Goal: Task Accomplishment & Management: Manage account settings

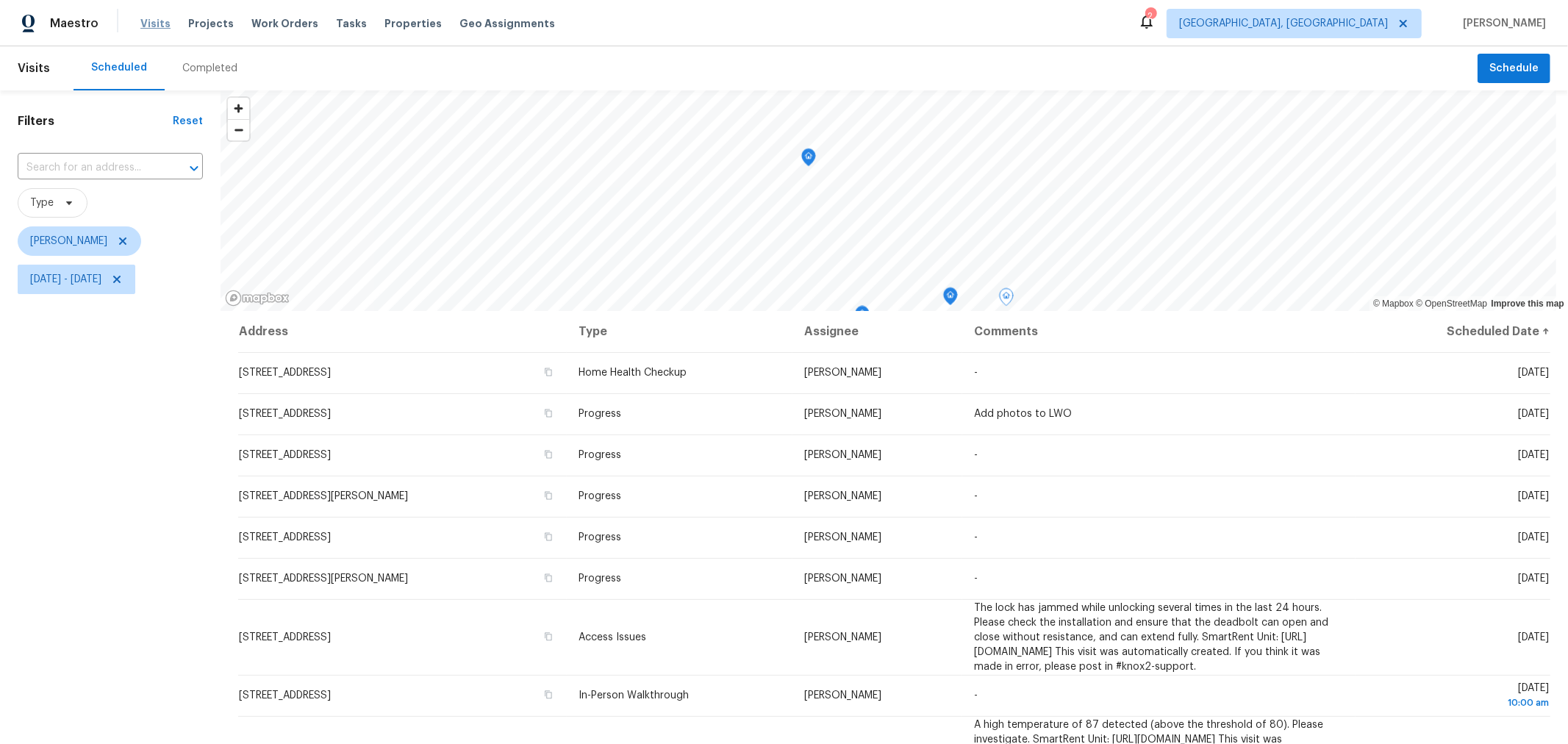
click at [154, 24] on span "Visits" at bounding box center [155, 24] width 30 height 15
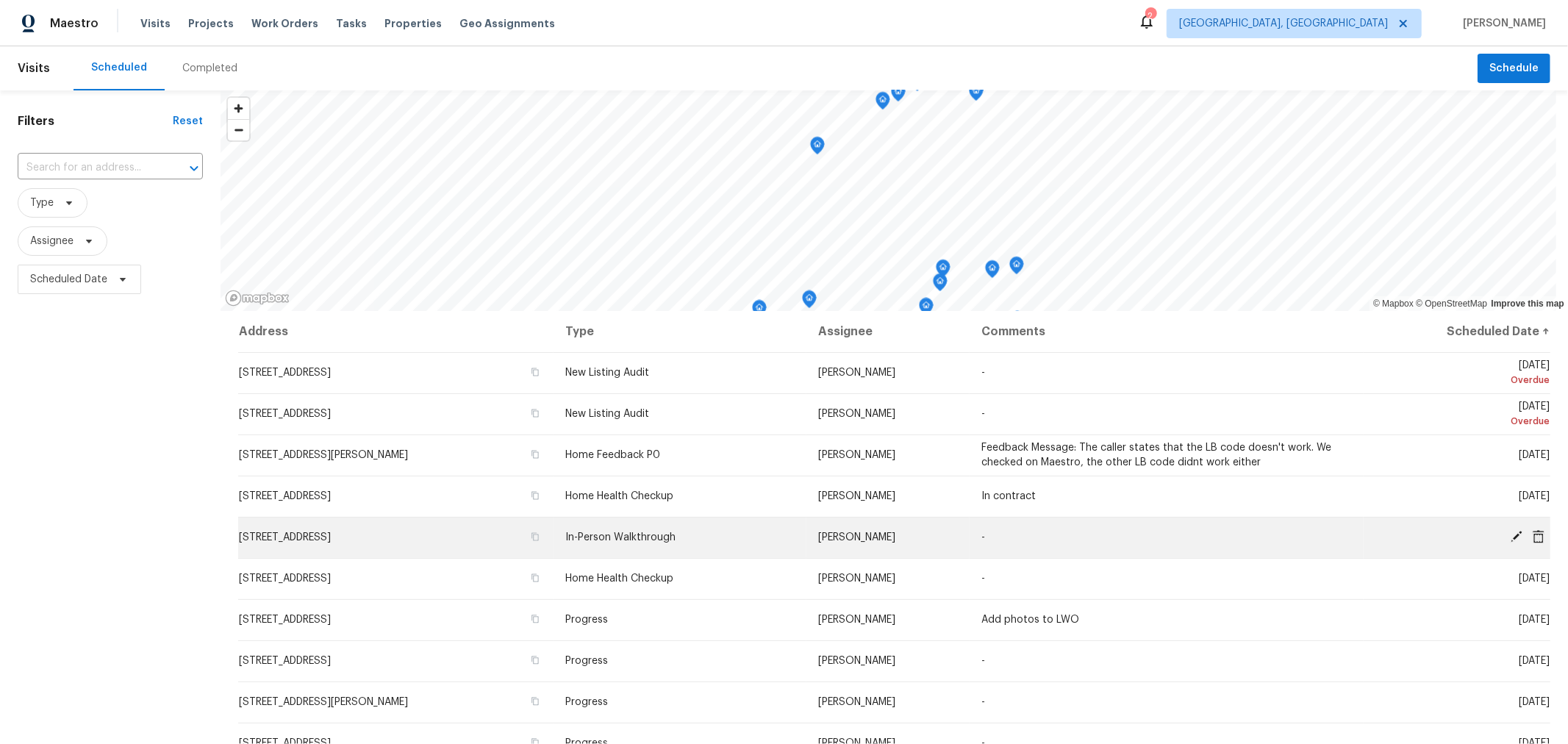
click at [341, 523] on td "[STREET_ADDRESS]" at bounding box center [395, 538] width 315 height 41
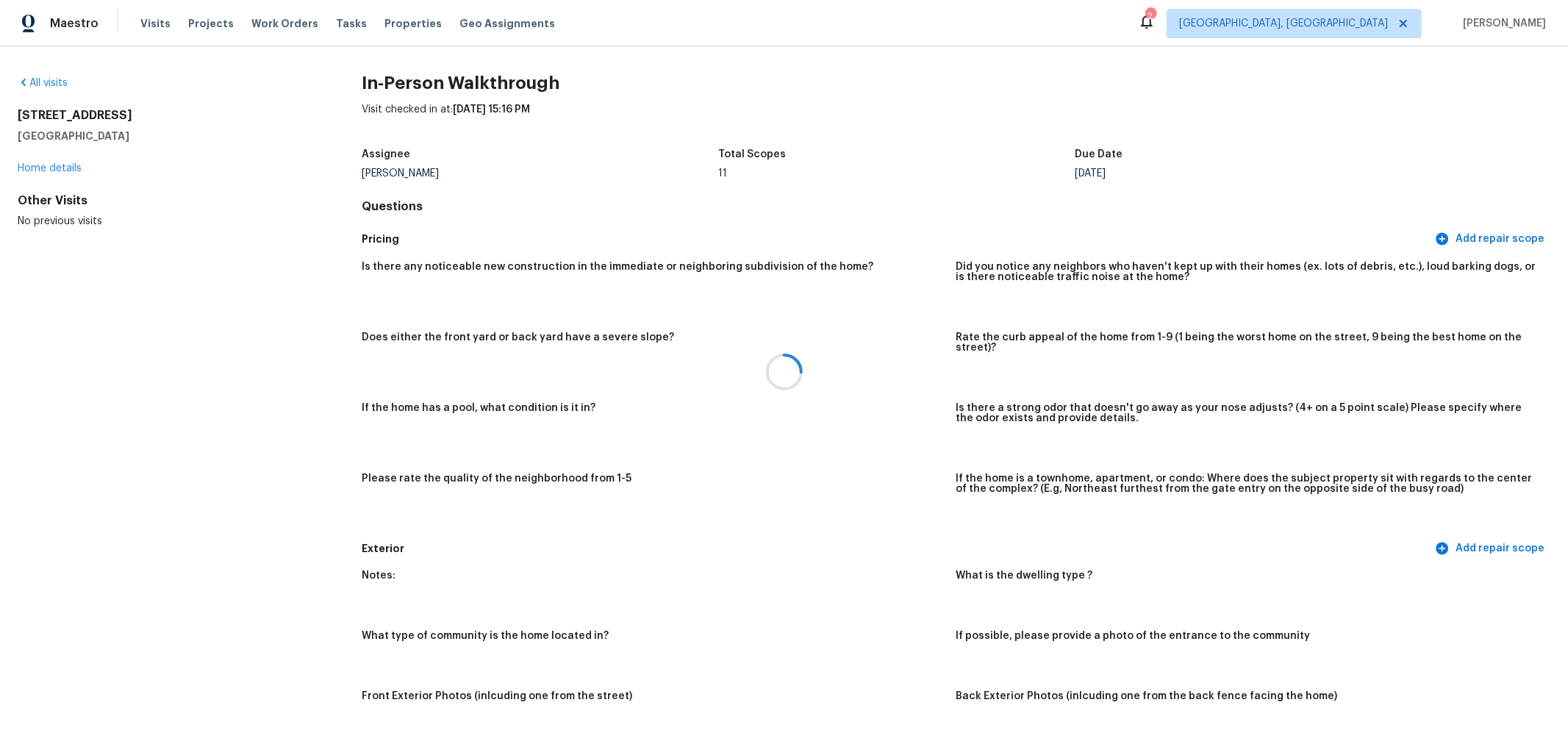
click at [46, 169] on div at bounding box center [784, 372] width 1568 height 744
click at [46, 173] on link "Home details" at bounding box center [49, 169] width 64 height 10
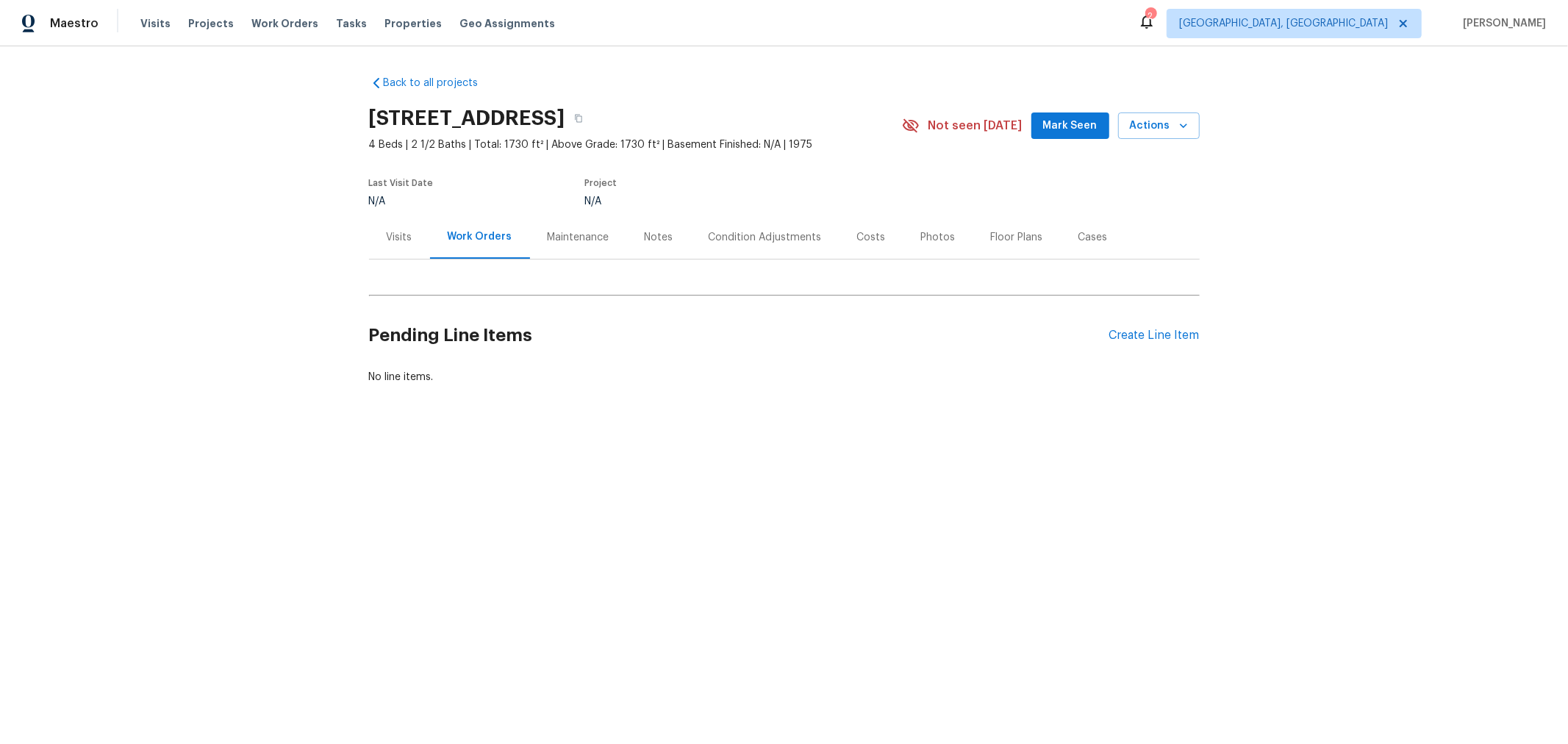
click at [635, 229] on div "Notes" at bounding box center [659, 237] width 64 height 43
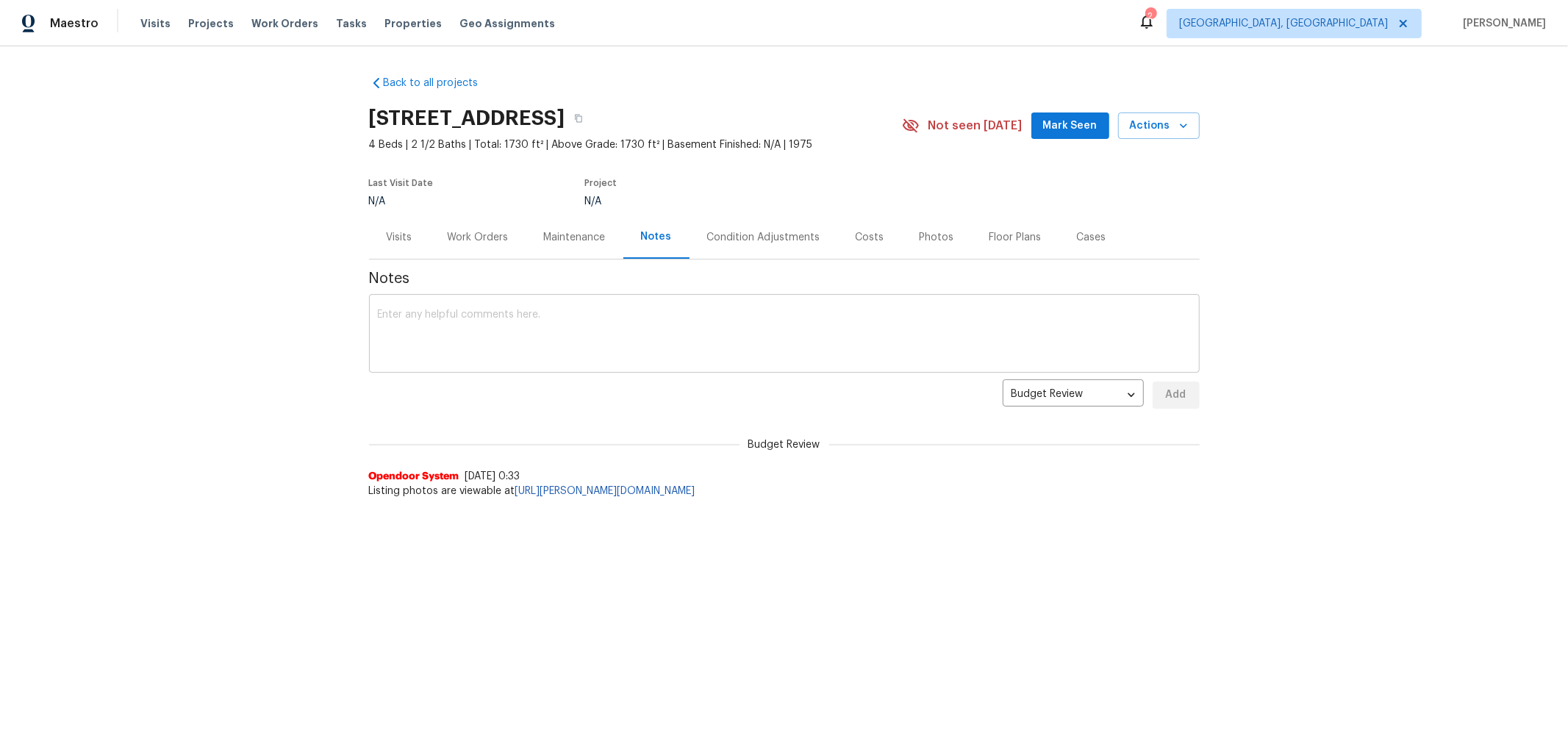
click at [629, 305] on div "x ​" at bounding box center [784, 335] width 831 height 75
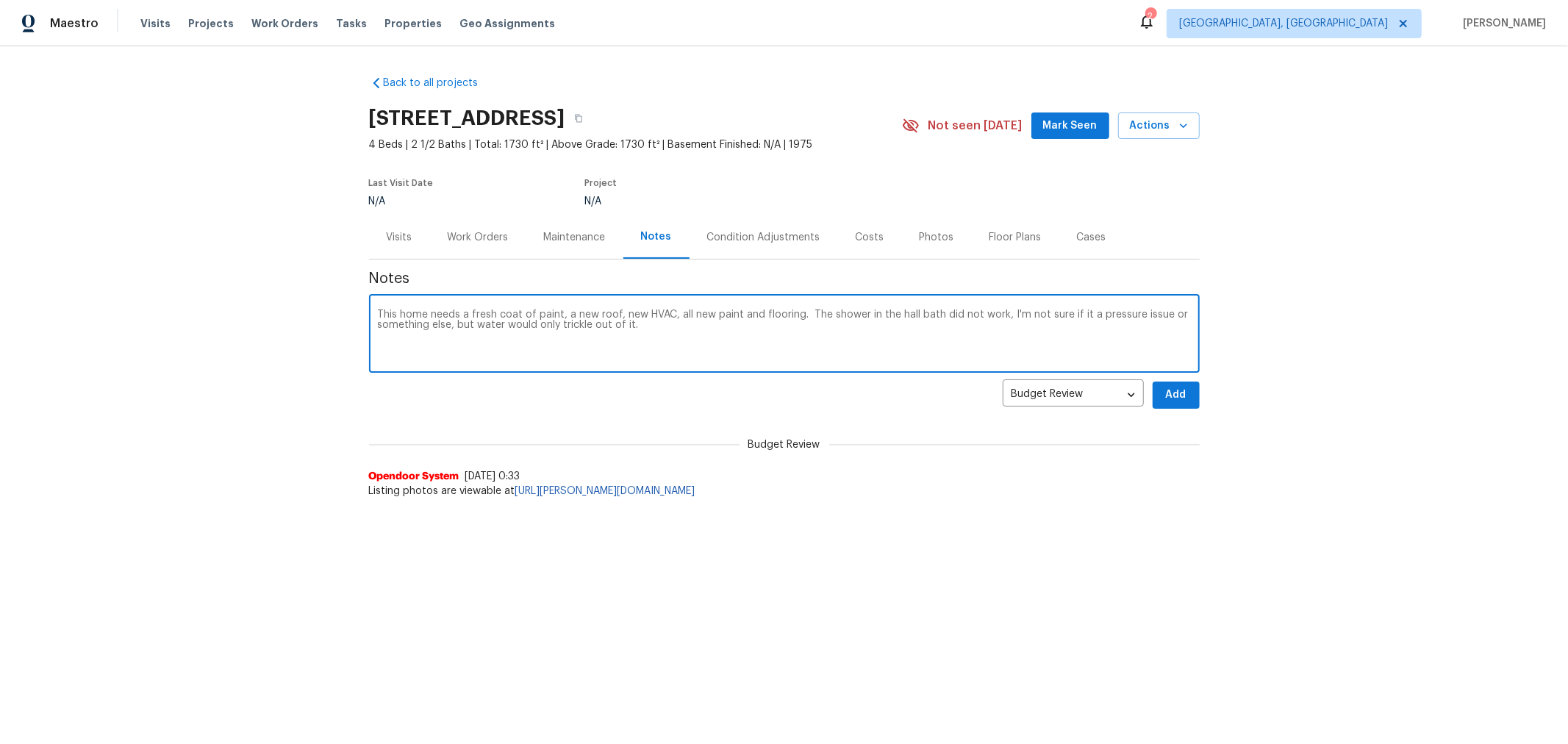
click at [801, 313] on textarea "This home needs a fresh coat of paint, a new roof, new HVAC, all new paint and …" at bounding box center [784, 335] width 813 height 52
click at [828, 335] on textarea "This home needs a fresh coat of paint, a new roof, new HVAC, all new paint and …" at bounding box center [784, 335] width 813 height 52
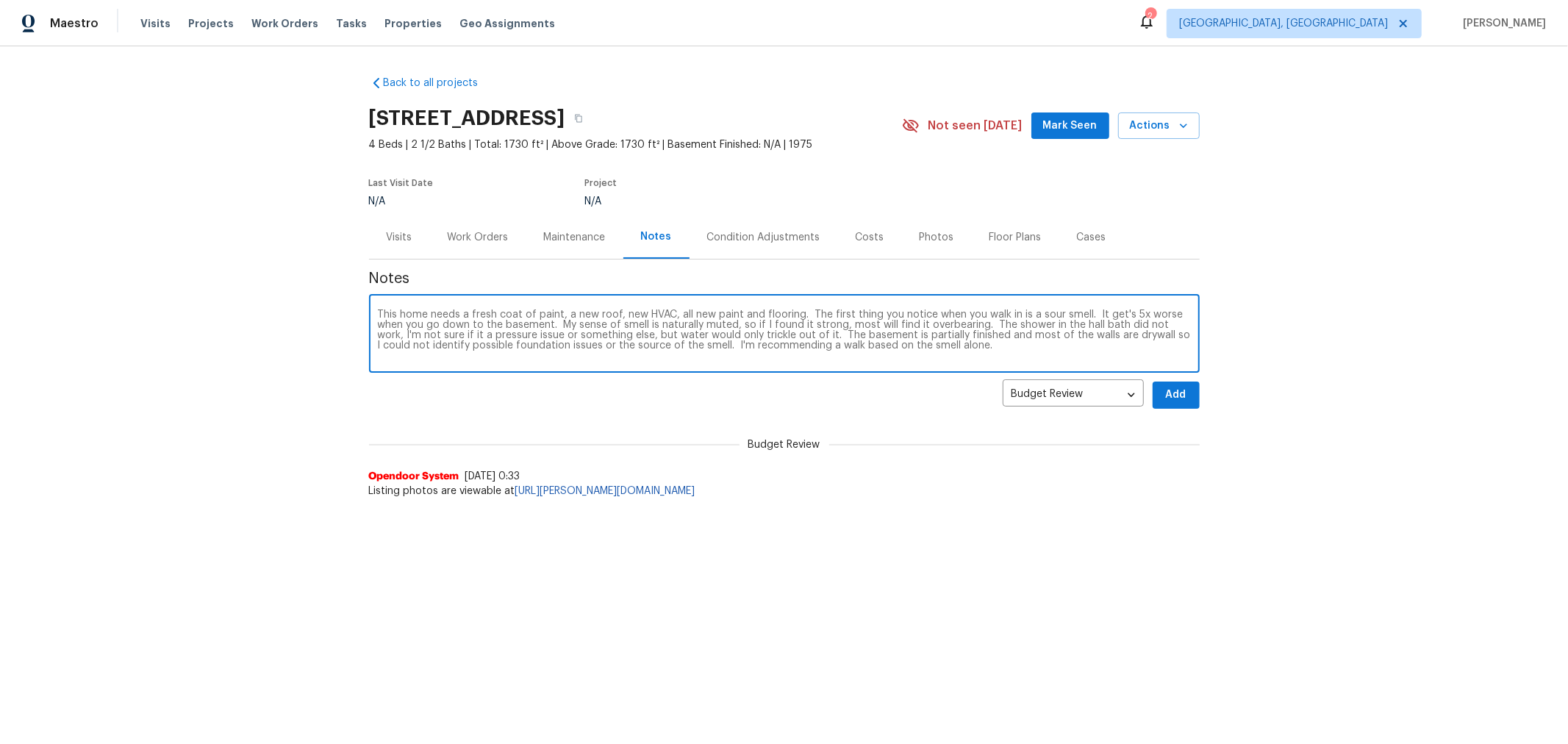
click at [1005, 357] on textarea "This home needs a fresh coat of paint, a new roof, new HVAC, all new paint and …" at bounding box center [784, 335] width 813 height 52
click at [739, 342] on textarea "This home needs a fresh coat of paint, a new roof, new HVAC, all new paint and …" at bounding box center [784, 335] width 813 height 52
click at [591, 360] on textarea "This home needs a fresh coat of paint, a new roof, new HVAC, all new paint and …" at bounding box center [784, 335] width 813 height 52
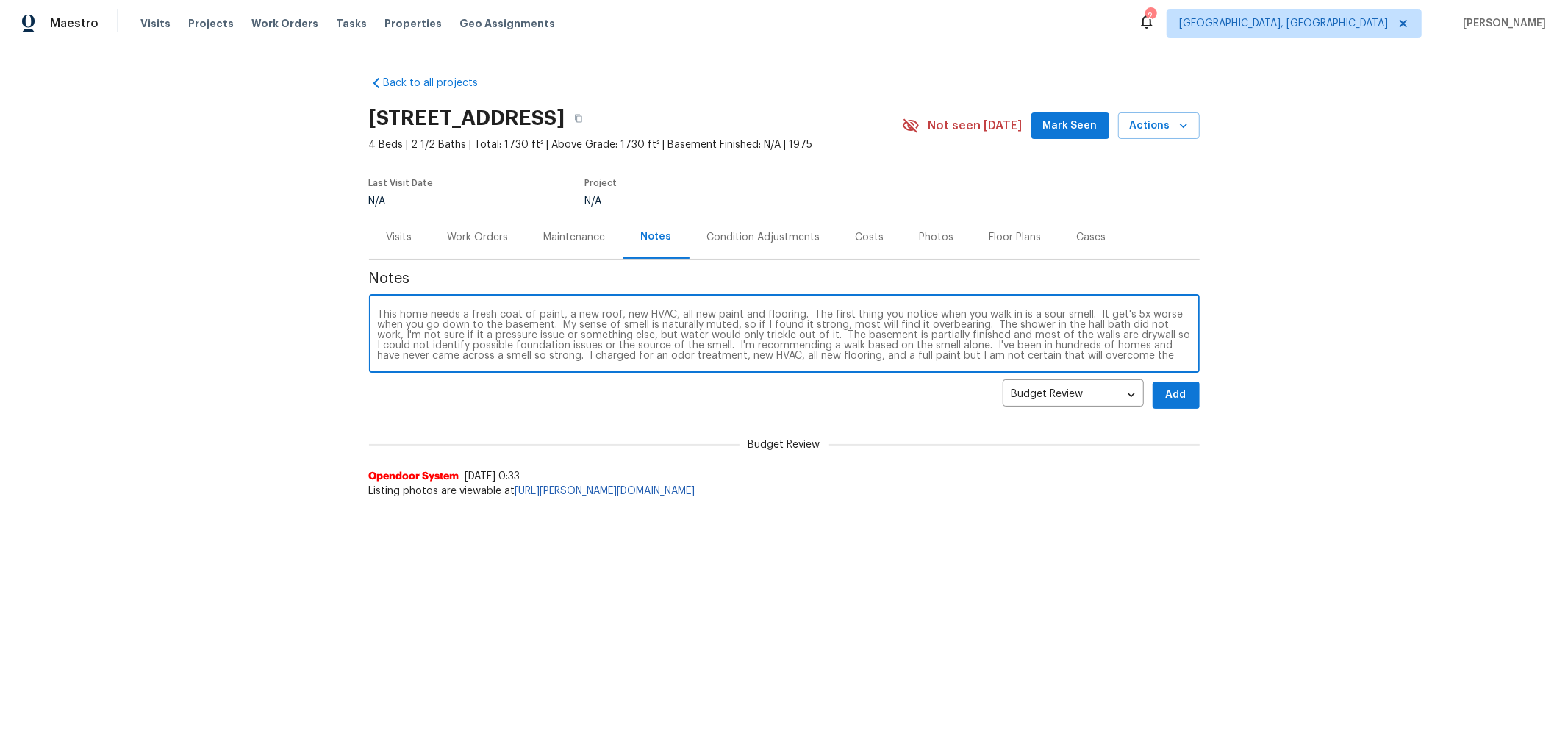
click at [800, 315] on textarea "This home needs a fresh coat of paint, a new roof, new HVAC, all new paint and …" at bounding box center [784, 335] width 813 height 52
drag, startPoint x: 796, startPoint y: 322, endPoint x: 879, endPoint y: 320, distance: 83.0
click at [879, 320] on textarea at bounding box center [784, 335] width 813 height 52
click at [1142, 351] on textarea "This home needs a fresh coat of paint, a new roof, new HVAC, all new paint and …" at bounding box center [784, 335] width 813 height 52
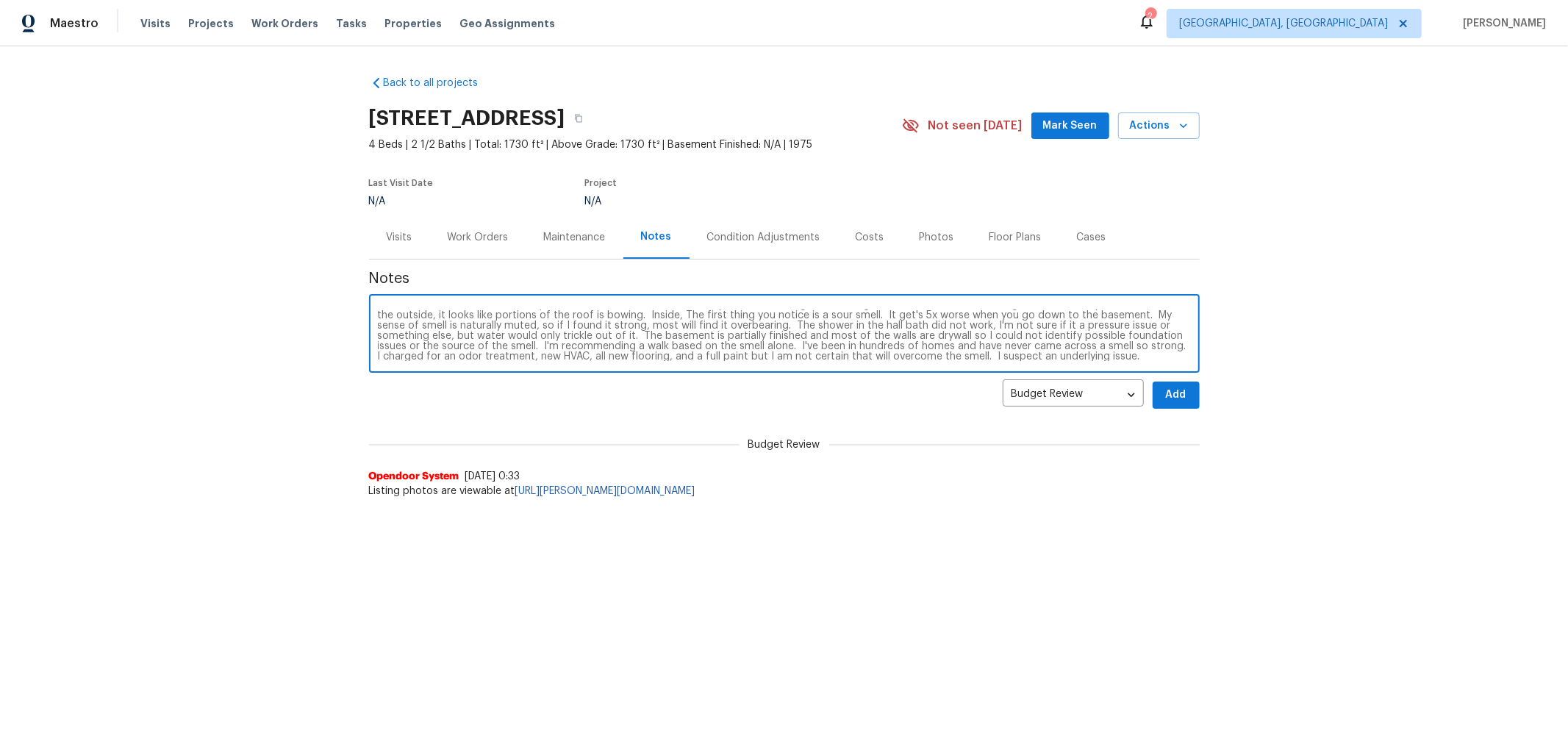
type textarea "This home needs a fresh coat of paint, a new roof, new HVAC, all new paint and …"
click at [1170, 399] on span "Add" at bounding box center [1176, 395] width 24 height 18
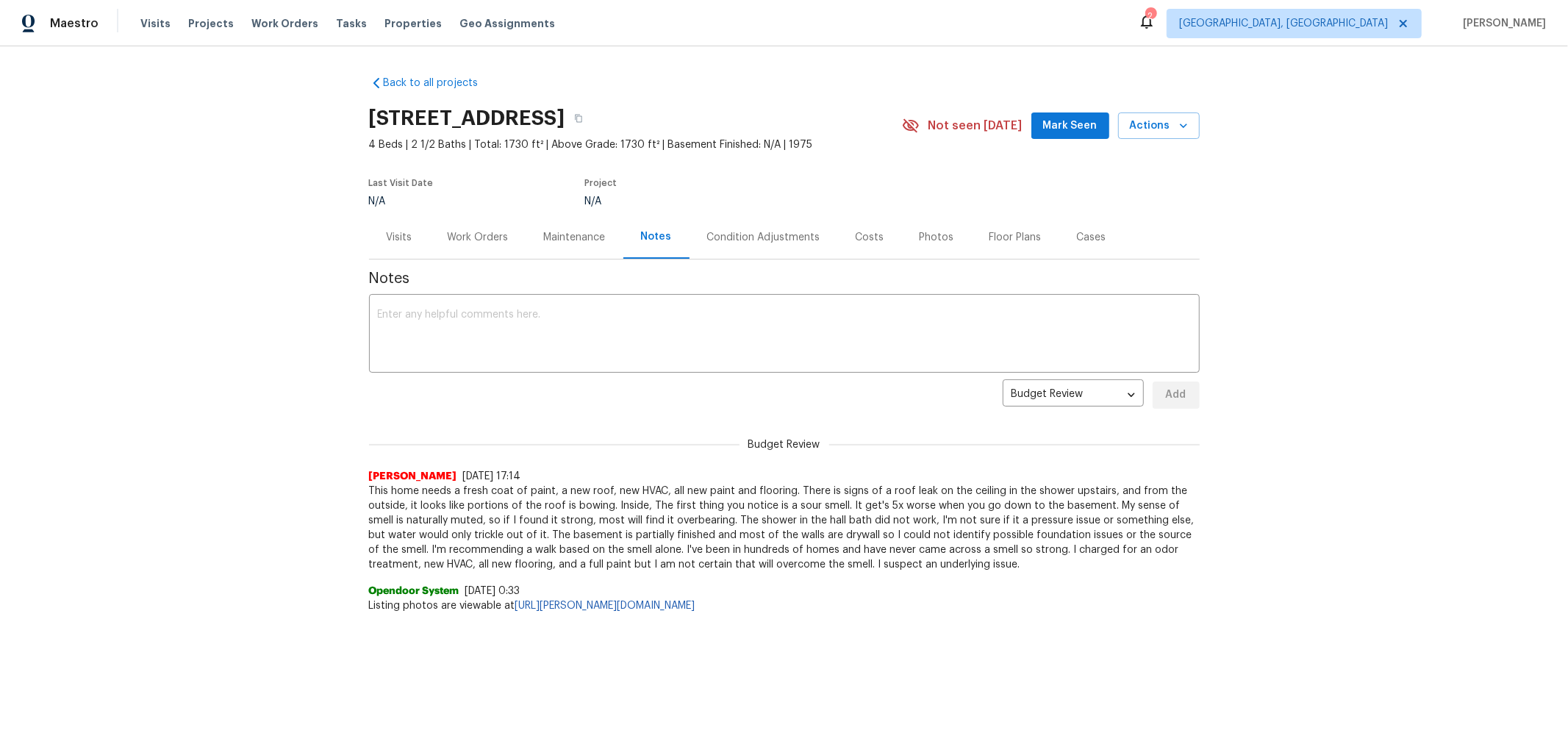
scroll to position [0, 0]
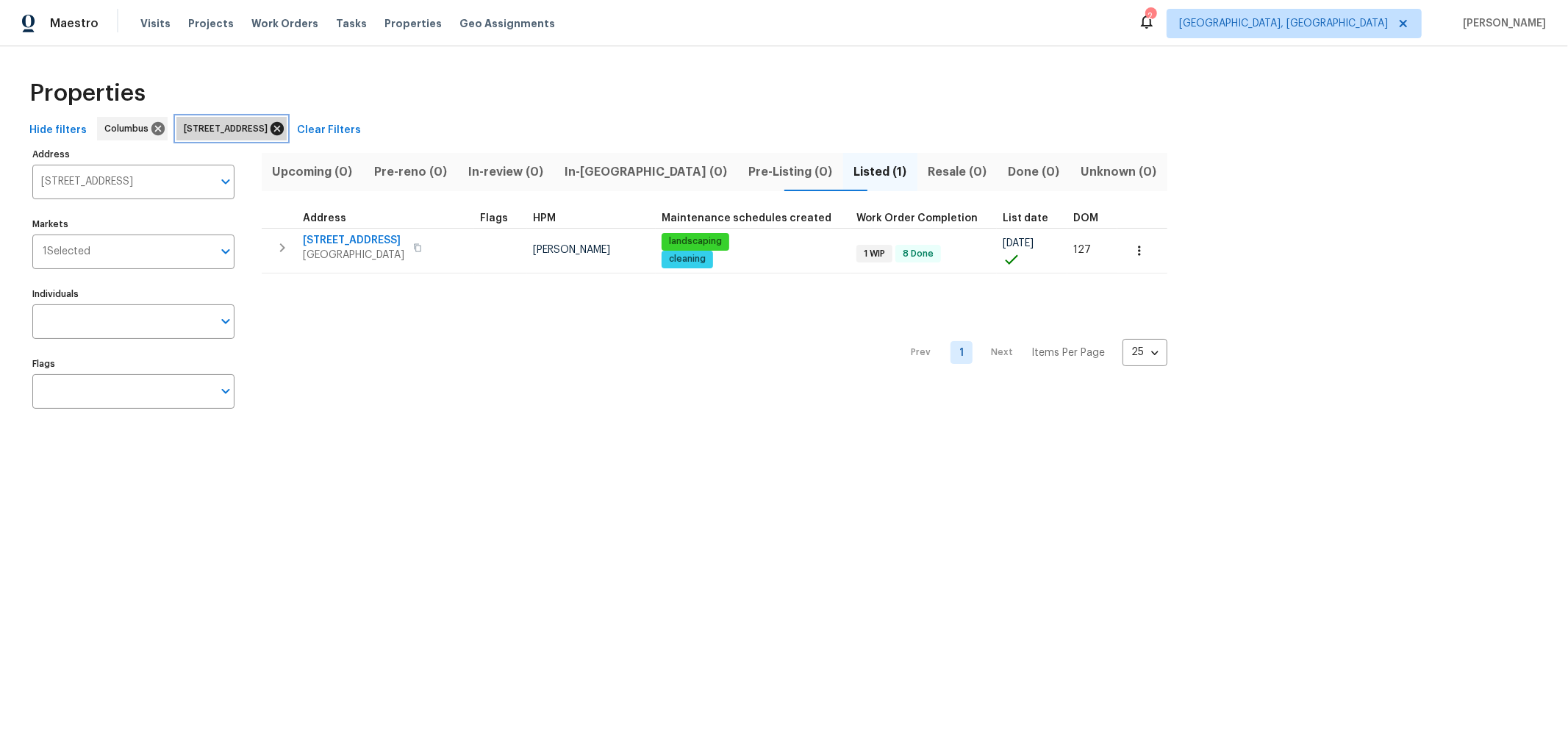
click at [284, 125] on icon at bounding box center [277, 129] width 13 height 13
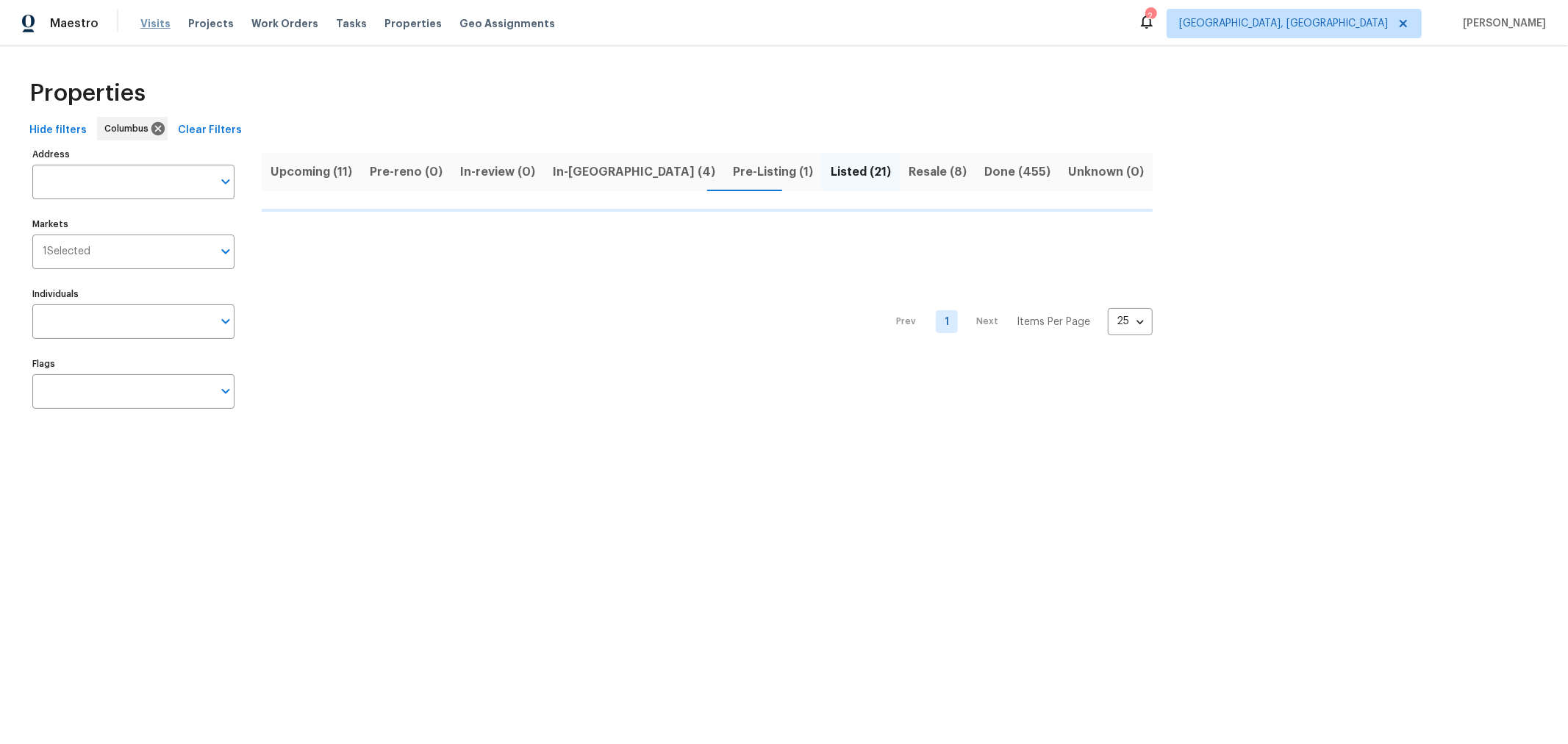
click at [155, 25] on span "Visits" at bounding box center [155, 24] width 30 height 15
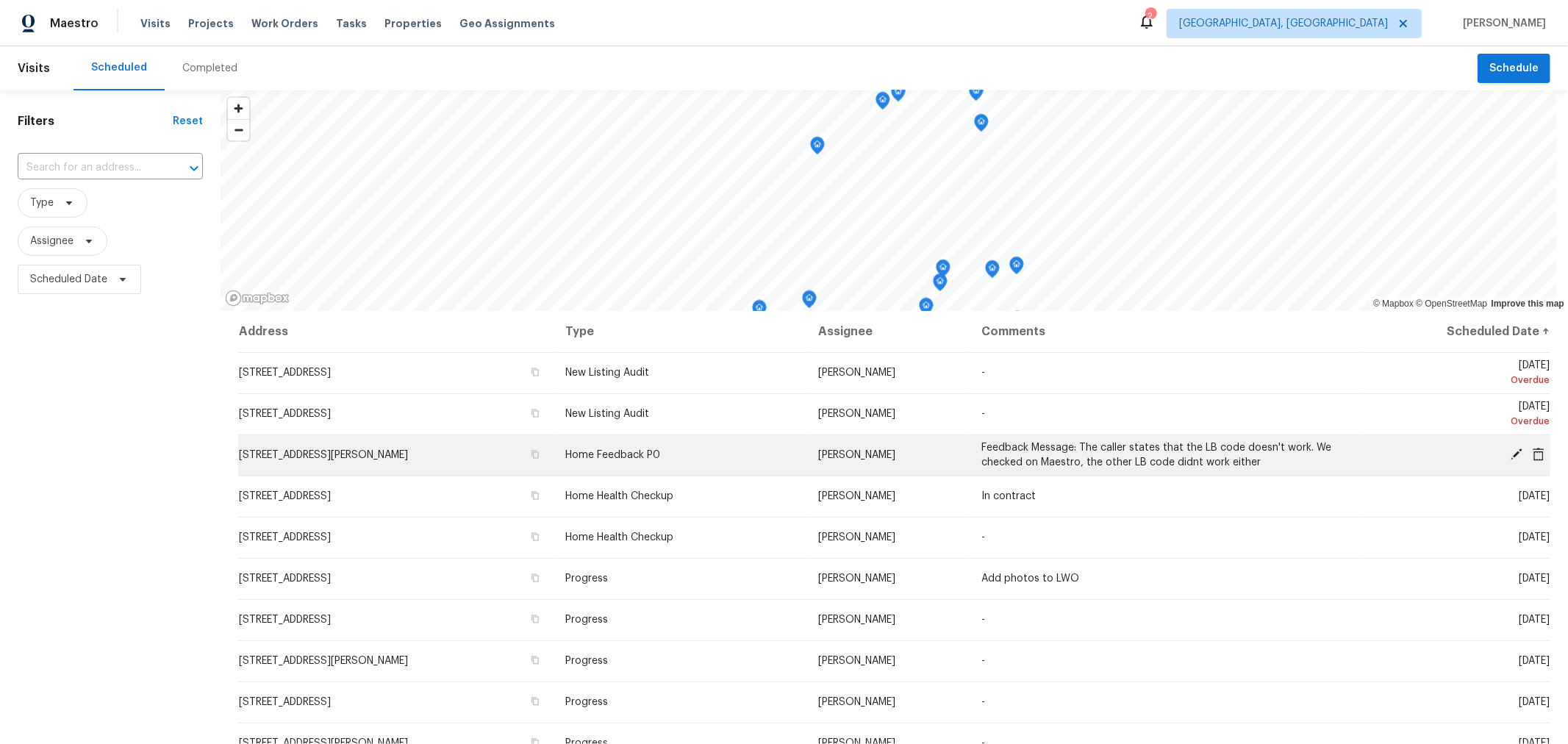
click at [1511, 450] on icon at bounding box center [1517, 455] width 12 height 12
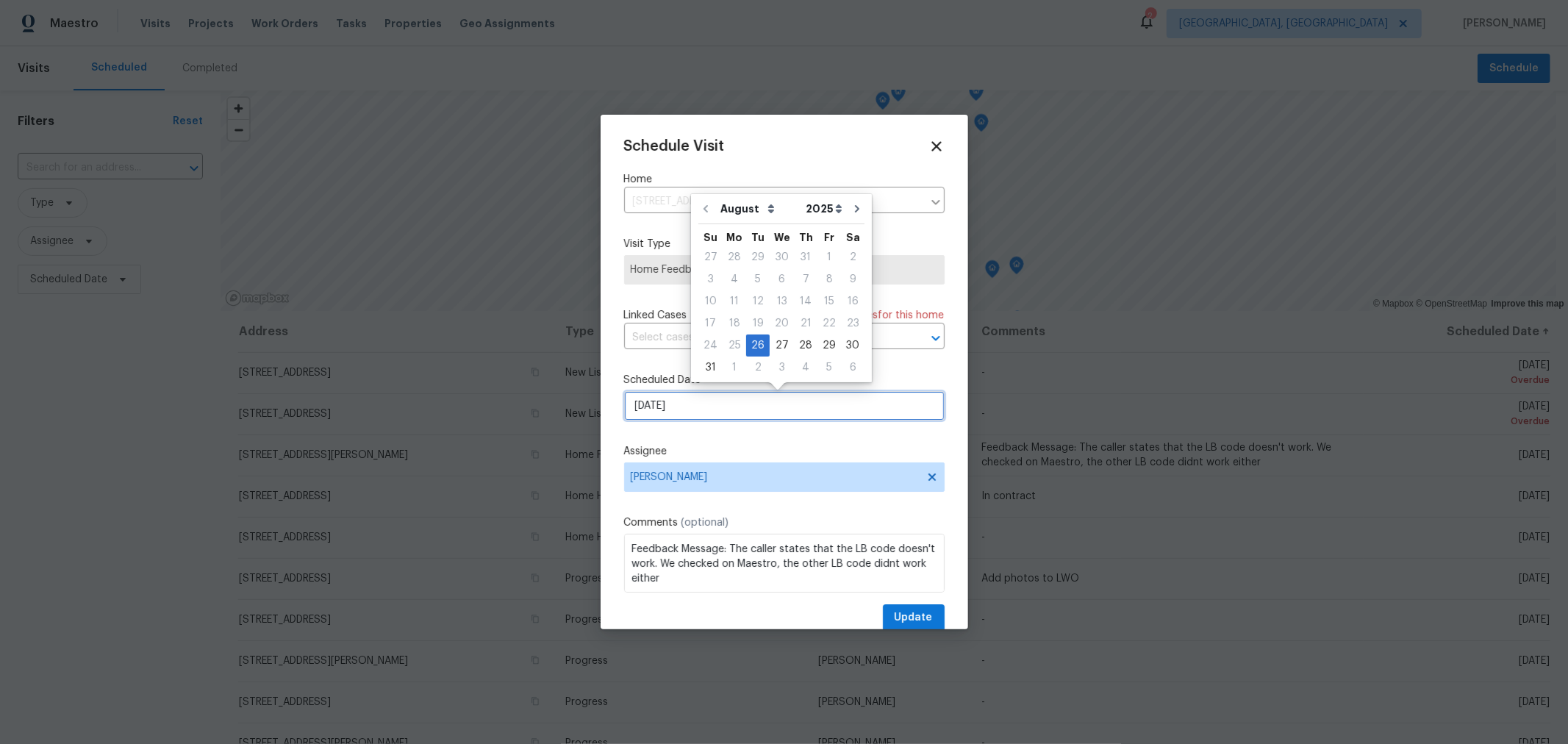
click at [706, 412] on input "8/26/2025" at bounding box center [784, 406] width 320 height 29
click at [779, 343] on div "27" at bounding box center [781, 345] width 24 height 21
type input "8/27/2025"
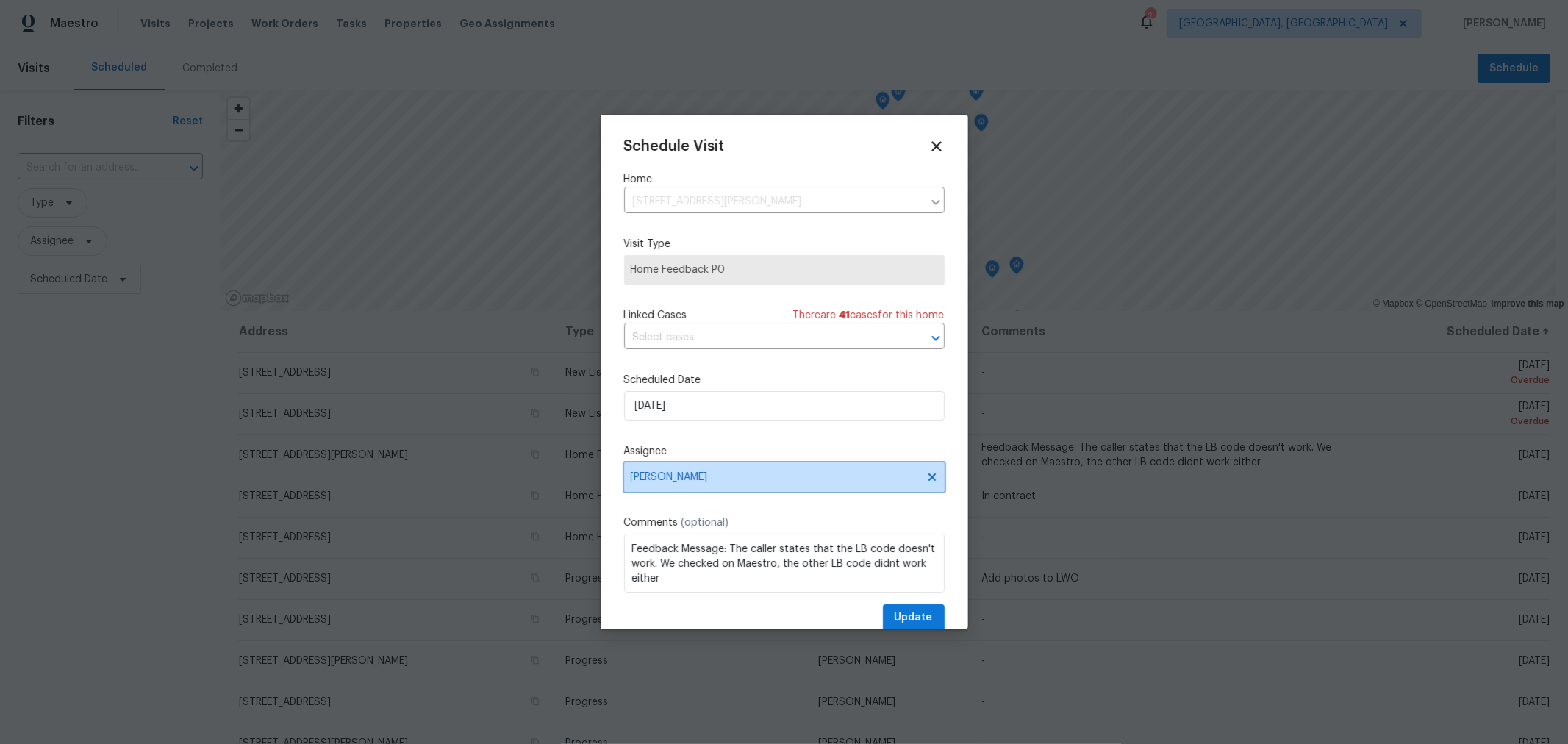
click at [804, 482] on span "[PERSON_NAME]" at bounding box center [775, 477] width 288 height 12
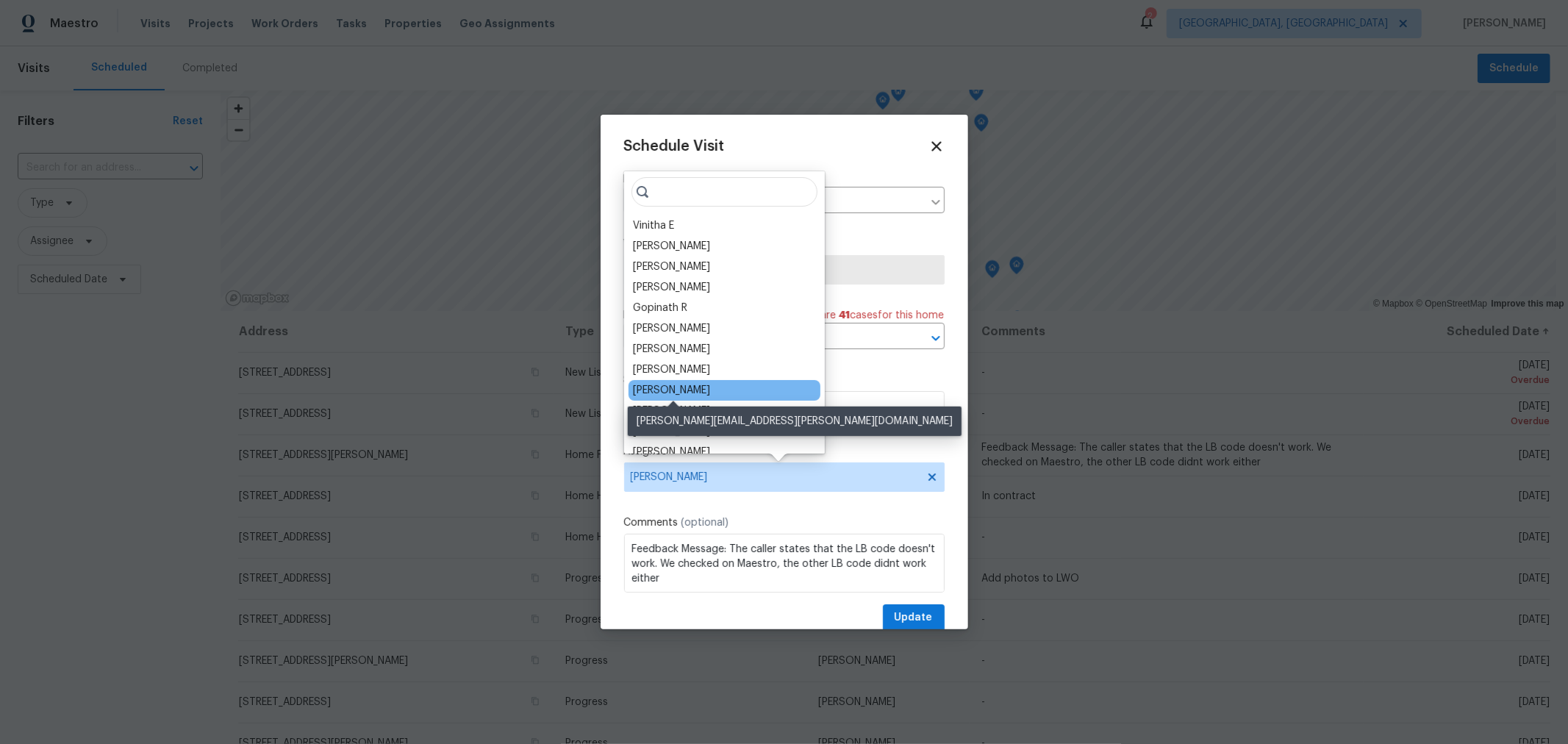
click at [689, 394] on div "Dennis Neuhardt" at bounding box center [672, 390] width 77 height 15
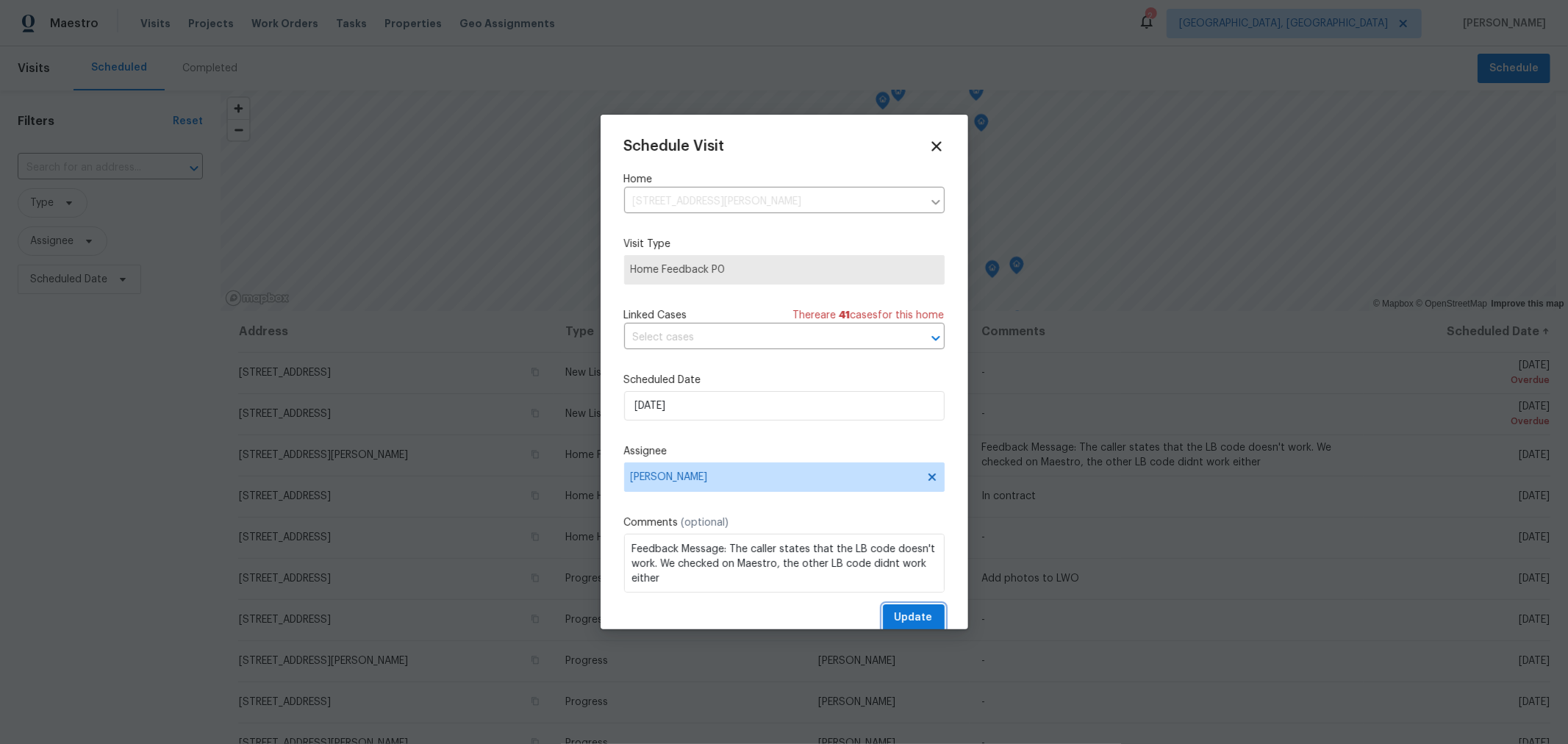
click at [901, 607] on button "Update" at bounding box center [914, 618] width 62 height 27
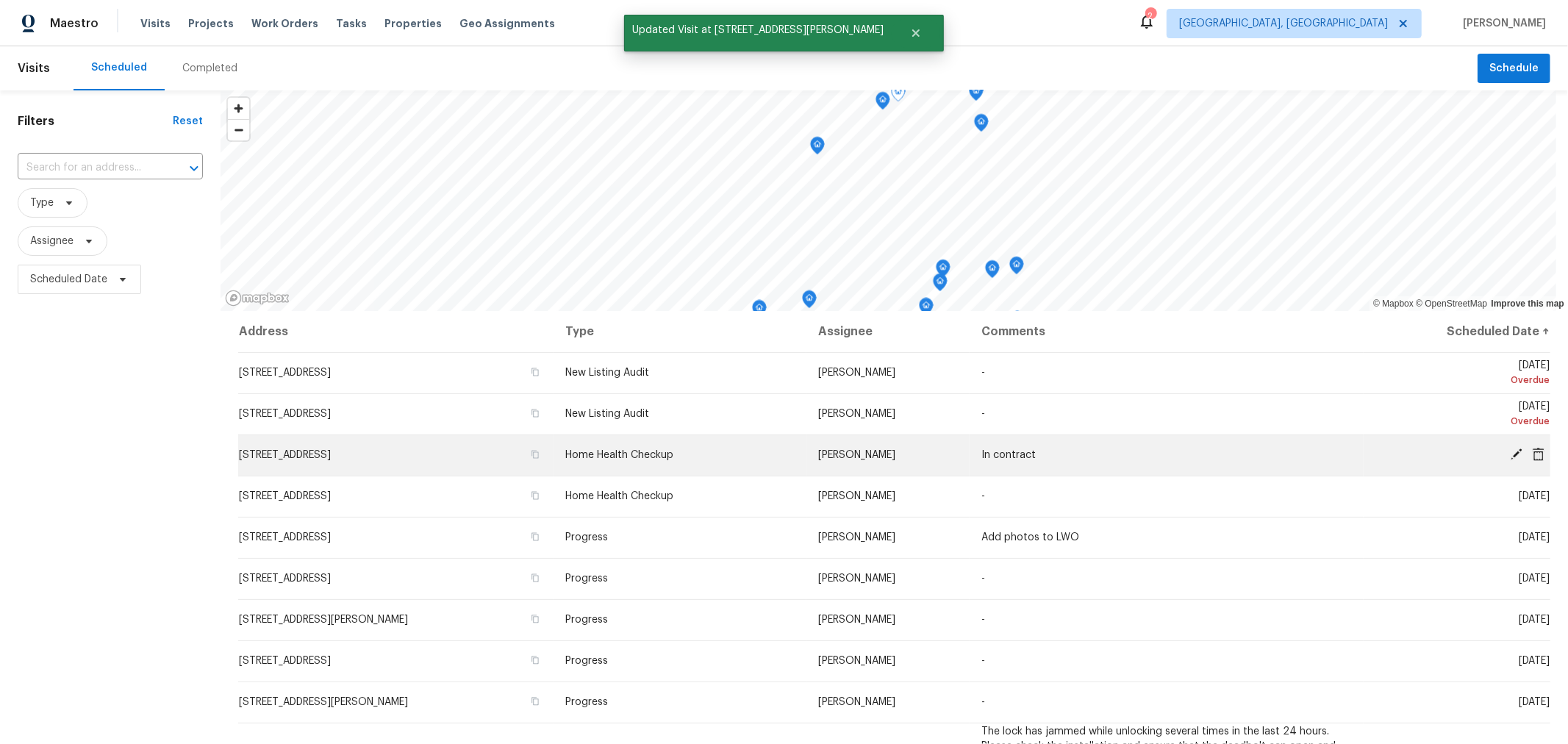
click at [1511, 452] on icon at bounding box center [1517, 455] width 13 height 13
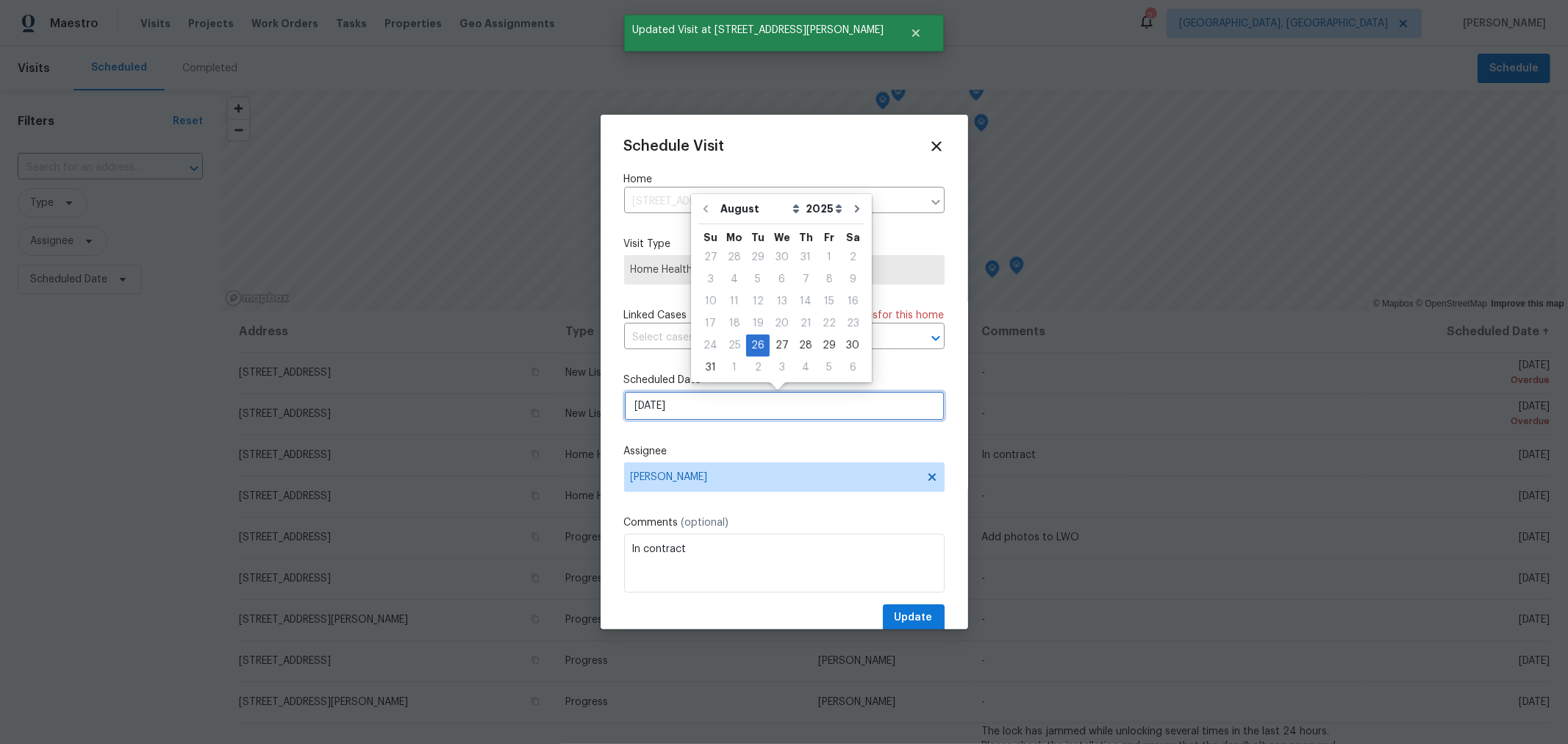
click at [735, 401] on input "8/26/2025" at bounding box center [784, 406] width 320 height 29
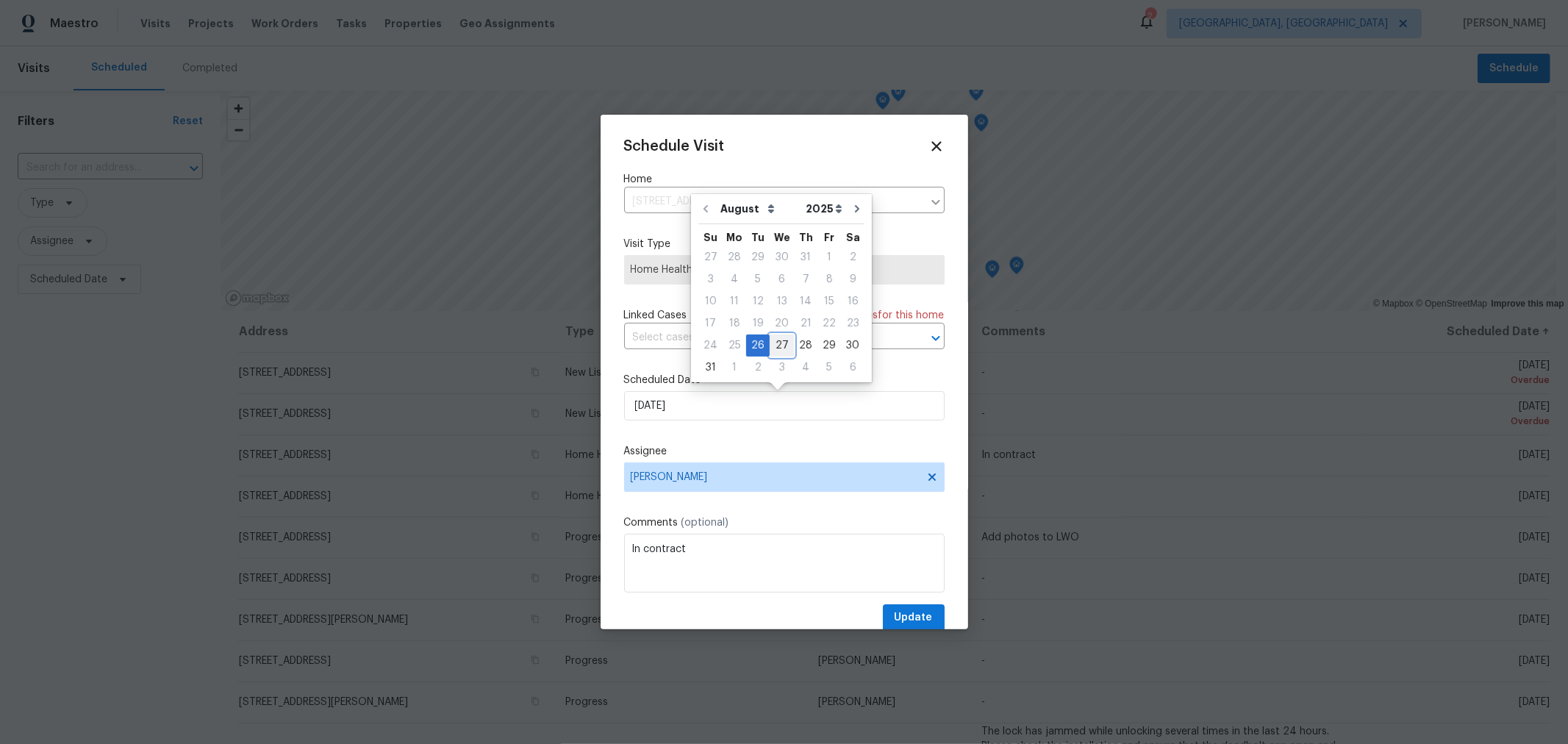
click at [778, 349] on div "27" at bounding box center [781, 345] width 24 height 21
type input "8/27/2025"
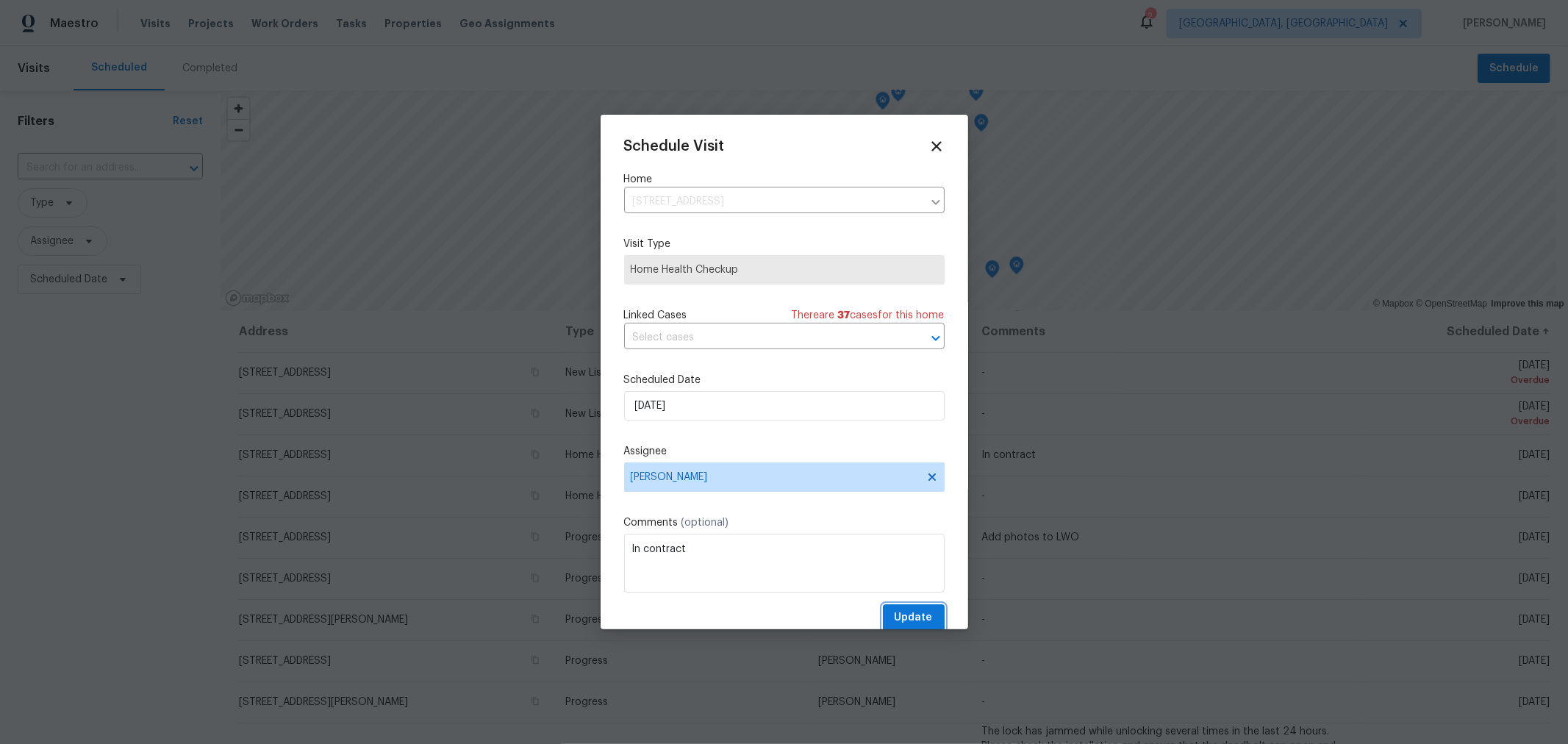
click at [901, 619] on span "Update" at bounding box center [914, 618] width 38 height 18
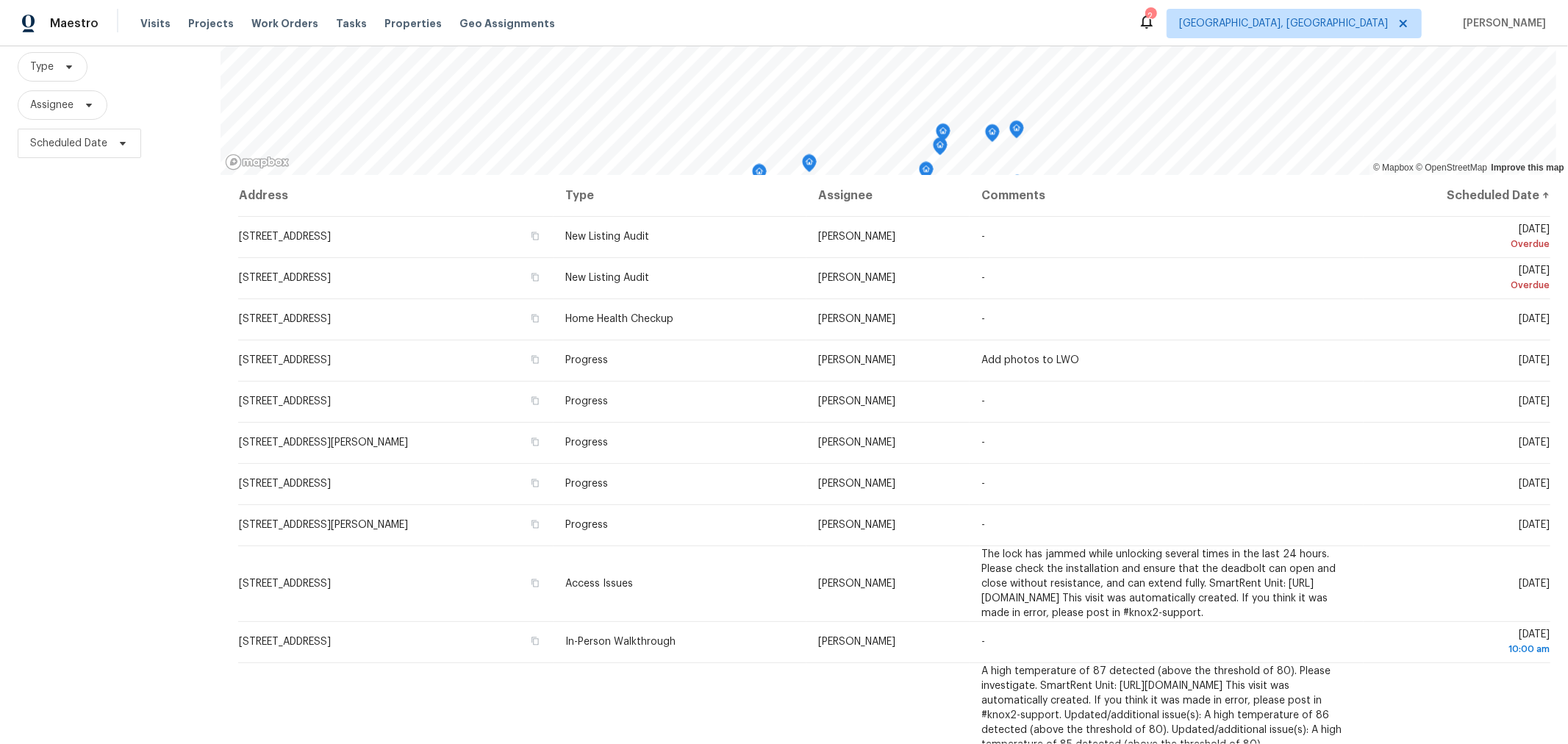
scroll to position [136, 0]
click at [80, 150] on span "Scheduled Date" at bounding box center [68, 144] width 77 height 15
select select "7"
select select "2025"
select select "8"
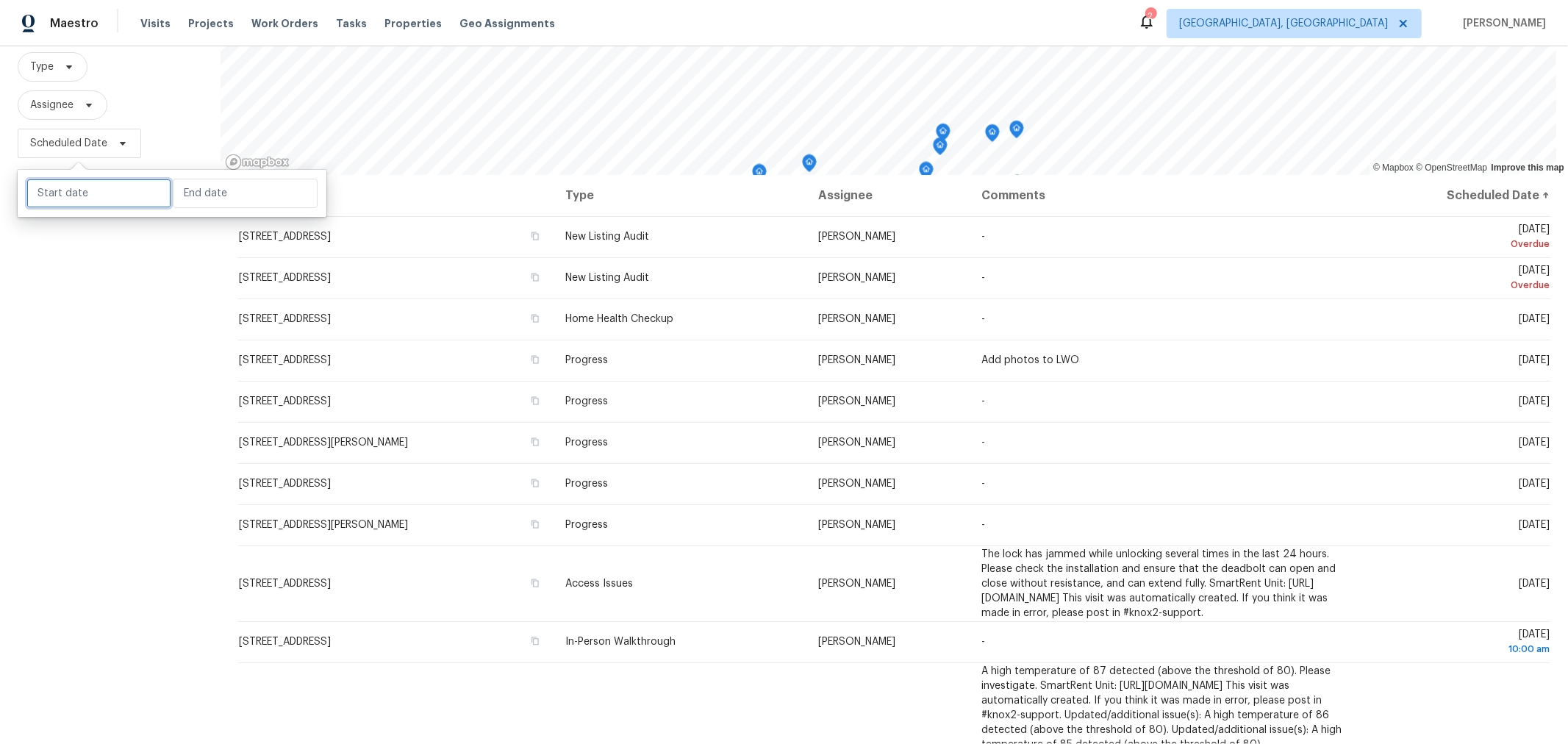
select select "2025"
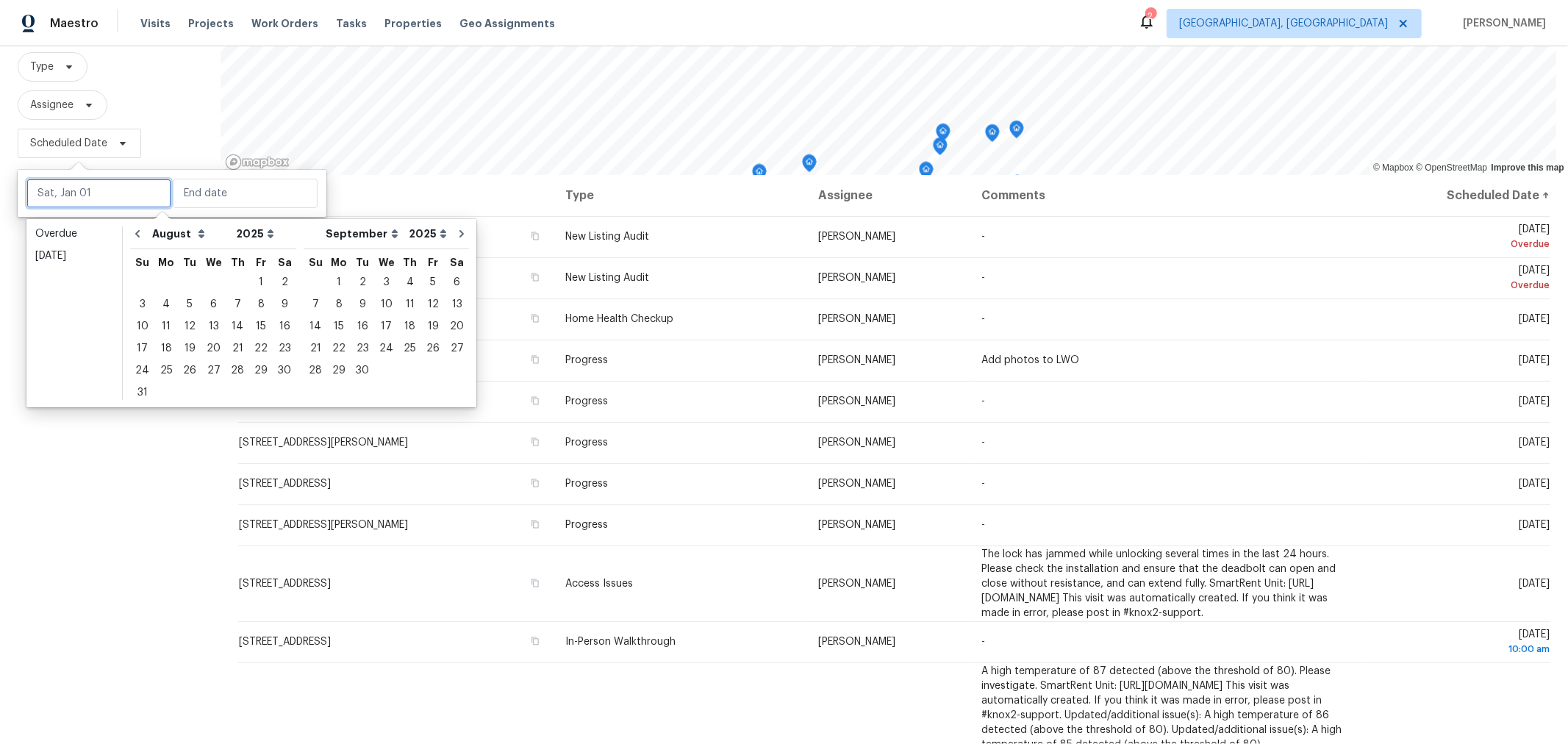
click at [79, 186] on input "text" at bounding box center [99, 194] width 145 height 29
type input "Thu, Aug 28"
click at [208, 373] on div "27" at bounding box center [214, 371] width 24 height 21
type input "Wed, Aug 27"
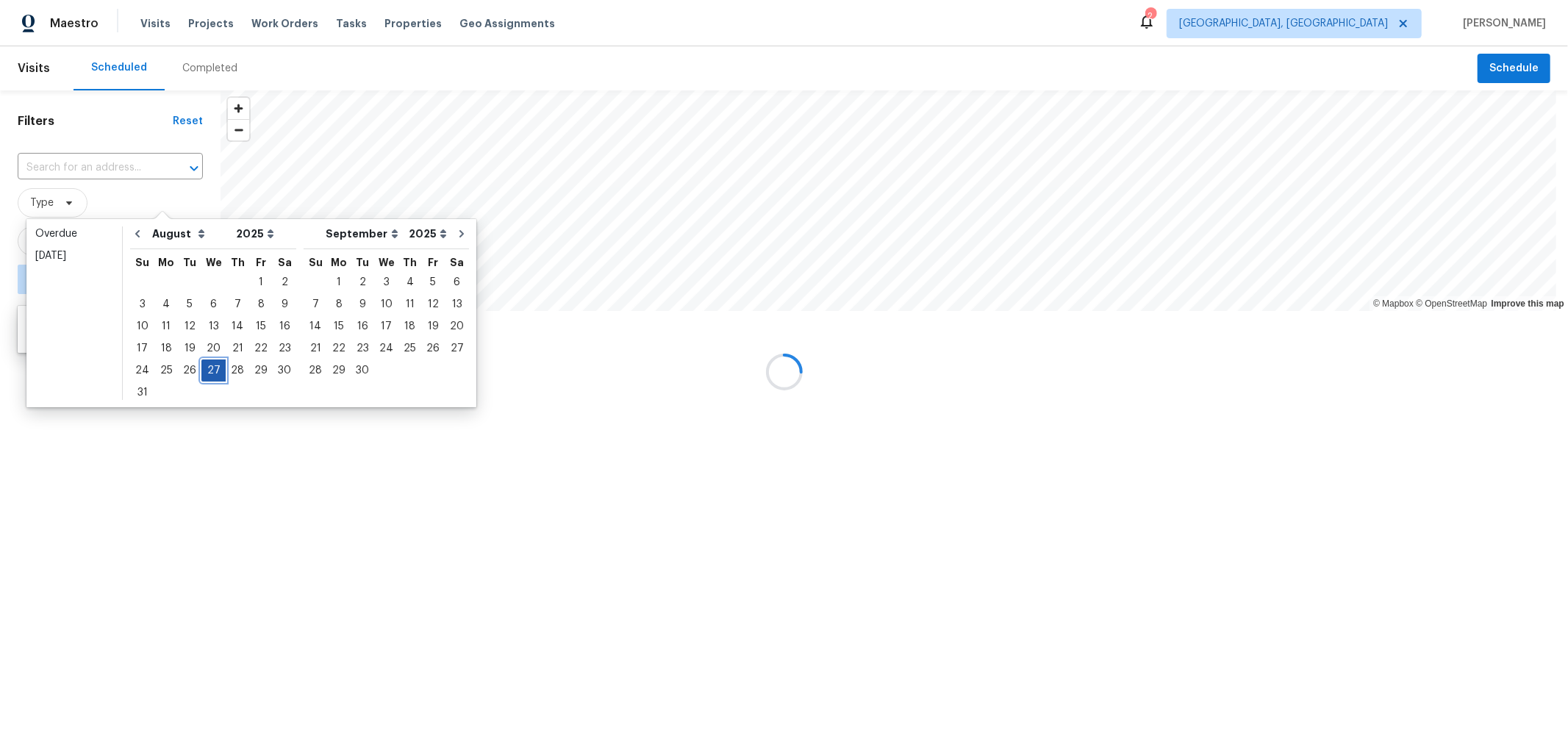
click at [208, 373] on div "27" at bounding box center [214, 371] width 24 height 21
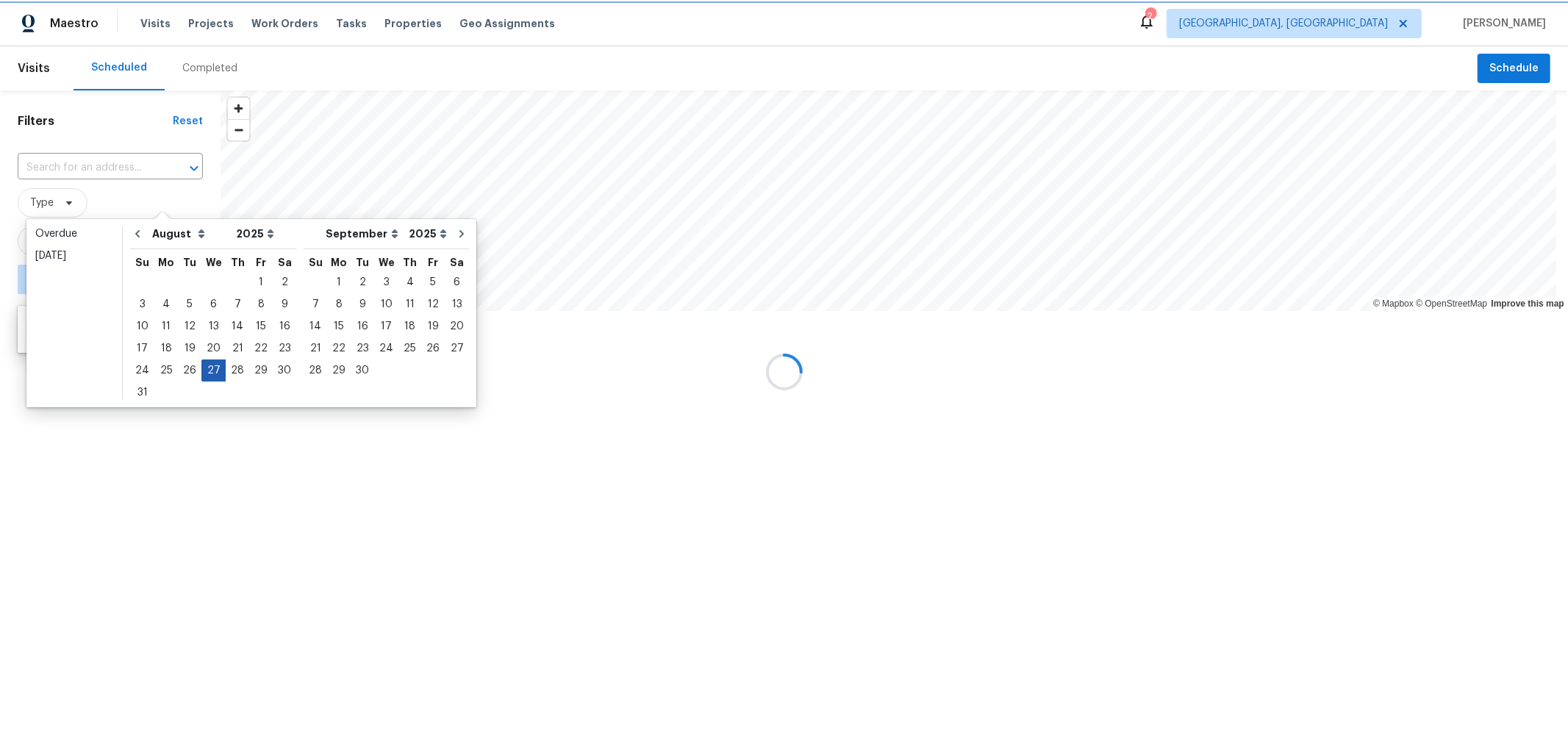
type input "Wed, Aug 27"
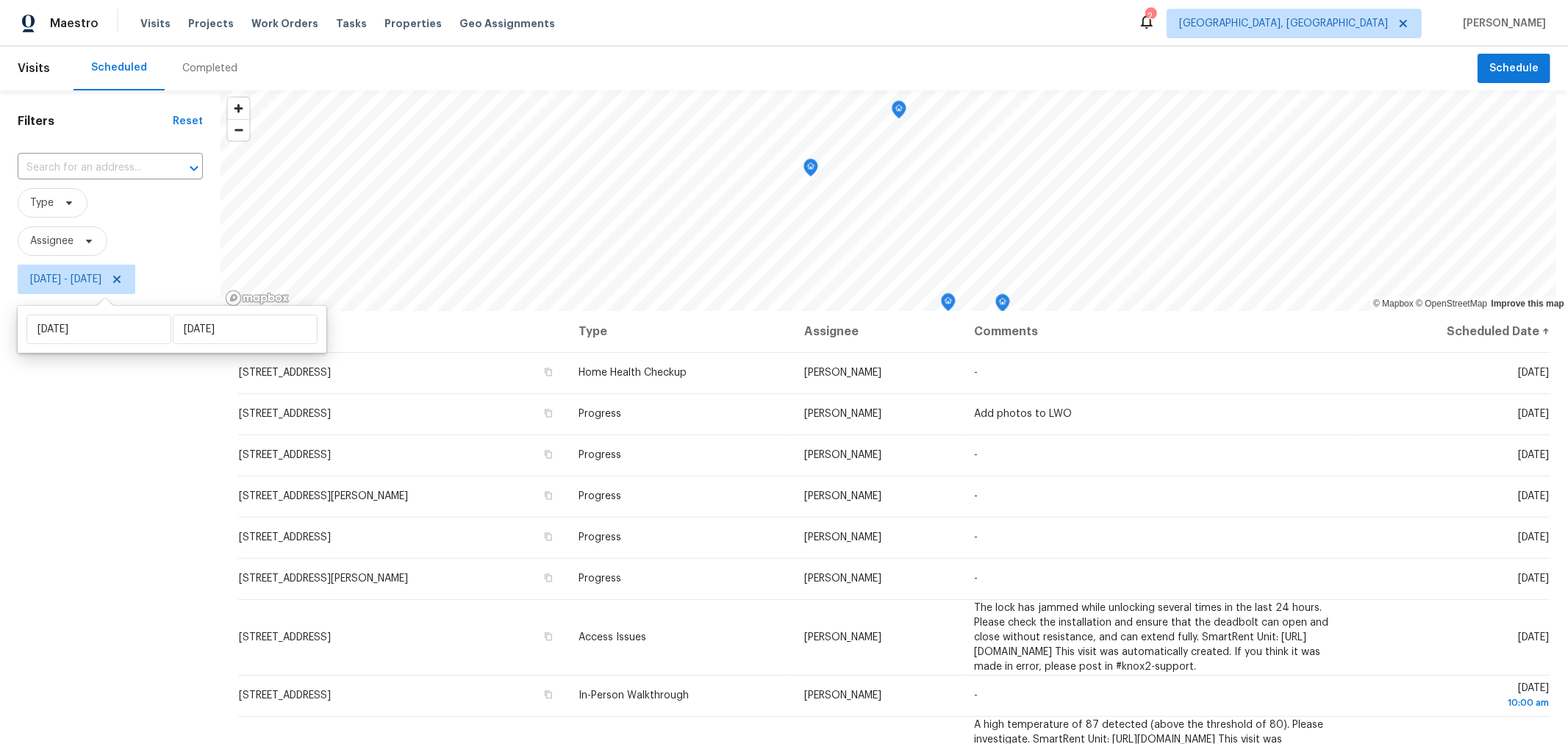
click at [103, 492] on div "Filters Reset ​ Type Assignee Wed, Aug 27 - Wed, Aug 27" at bounding box center [110, 499] width 221 height 816
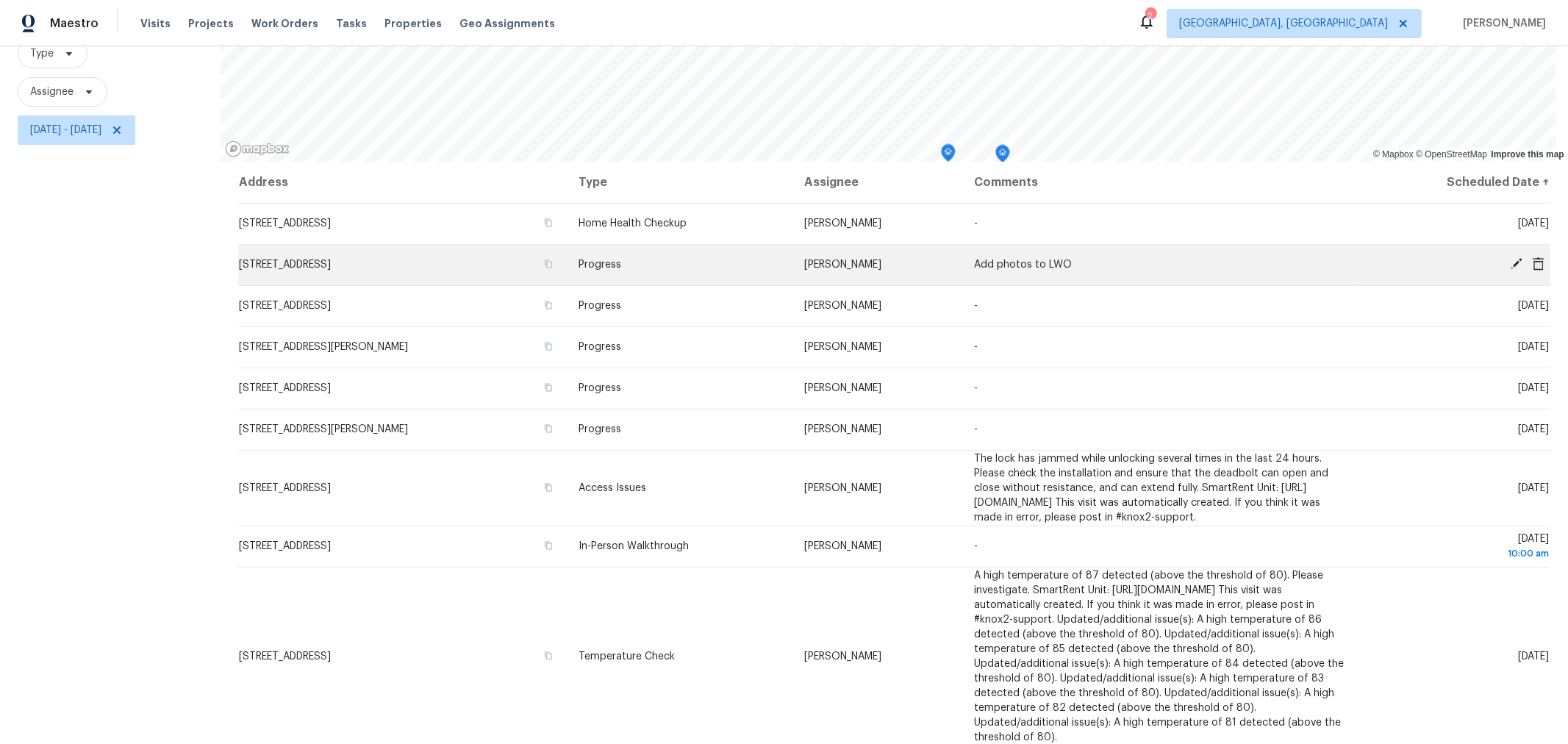
scroll to position [149, 0]
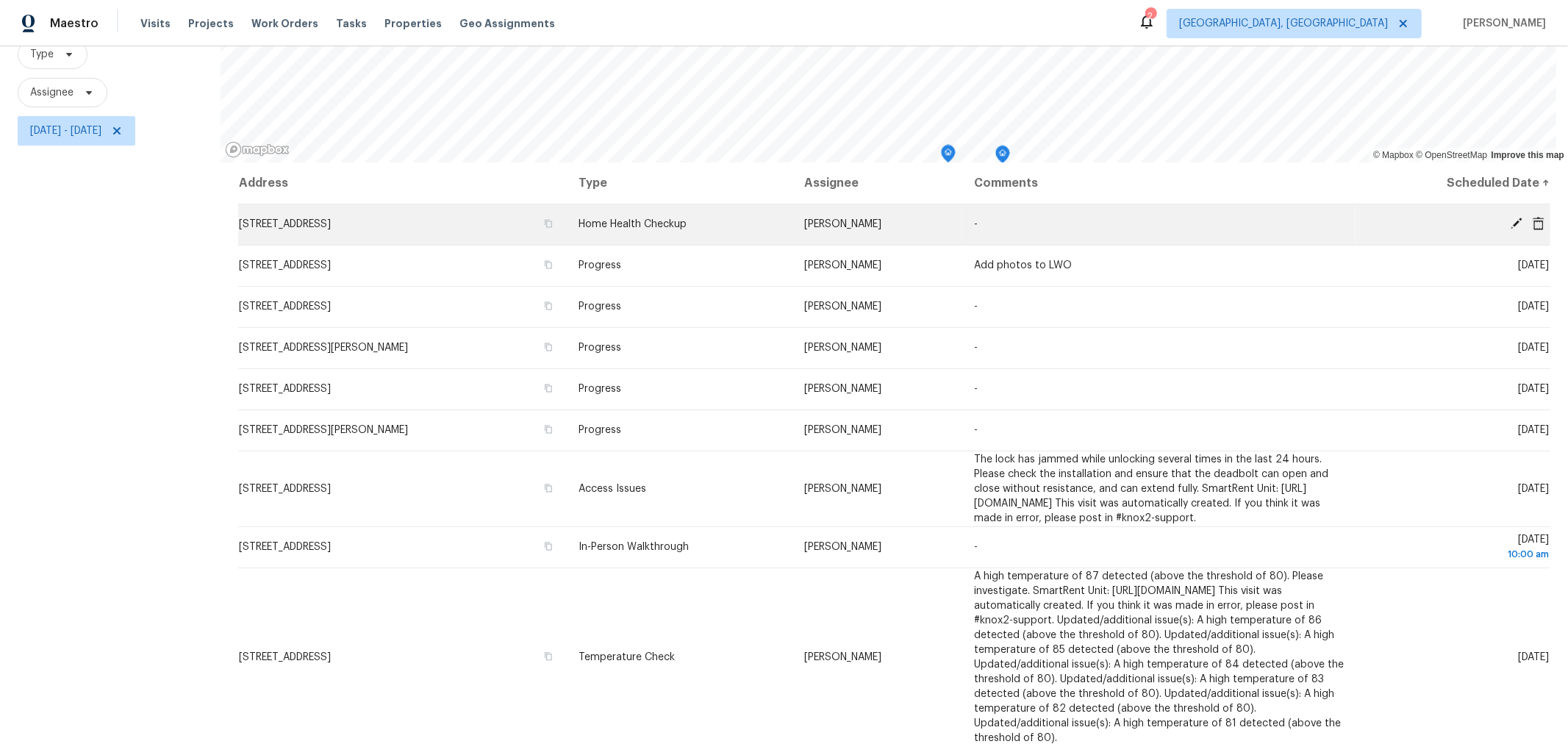
click at [1511, 219] on icon at bounding box center [1517, 224] width 12 height 12
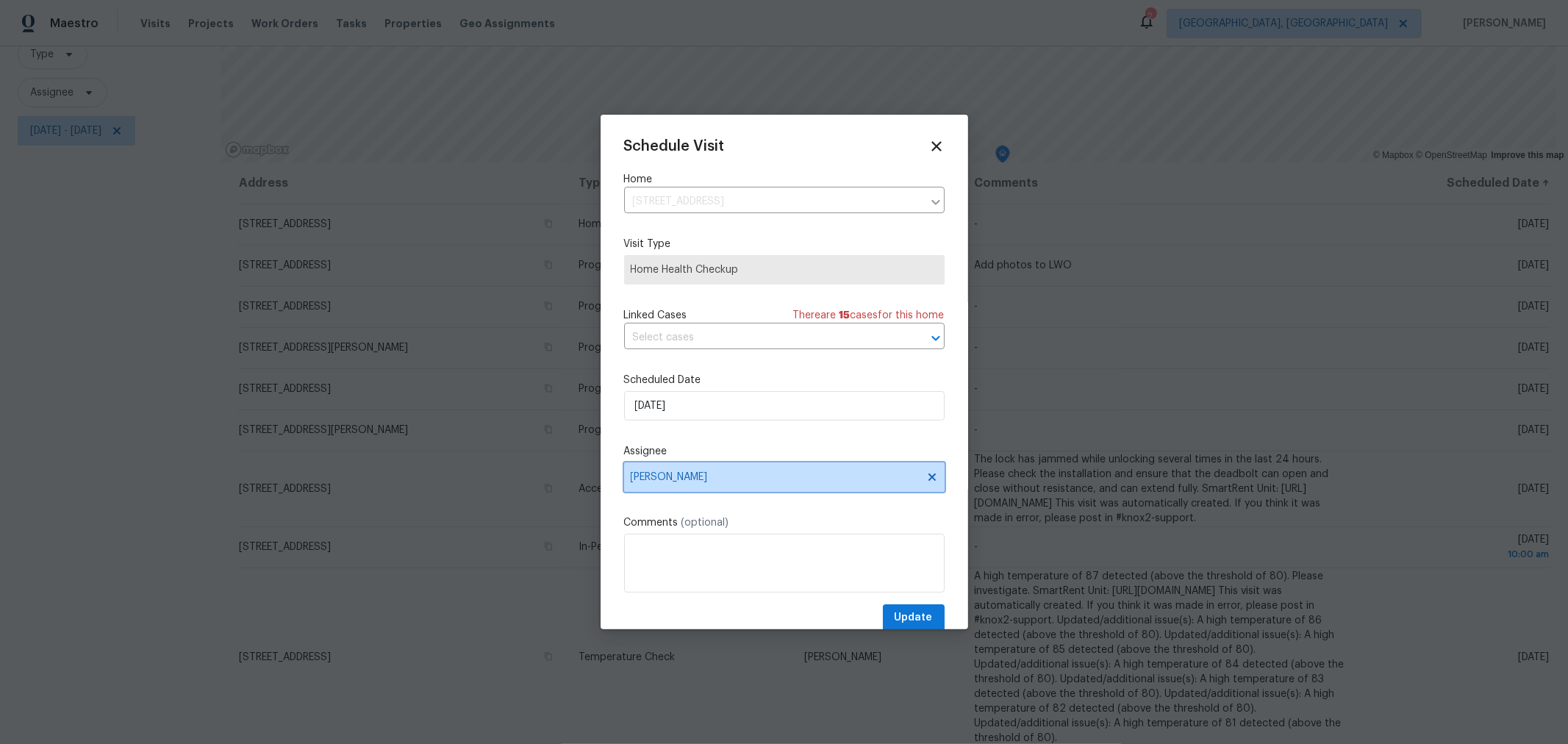
click at [806, 487] on span "[PERSON_NAME]" at bounding box center [784, 477] width 320 height 29
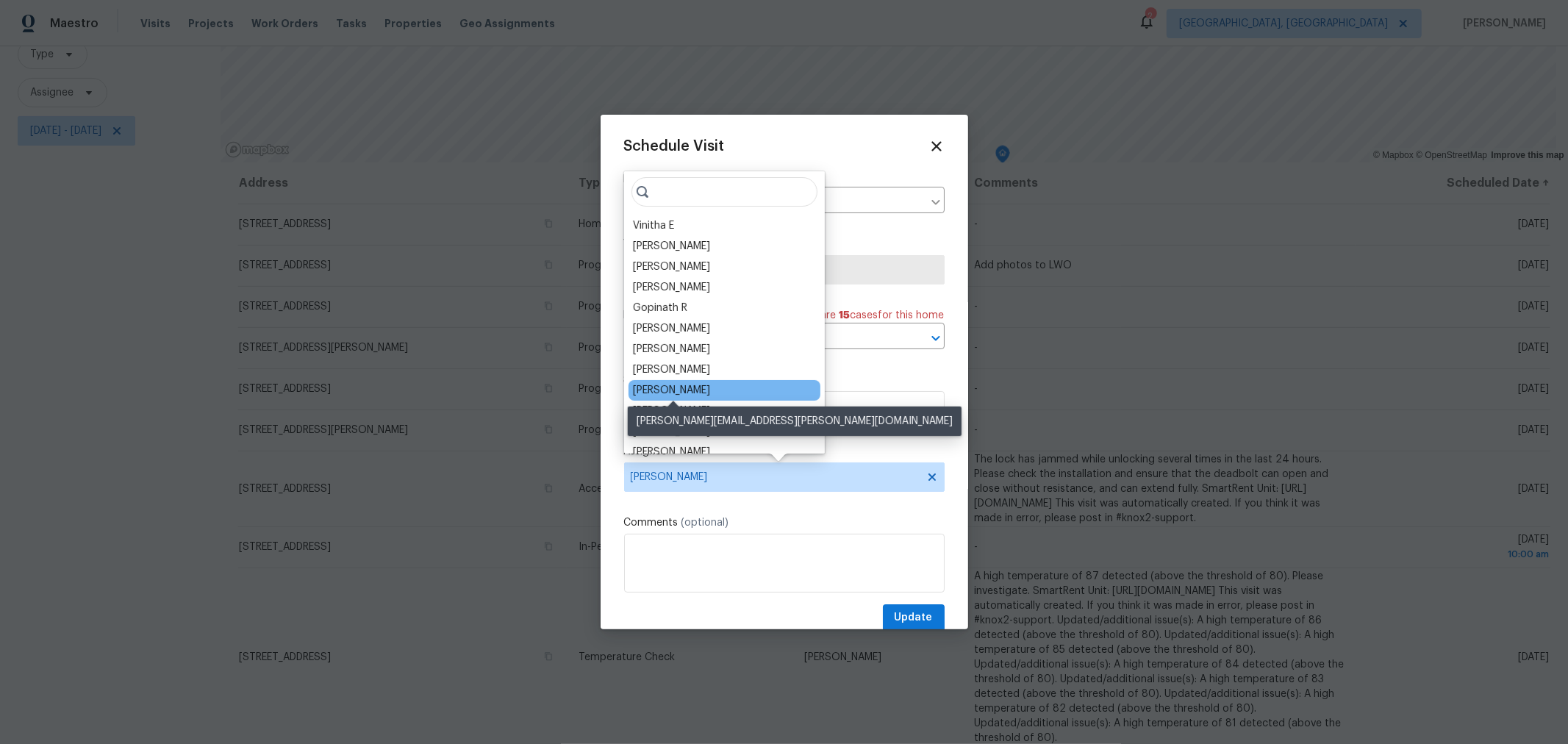
click at [693, 393] on div "Dennis Neuhardt" at bounding box center [672, 390] width 77 height 15
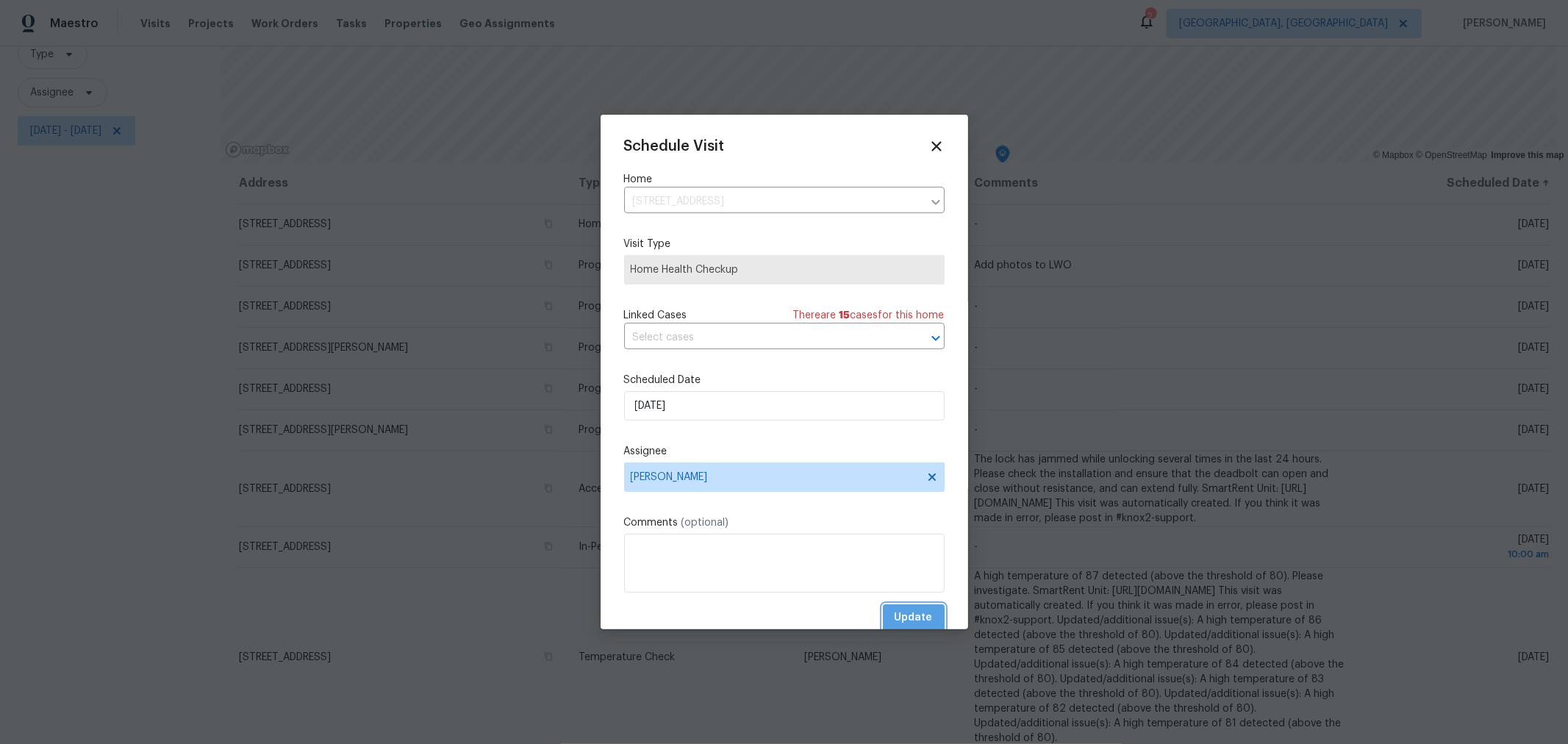
click at [907, 617] on span "Update" at bounding box center [914, 618] width 38 height 18
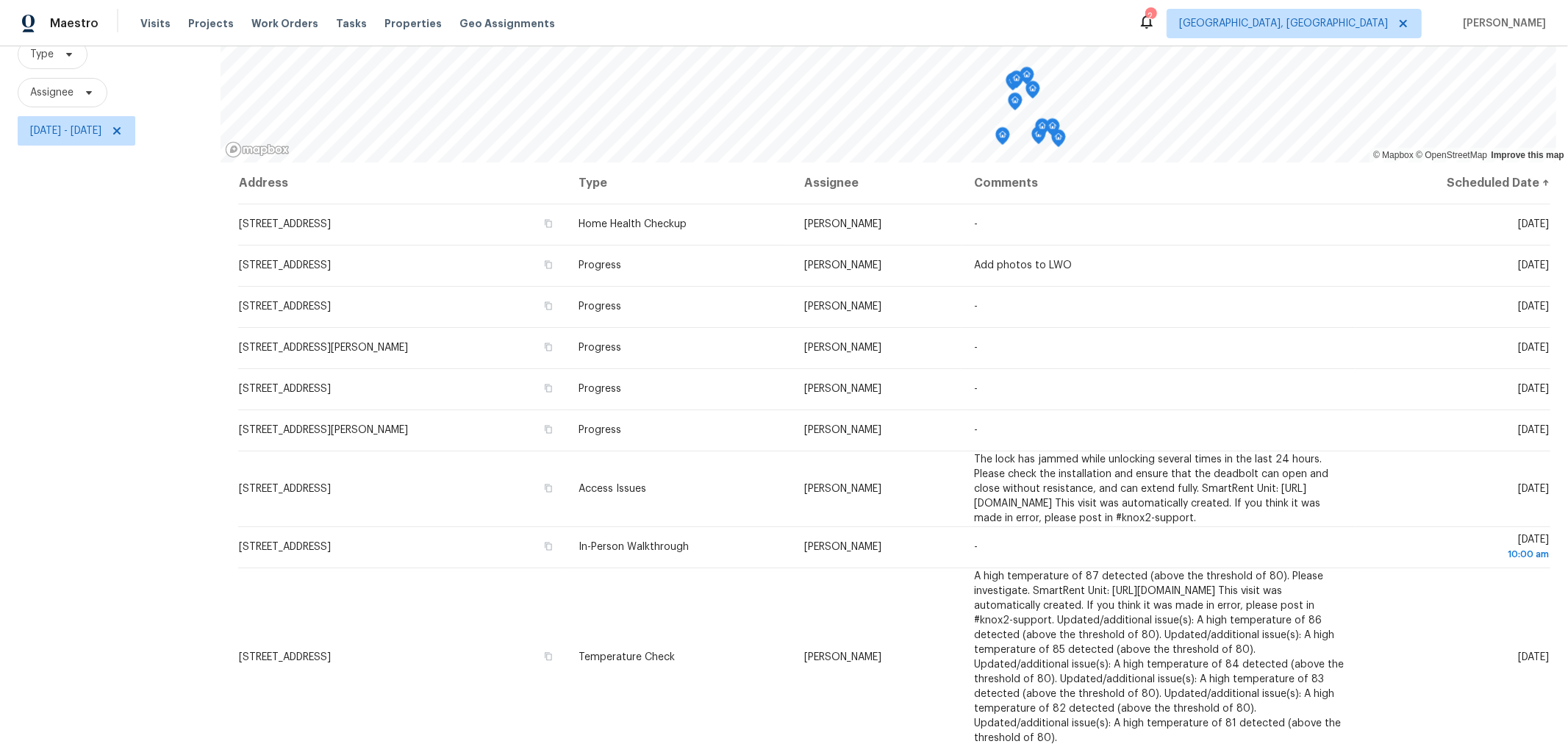
click at [1026, 82] on icon "Map marker" at bounding box center [1033, 90] width 15 height 18
click at [1026, 73] on icon "Map marker" at bounding box center [1027, 76] width 13 height 17
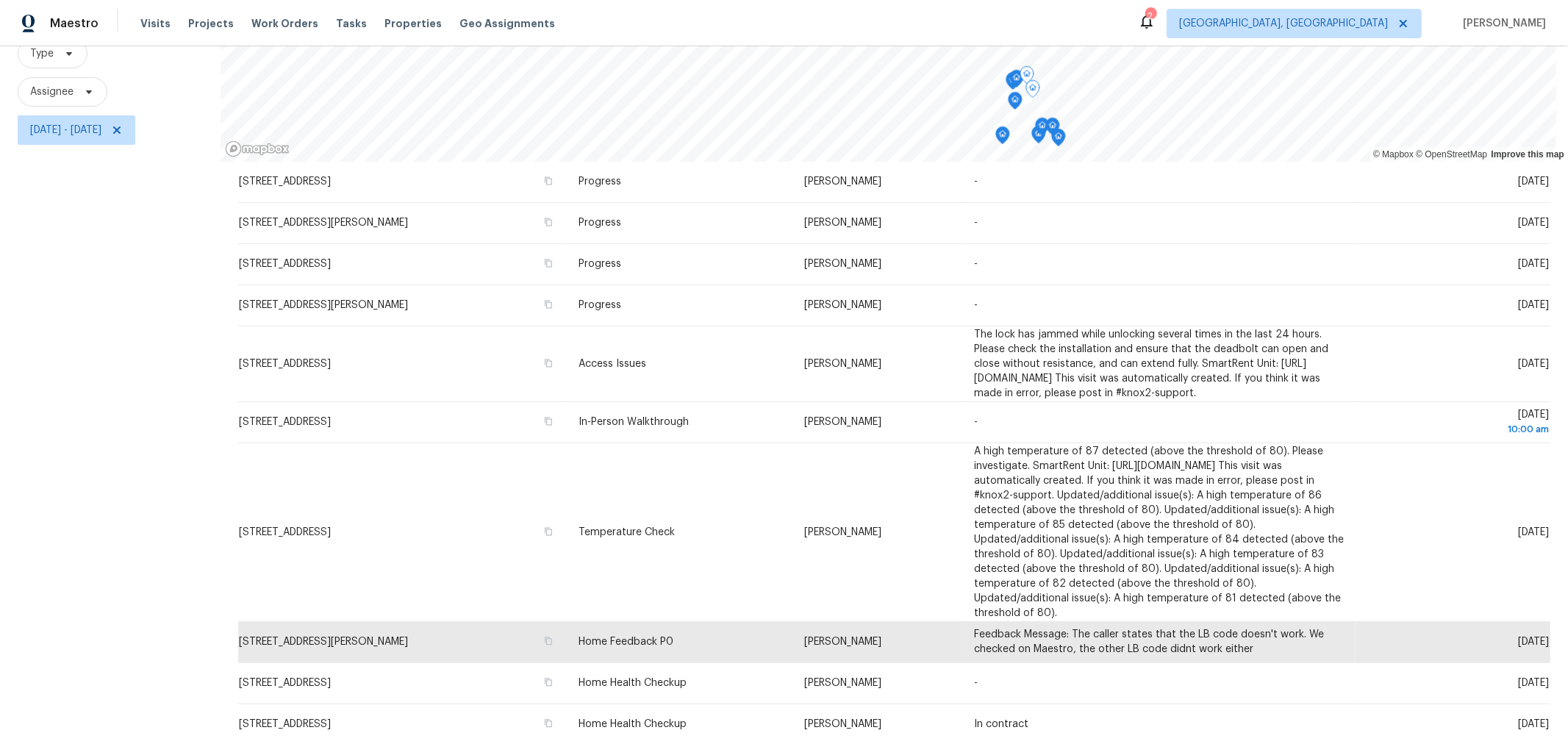
scroll to position [150, 0]
click at [1015, 82] on icon "Map marker" at bounding box center [1017, 78] width 13 height 17
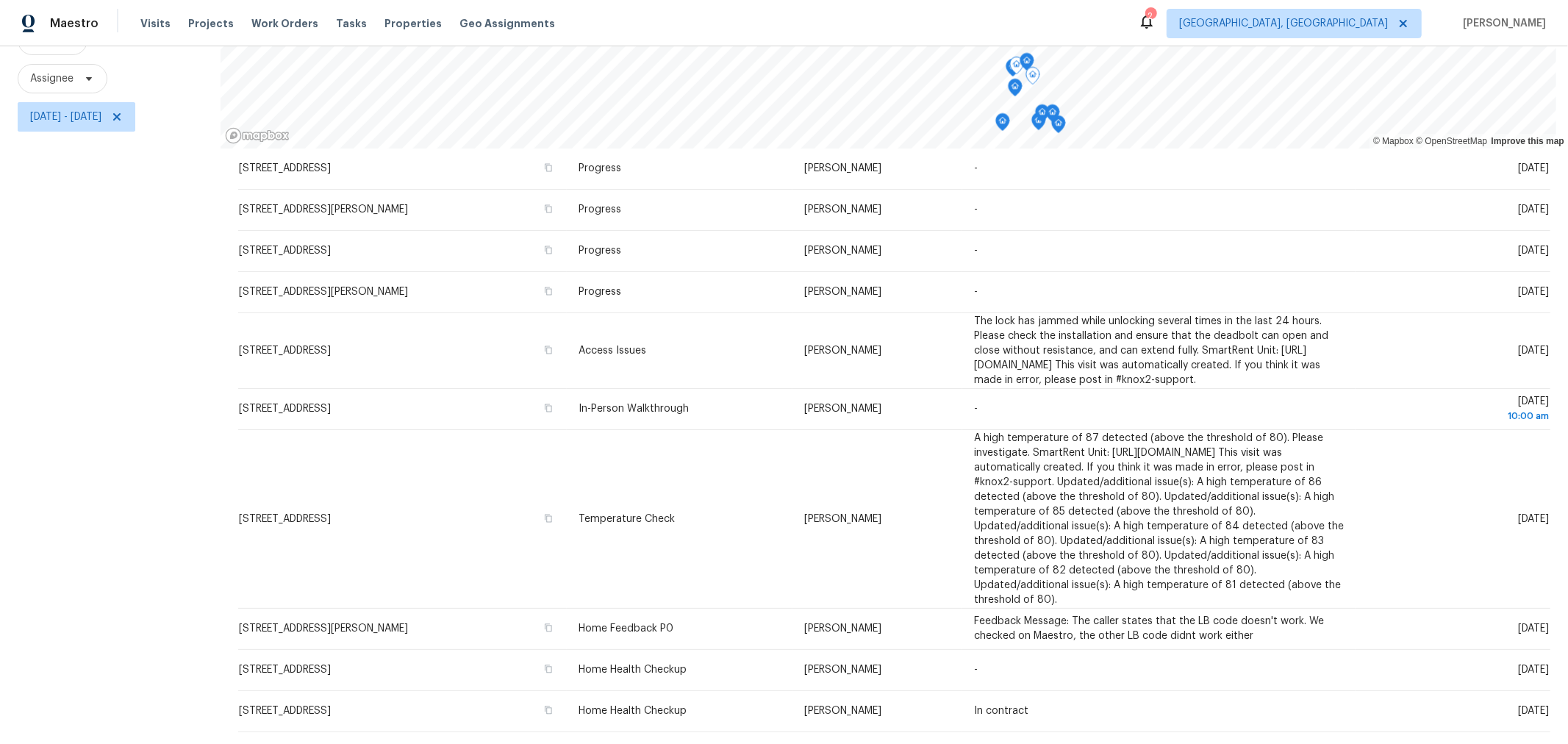
scroll to position [152, 0]
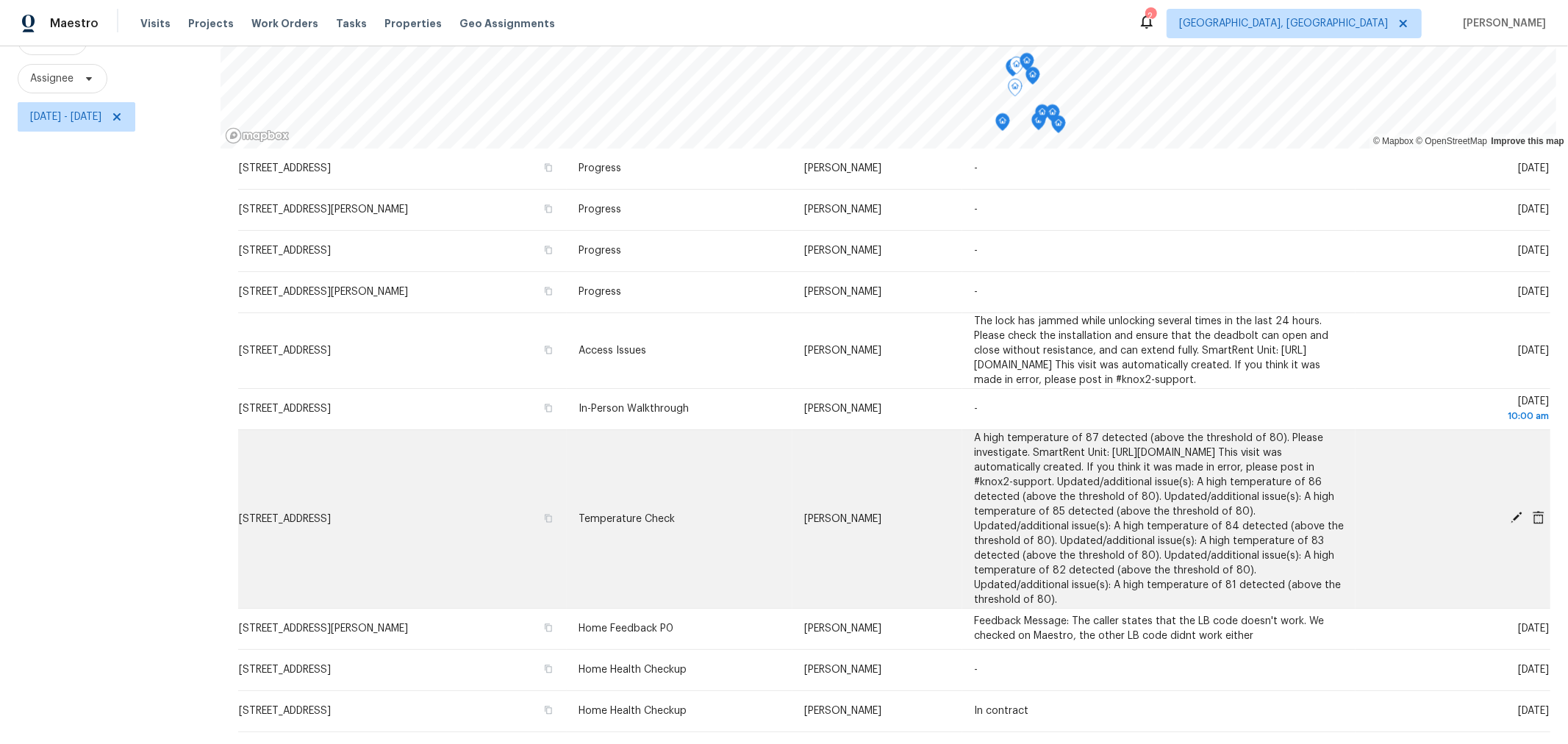
click at [1511, 511] on icon at bounding box center [1517, 518] width 13 height 13
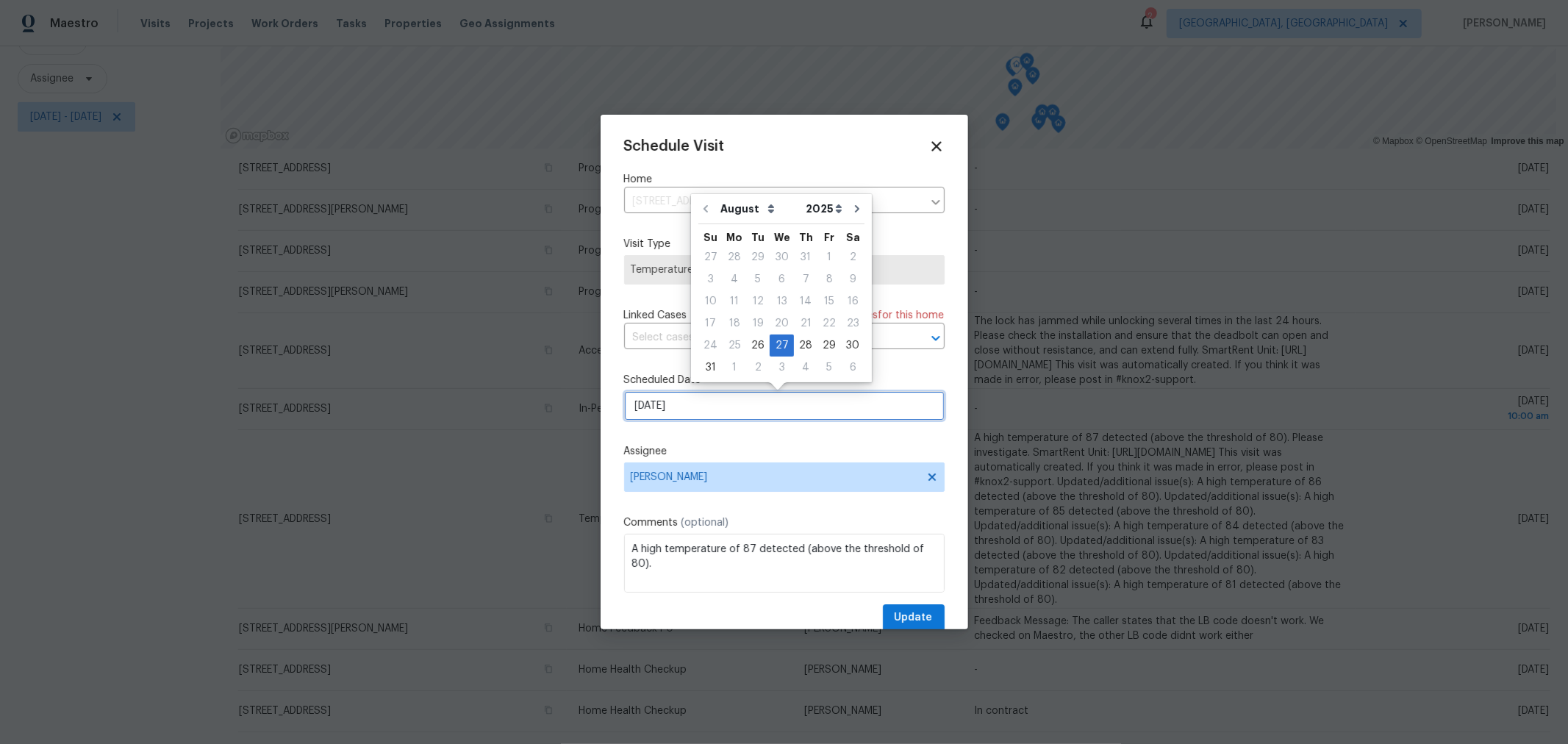
click at [731, 408] on input "8/27/2025" at bounding box center [784, 406] width 320 height 29
click at [799, 365] on div "4" at bounding box center [806, 368] width 24 height 21
type input "9/4/2025"
select select "8"
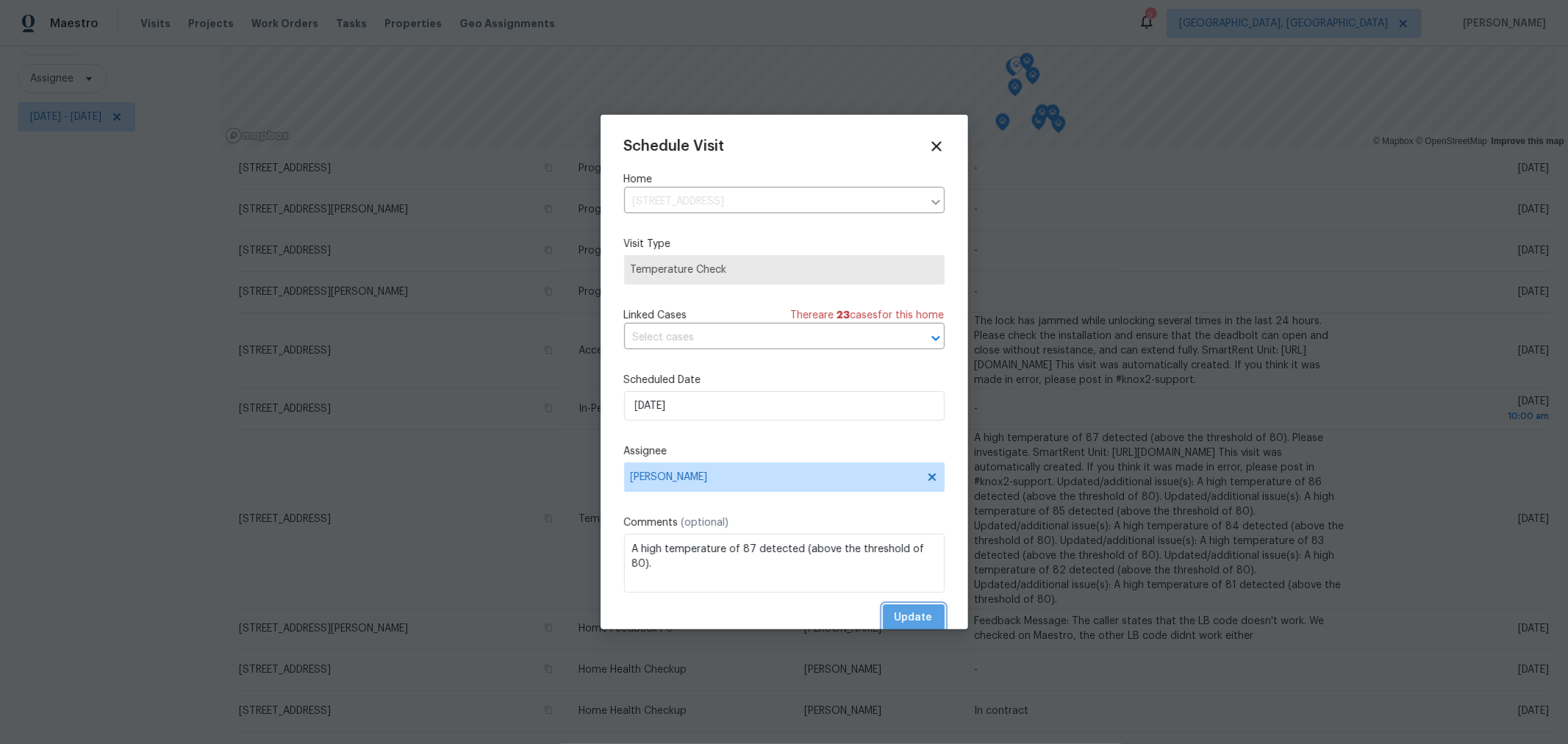
click at [904, 613] on span "Update" at bounding box center [914, 618] width 38 height 18
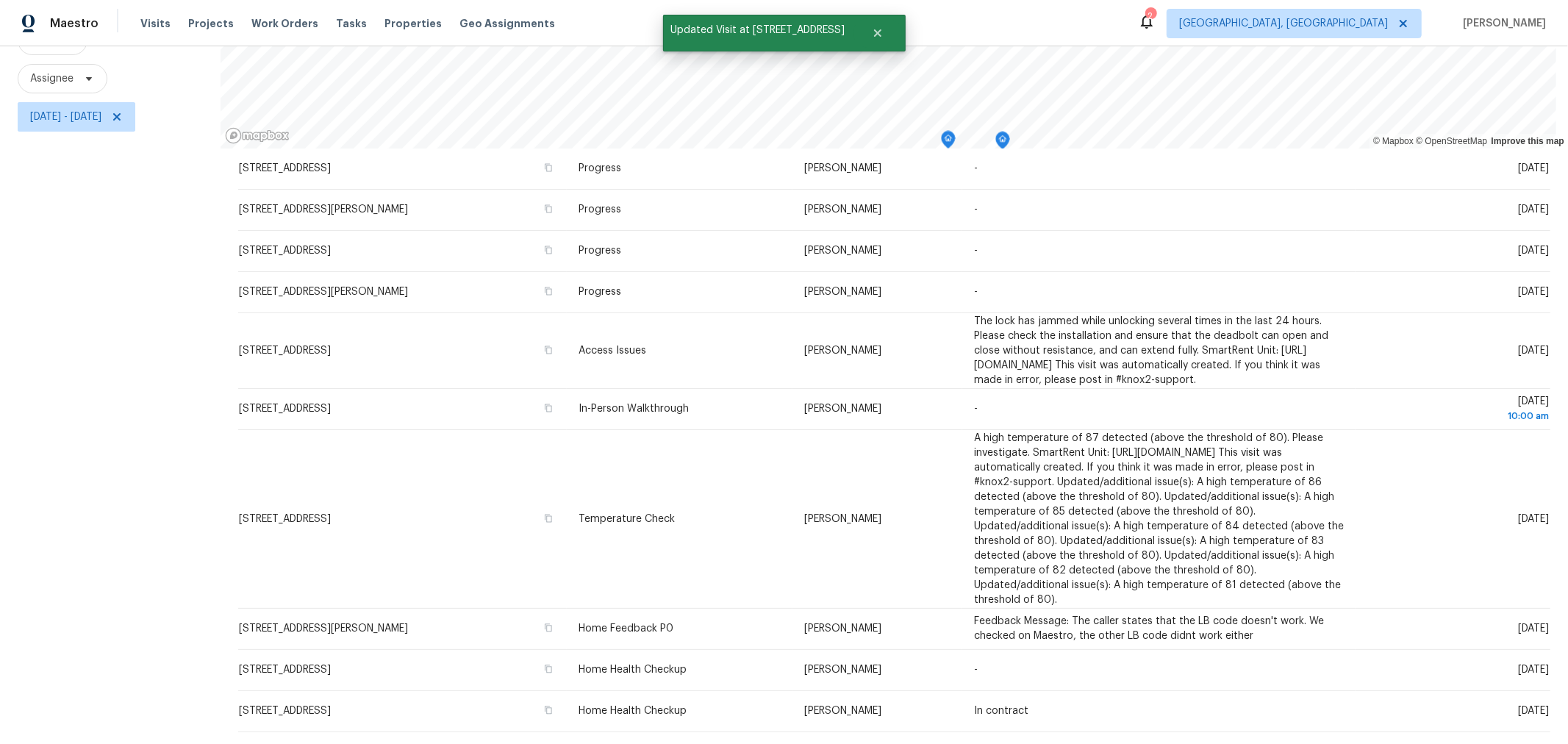
scroll to position [0, 0]
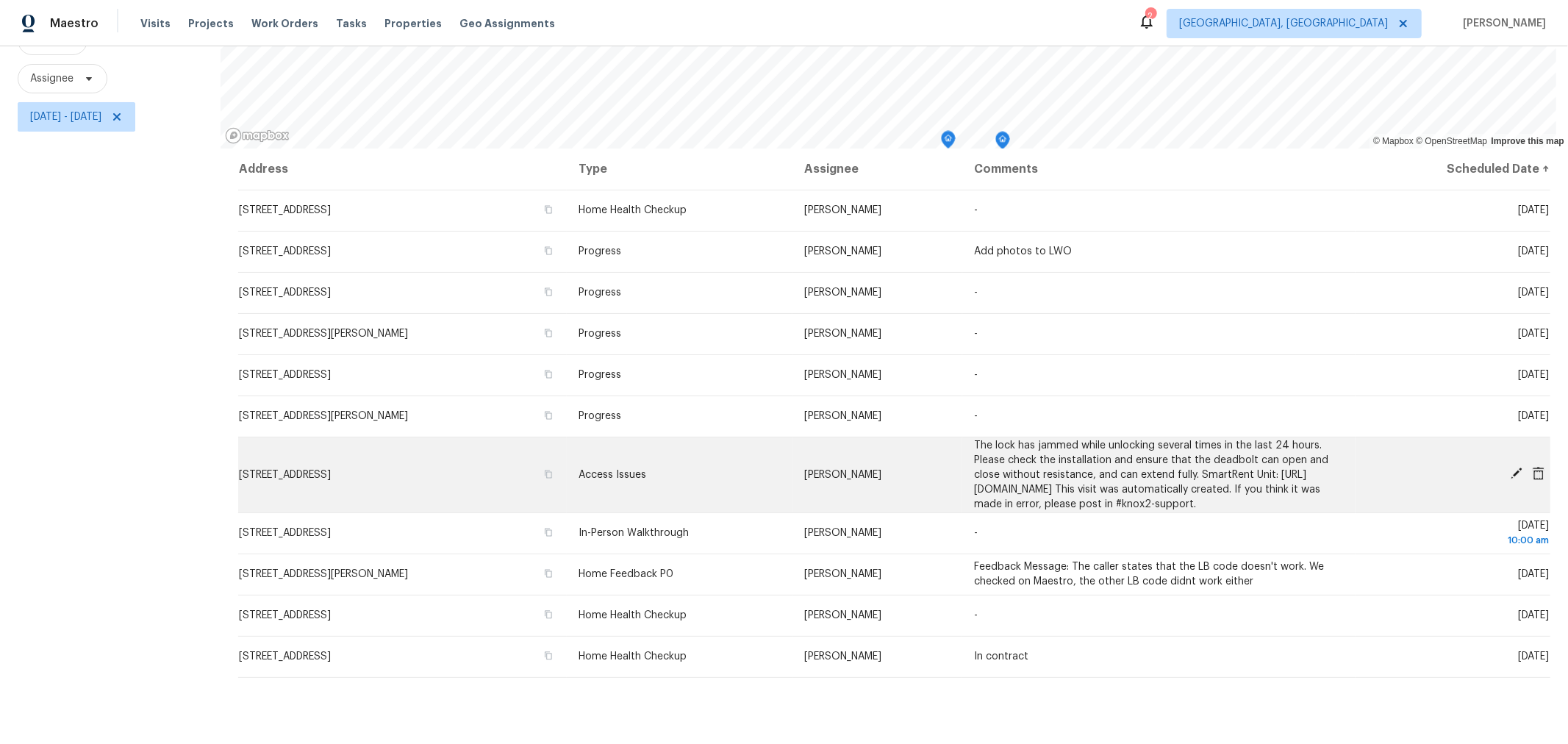
click at [1511, 468] on icon at bounding box center [1517, 474] width 12 height 12
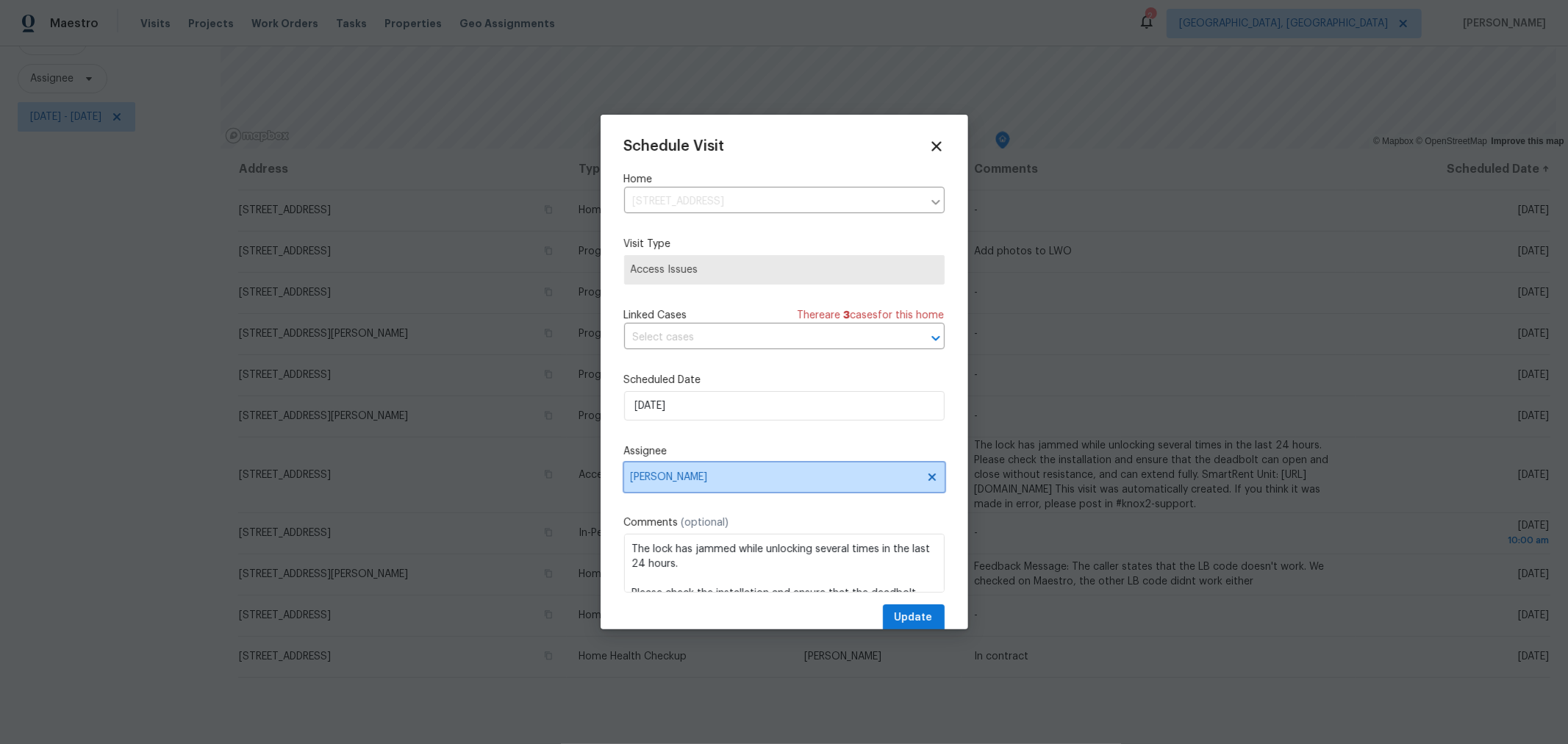
click at [870, 474] on span "[PERSON_NAME]" at bounding box center [775, 477] width 288 height 12
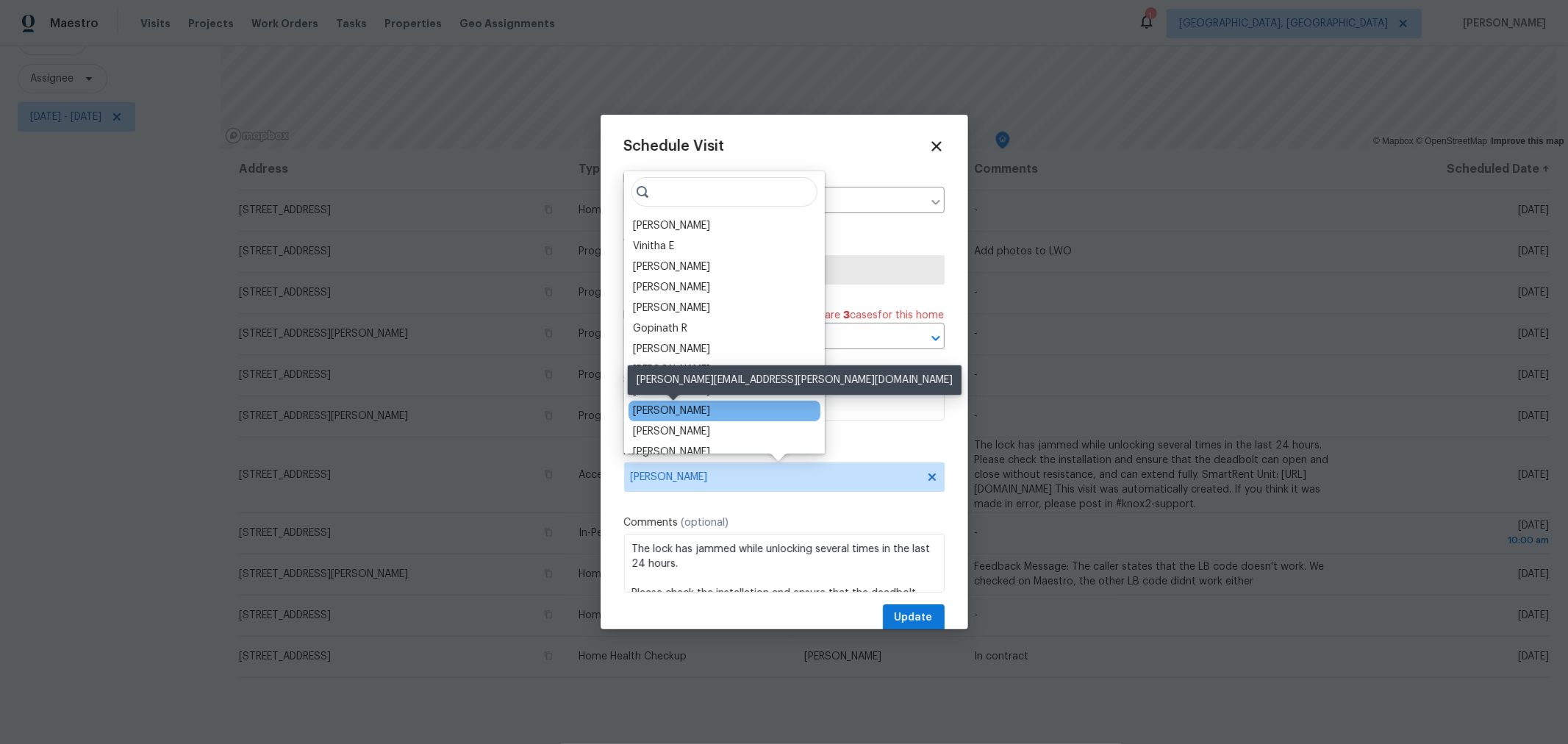
click at [698, 409] on div "Dennis Neuhardt" at bounding box center [672, 411] width 77 height 15
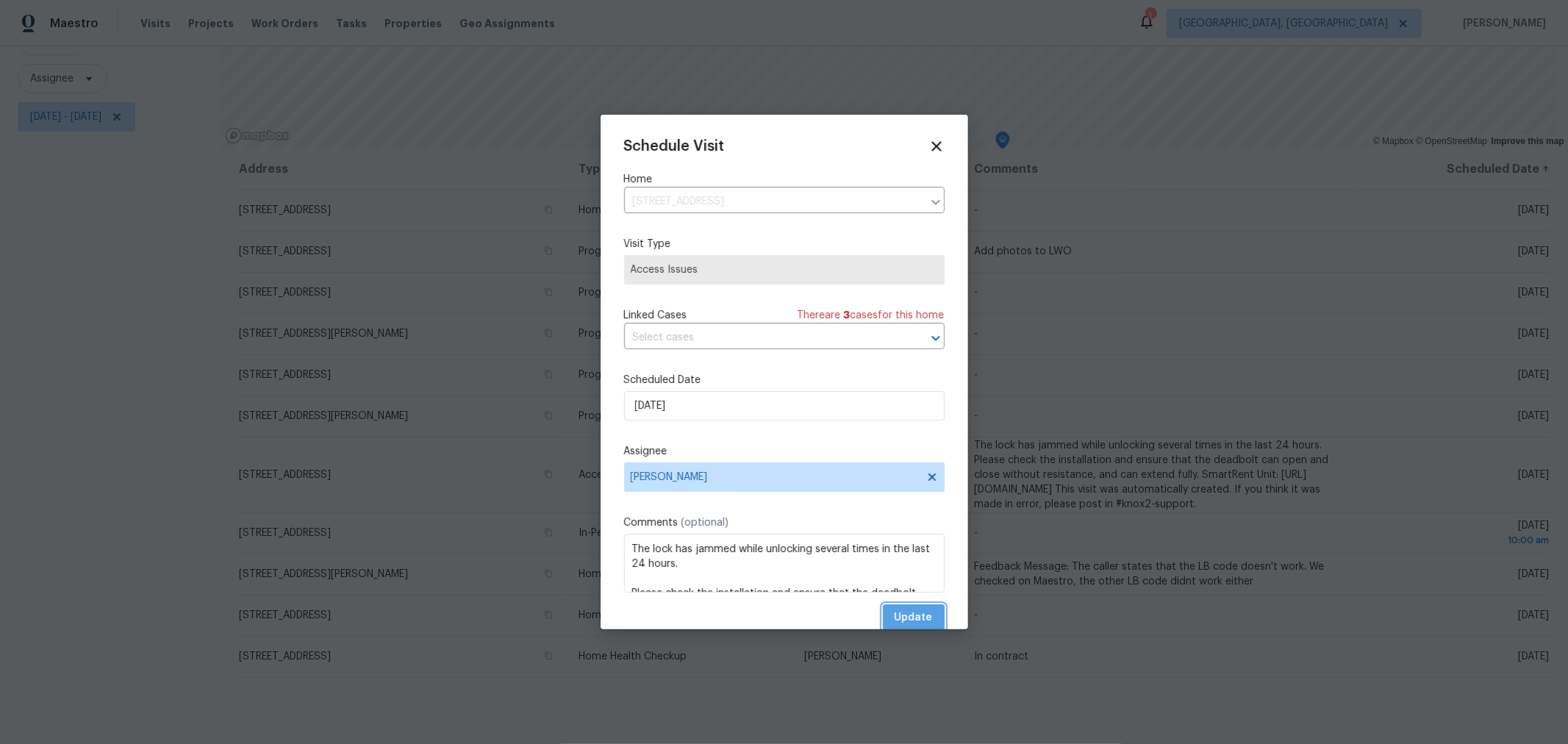
click at [901, 609] on button "Update" at bounding box center [914, 618] width 62 height 27
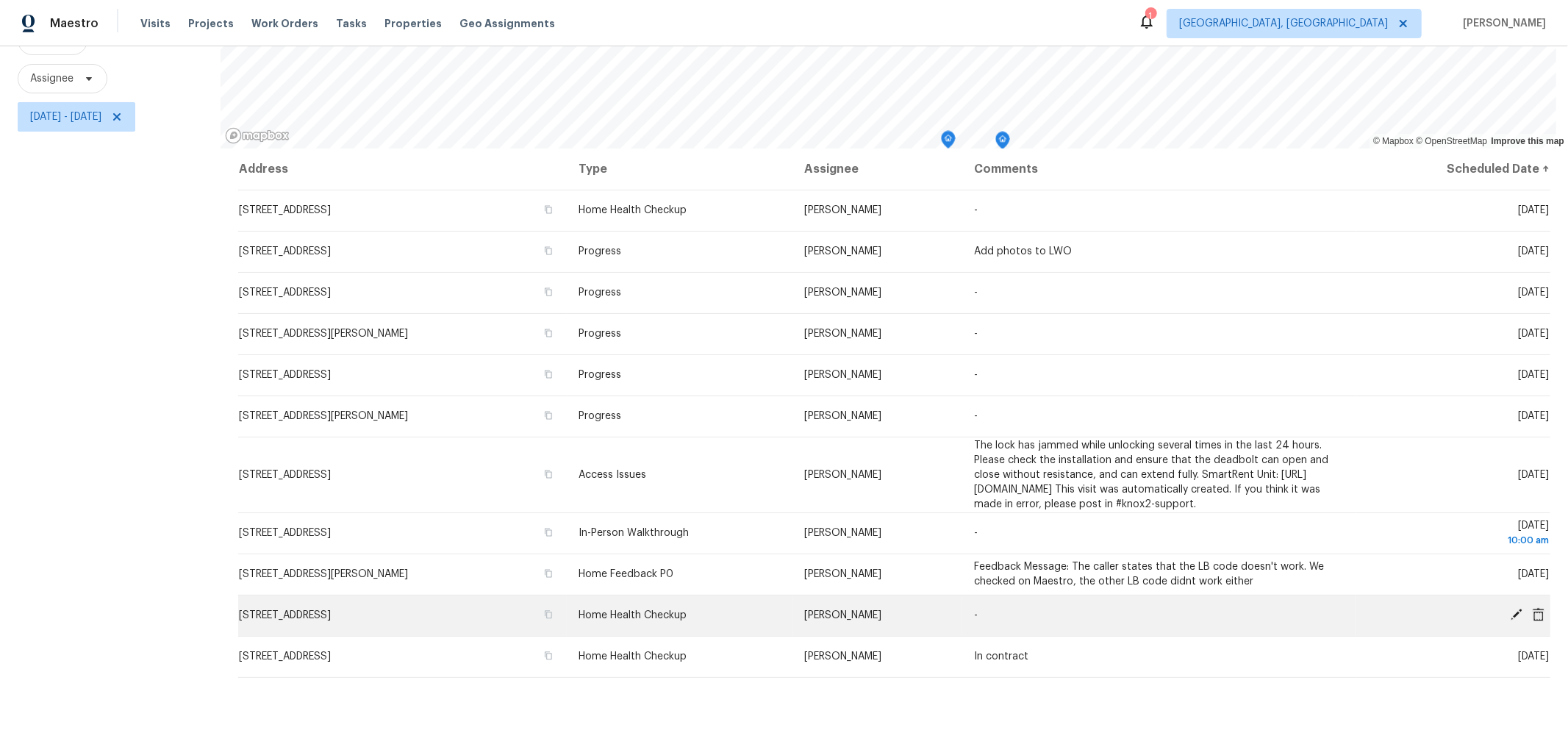
click at [1511, 620] on icon at bounding box center [1517, 615] width 12 height 12
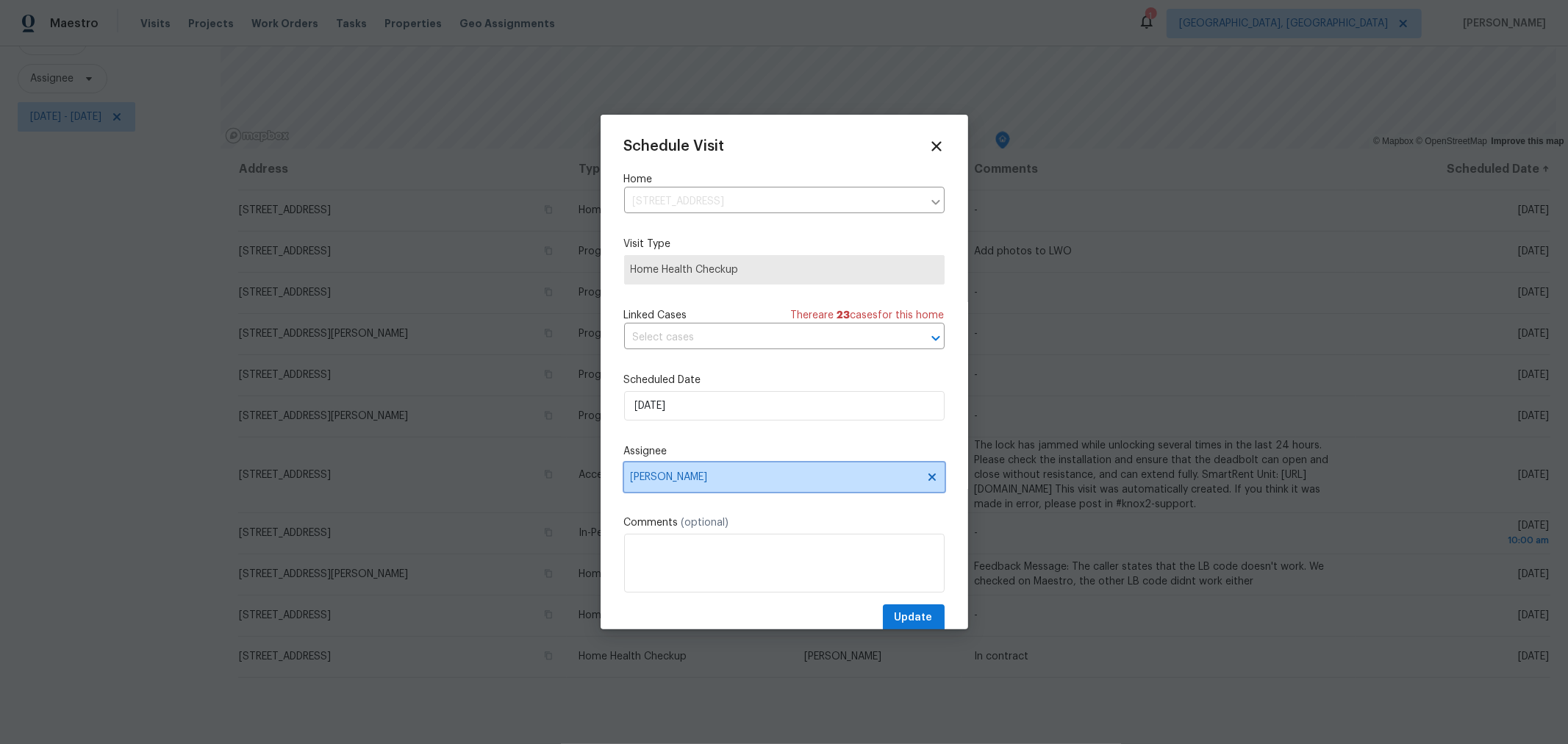
click at [898, 477] on span "[PERSON_NAME]" at bounding box center [775, 477] width 288 height 12
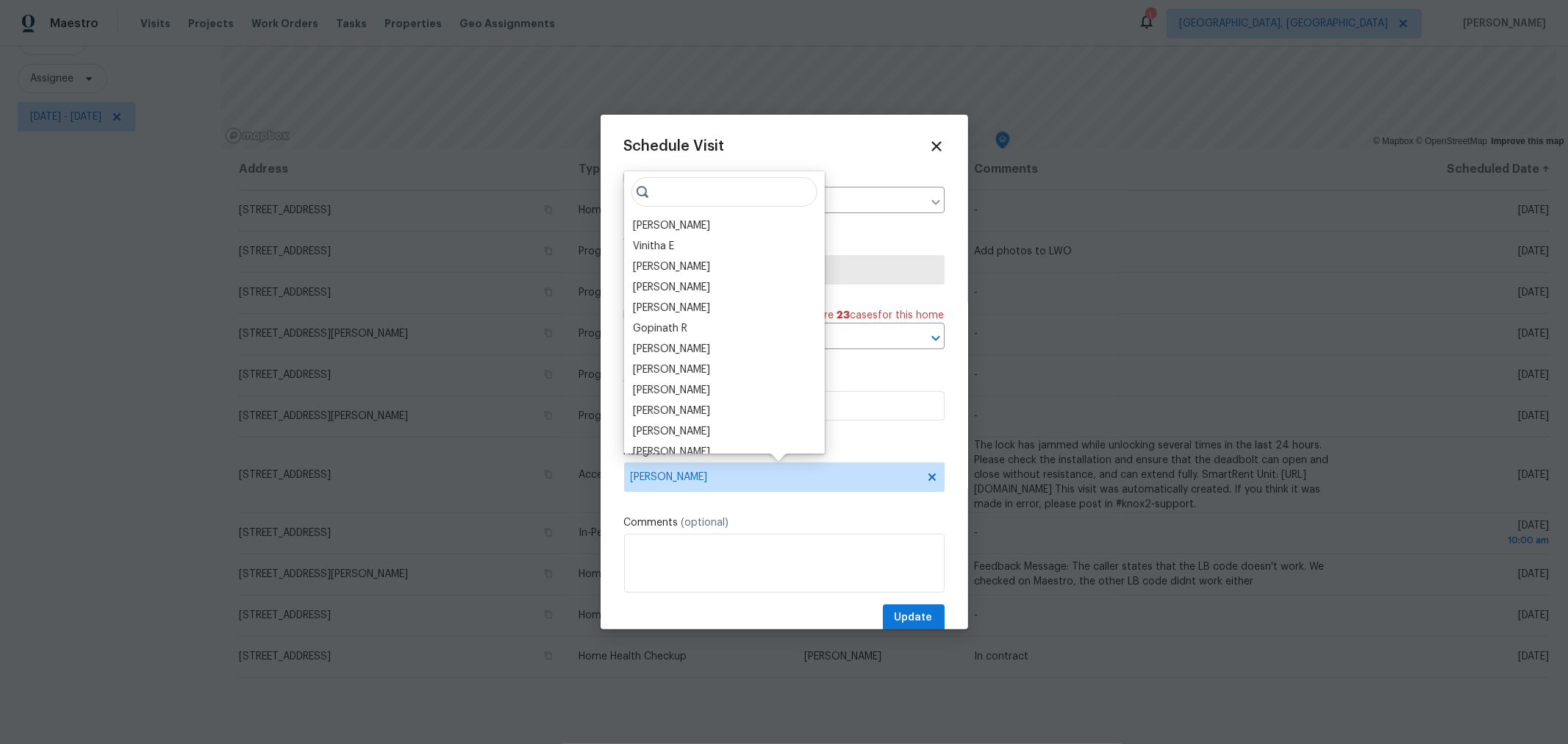
click at [693, 408] on div "Dennis Neuhardt" at bounding box center [672, 411] width 77 height 15
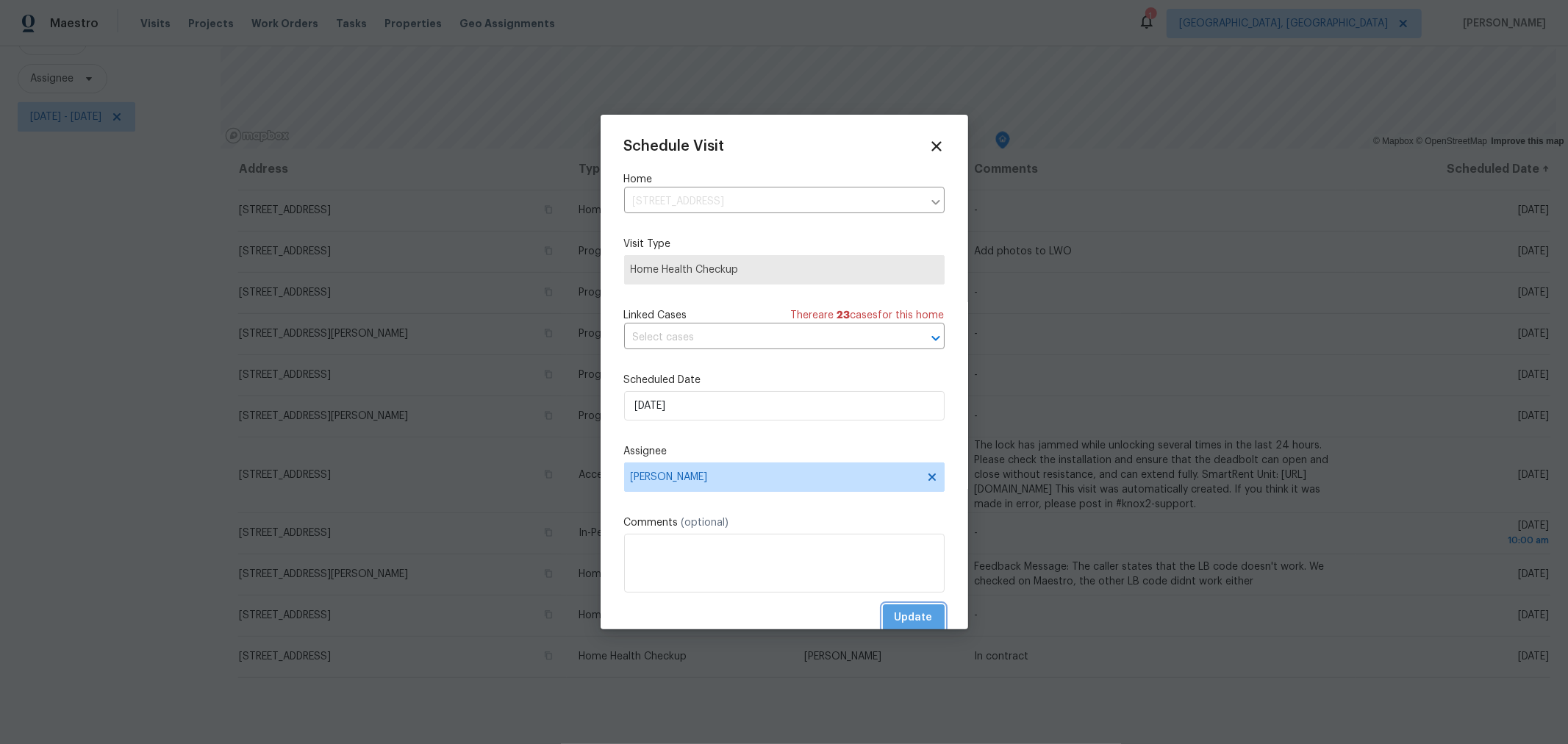
click at [913, 616] on span "Update" at bounding box center [914, 618] width 38 height 18
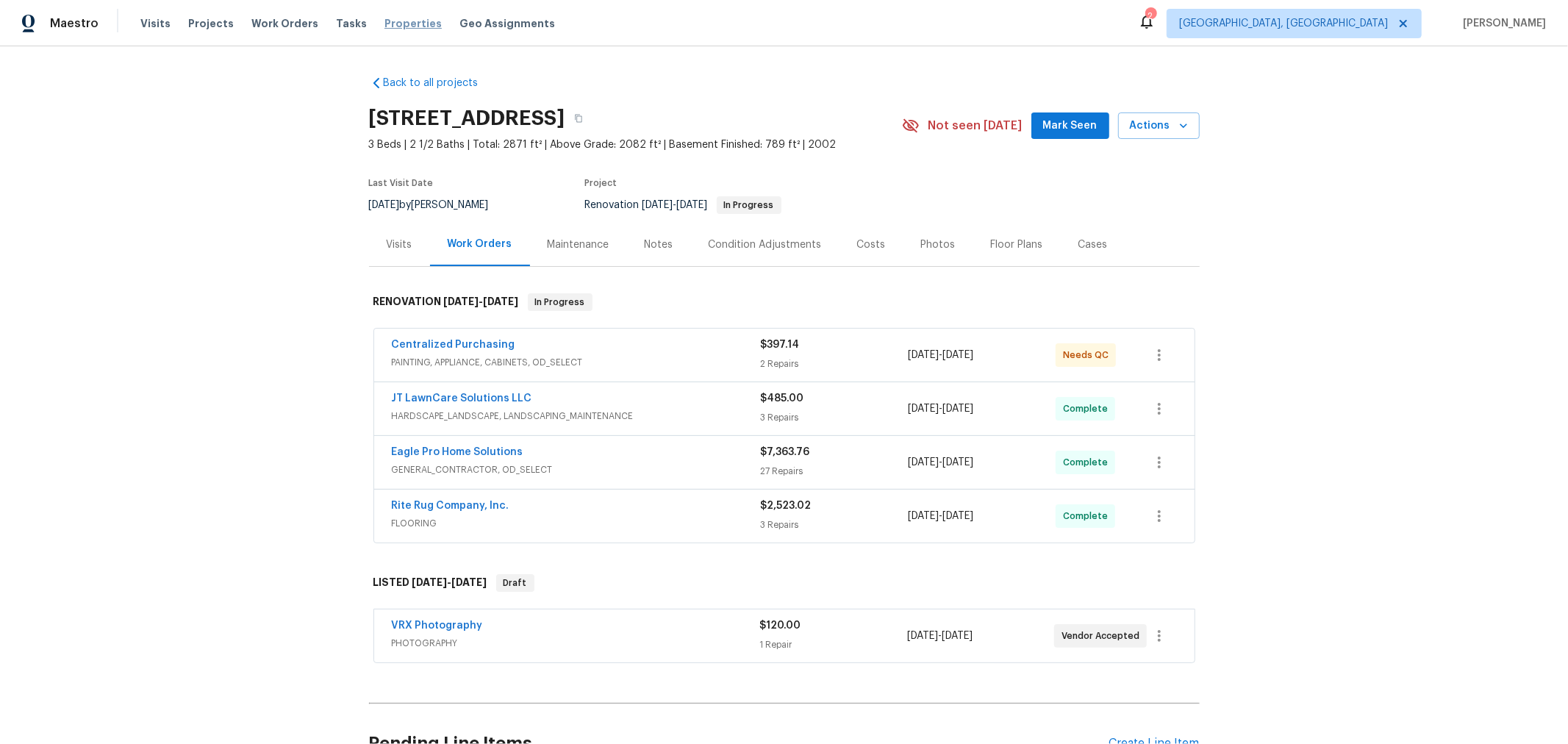
click at [391, 24] on span "Properties" at bounding box center [413, 24] width 57 height 15
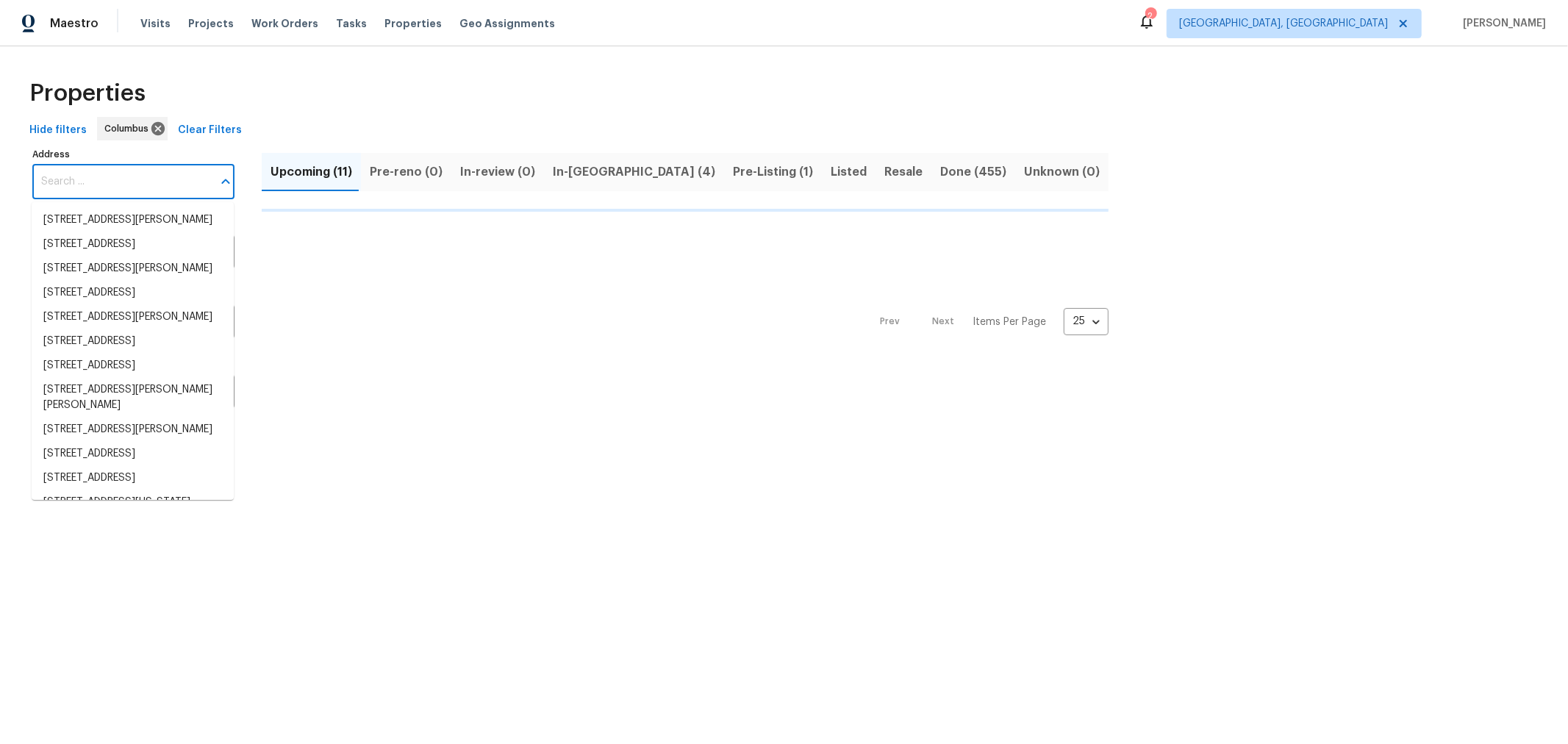
click at [145, 181] on input "Address" at bounding box center [122, 182] width 180 height 35
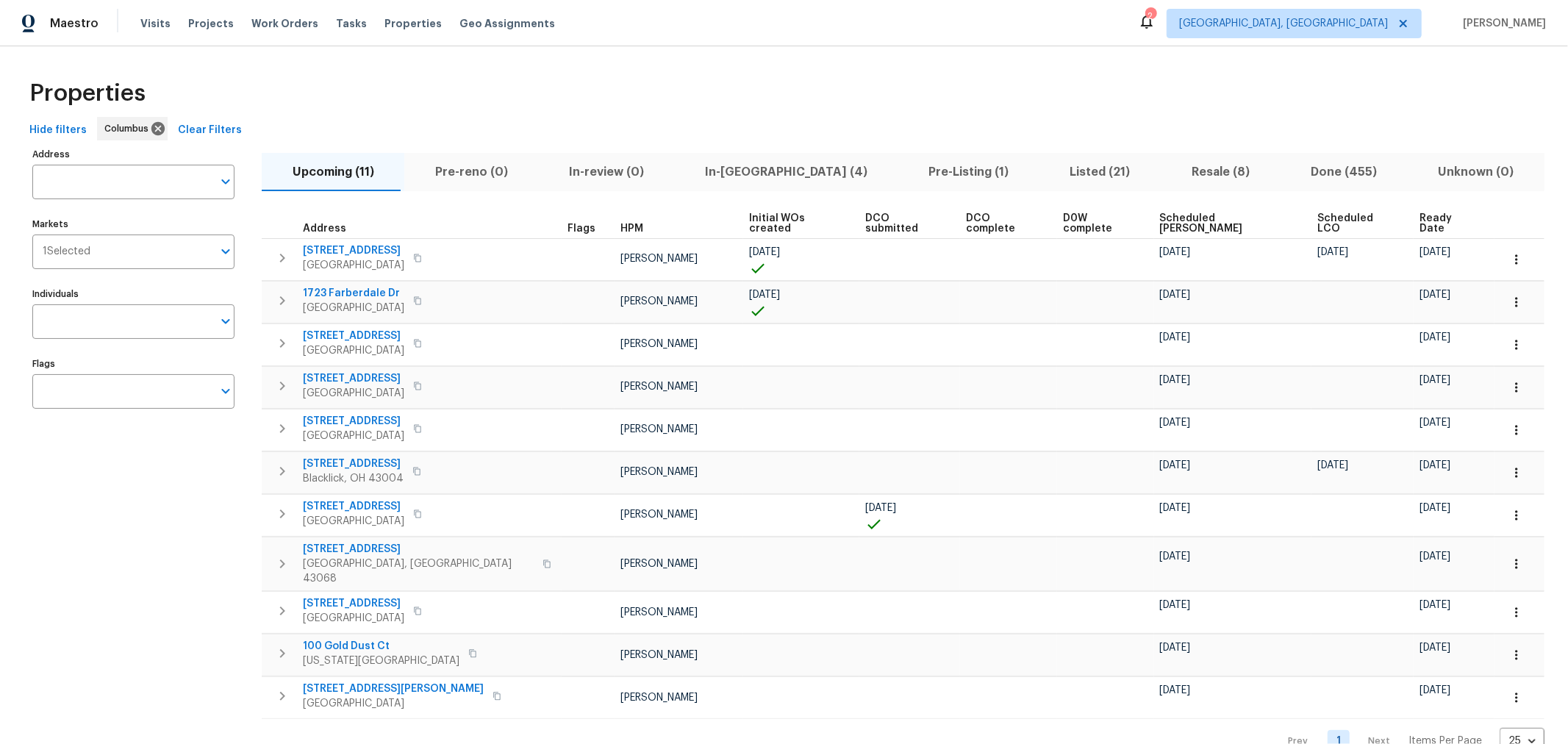
click at [145, 181] on input "Address" at bounding box center [122, 182] width 180 height 35
type input "3526"
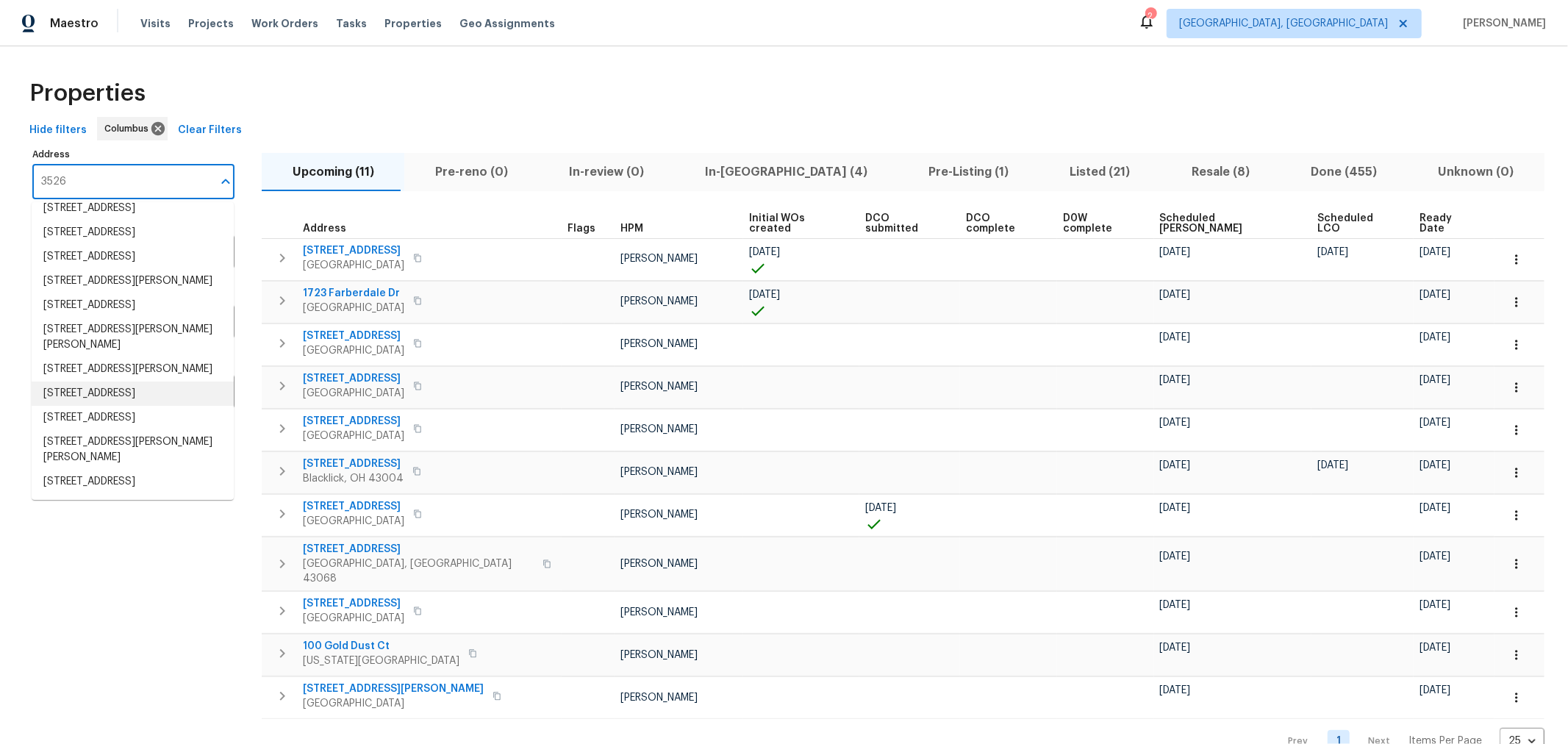
scroll to position [164, 0]
click at [130, 382] on li "3526 Rue De Fleur Columbus OH 43221" at bounding box center [133, 393] width 203 height 24
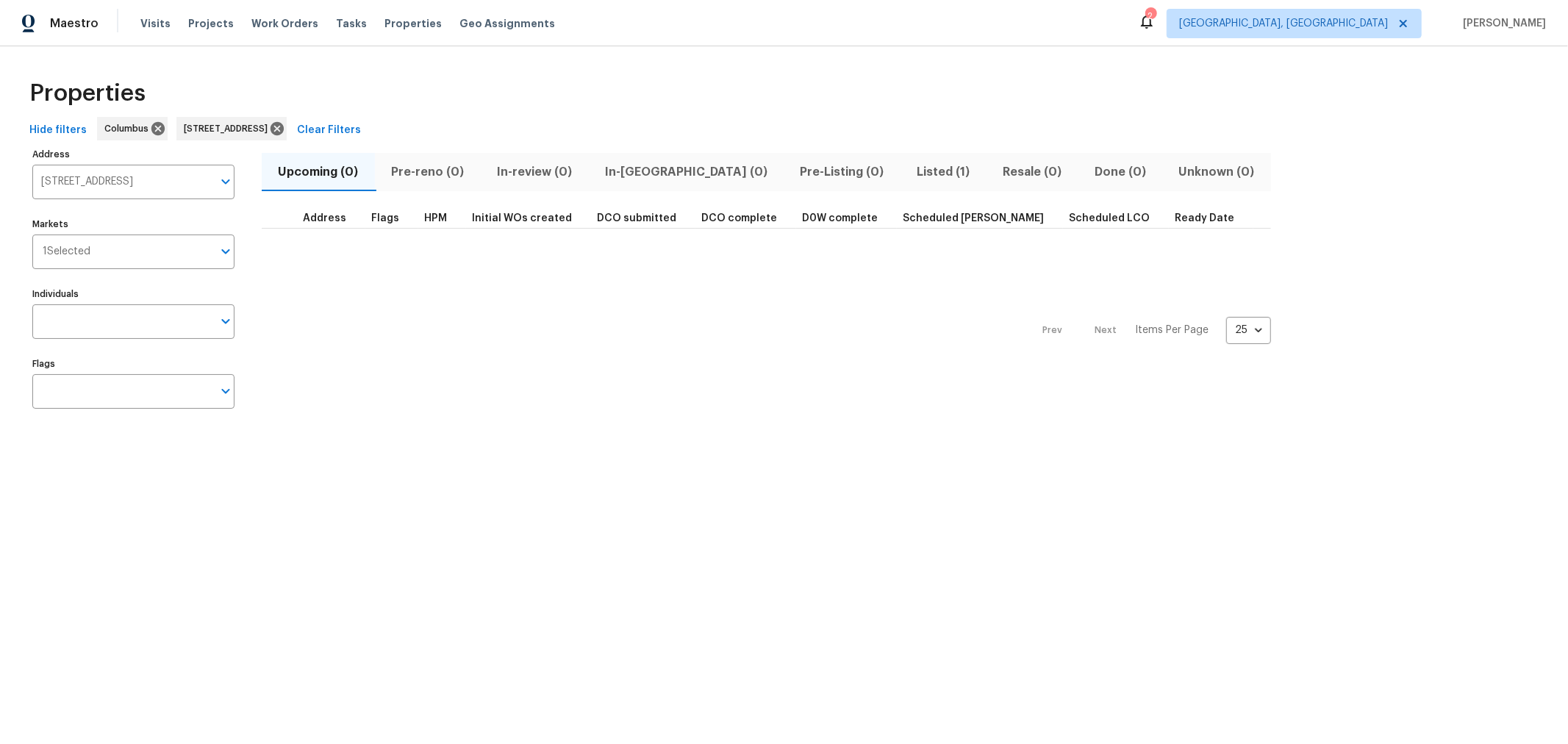
click at [910, 166] on span "Listed (1)" at bounding box center [943, 172] width 68 height 21
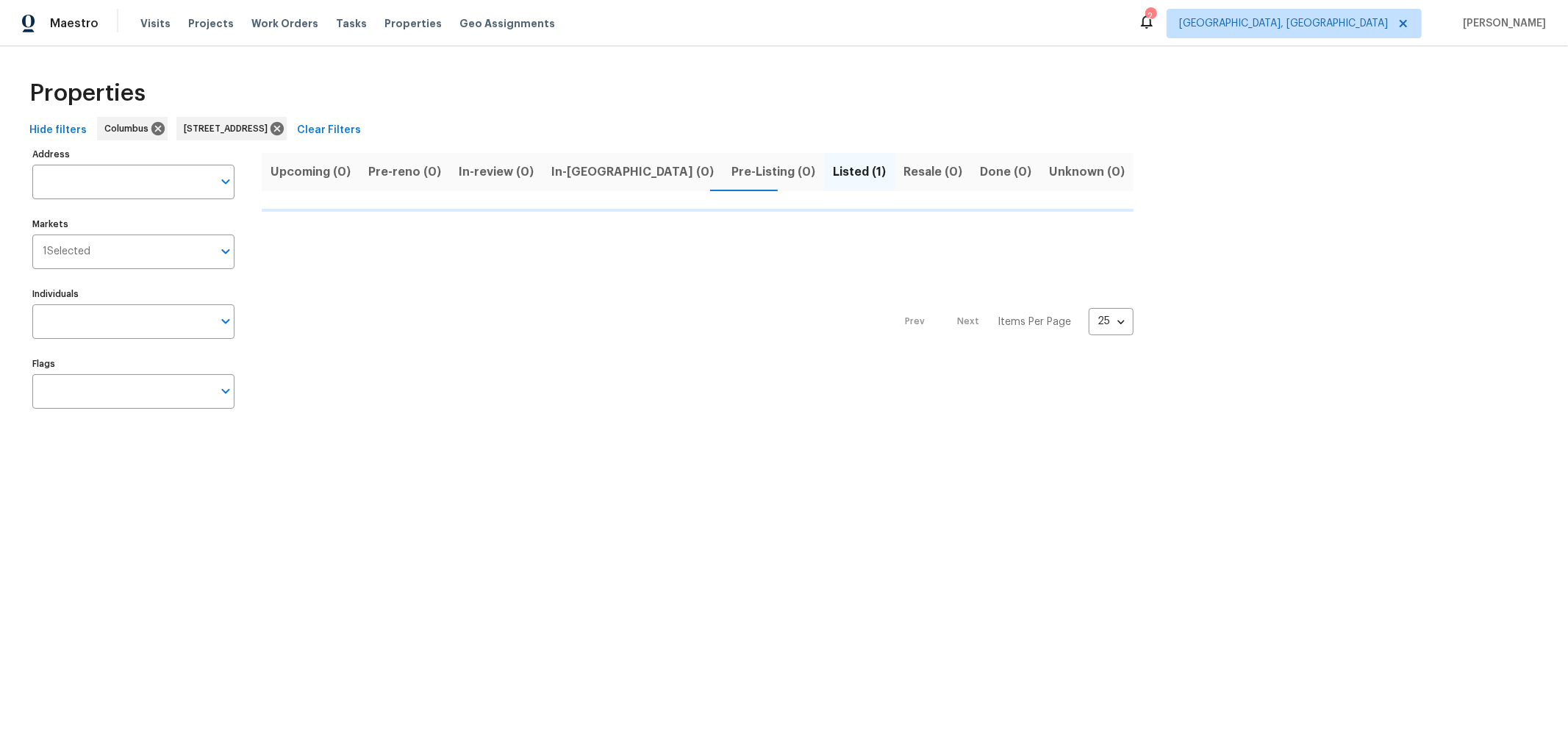
type input "3526 Rue De Fleur Columbus OH 43221"
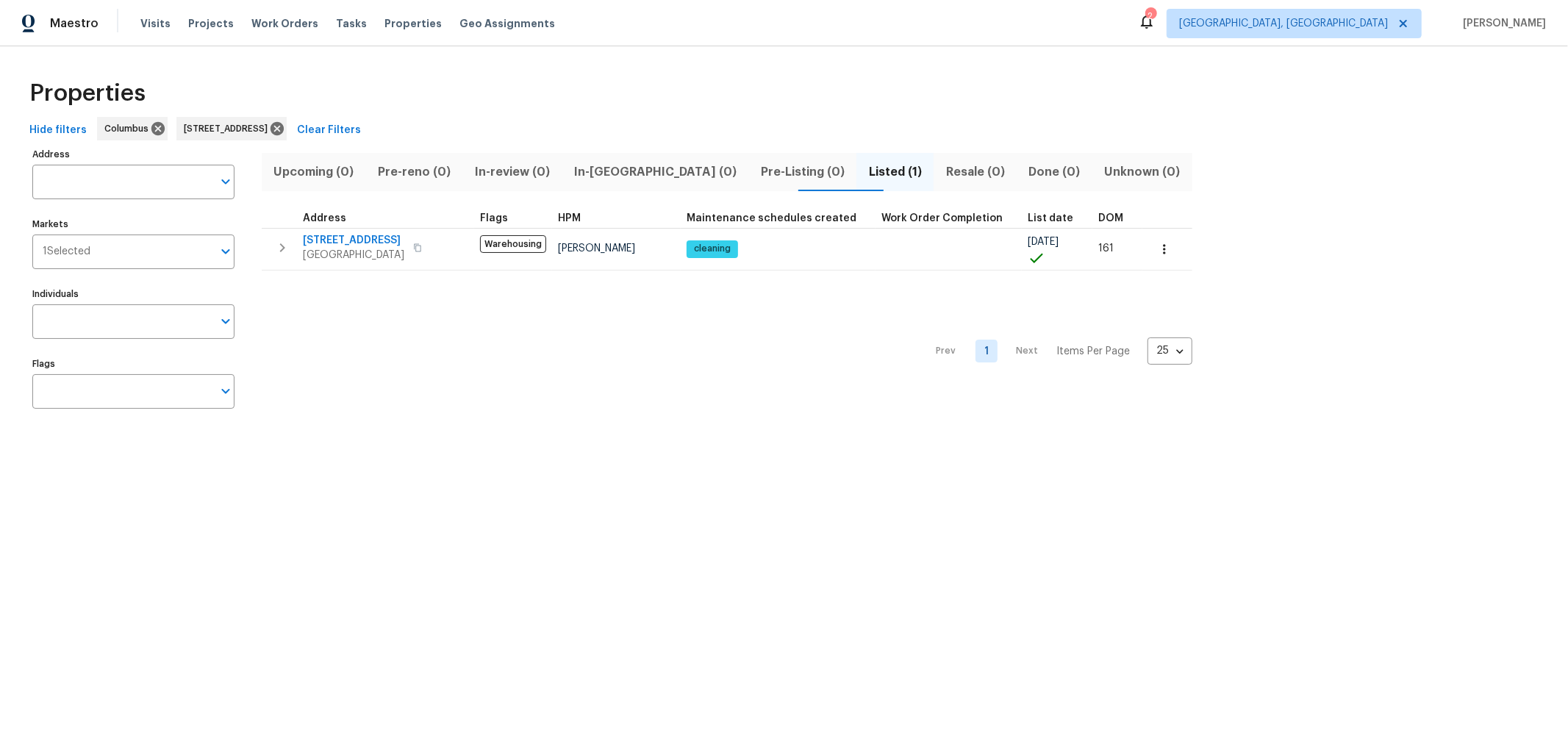
type input "3526 Rue De Fleur Columbus OH 43221"
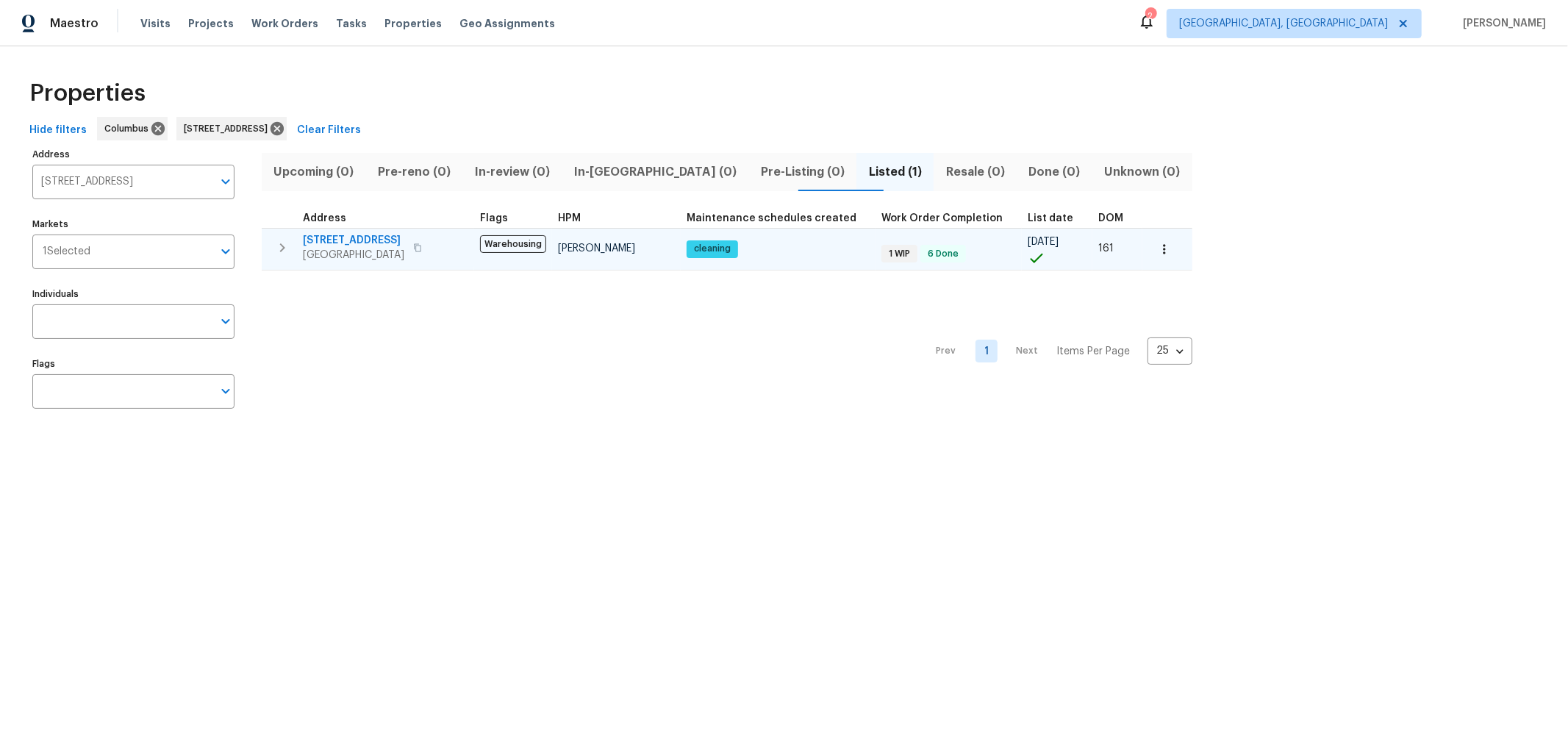
click at [358, 242] on span "[STREET_ADDRESS]" at bounding box center [354, 240] width 102 height 15
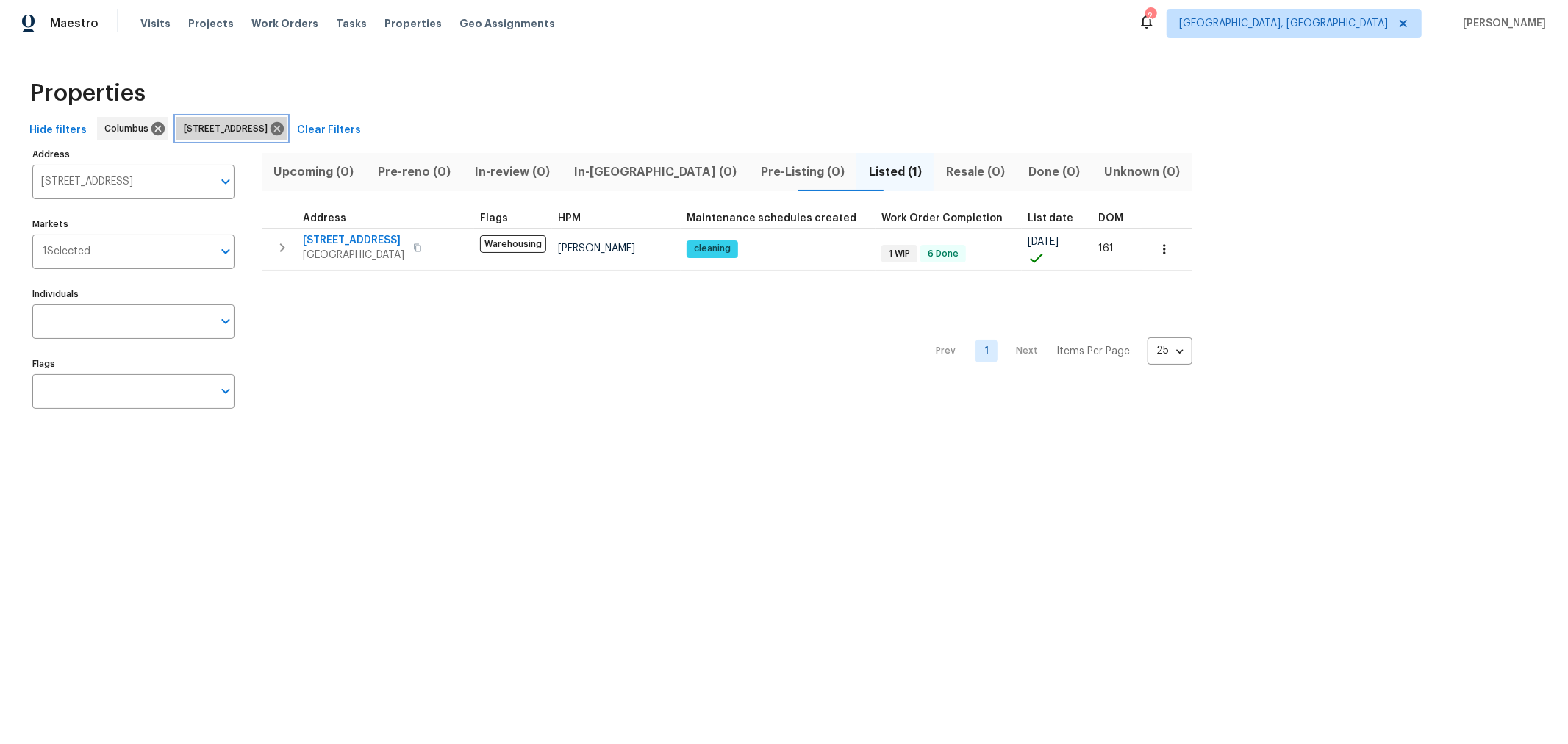
click at [284, 124] on icon at bounding box center [277, 129] width 13 height 13
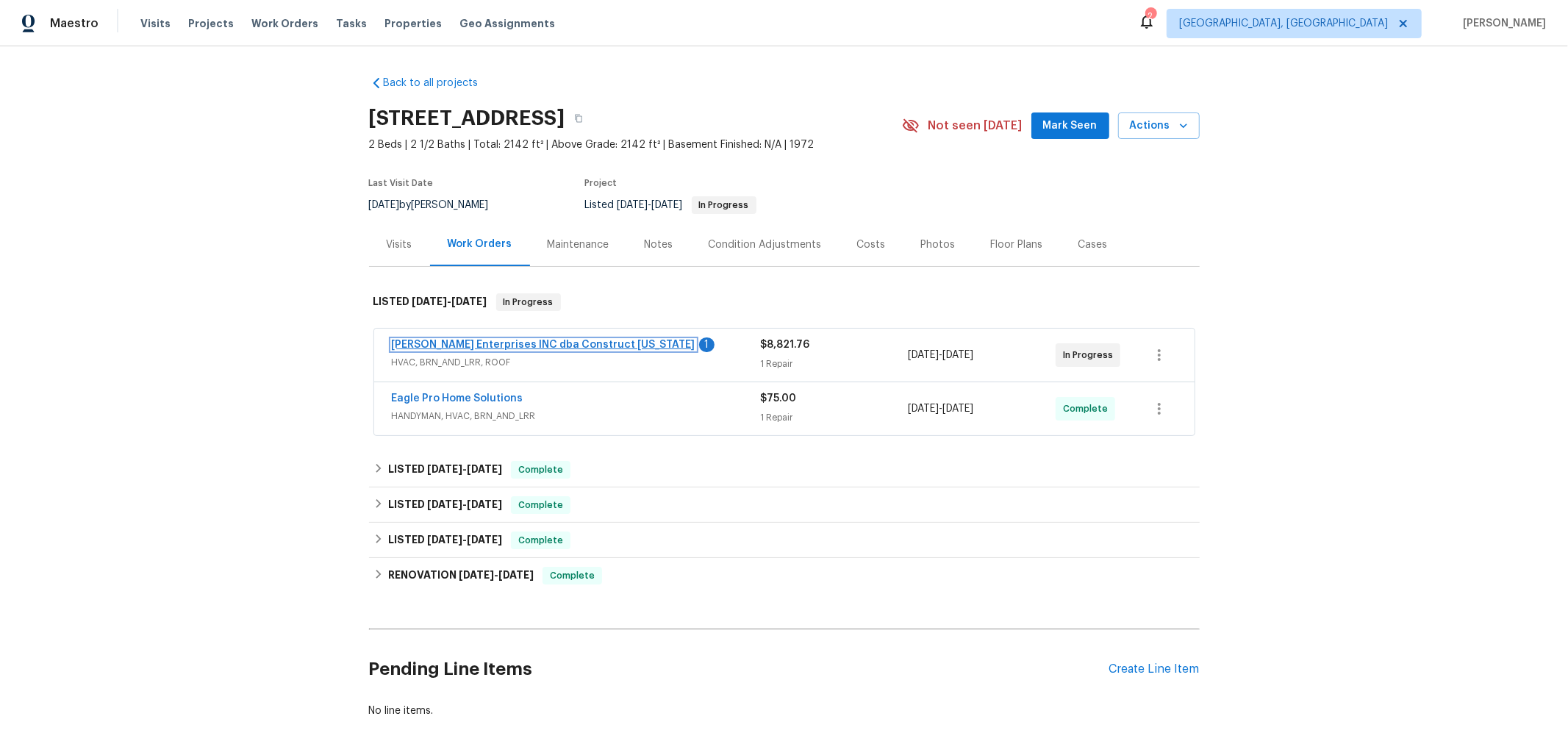
click at [502, 343] on link "[PERSON_NAME] Enterprises INC dba Construct [US_STATE]" at bounding box center [544, 345] width 303 height 10
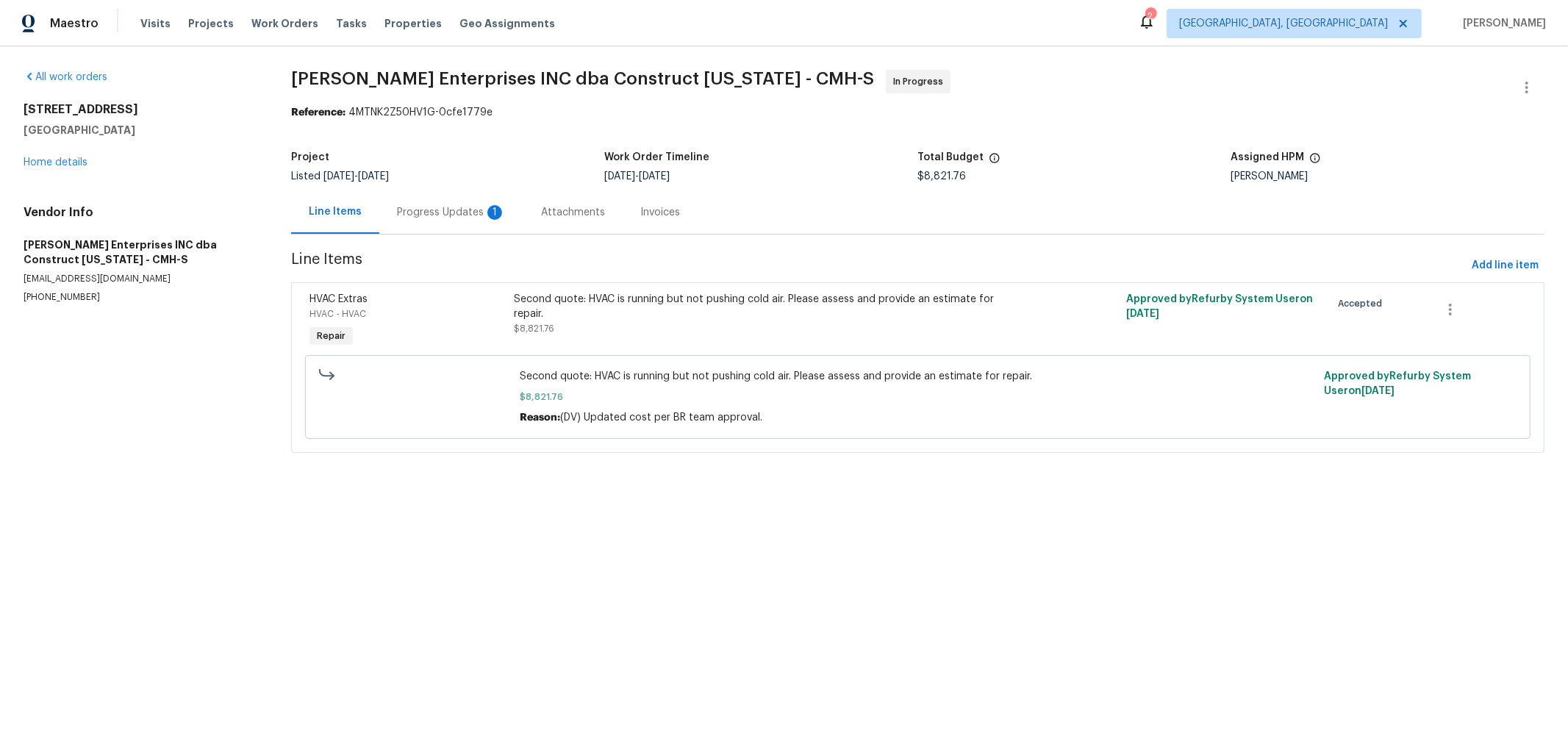
click at [439, 206] on div "Progress Updates 1" at bounding box center [451, 213] width 109 height 15
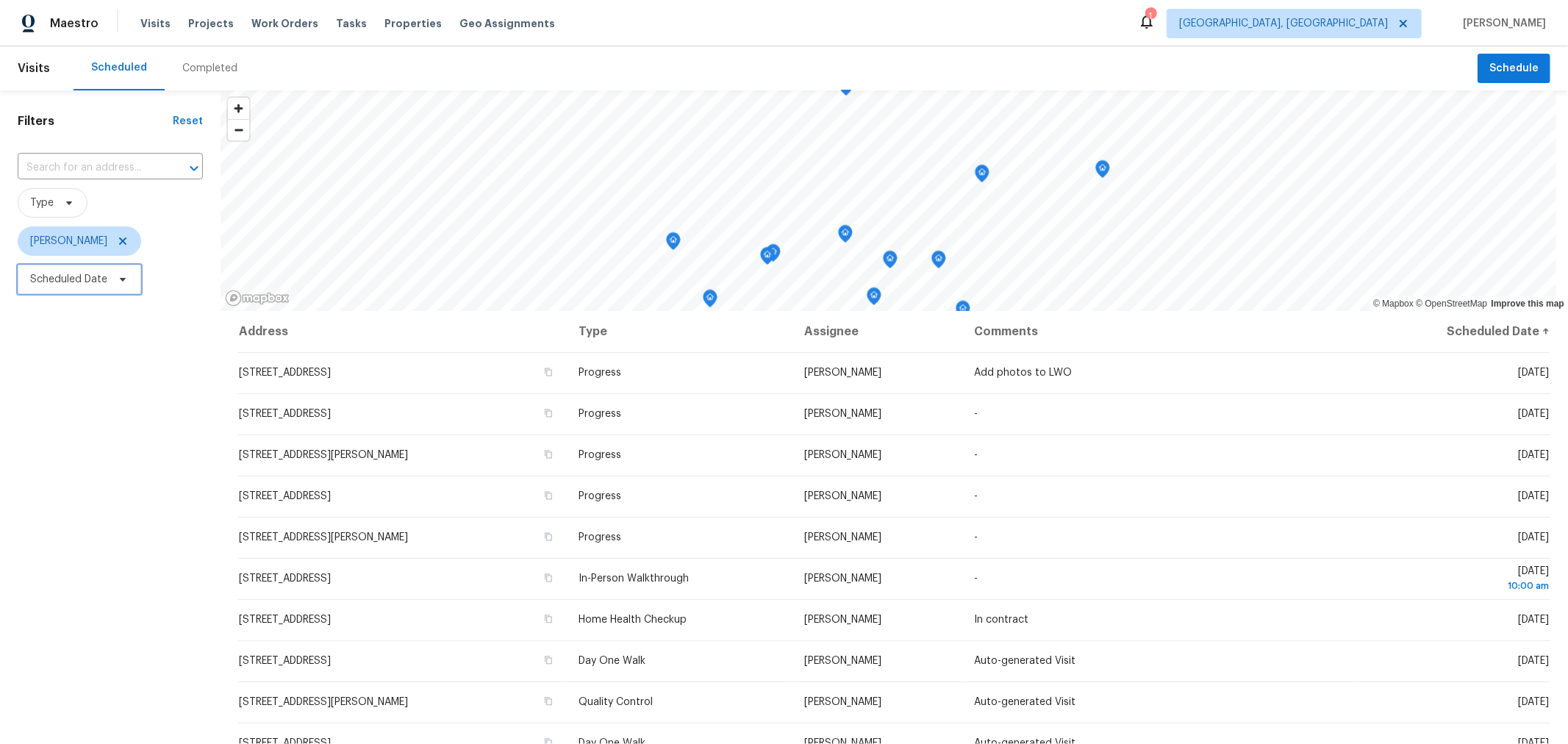
click at [101, 276] on span "Scheduled Date" at bounding box center [68, 279] width 77 height 15
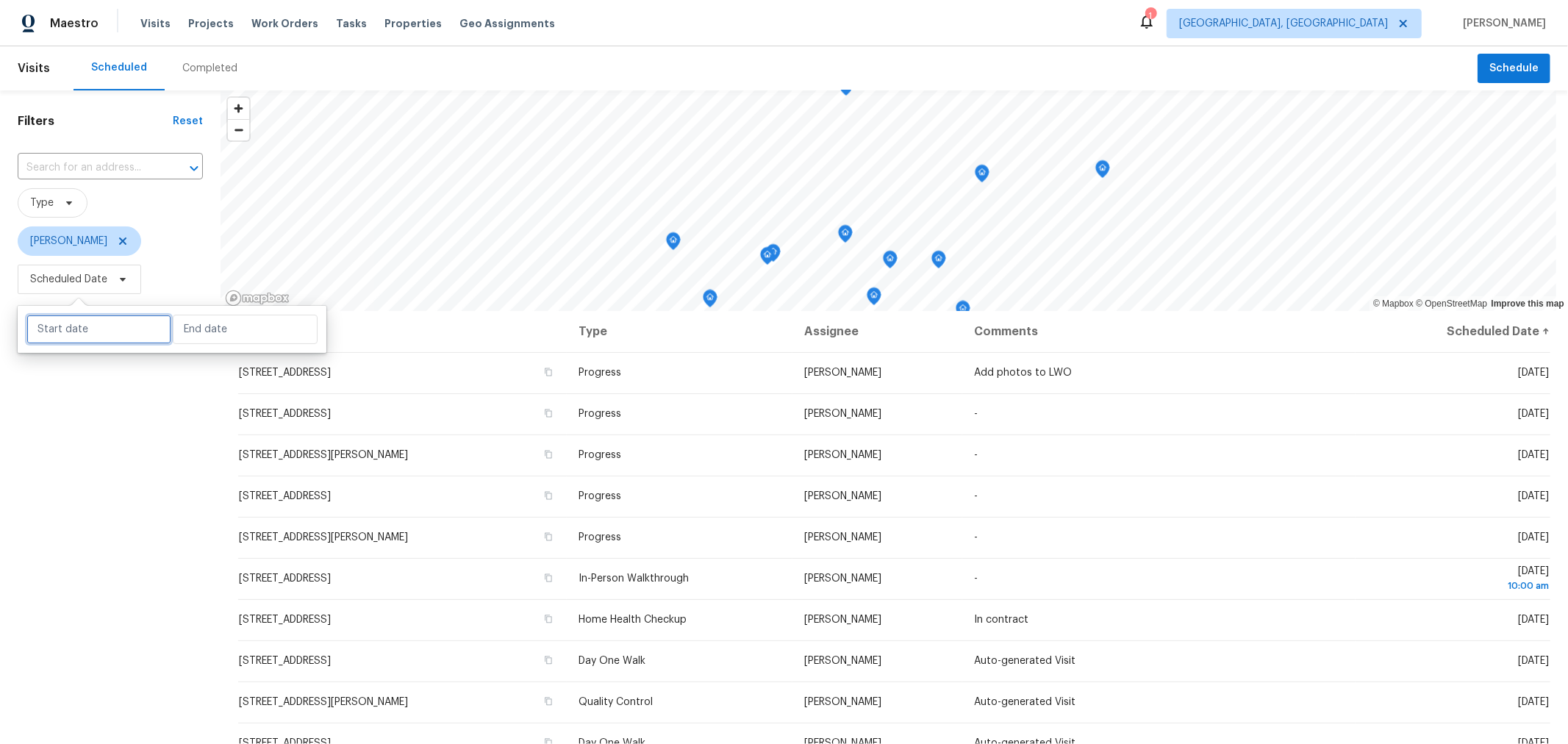
select select "7"
select select "2025"
select select "8"
select select "2025"
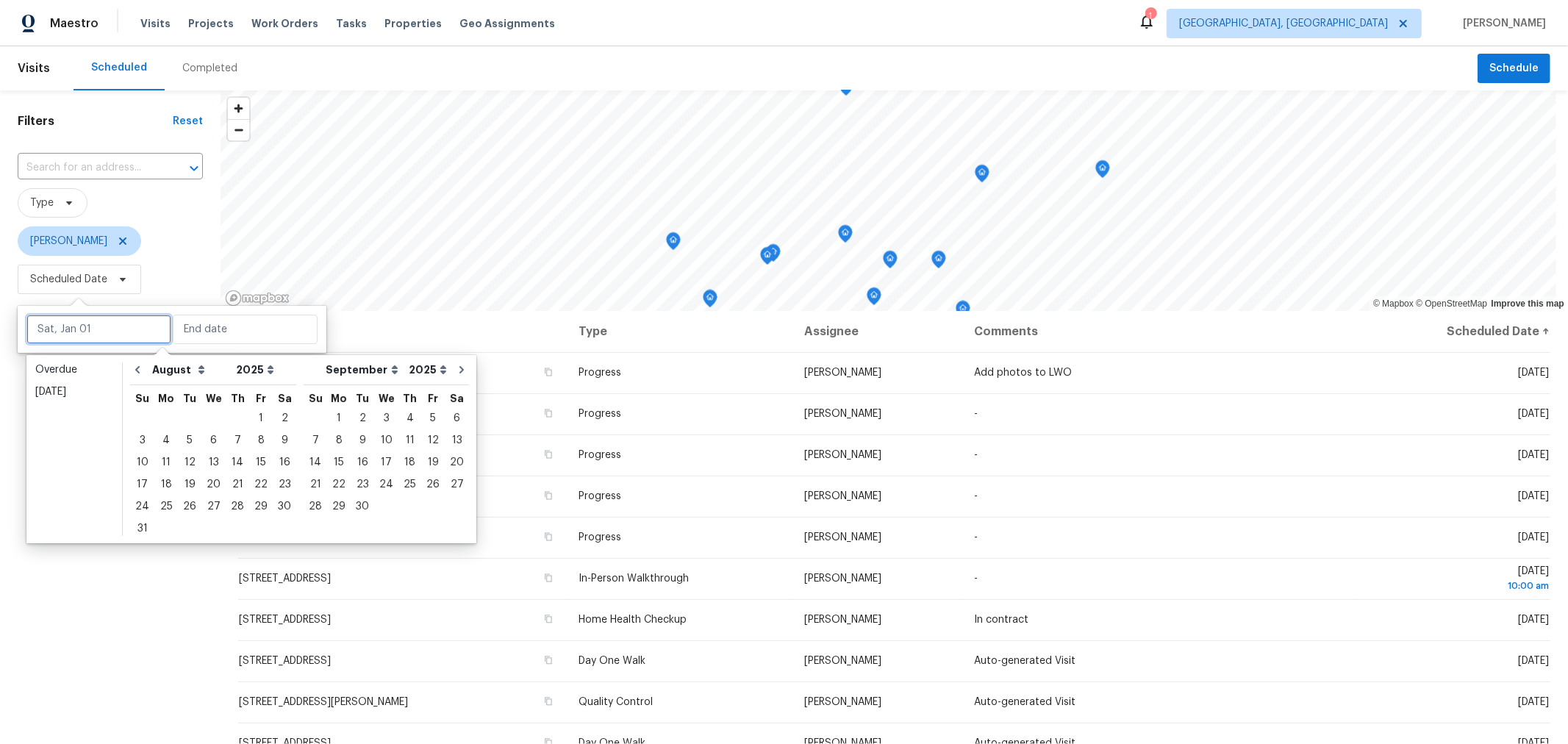
click at [131, 325] on input "text" at bounding box center [99, 329] width 145 height 29
type input "Tue, Aug 26"
click at [209, 500] on div "27" at bounding box center [214, 507] width 24 height 21
type input "Wed, Aug 27"
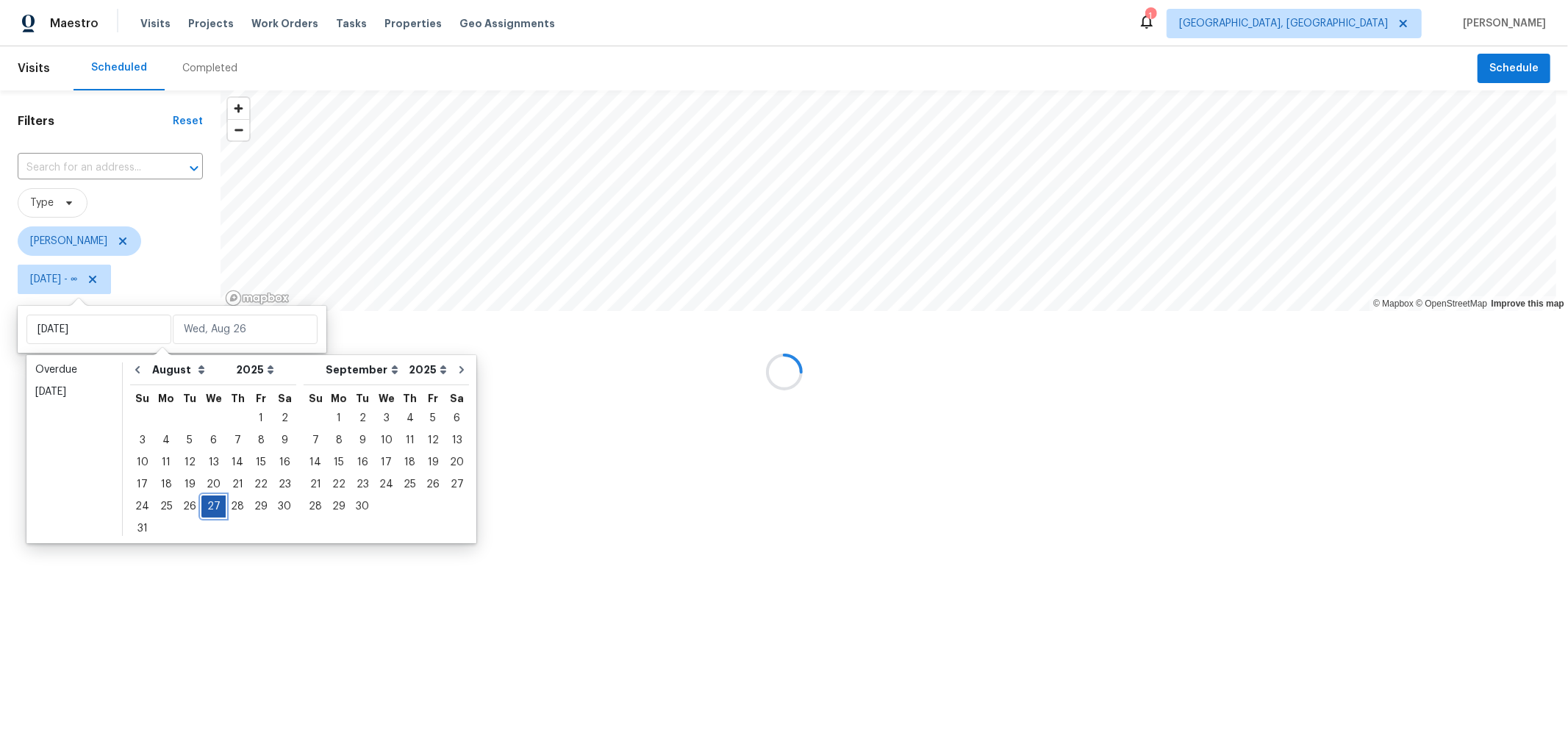
click at [209, 505] on div "27" at bounding box center [214, 507] width 24 height 21
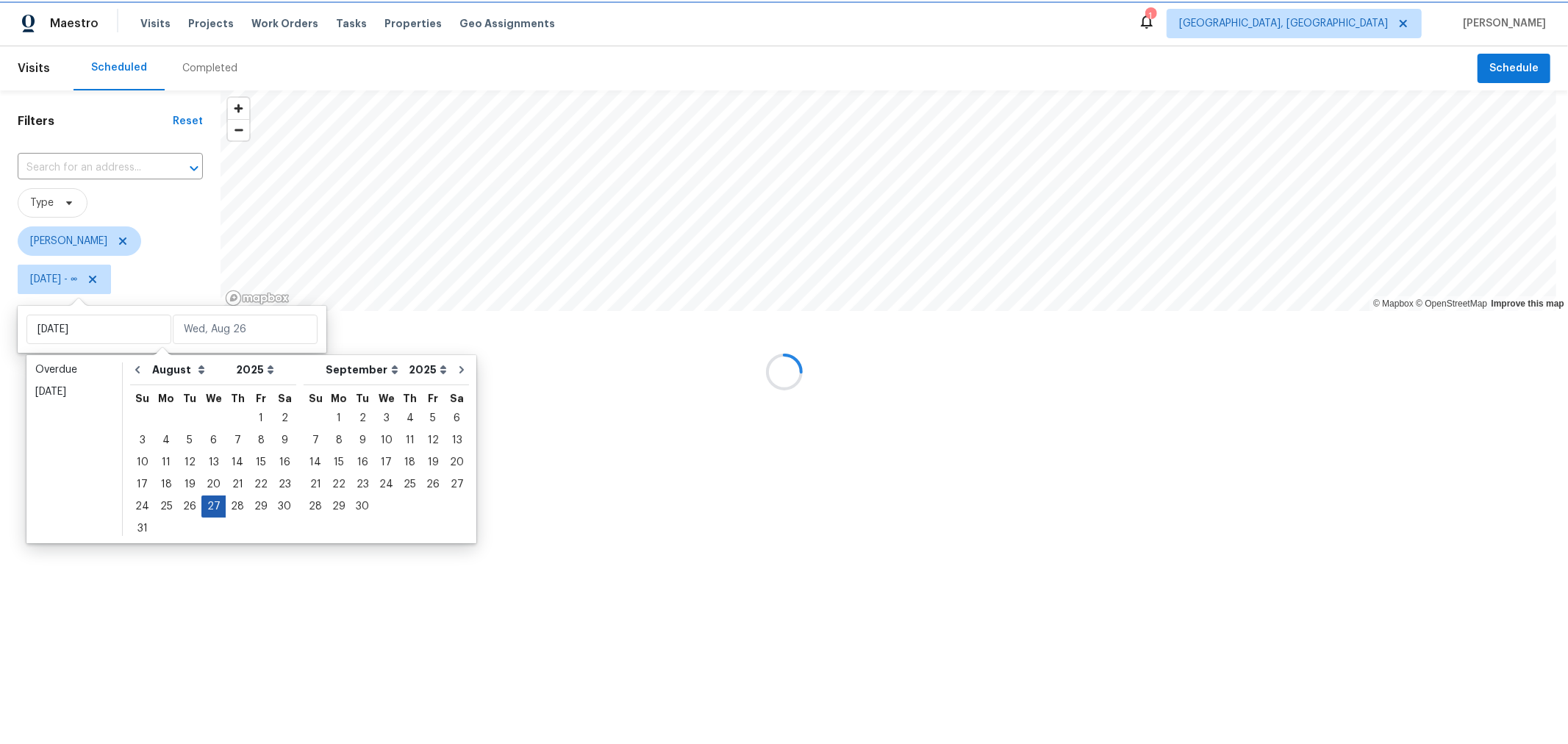
type input "Wed, Aug 27"
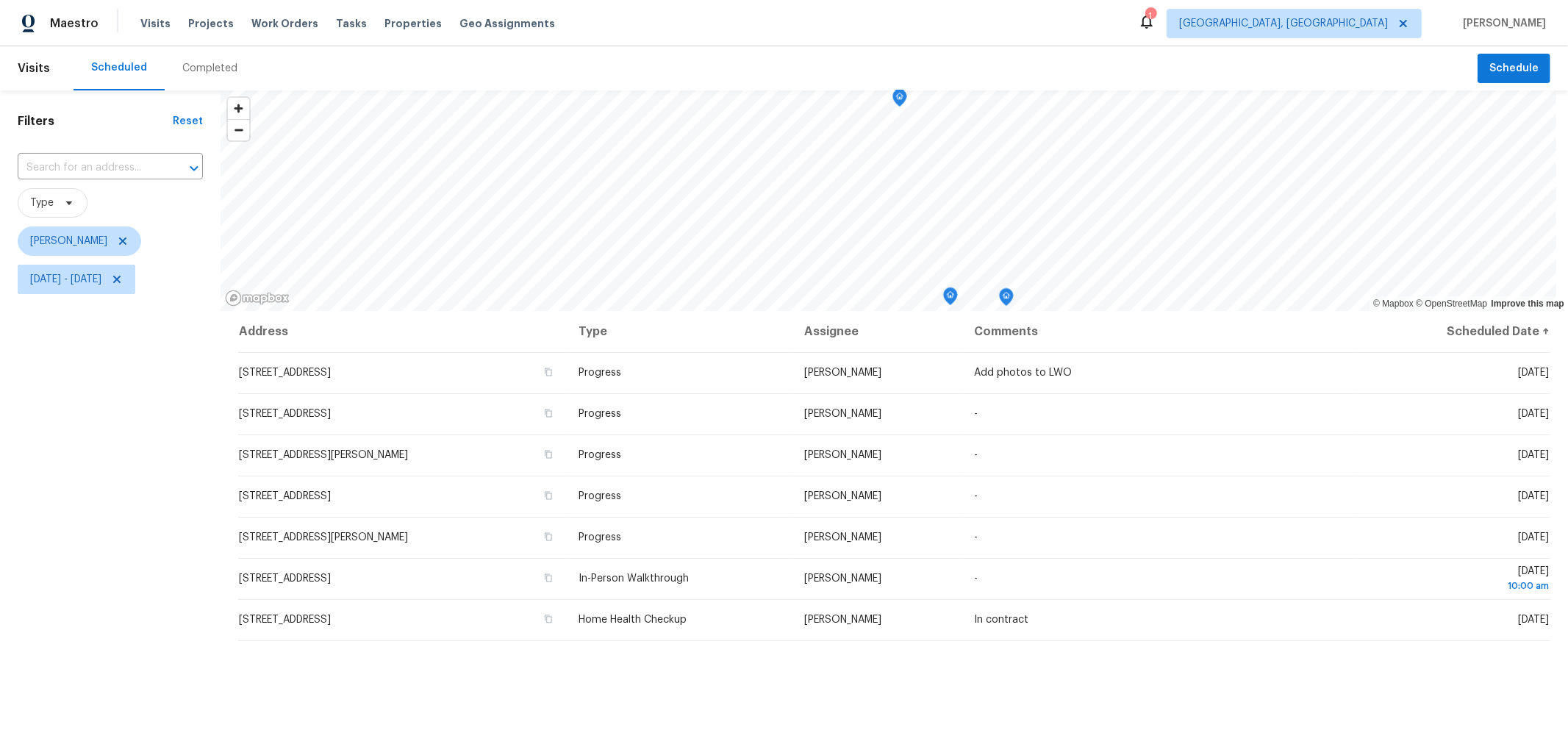
click at [164, 563] on div "Filters Reset ​ Type Keith Hollingsworth Wed, Aug 27 - Wed, Aug 27" at bounding box center [110, 499] width 221 height 816
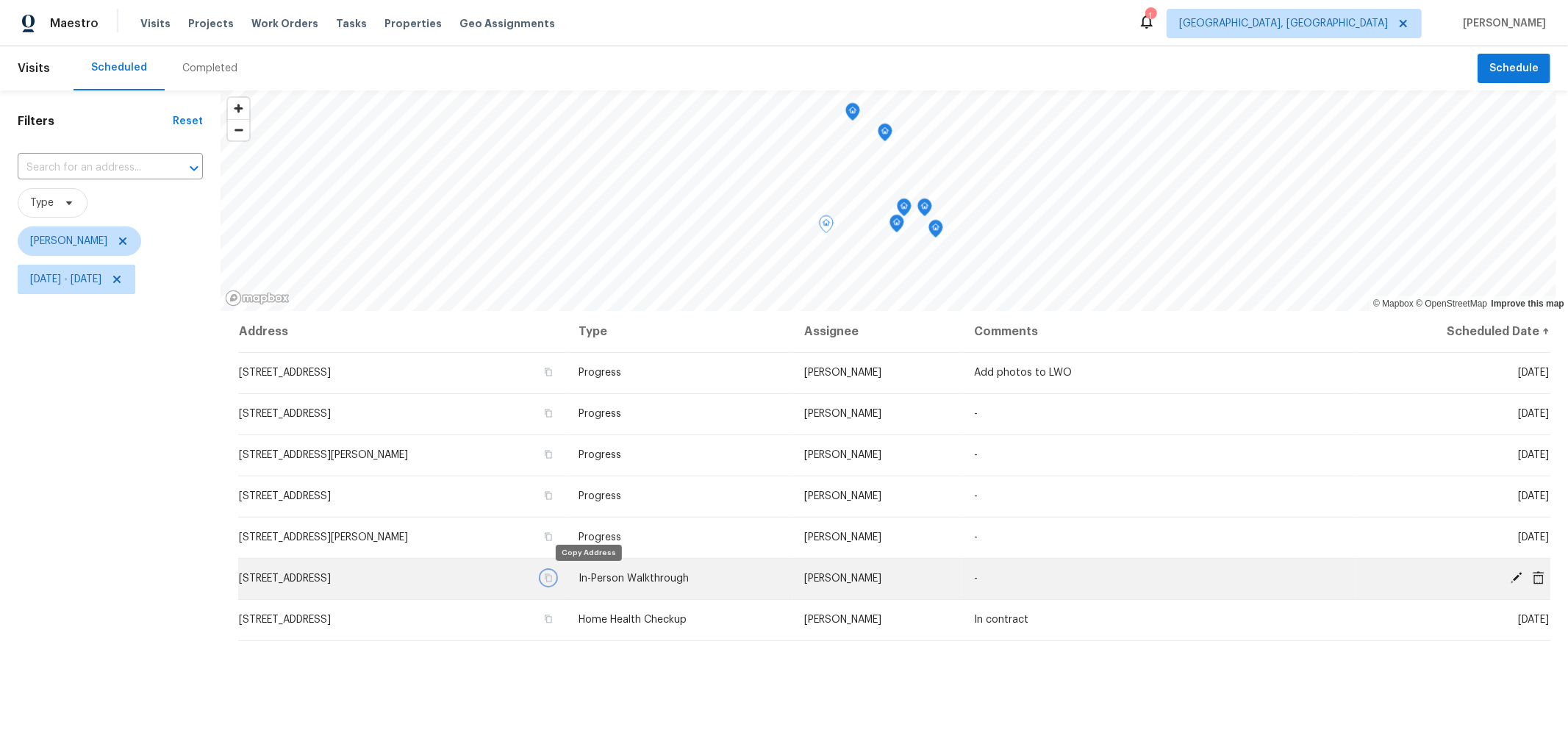
click at [553, 576] on icon "button" at bounding box center [549, 578] width 9 height 9
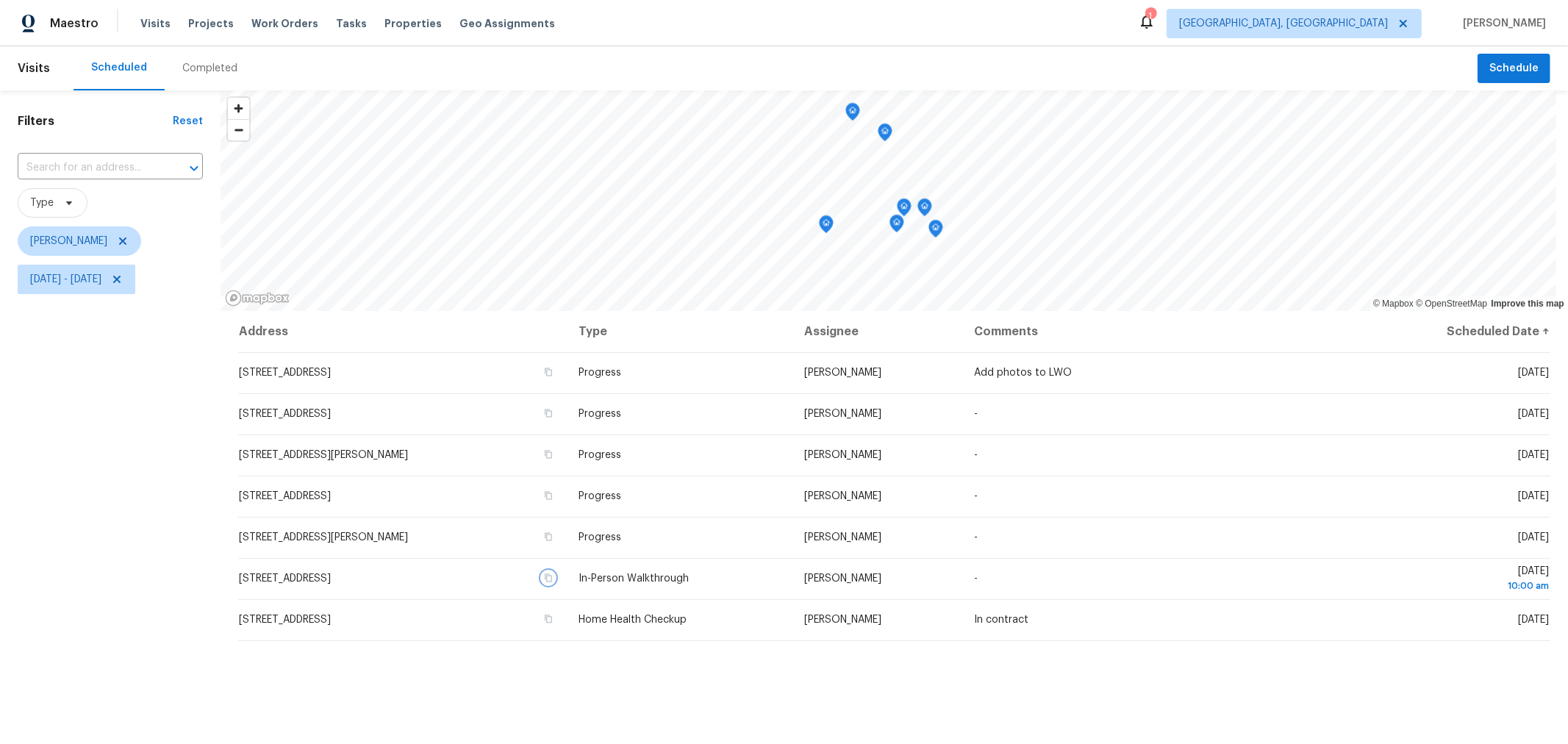
click at [884, 137] on icon "Map marker" at bounding box center [885, 133] width 13 height 17
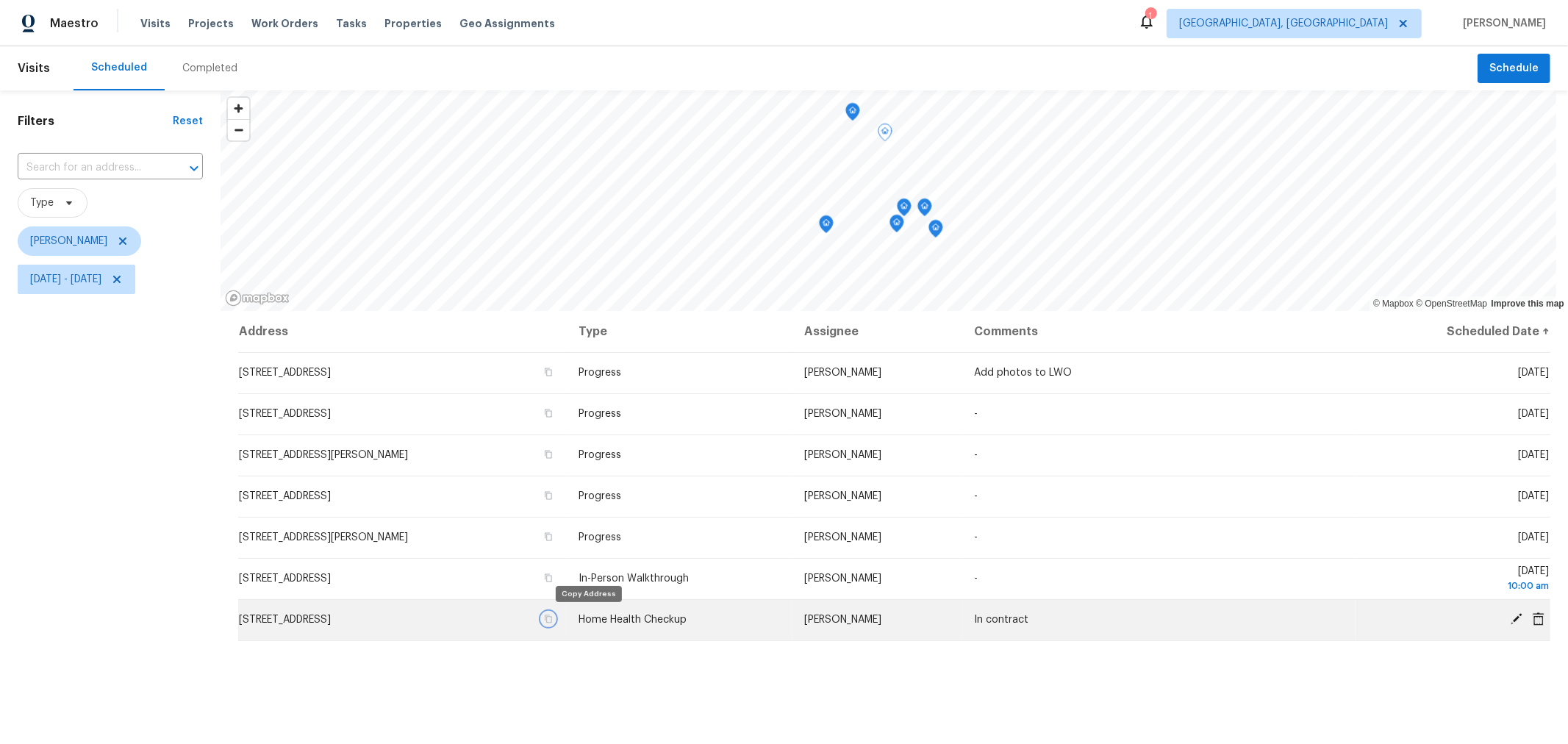
click at [553, 619] on icon "button" at bounding box center [549, 620] width 9 height 9
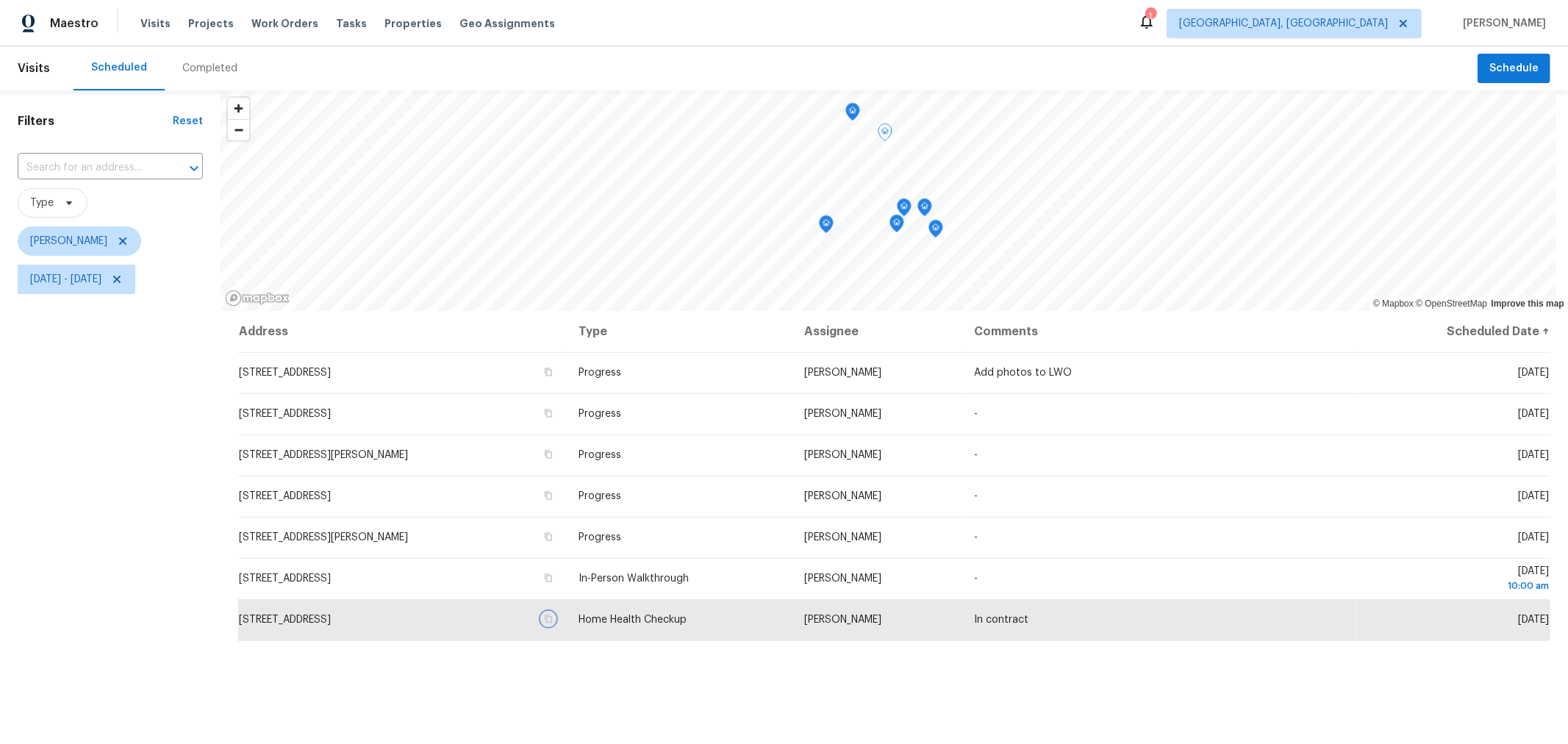
click at [901, 214] on icon "Map marker" at bounding box center [904, 208] width 15 height 18
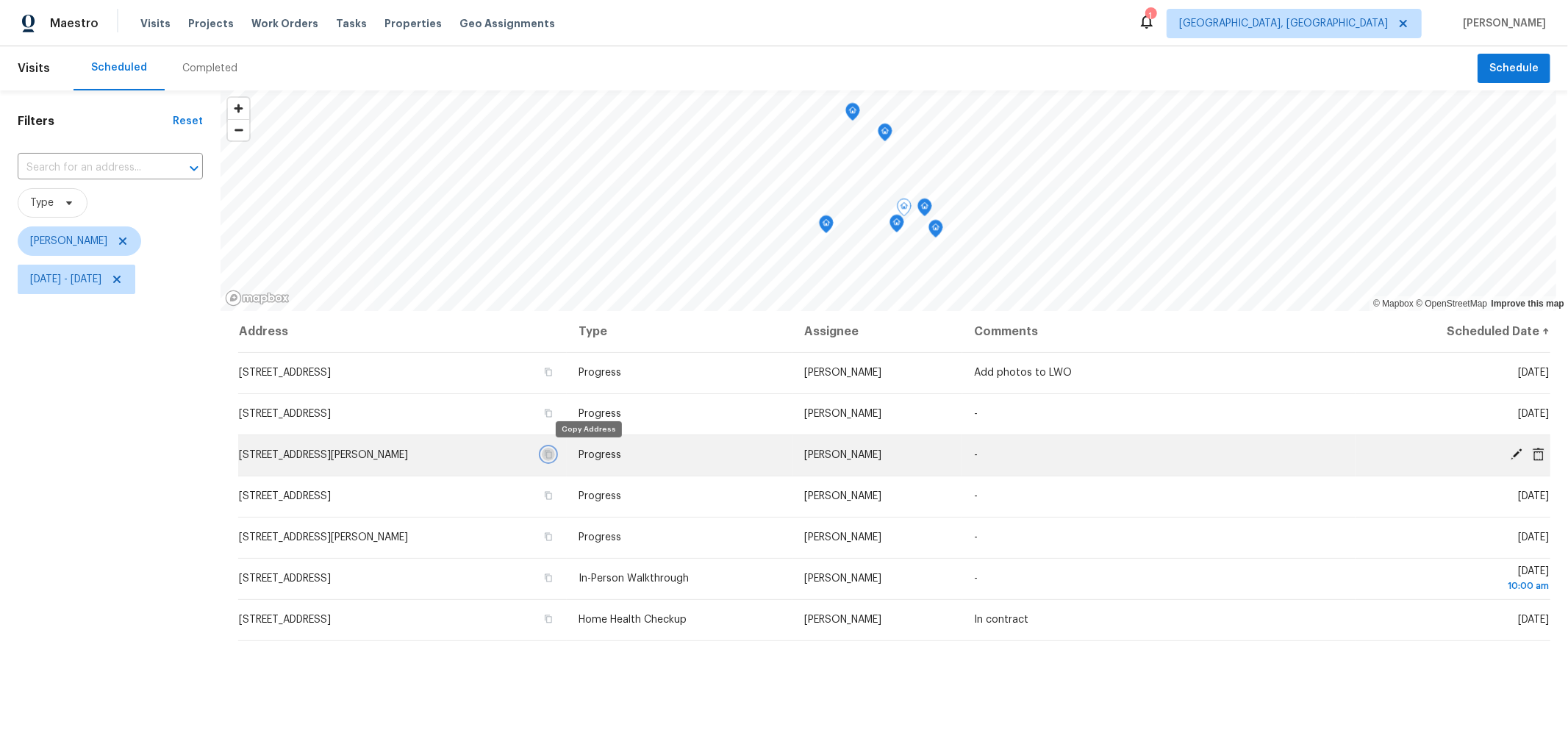
click at [552, 454] on icon "button" at bounding box center [549, 455] width 7 height 8
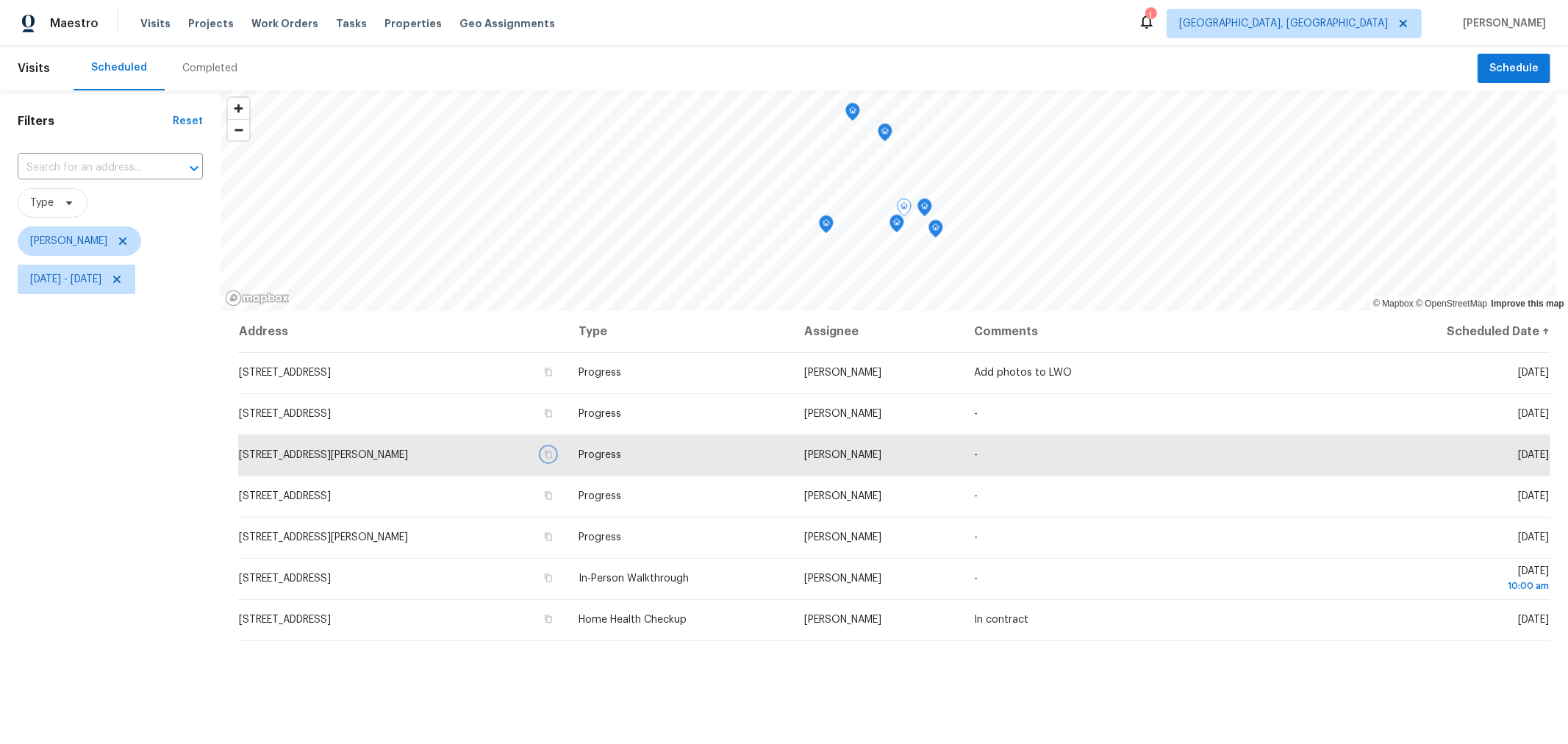
click at [927, 215] on icon "Map marker" at bounding box center [925, 208] width 13 height 17
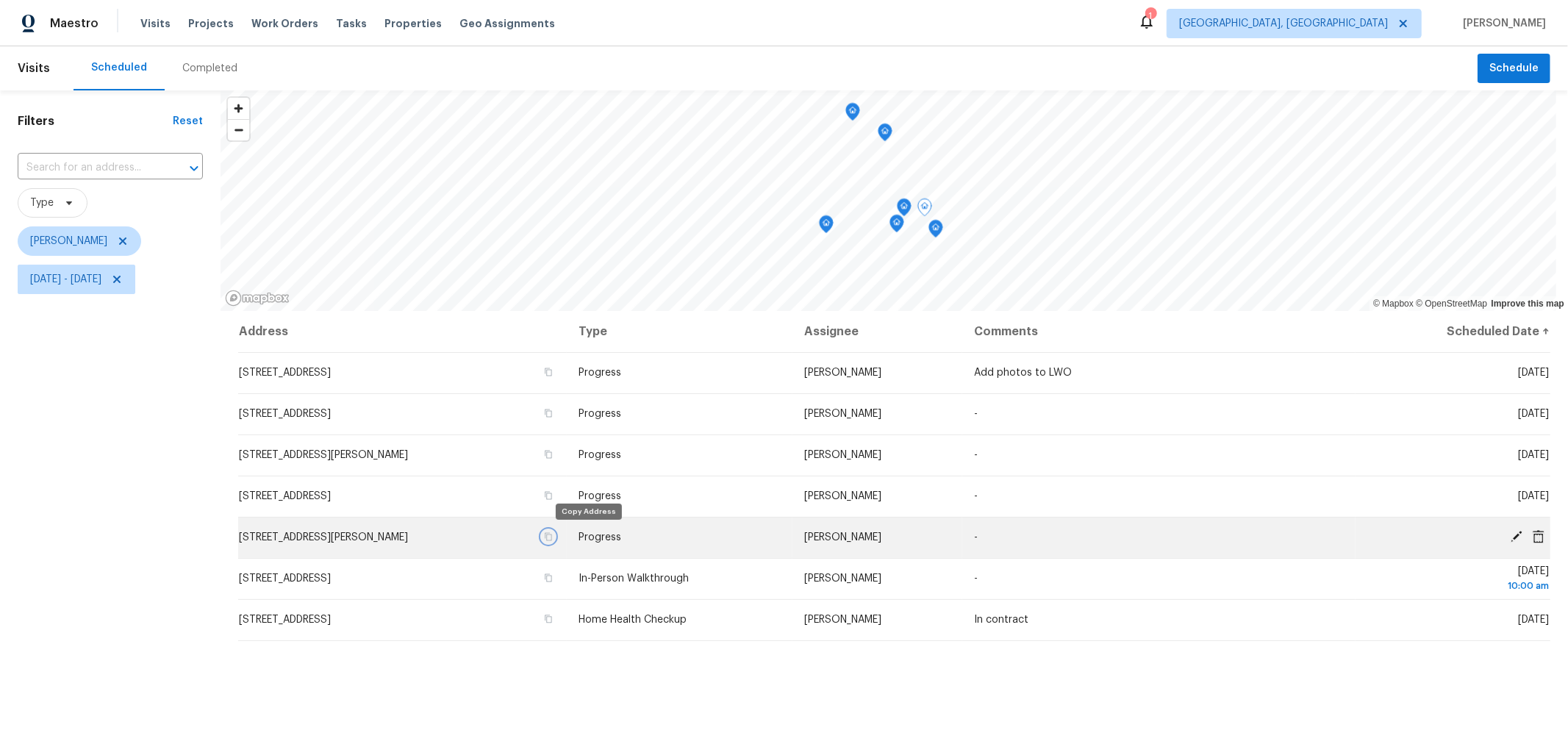
click at [553, 533] on icon "button" at bounding box center [549, 537] width 9 height 9
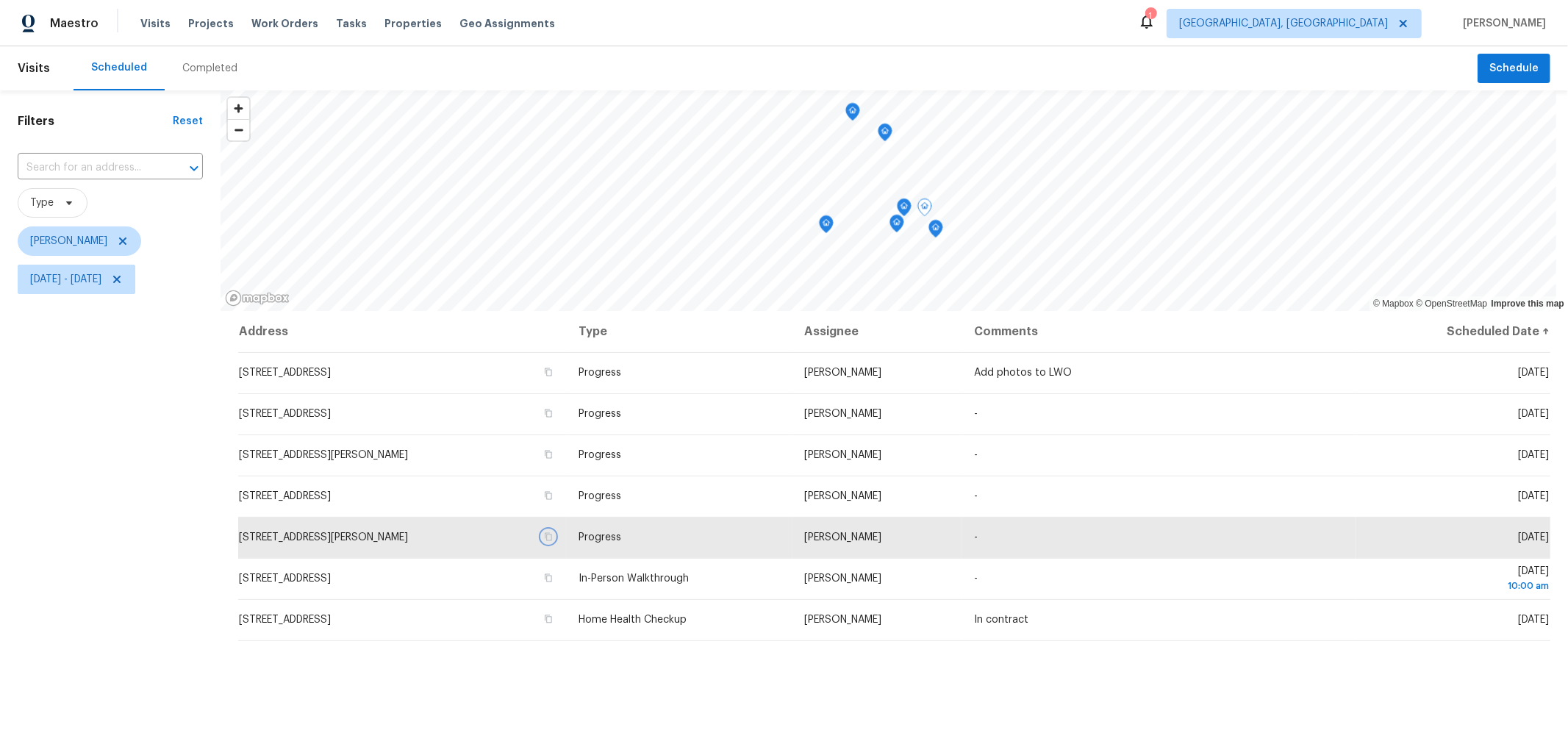
click at [936, 232] on icon "Map marker" at bounding box center [936, 229] width 13 height 17
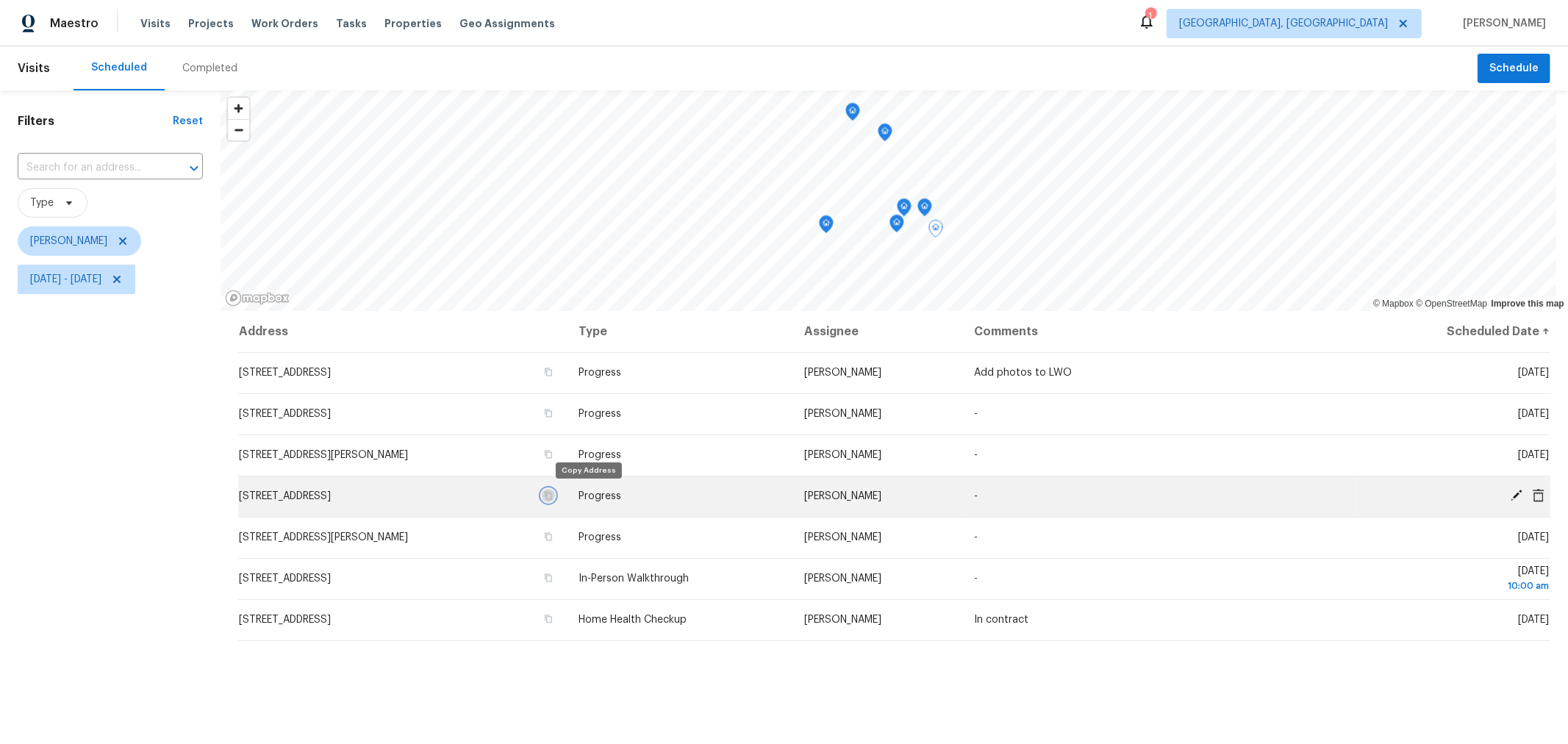
click at [553, 495] on icon "button" at bounding box center [549, 496] width 9 height 9
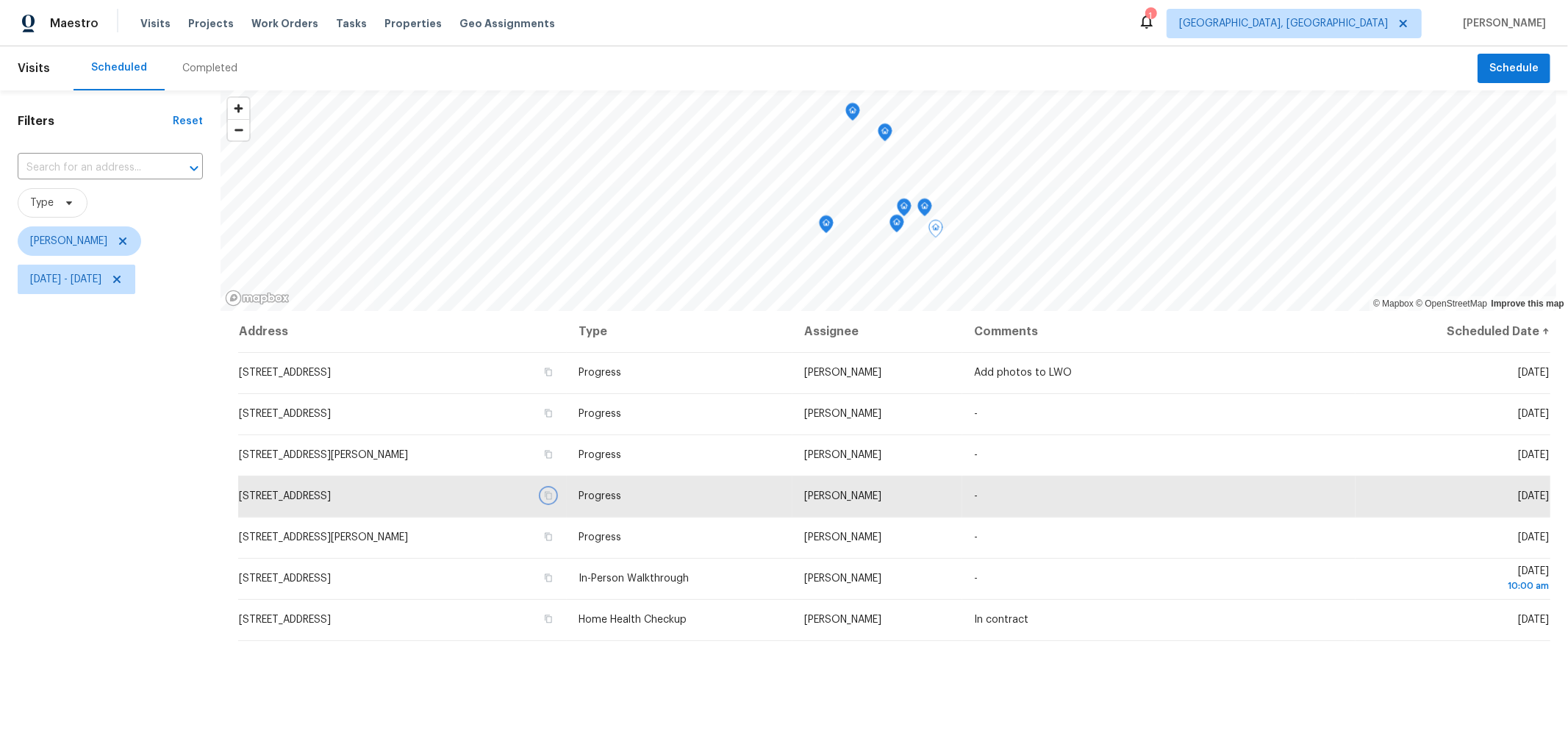
click at [905, 210] on icon "Map marker" at bounding box center [904, 208] width 13 height 17
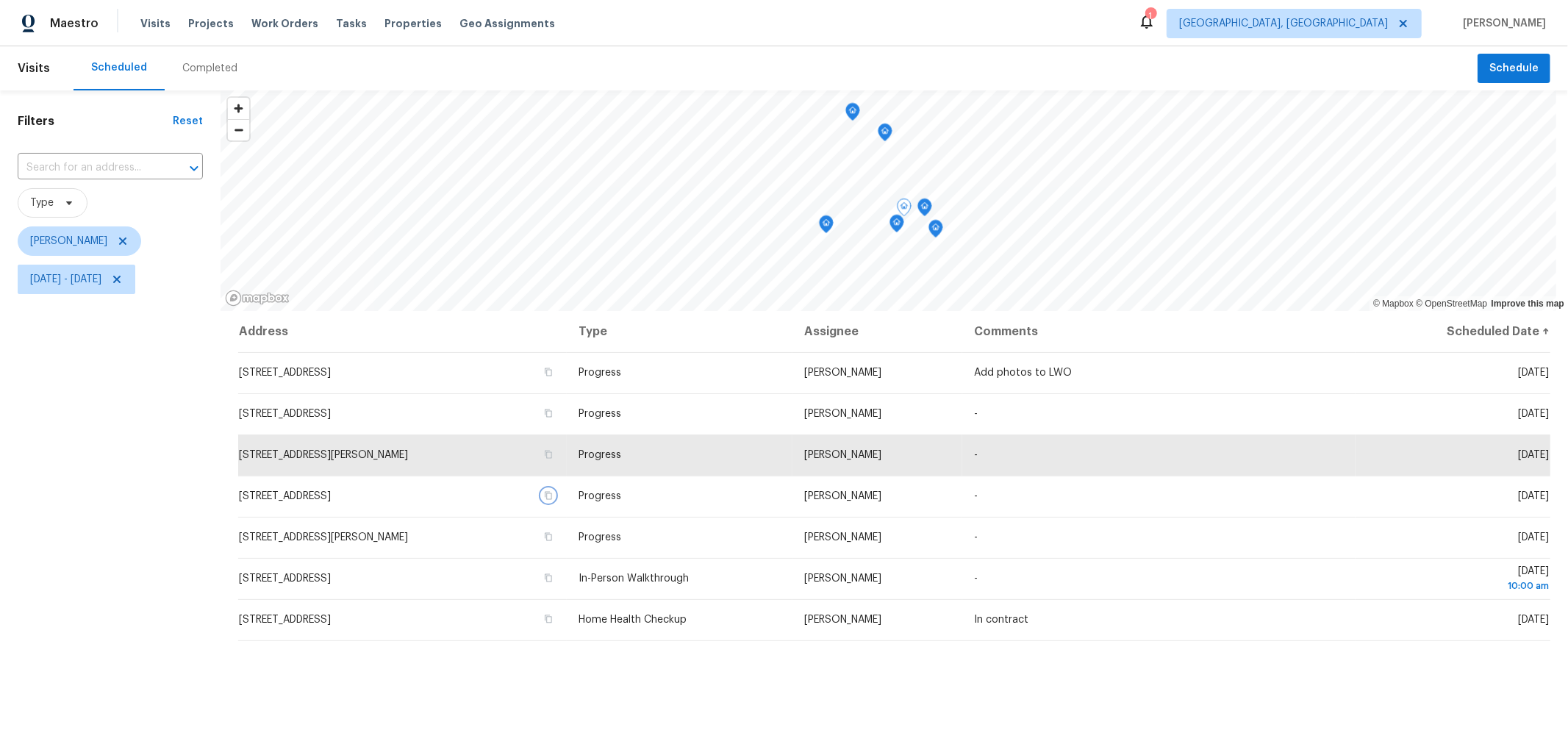
click at [894, 229] on icon "Map marker" at bounding box center [897, 224] width 13 height 17
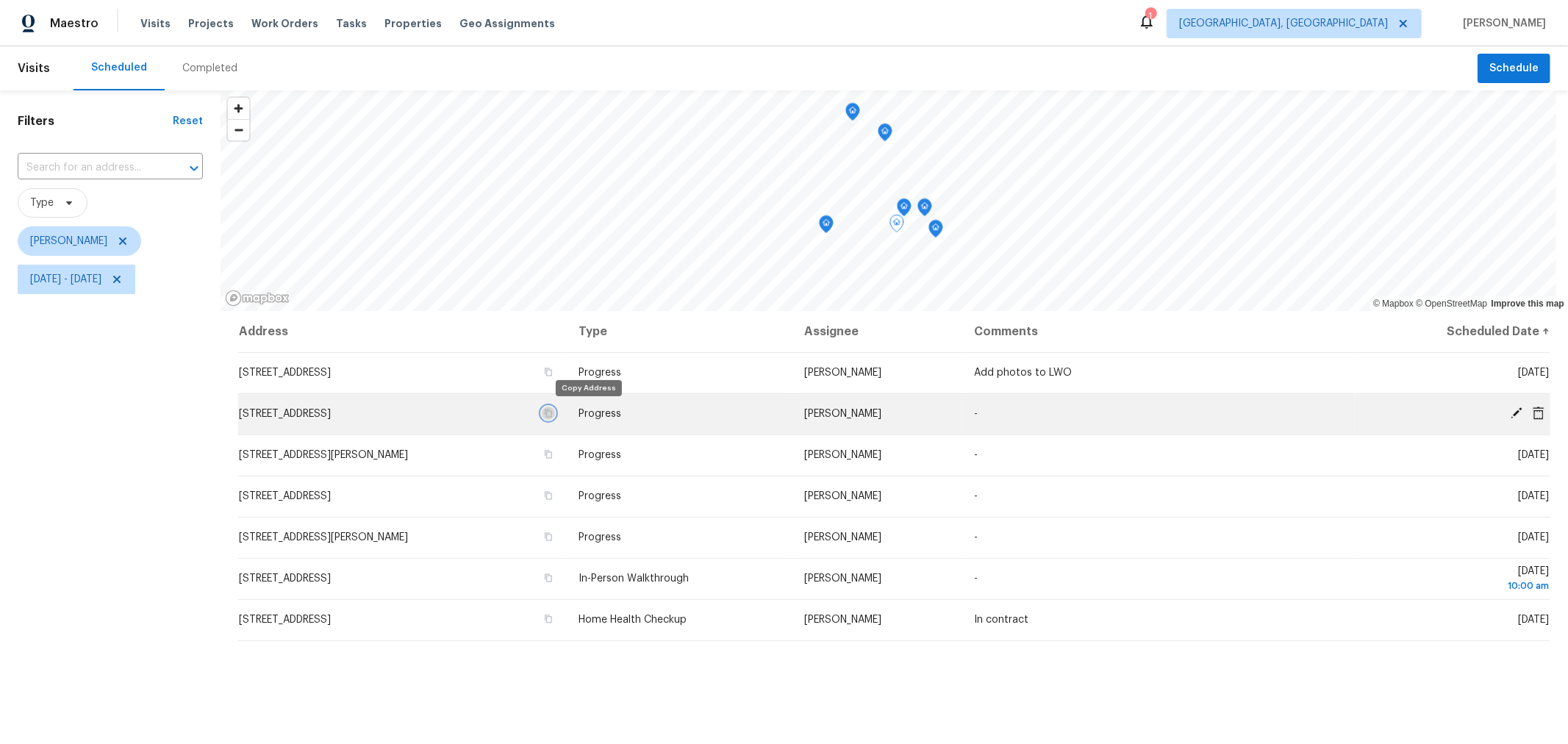
click at [552, 410] on icon "button" at bounding box center [549, 413] width 7 height 8
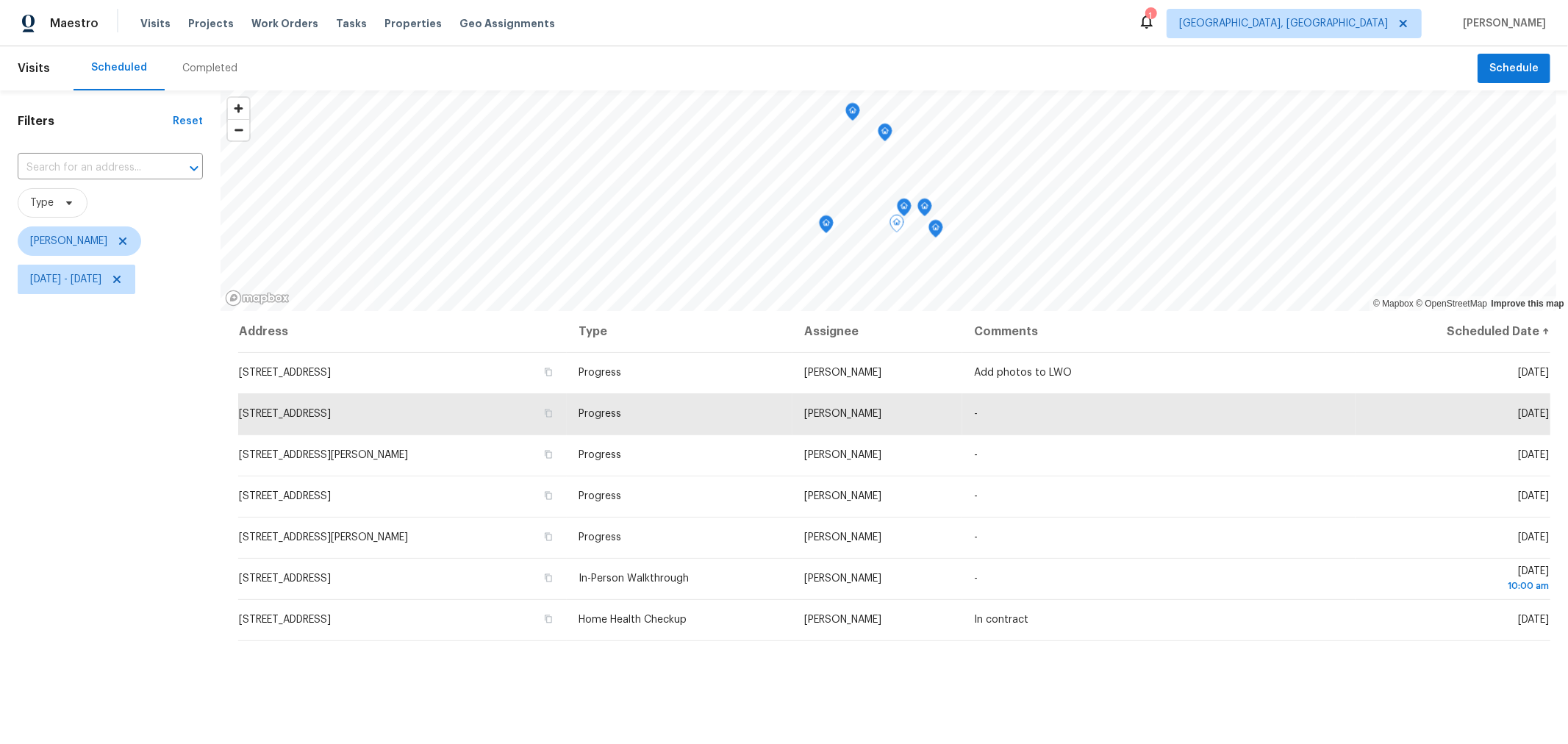
click at [600, 56] on div "Scheduled Completed" at bounding box center [776, 69] width 1404 height 44
click at [193, 430] on div "Filters Reset ​ Type Keith Hollingsworth Wed, Aug 27 - Wed, Aug 27" at bounding box center [110, 499] width 221 height 816
click at [1019, 684] on div "Address Type Assignee Comments Scheduled Date ↑ 1068 Rutherglen Dr, Columbus, O…" at bounding box center [895, 608] width 1348 height 596
click at [102, 281] on span "Wed, Aug 27 - Wed, Aug 27" at bounding box center [66, 279] width 71 height 15
click at [138, 341] on input "Wed, Aug 27" at bounding box center [99, 329] width 145 height 29
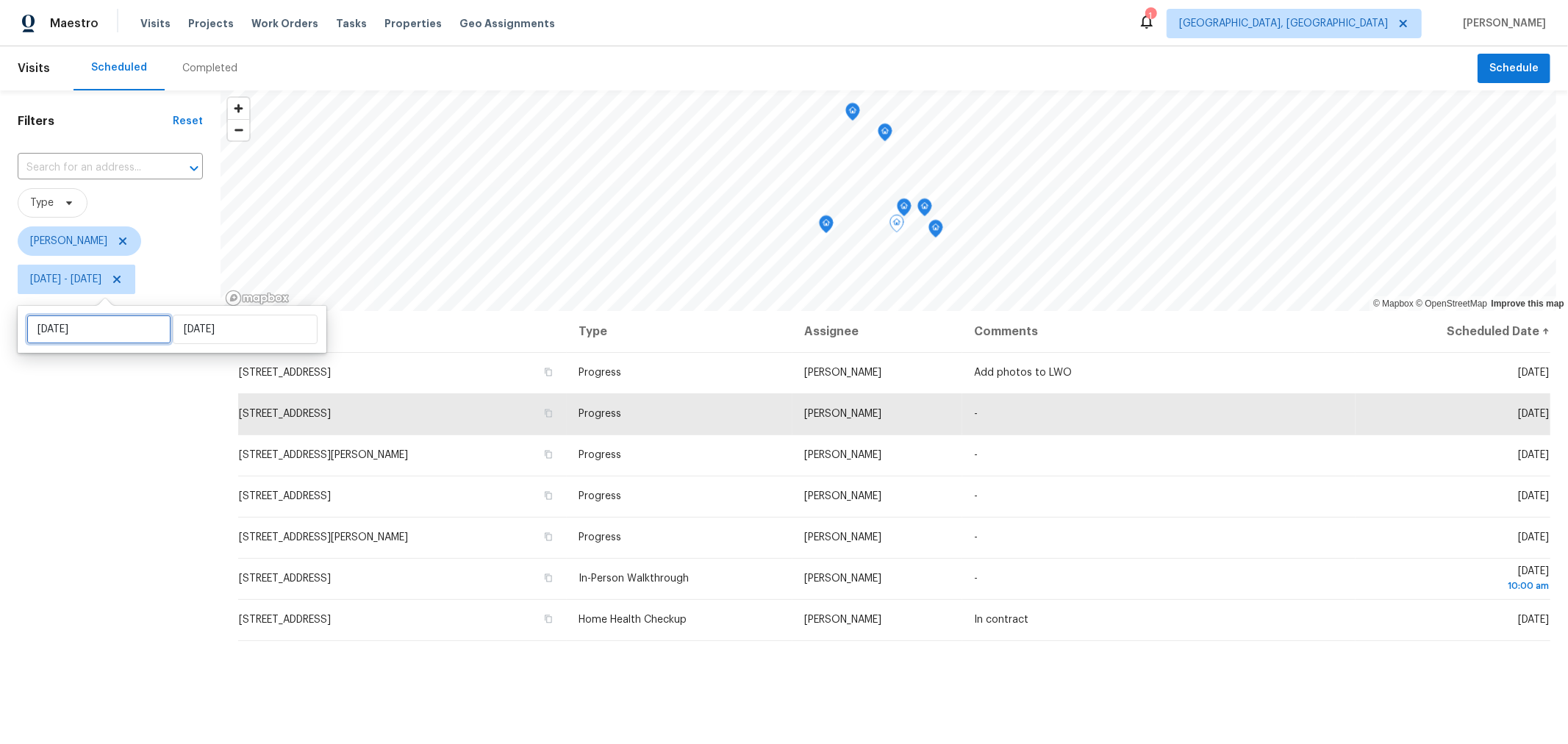
select select "7"
select select "2025"
select select "8"
select select "2025"
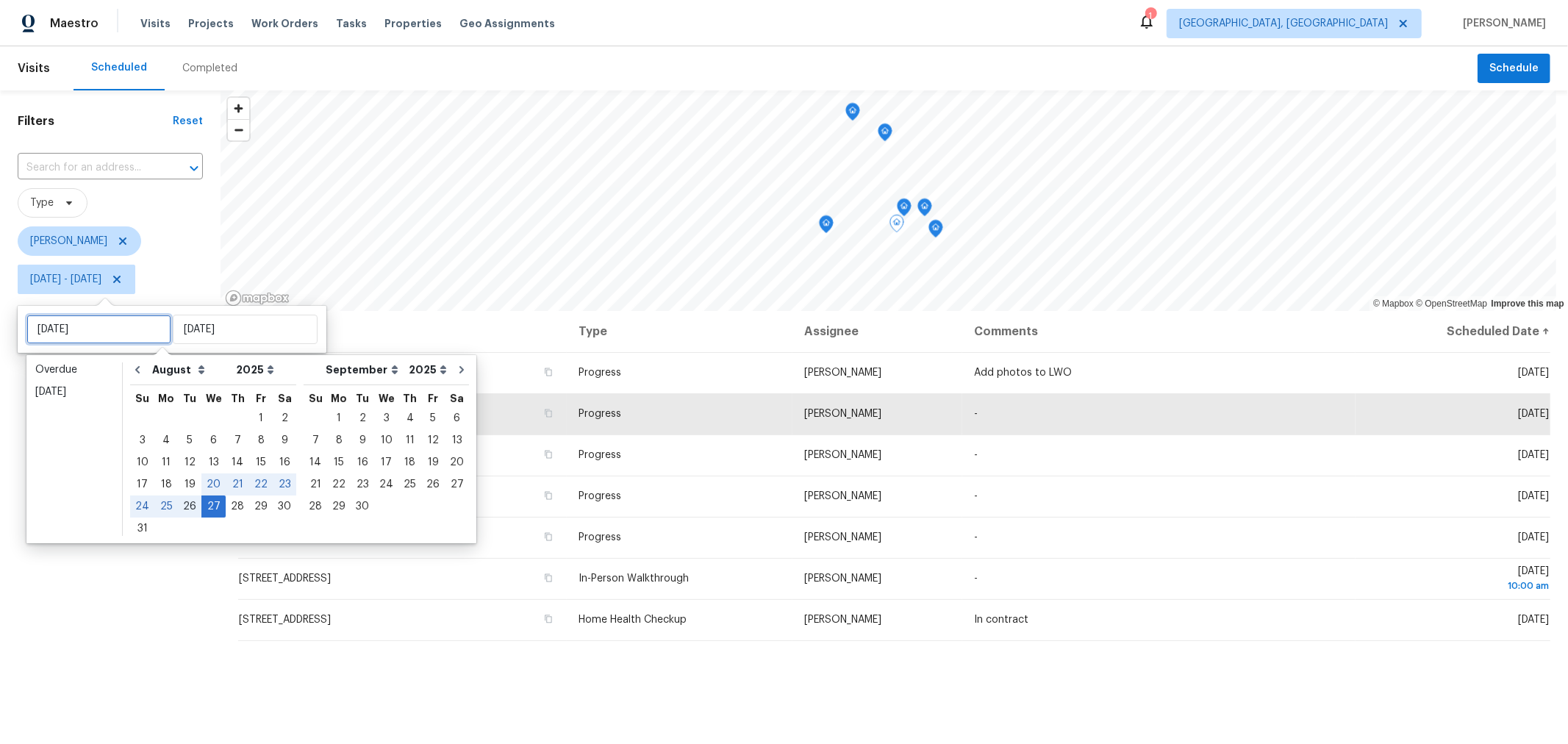
type input "Tue, Aug 26"
click at [225, 505] on div "28" at bounding box center [237, 507] width 24 height 21
type input "Thu, Aug 28"
type input "Wed, Aug 27"
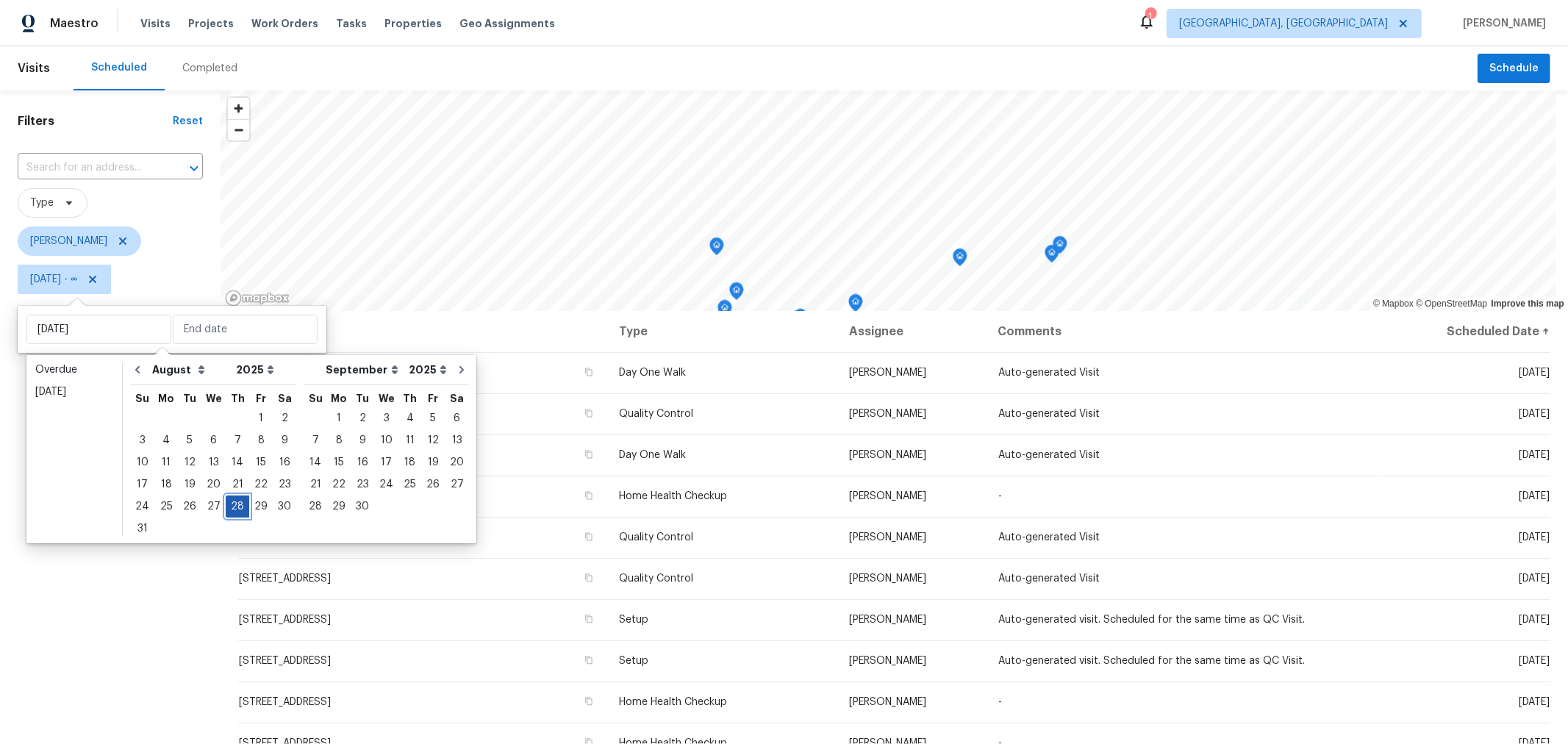
click at [225, 505] on div "28" at bounding box center [237, 507] width 24 height 21
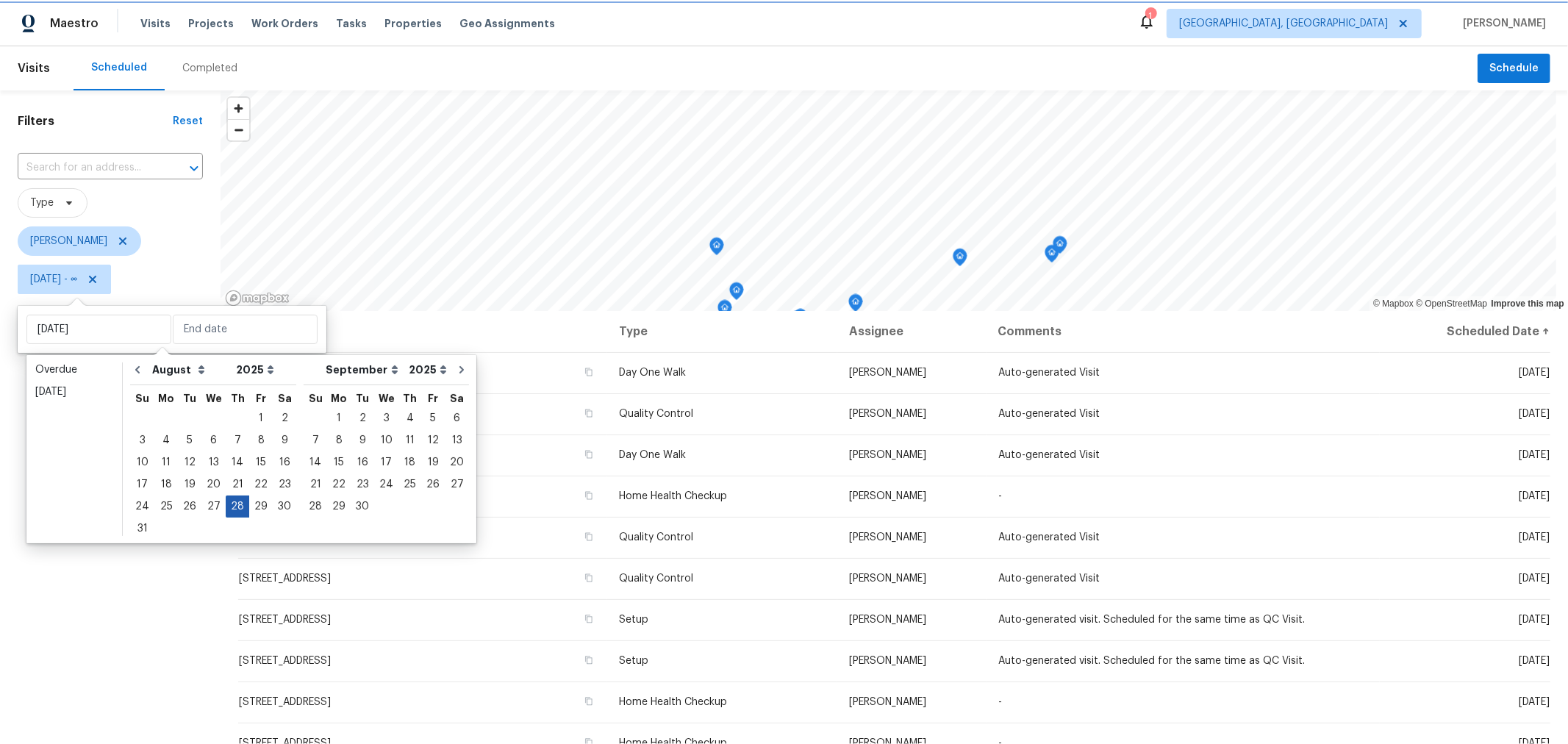
type input "Thu, Aug 28"
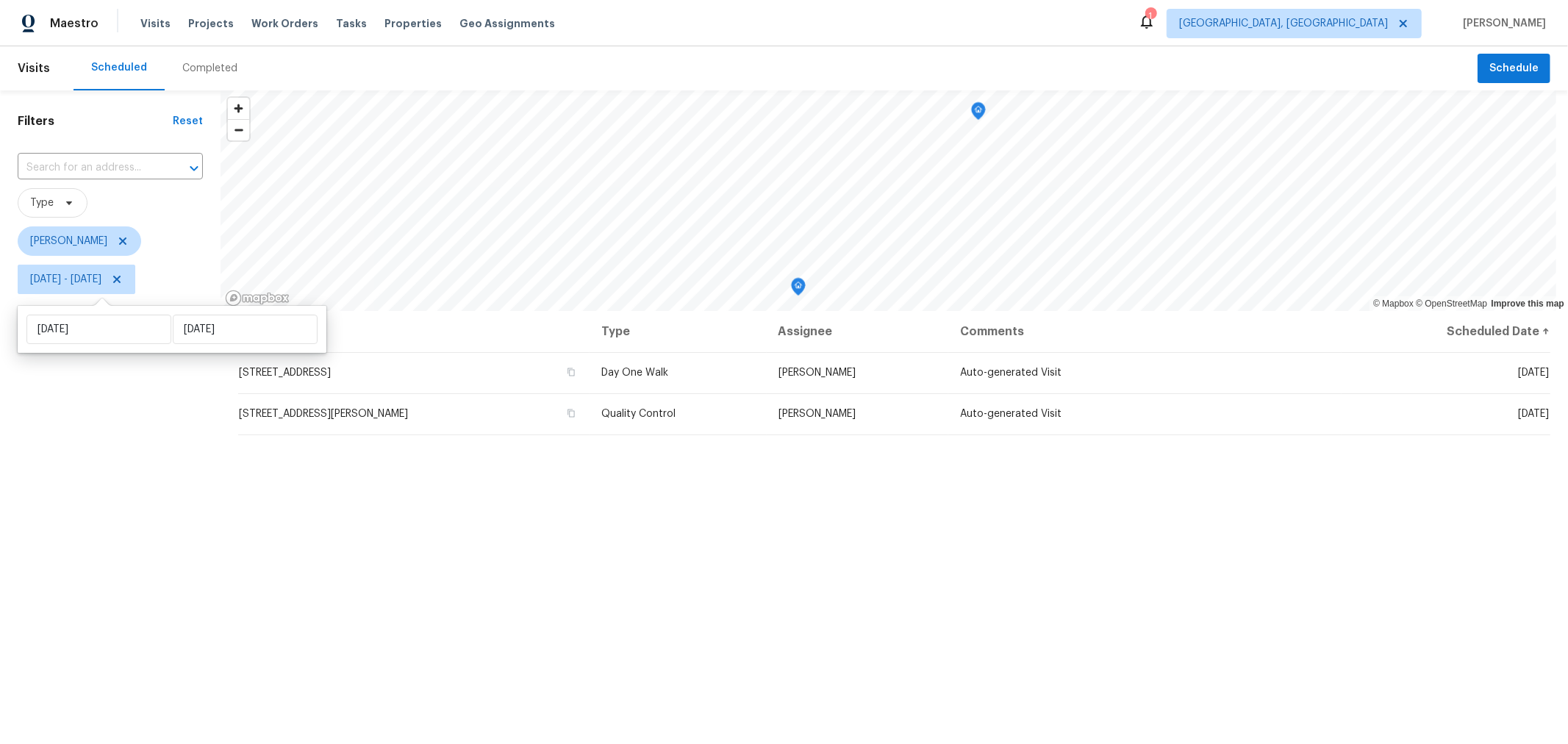
click at [125, 488] on div "Filters Reset ​ Type Keith Hollingsworth Thu, Aug 28 - Thu, Aug 28" at bounding box center [110, 499] width 221 height 816
click at [102, 283] on span "Thu, Aug 28 - Thu, Aug 28" at bounding box center [66, 279] width 71 height 15
click at [136, 334] on input "Thu, Aug 28" at bounding box center [99, 329] width 145 height 29
select select "7"
select select "2025"
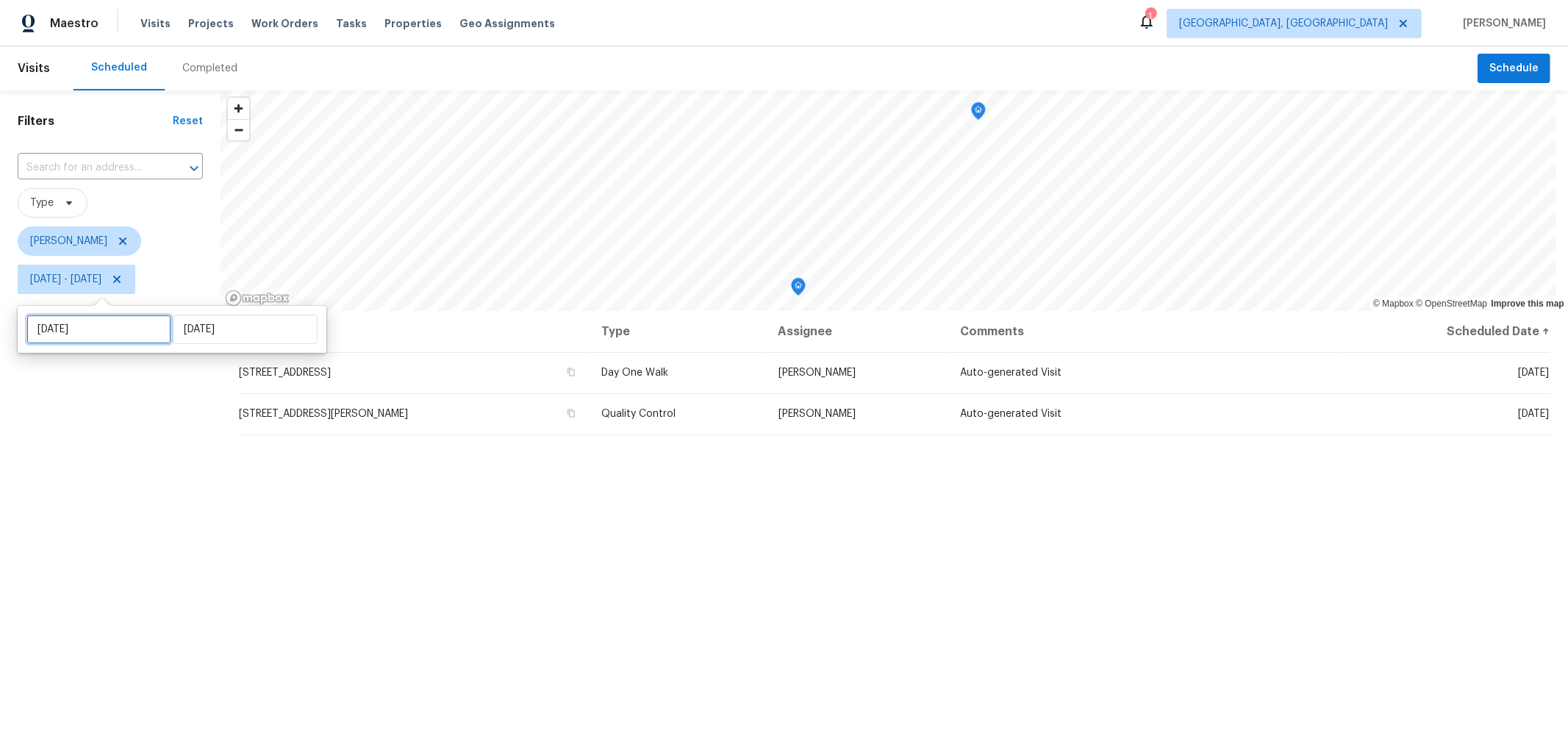
select select "8"
select select "2025"
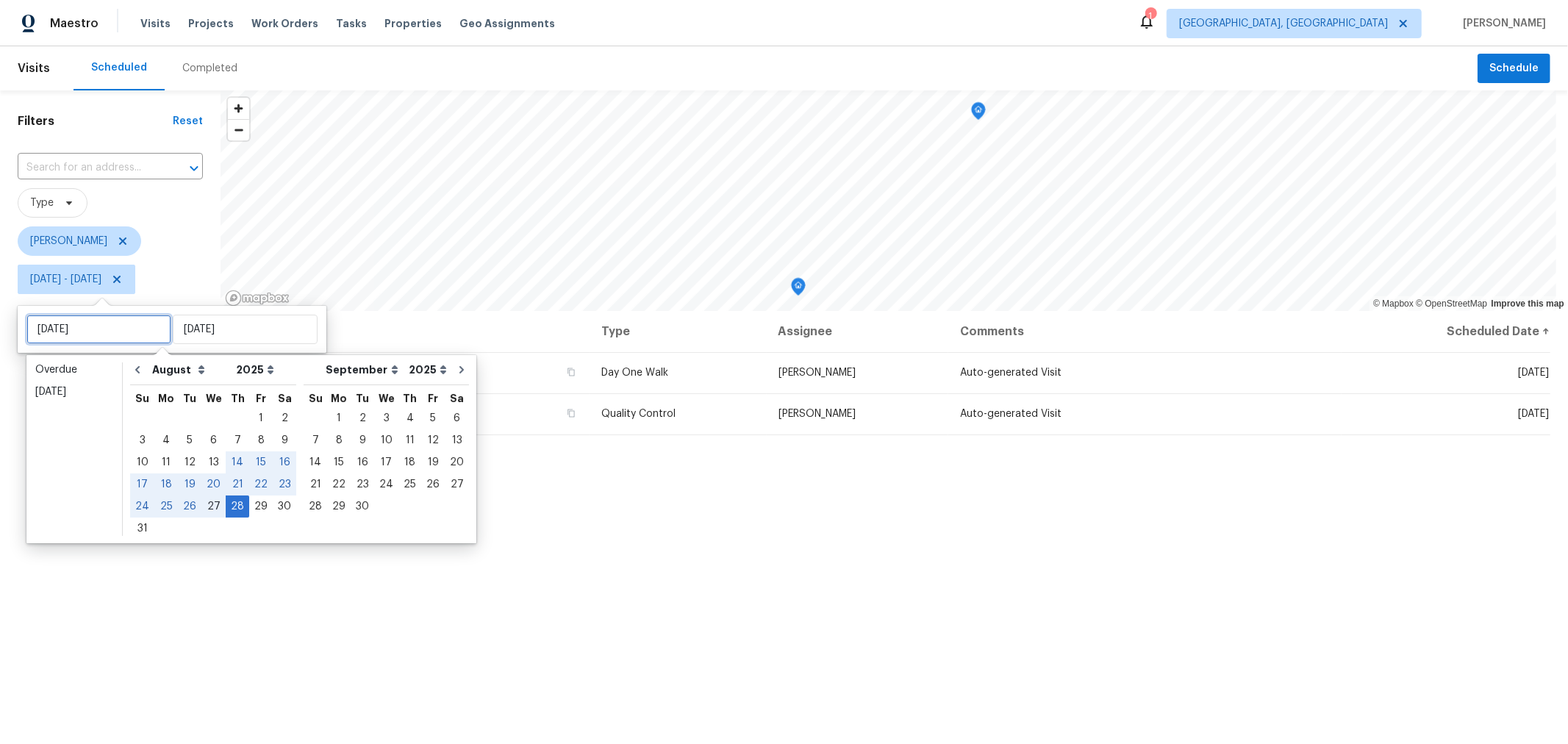
type input "Wed, Aug 27"
click at [250, 509] on div "29" at bounding box center [261, 507] width 24 height 21
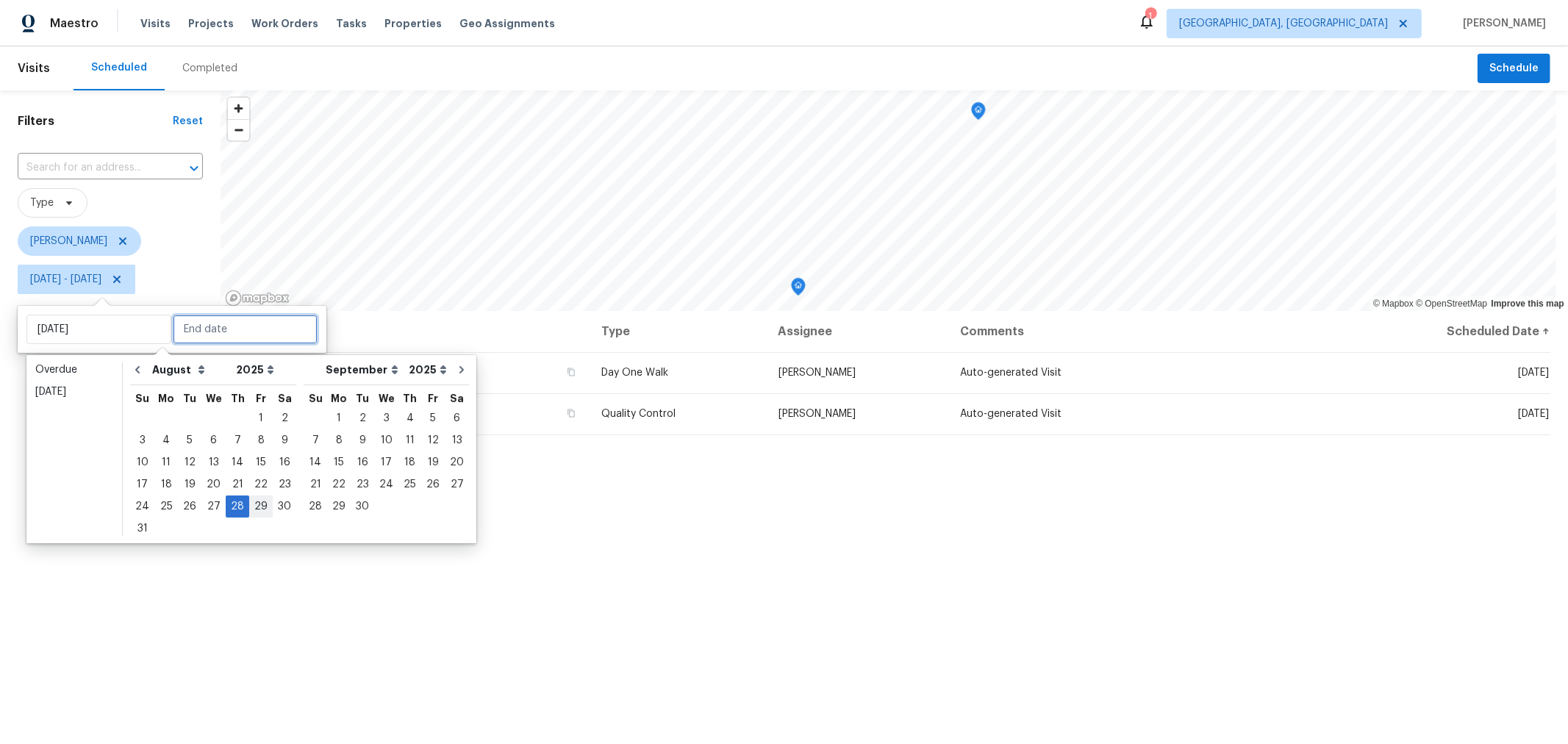
type input "Fri, Aug 29"
type input "Thu, Aug 28"
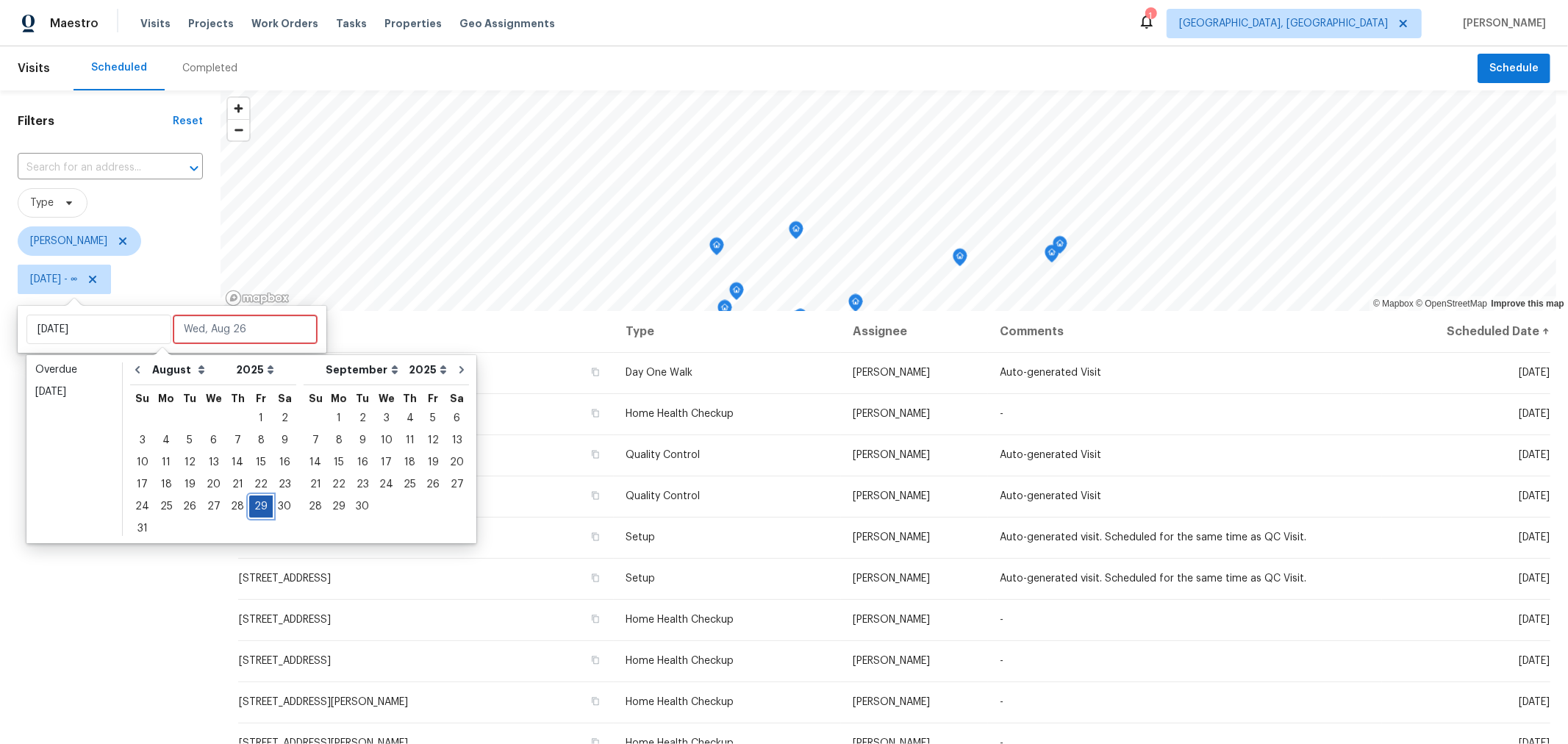
click at [250, 509] on div "29" at bounding box center [261, 507] width 24 height 21
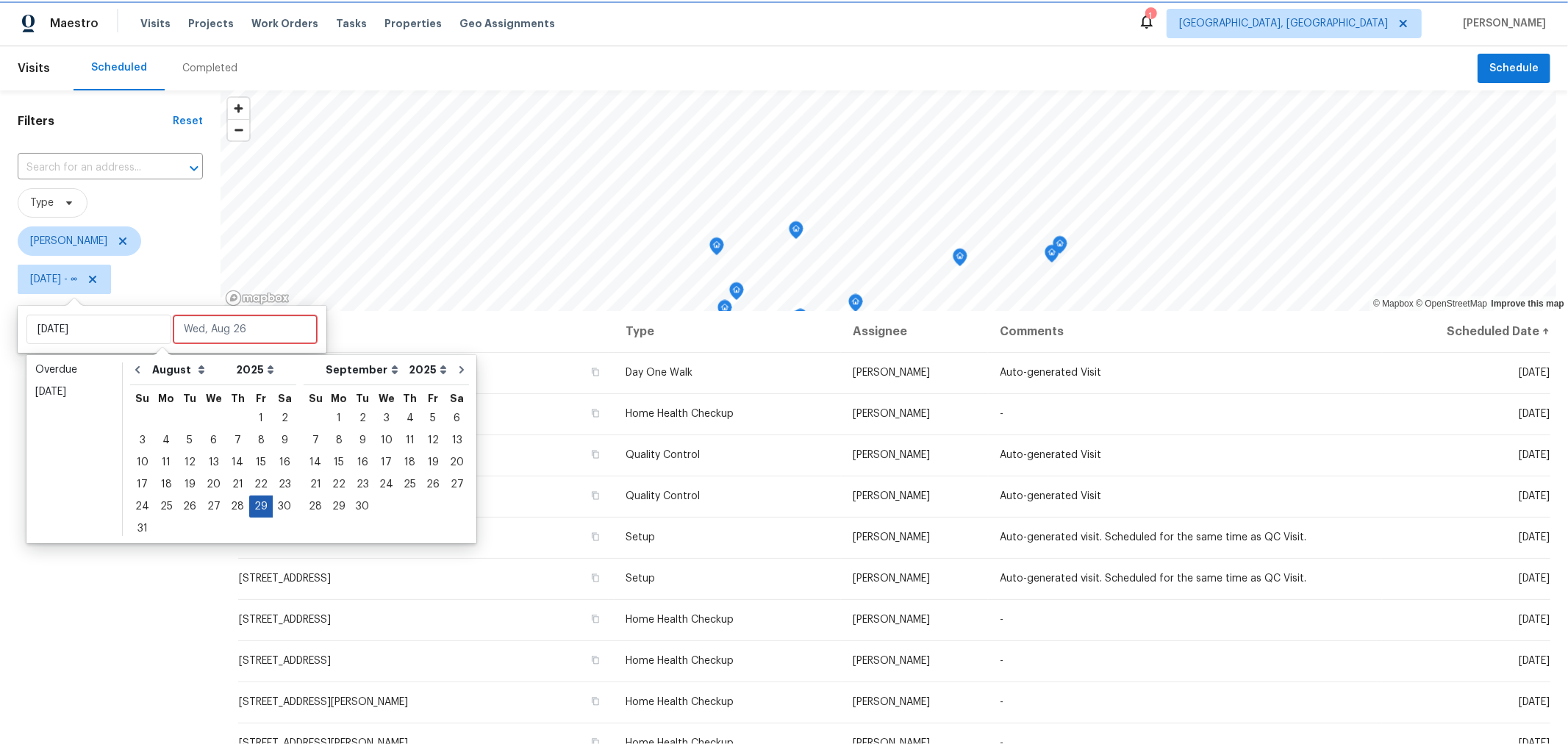
type input "Fri, Aug 29"
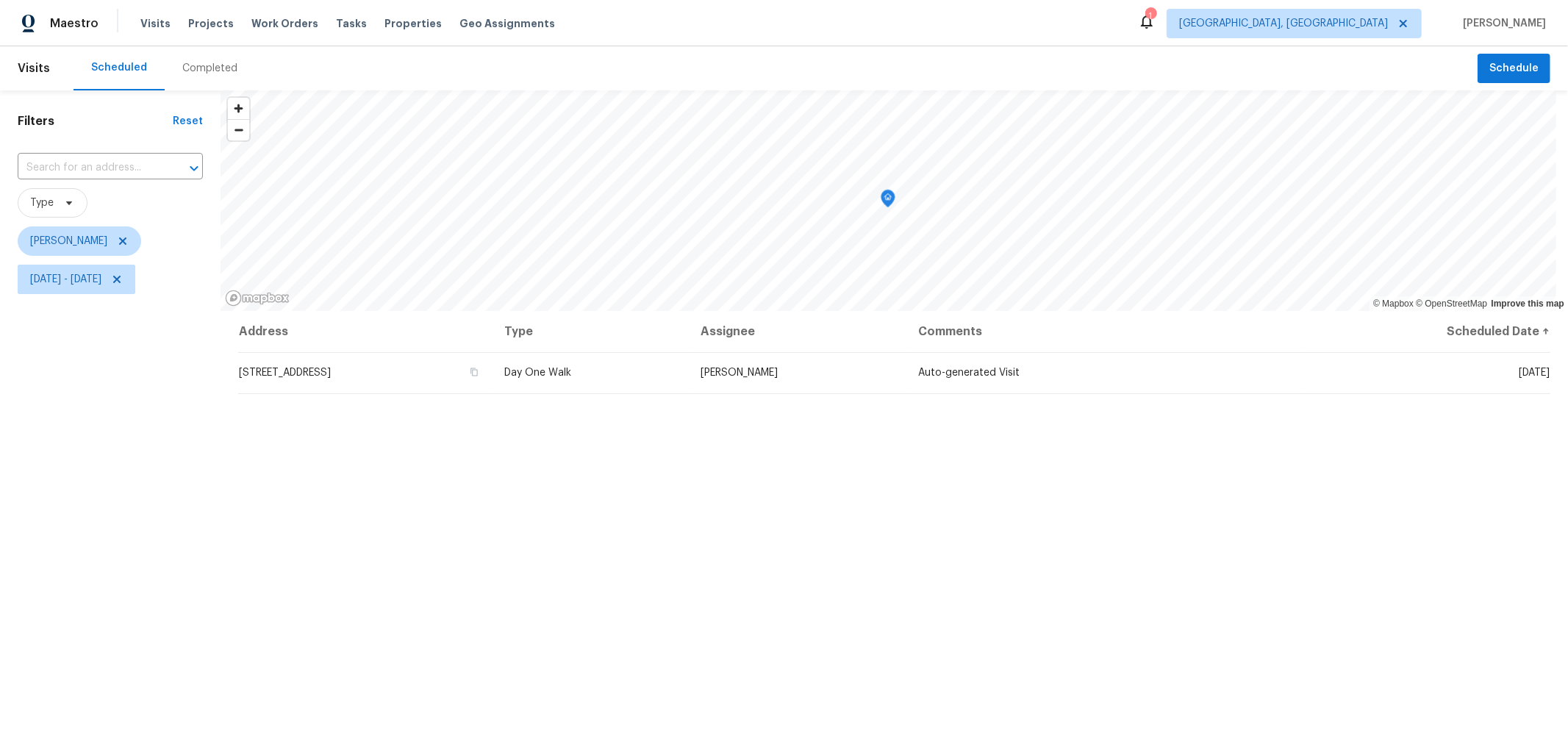
click at [1055, 428] on div "Address Type Assignee Comments Scheduled Date ↑ 1723 Farberdale Dr, Columbus, O…" at bounding box center [895, 608] width 1348 height 596
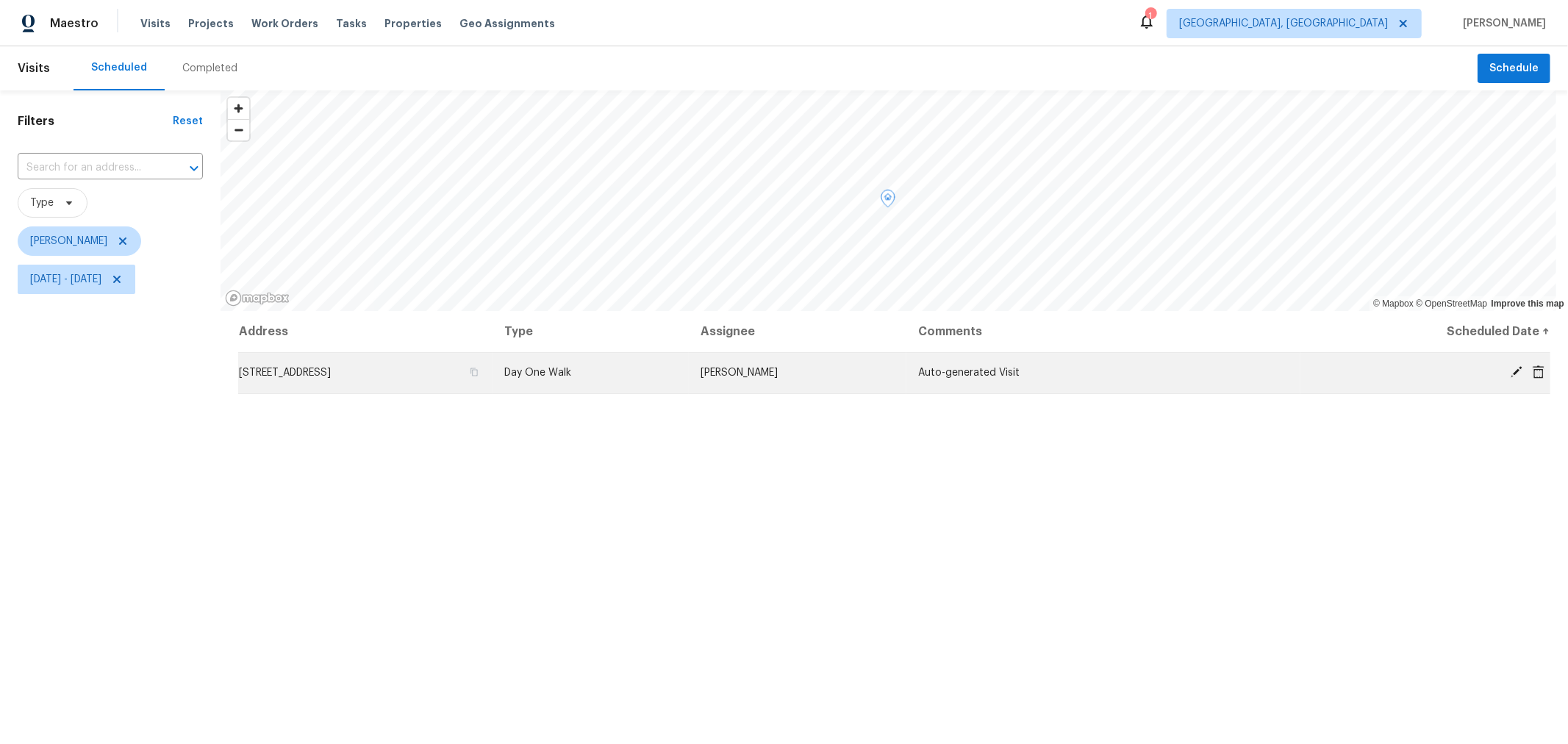
click at [1511, 369] on icon at bounding box center [1517, 372] width 12 height 12
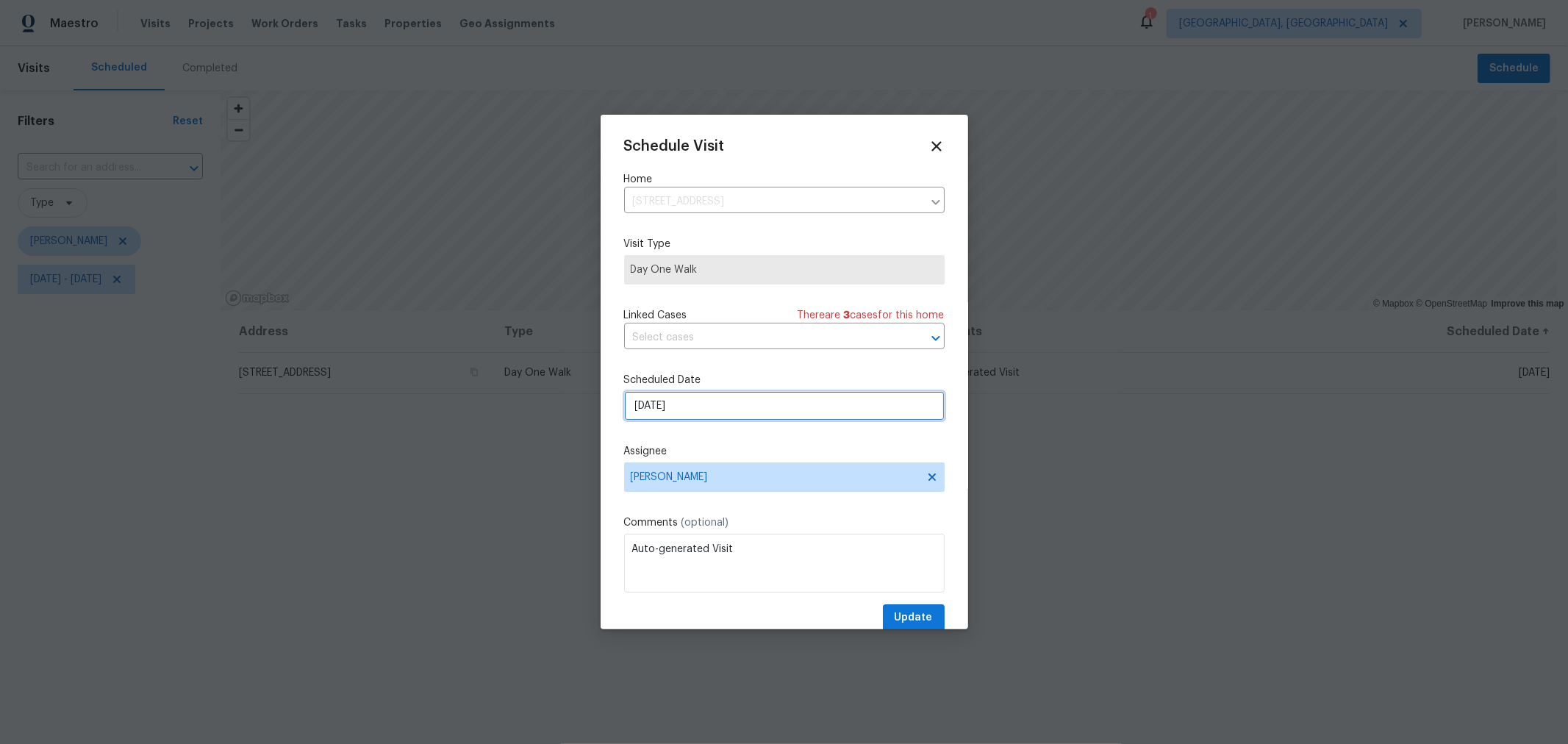
click at [712, 410] on input "8/29/2025" at bounding box center [784, 406] width 320 height 29
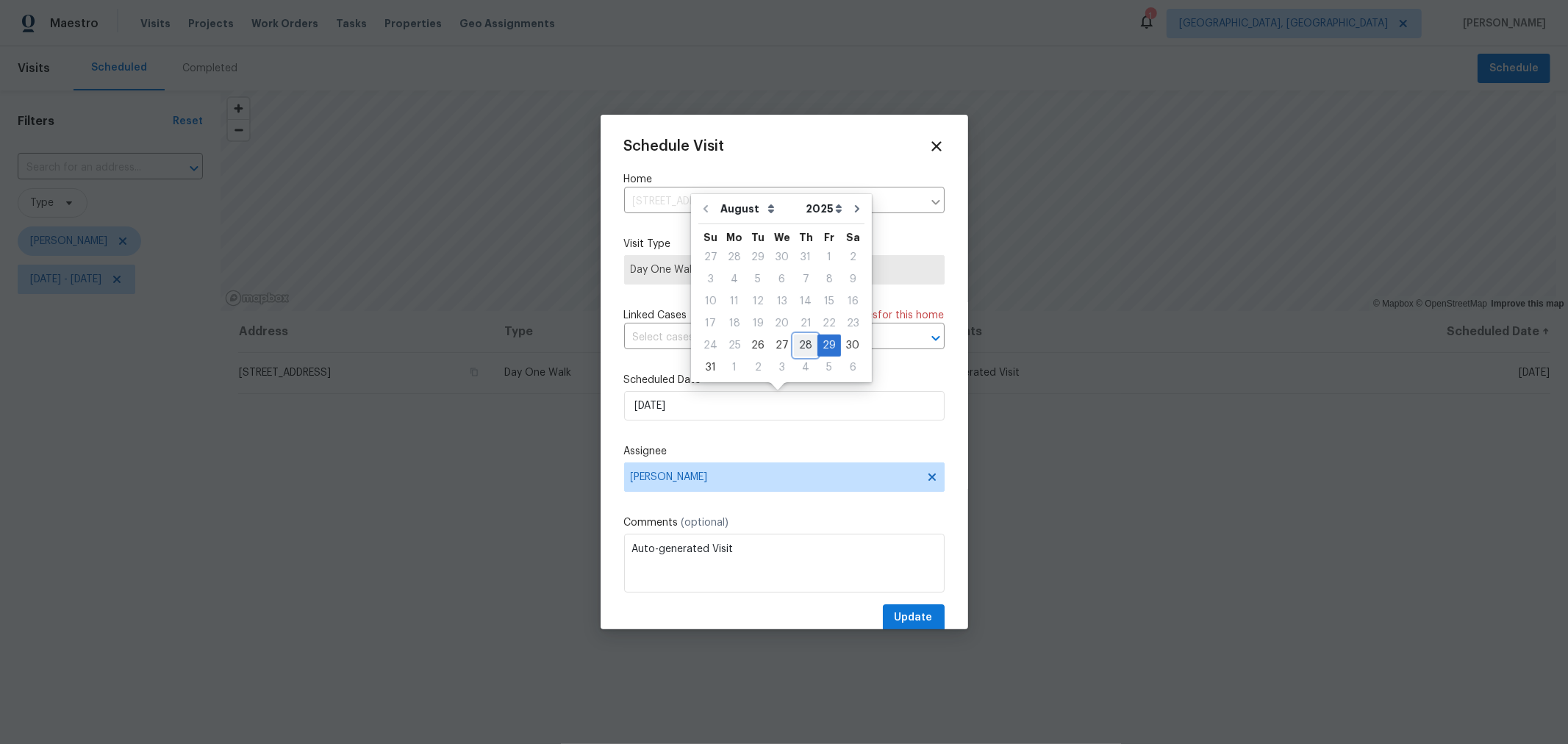
click at [795, 342] on div "28" at bounding box center [806, 345] width 24 height 21
type input "8/28/2025"
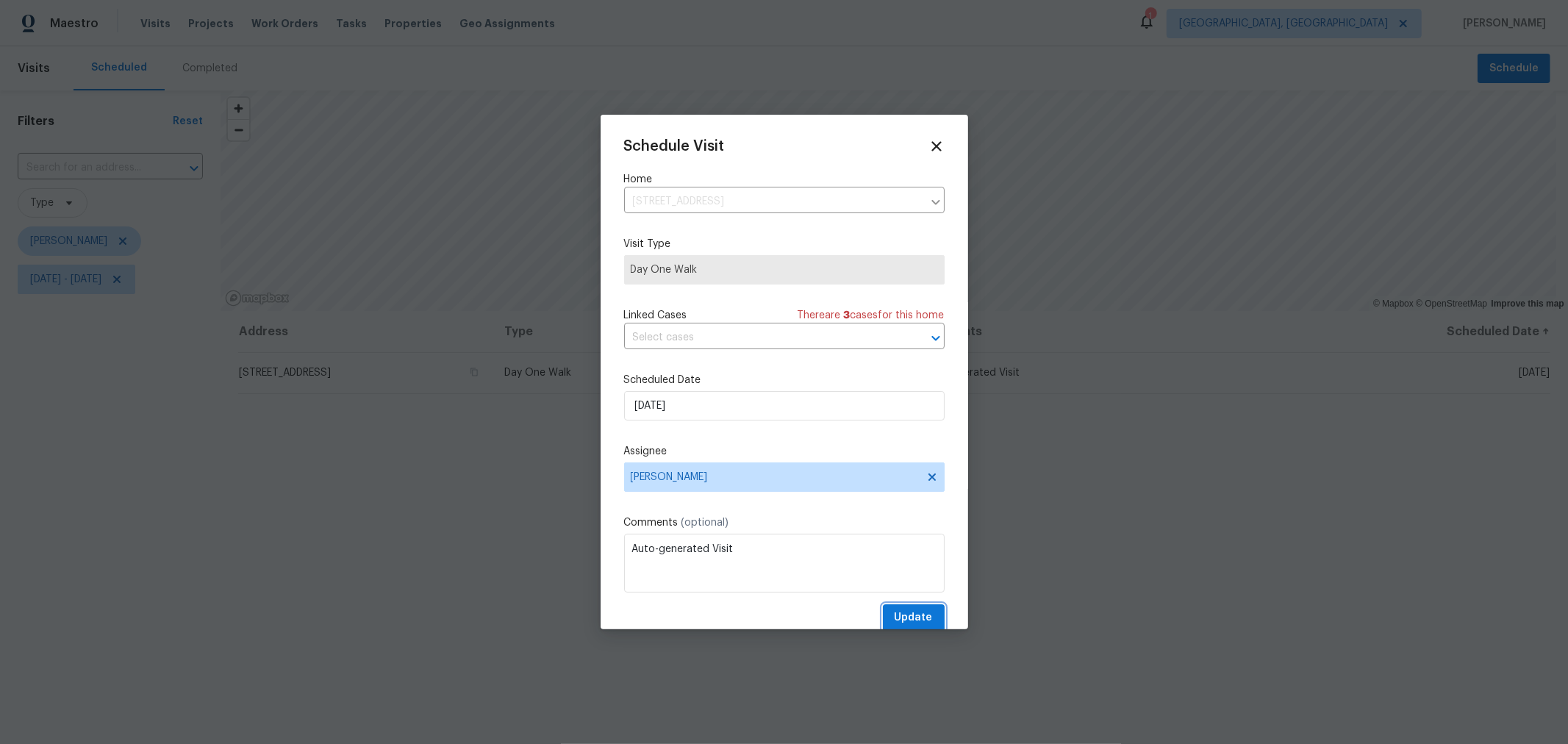
click at [895, 614] on span "Update" at bounding box center [914, 618] width 38 height 18
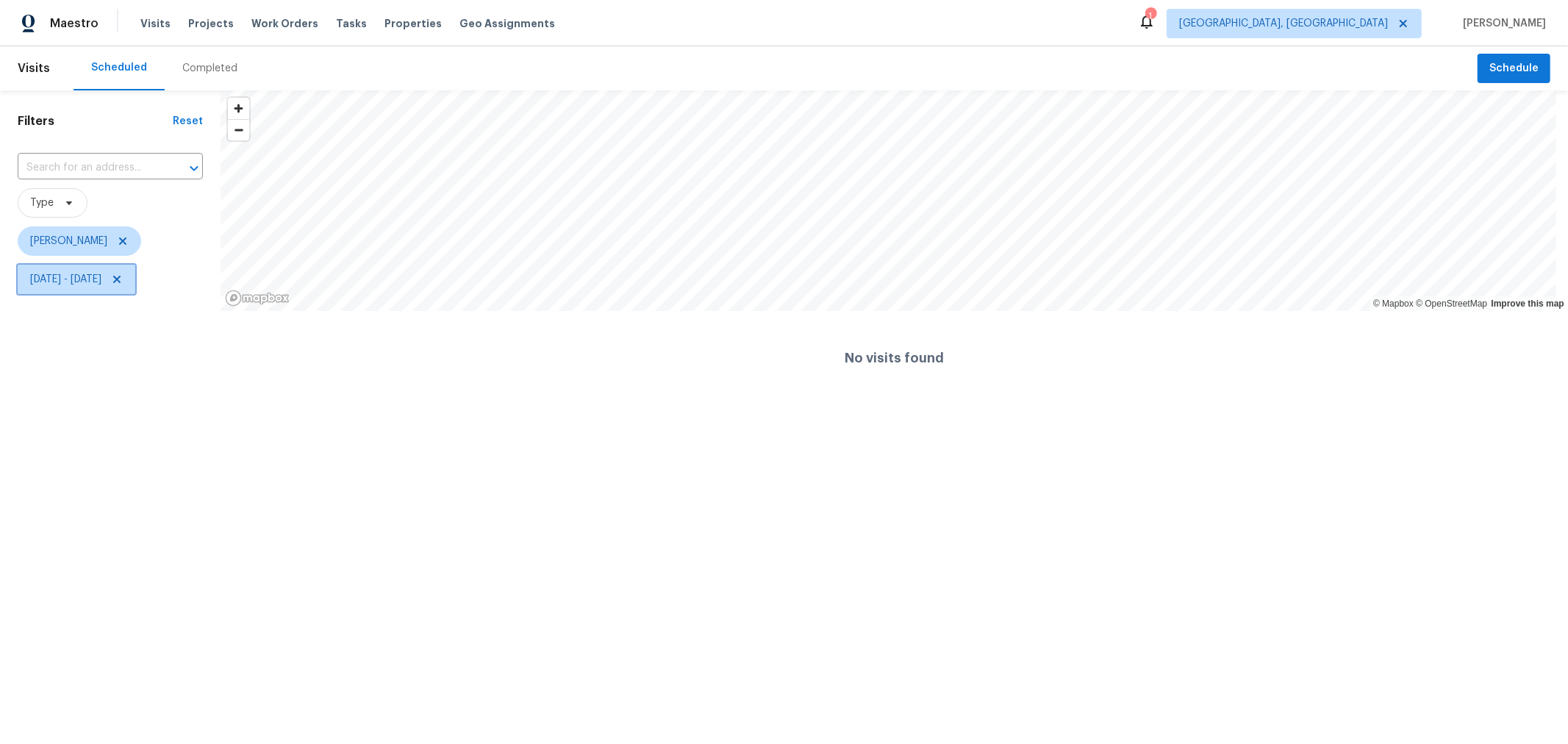
click at [123, 274] on icon at bounding box center [117, 279] width 12 height 12
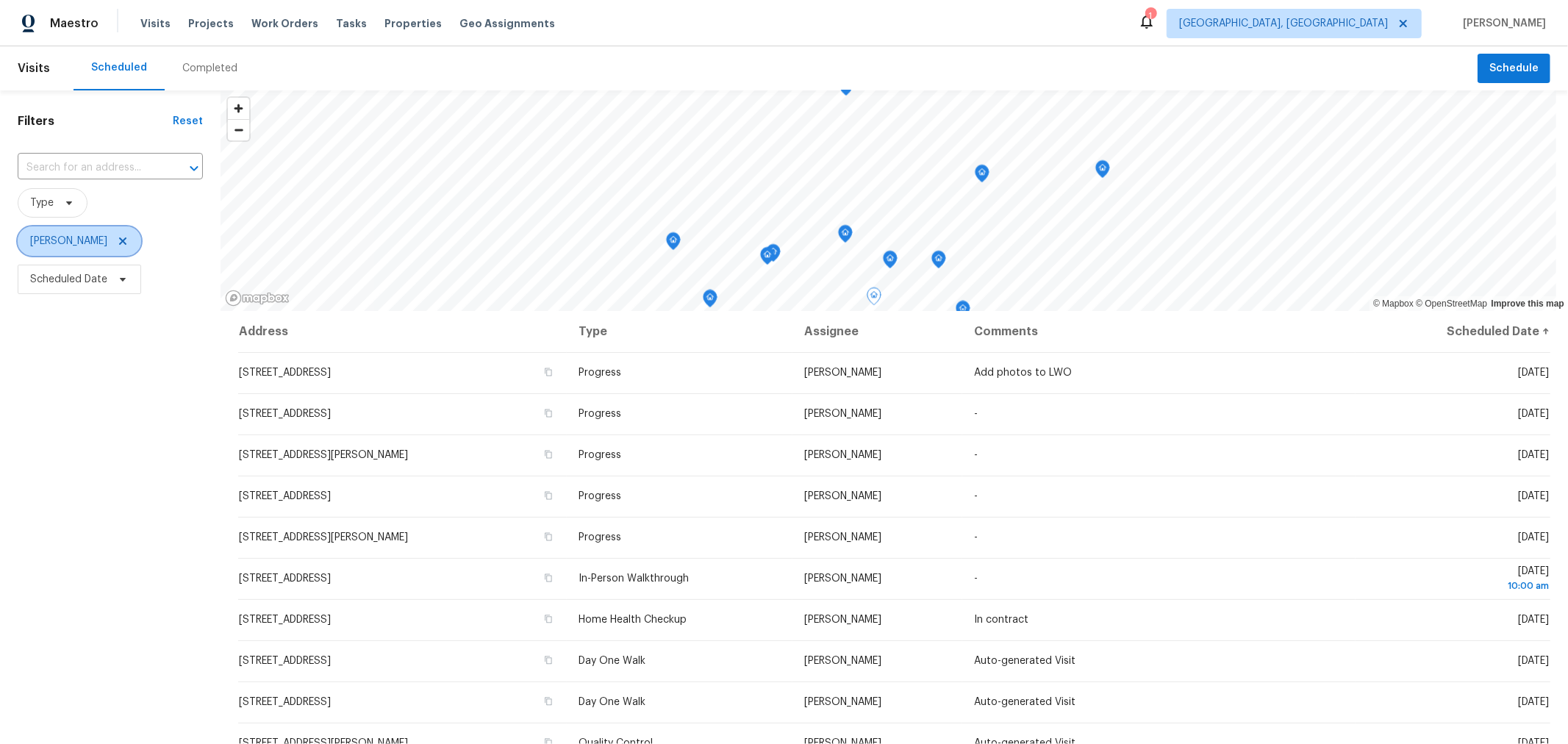
click at [129, 240] on icon at bounding box center [123, 241] width 12 height 12
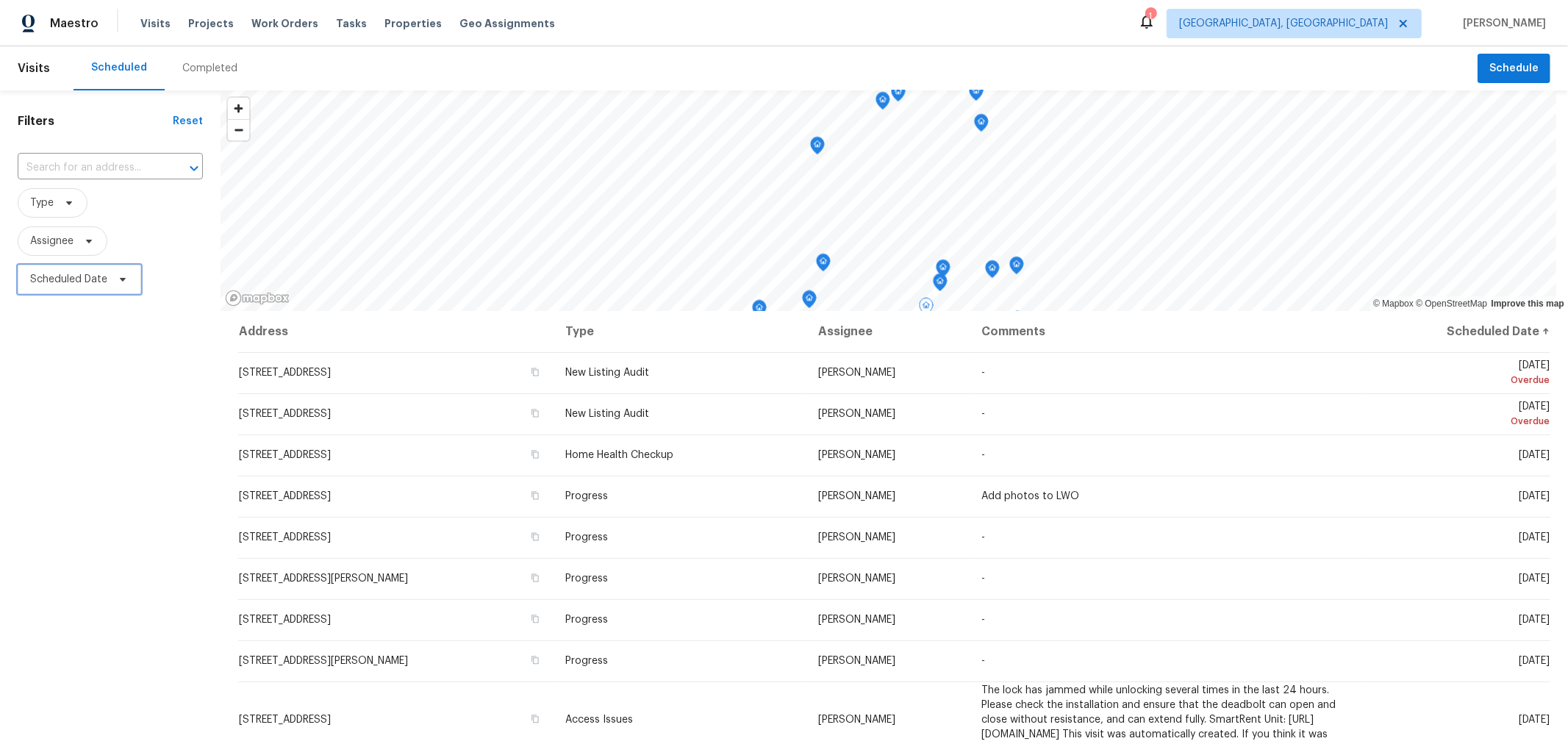
click at [96, 283] on span "Scheduled Date" at bounding box center [68, 279] width 77 height 15
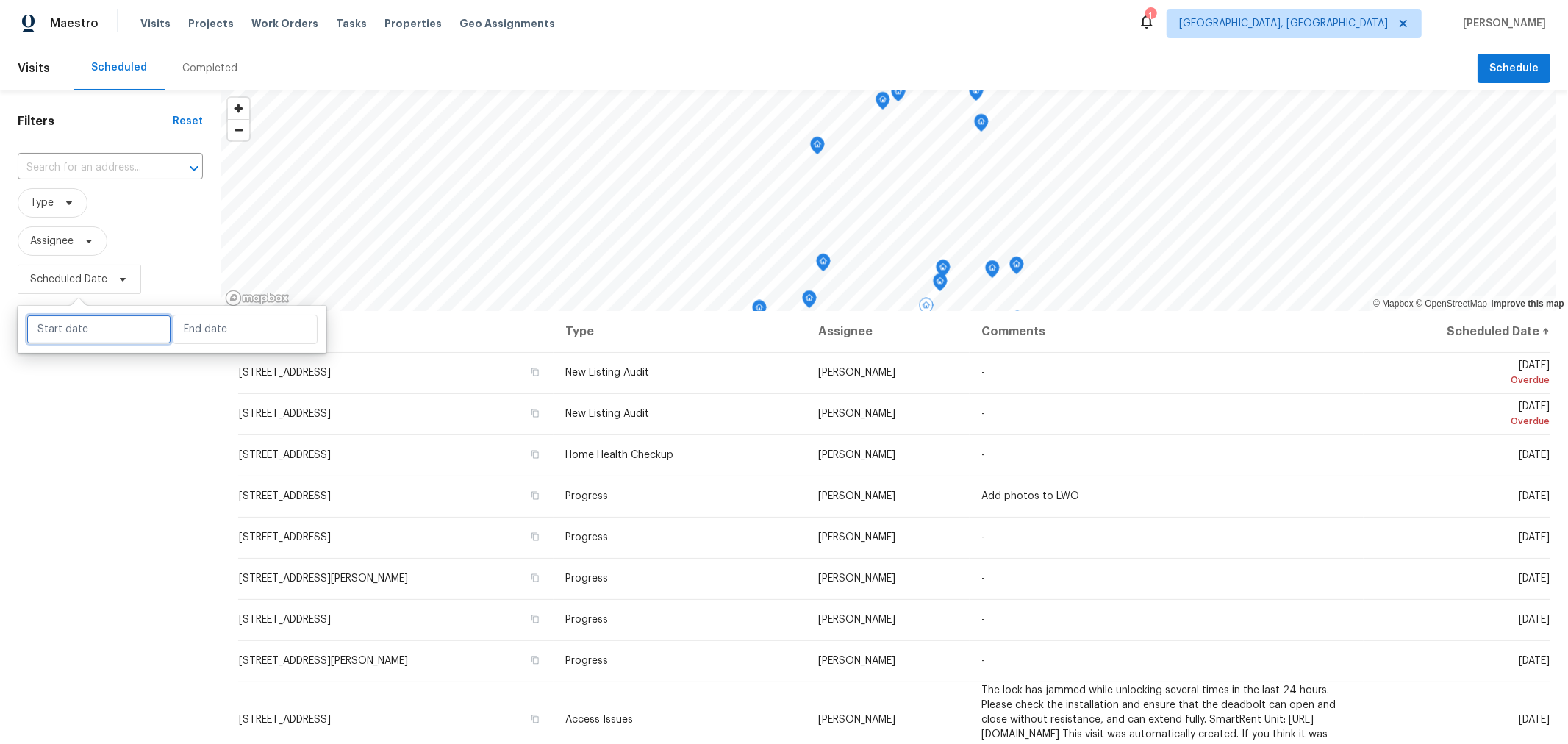
click at [88, 333] on input "text" at bounding box center [99, 329] width 145 height 29
select select "7"
select select "2025"
select select "8"
select select "2025"
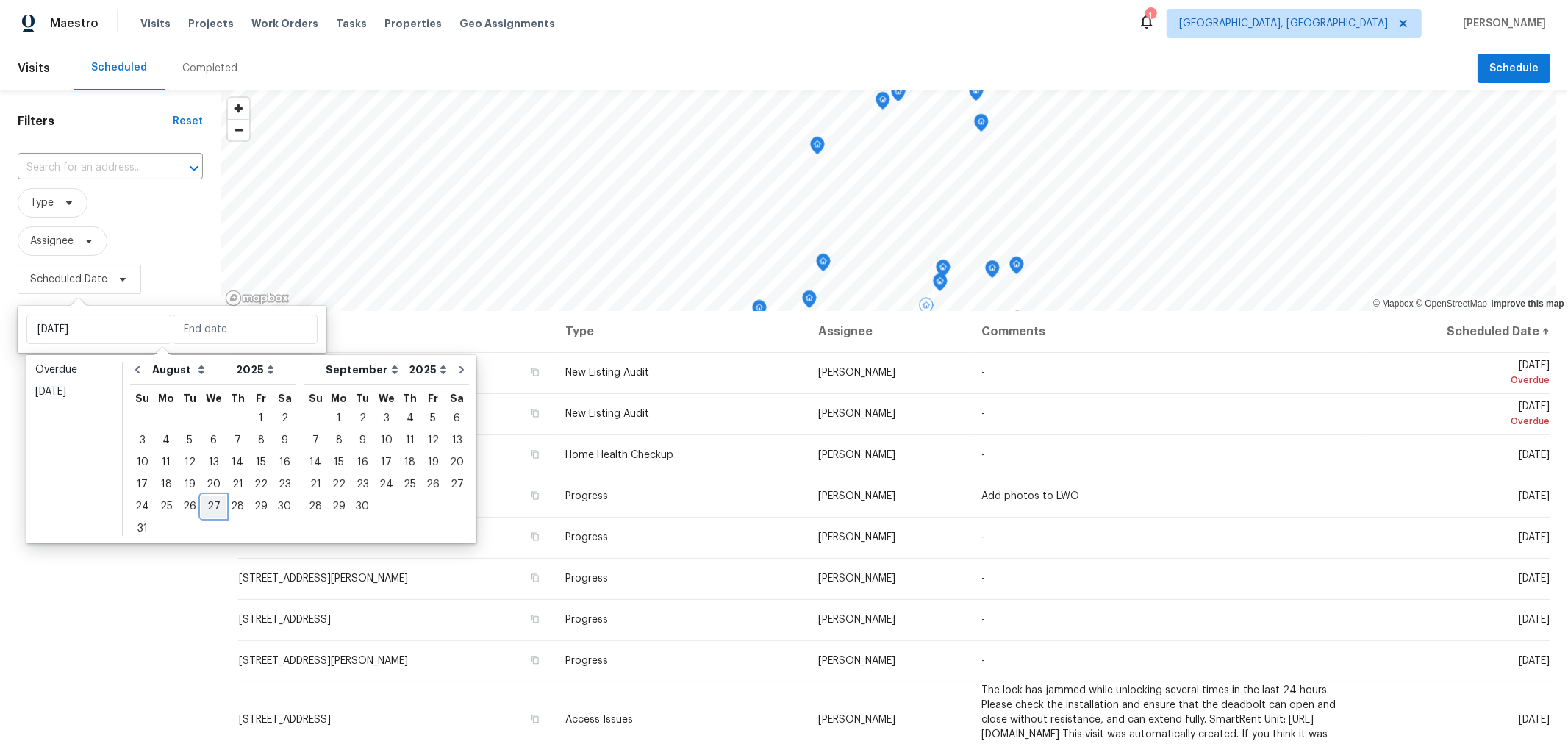
click at [207, 508] on div "27" at bounding box center [214, 507] width 24 height 21
type input "Wed, Aug 27"
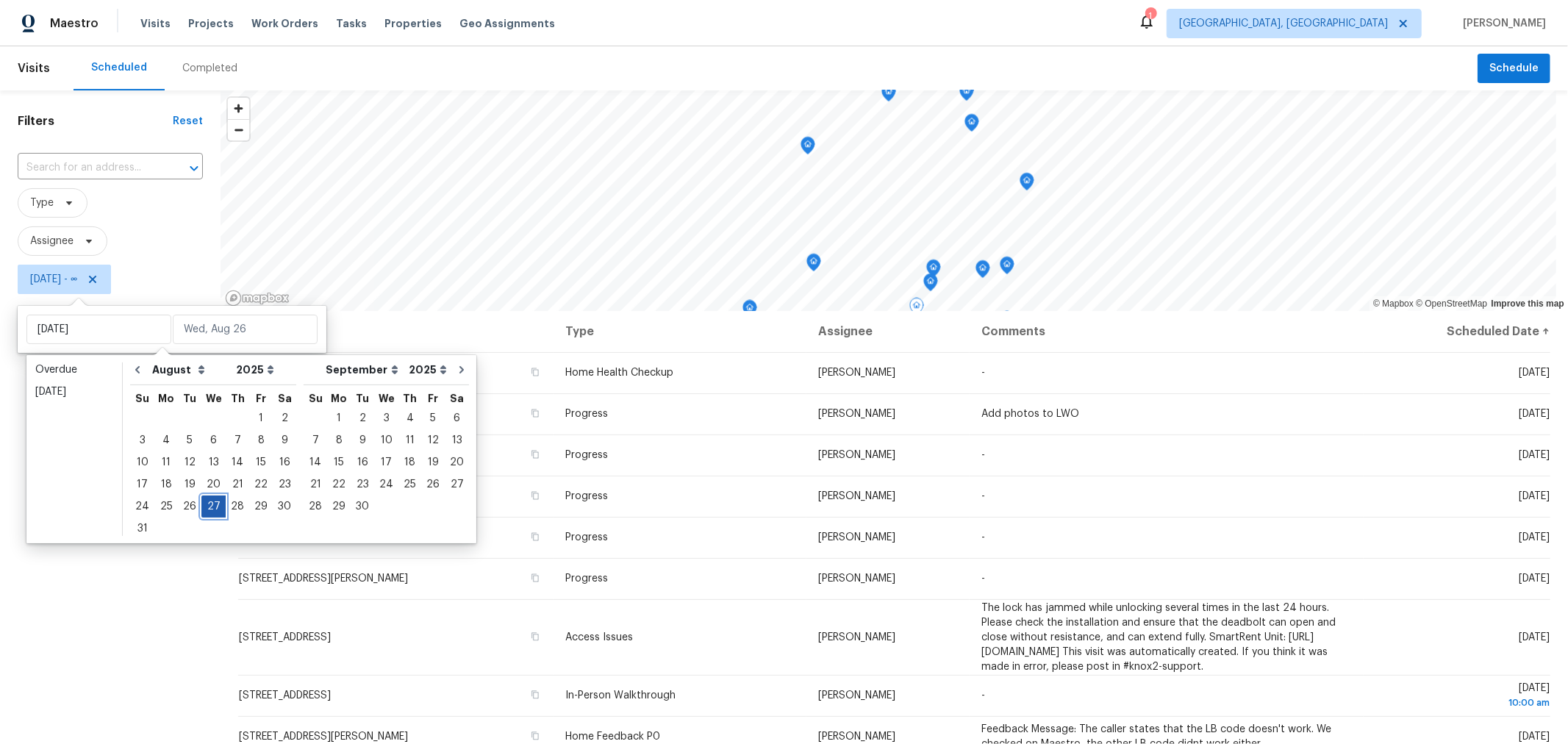
click at [207, 508] on div "27" at bounding box center [214, 507] width 24 height 21
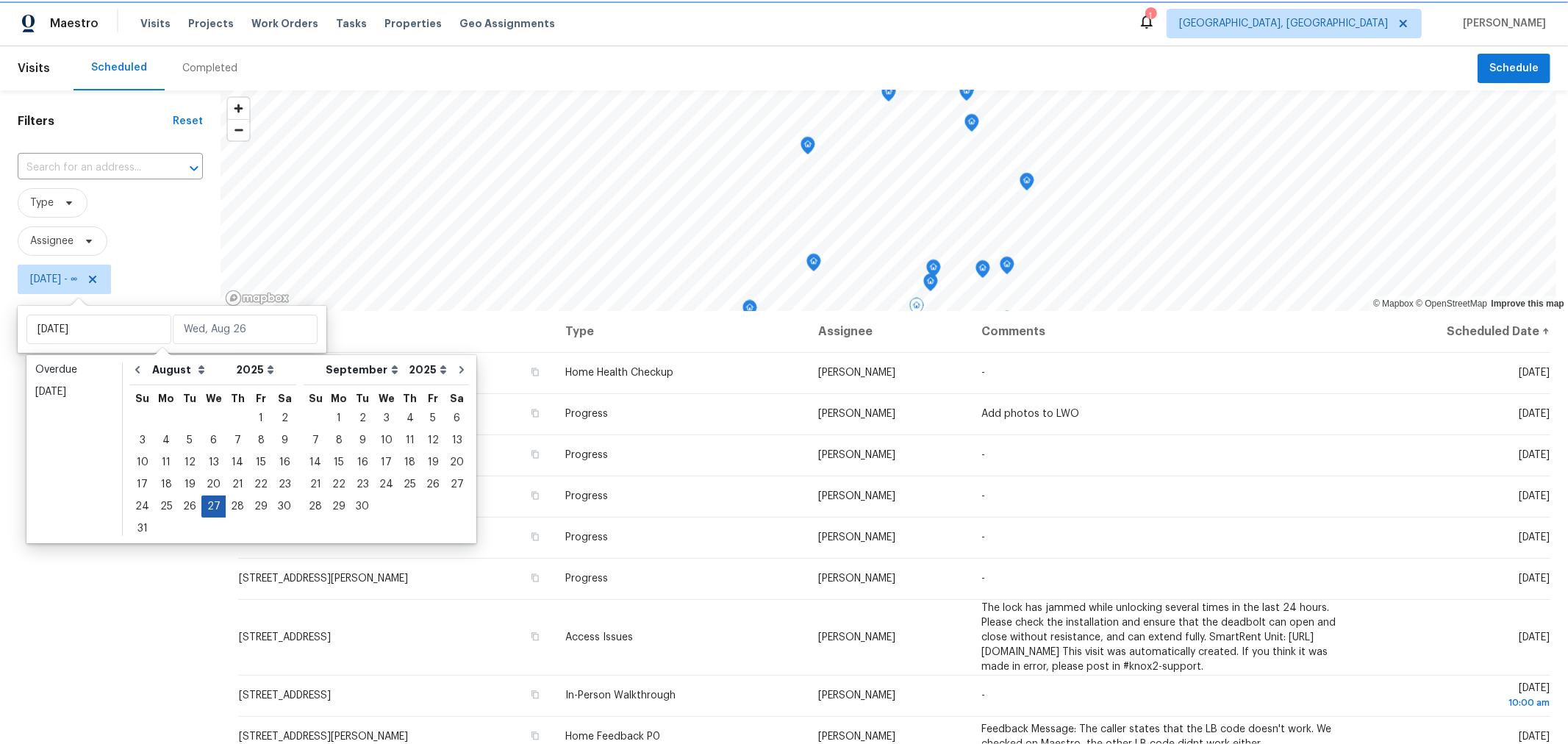
type input "Wed, Aug 27"
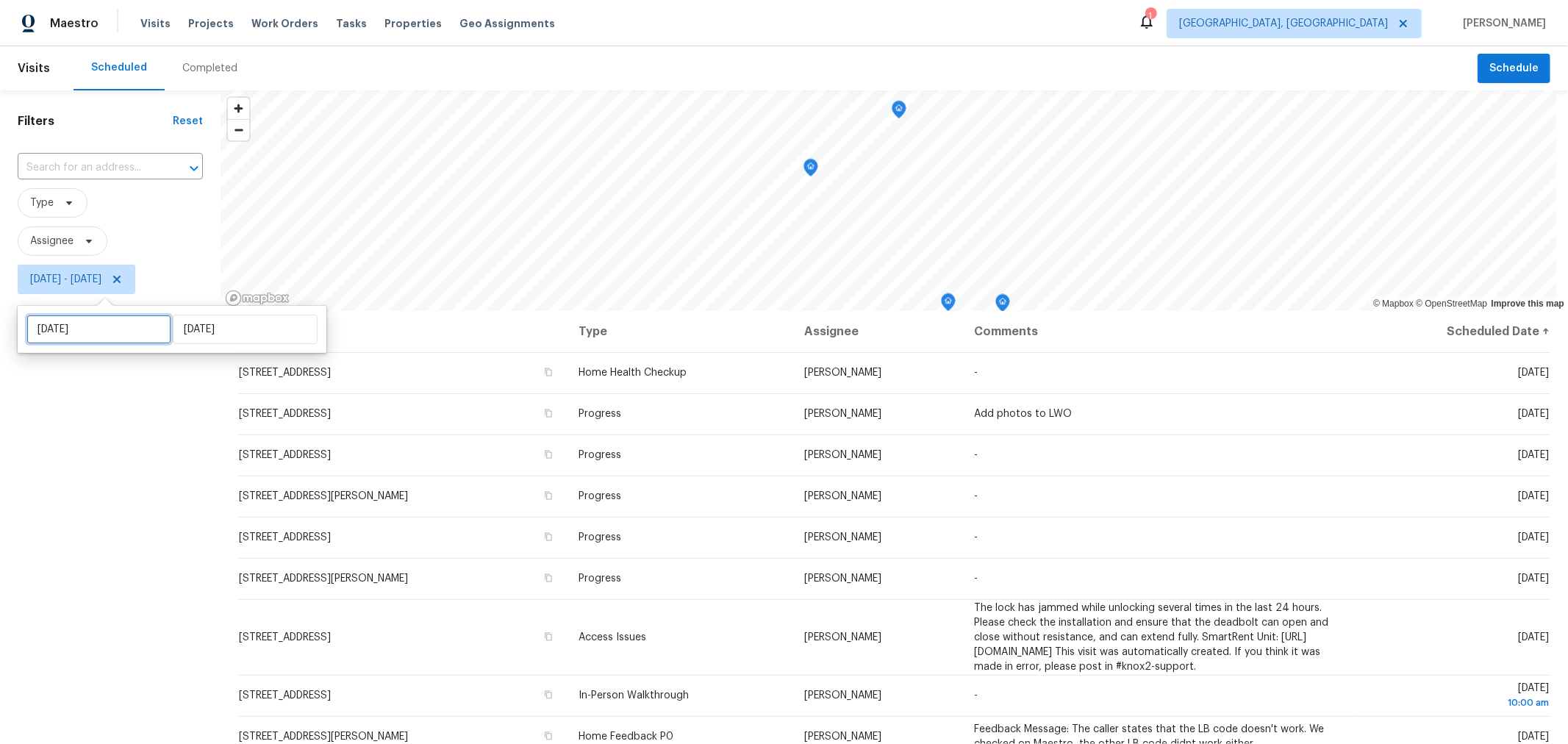
click at [124, 331] on input "Wed, Aug 27" at bounding box center [99, 329] width 145 height 29
select select "7"
select select "2025"
select select "8"
select select "2025"
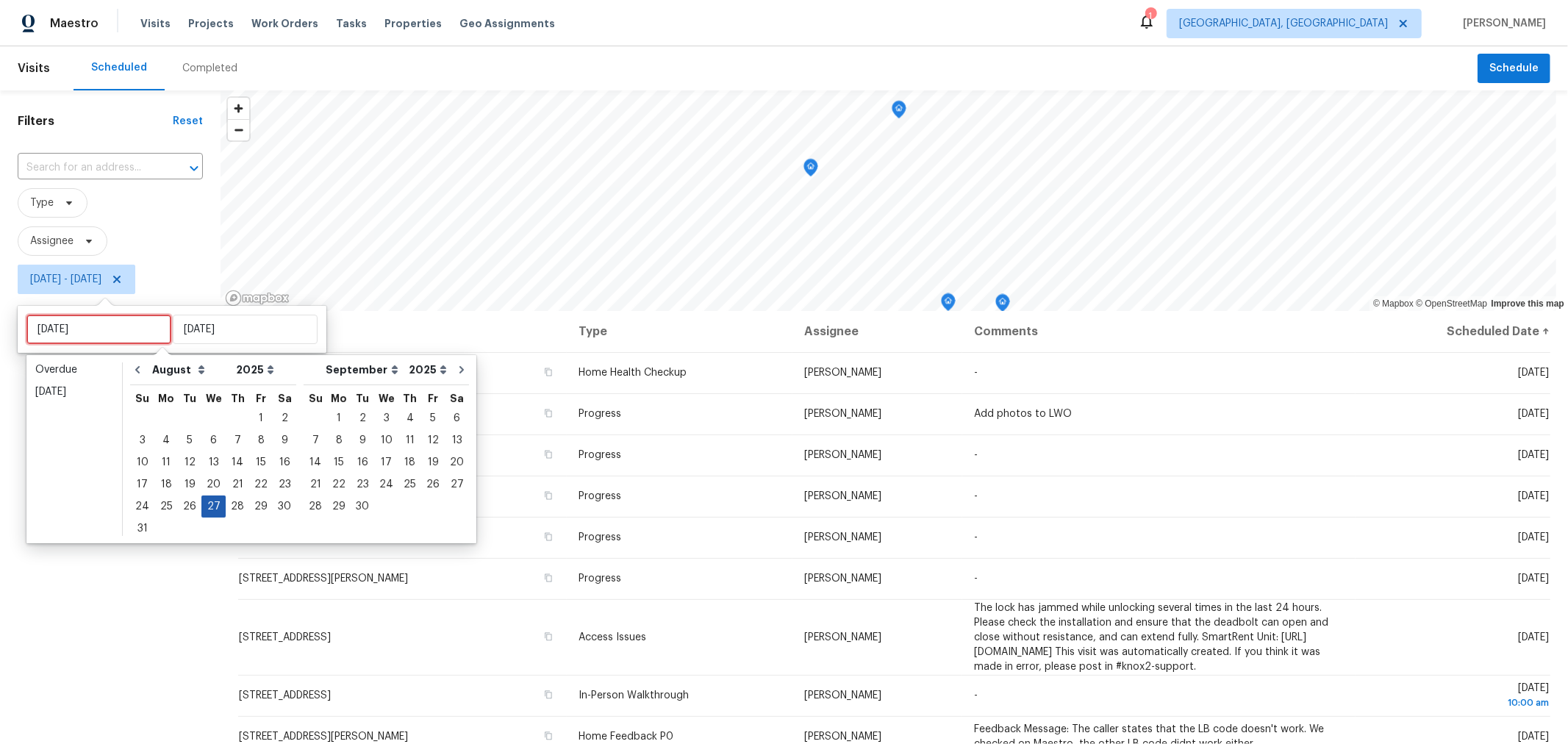
type input "Wed, Aug 20"
type input "Wed, Aug 27"
type input "Thu, Aug 28"
click at [226, 510] on div "28" at bounding box center [237, 507] width 24 height 21
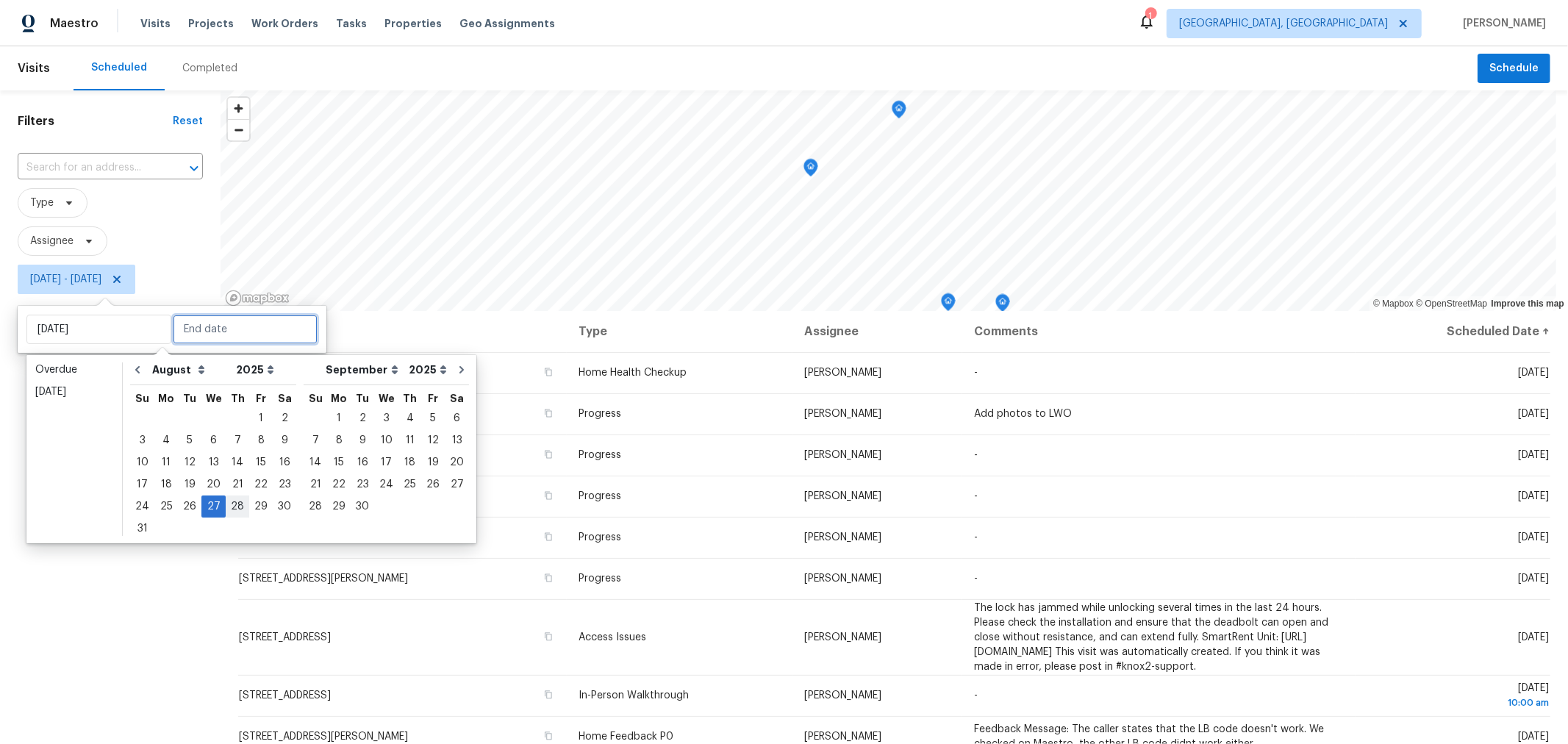
type input "Thu, Aug 28"
type input "Wed, Aug 27"
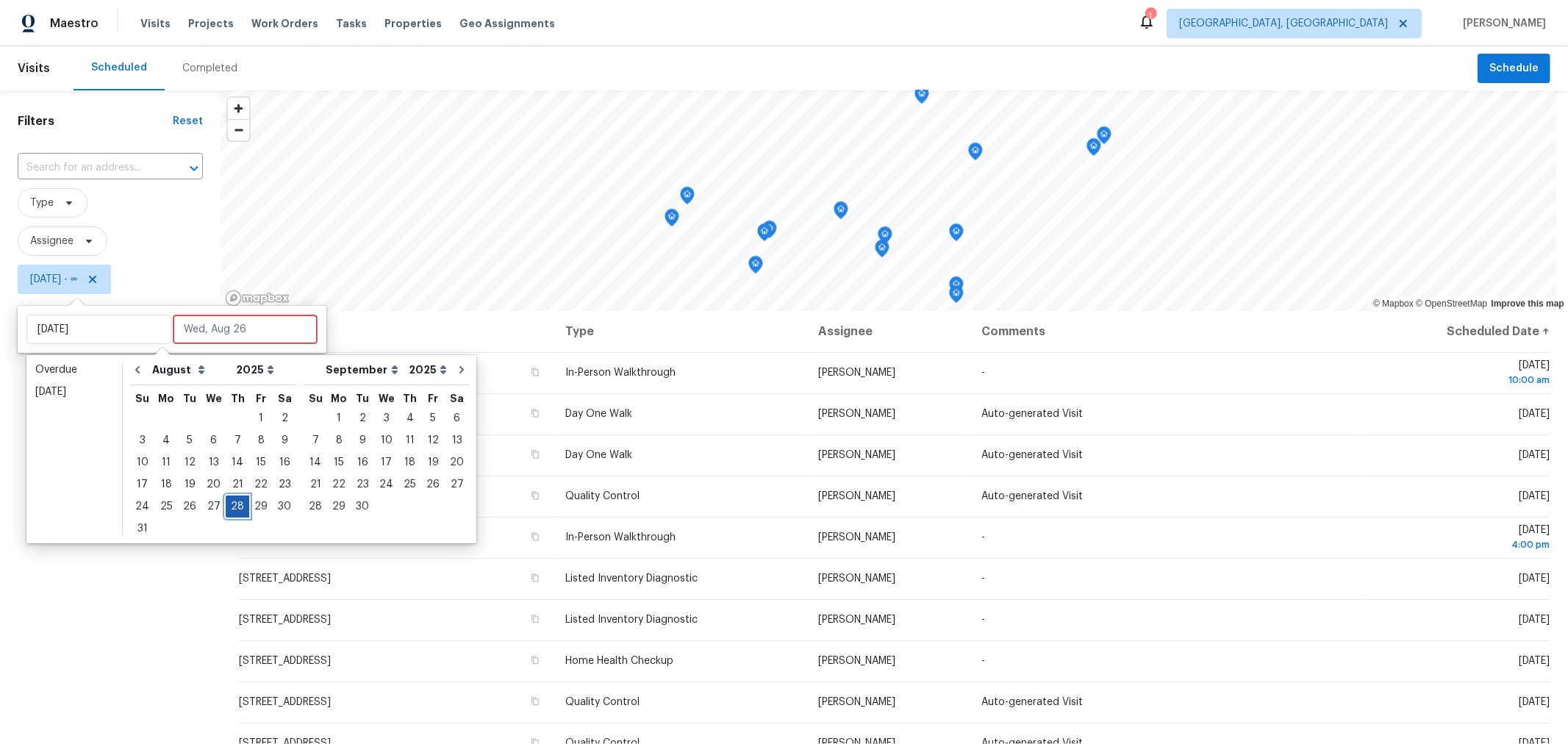
click at [226, 510] on div "28" at bounding box center [237, 507] width 24 height 21
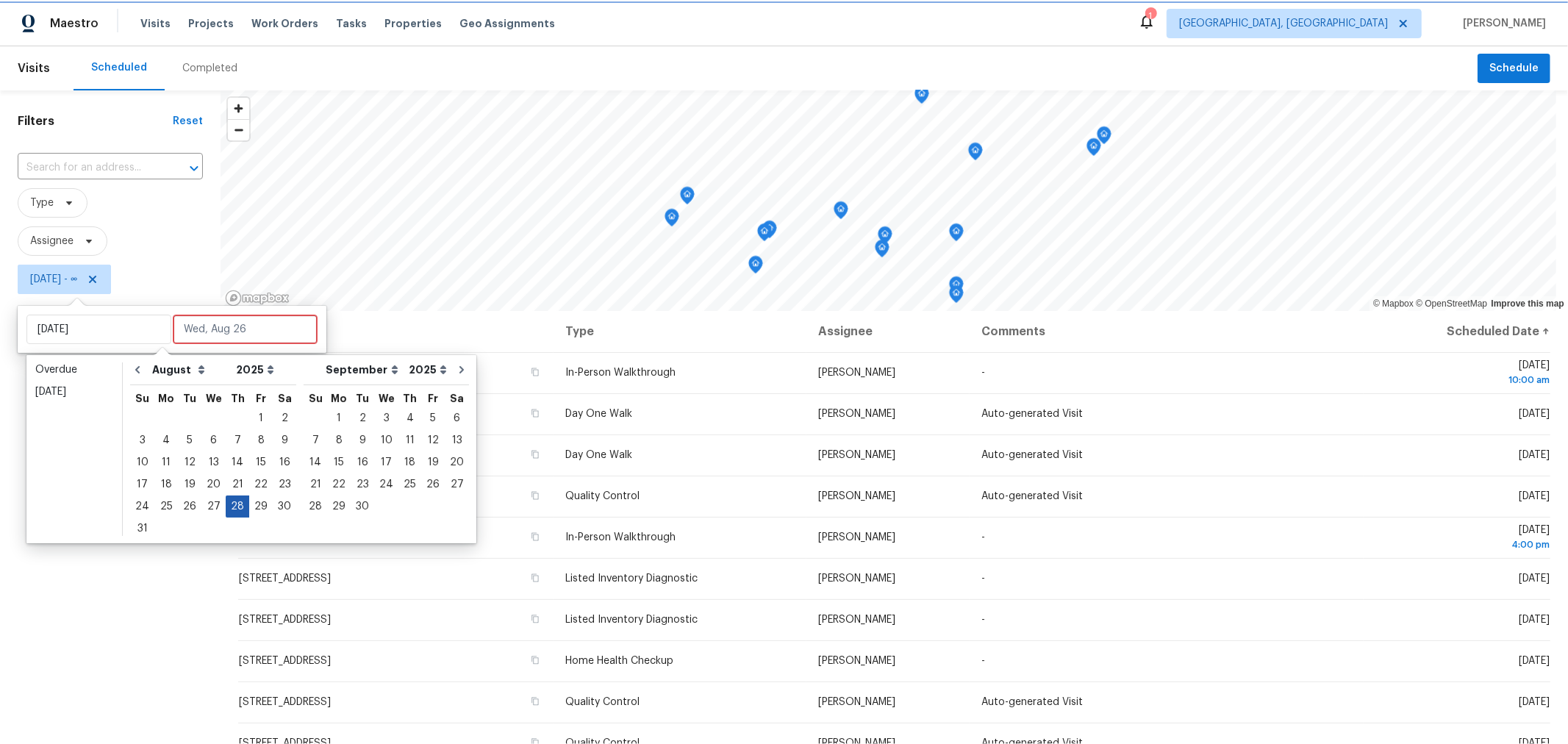
type input "Thu, Aug 28"
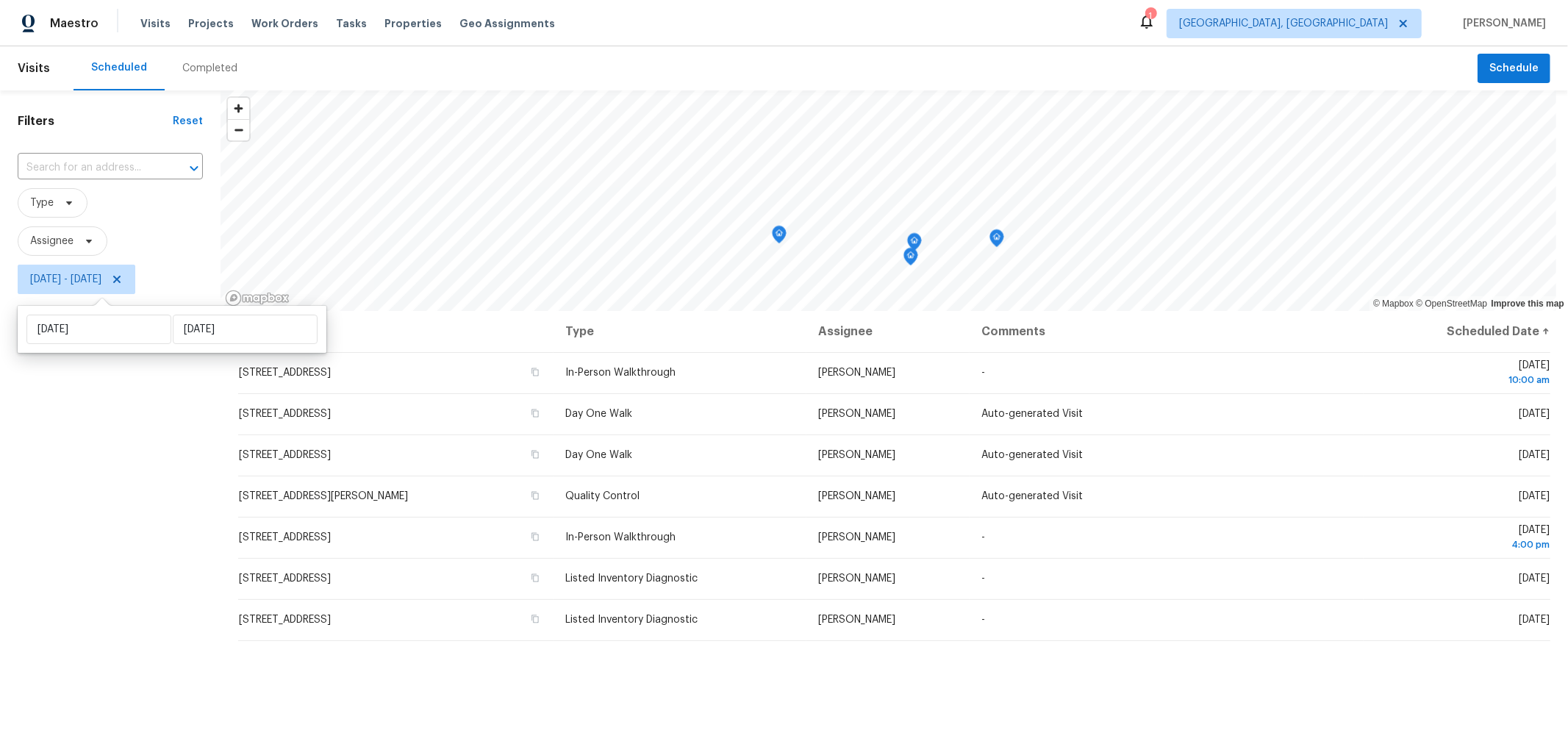
click at [65, 516] on div "Filters Reset ​ Type Assignee Thu, Aug 28 - Thu, Aug 28" at bounding box center [110, 499] width 221 height 816
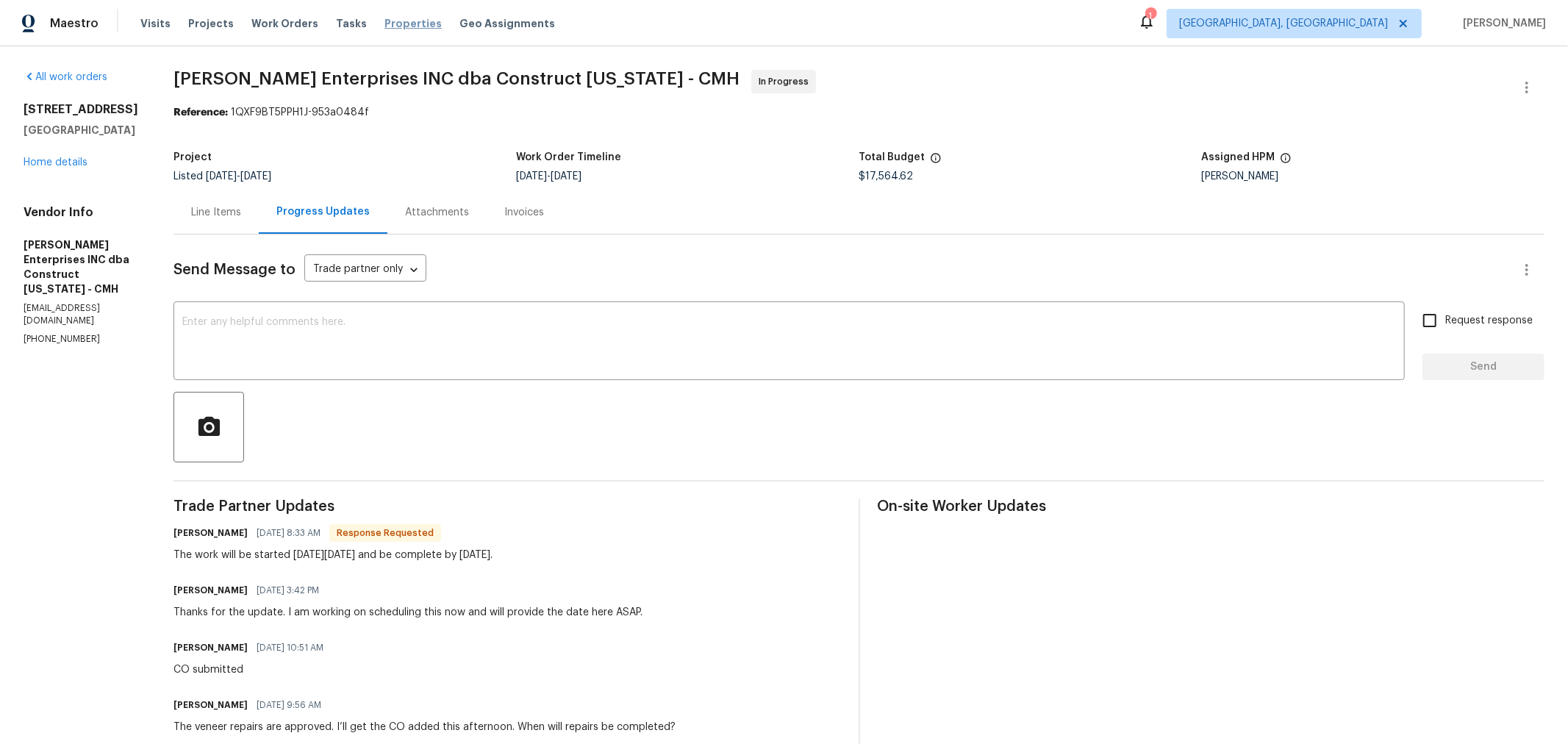
click at [394, 20] on span "Properties" at bounding box center [413, 24] width 57 height 15
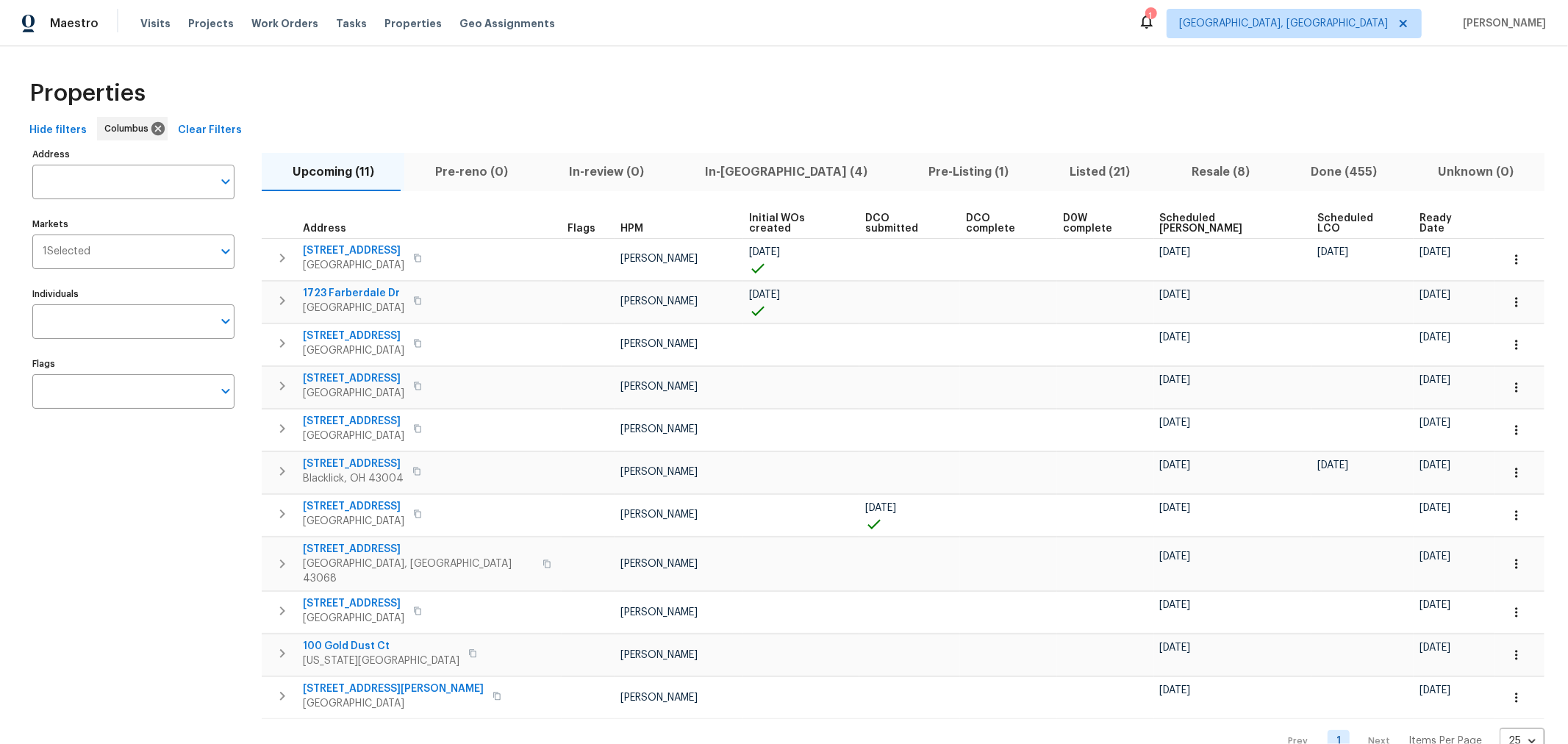
click at [1420, 215] on span "Ready Date" at bounding box center [1448, 224] width 56 height 21
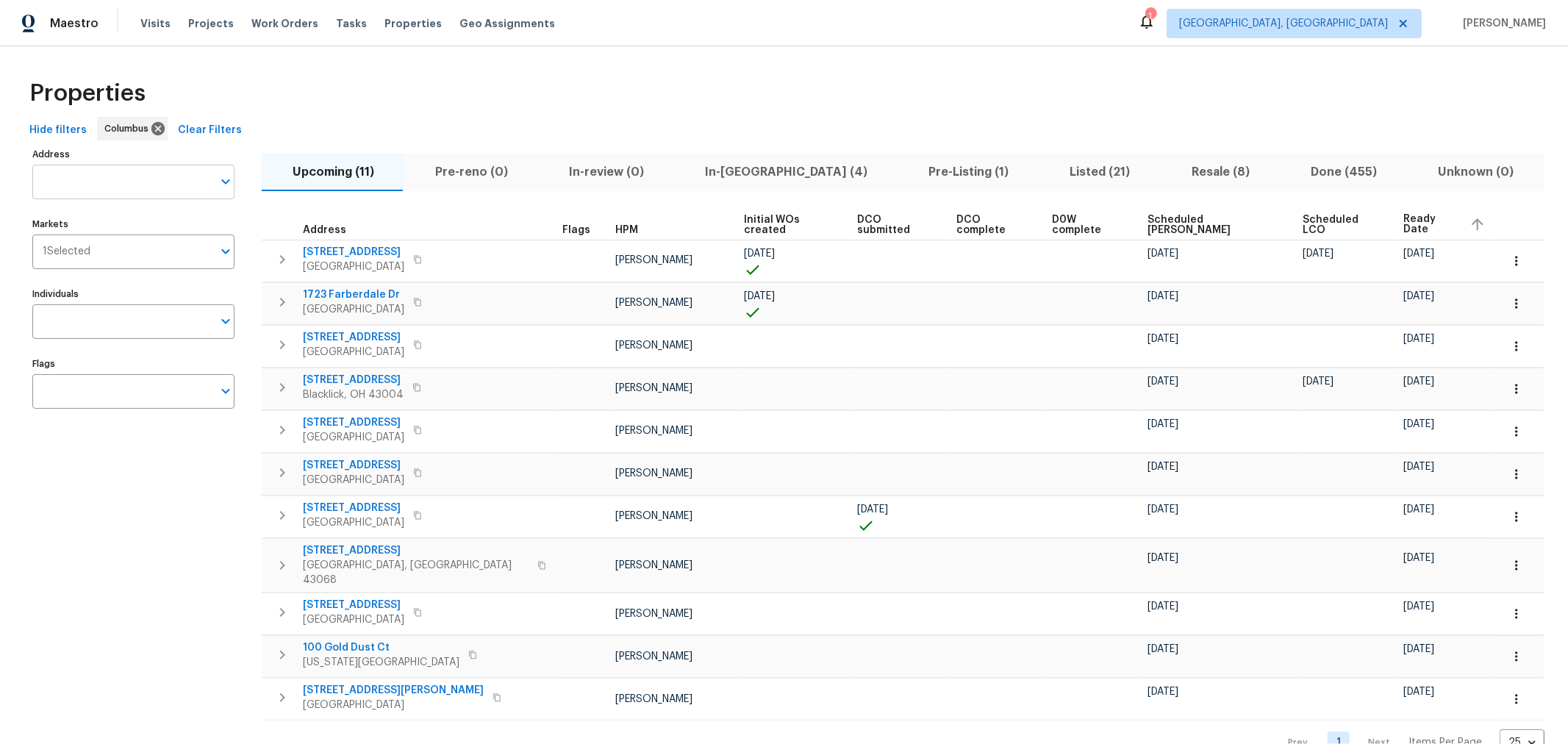
click at [157, 178] on input "Address" at bounding box center [122, 182] width 180 height 35
type input "6775"
click at [141, 231] on li "[STREET_ADDRESS][PERSON_NAME]" at bounding box center [133, 220] width 203 height 24
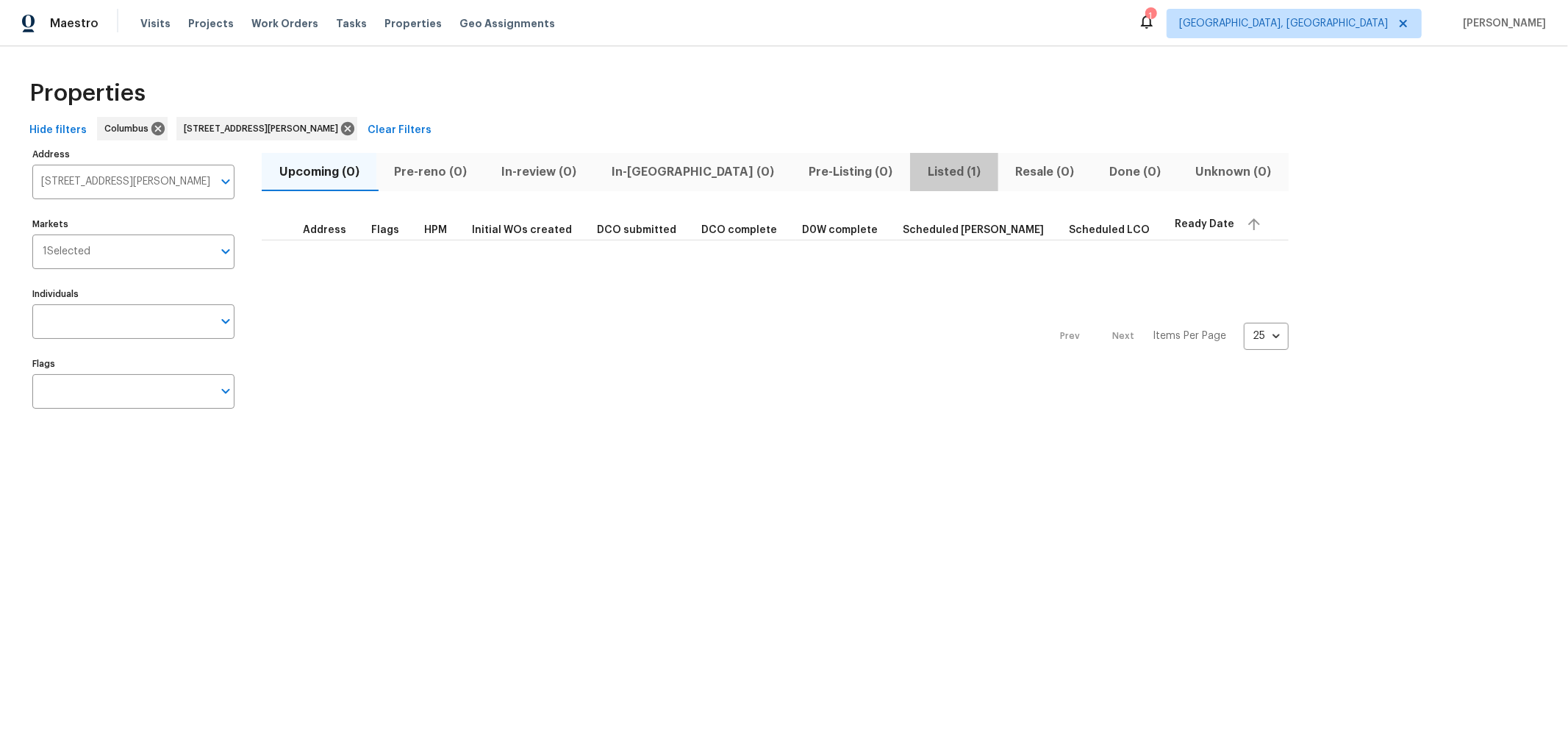
click at [919, 170] on span "Listed (1)" at bounding box center [954, 172] width 70 height 21
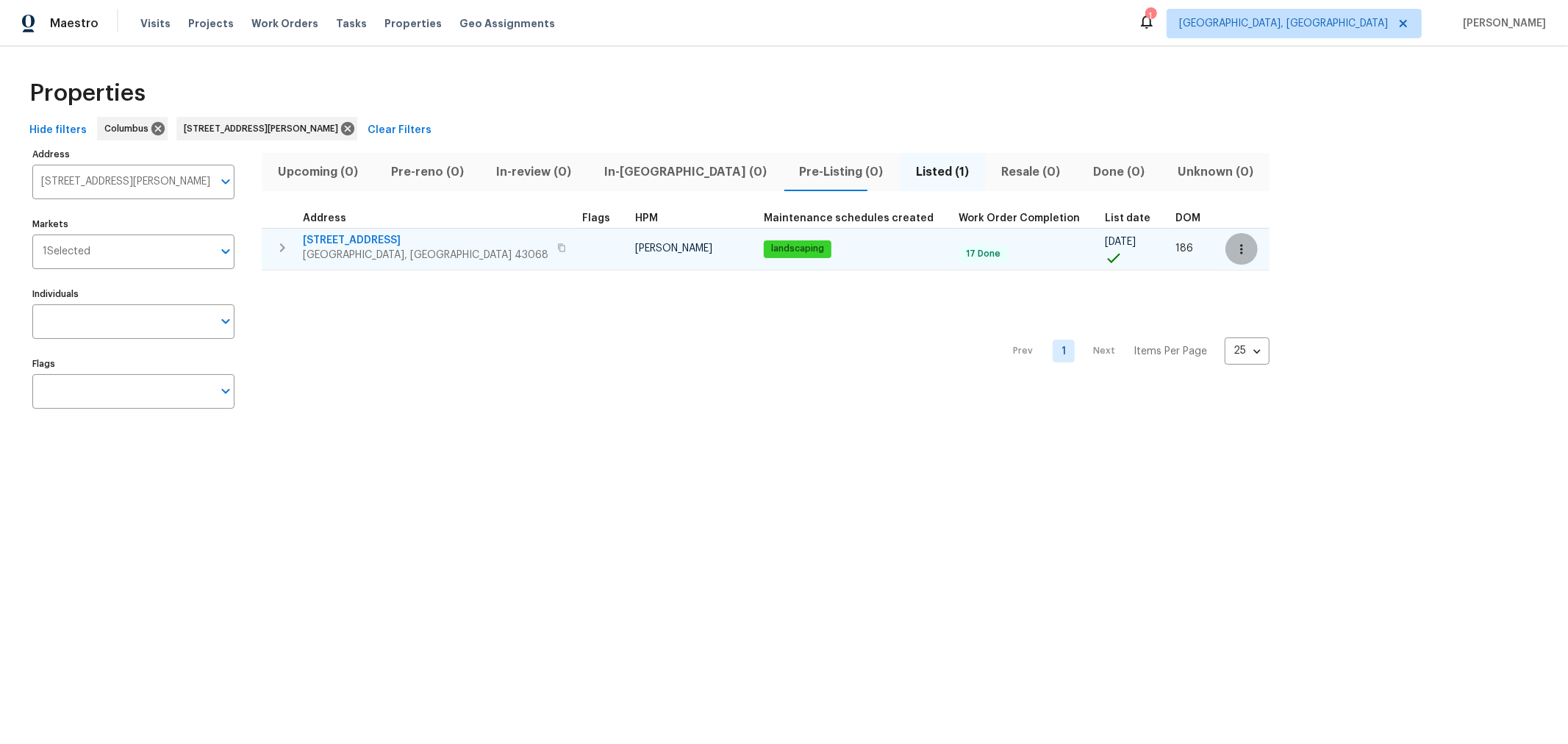
click at [1226, 245] on button "button" at bounding box center [1242, 249] width 32 height 32
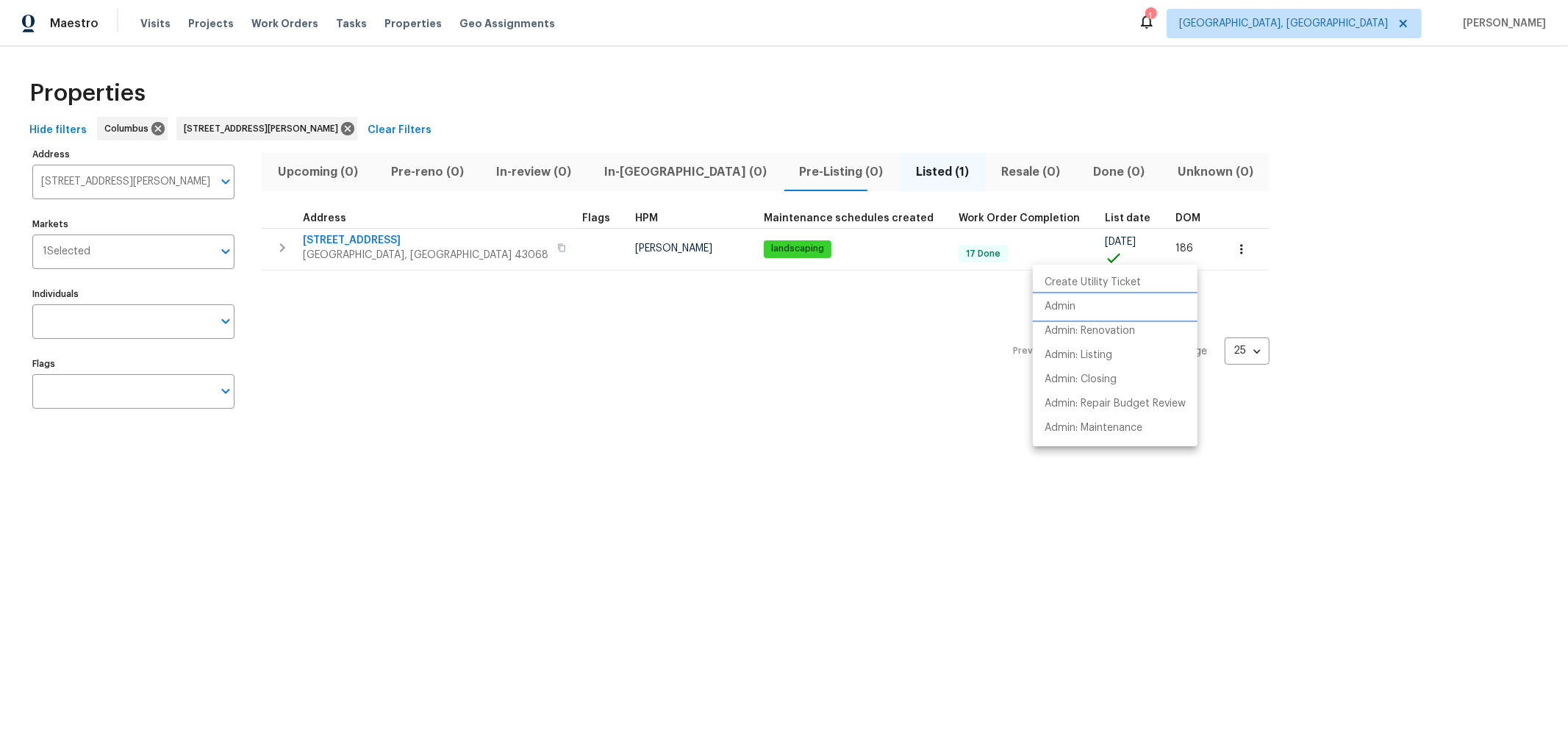
click at [1094, 309] on li "Admin" at bounding box center [1116, 306] width 165 height 24
click at [1342, 131] on div at bounding box center [784, 372] width 1568 height 744
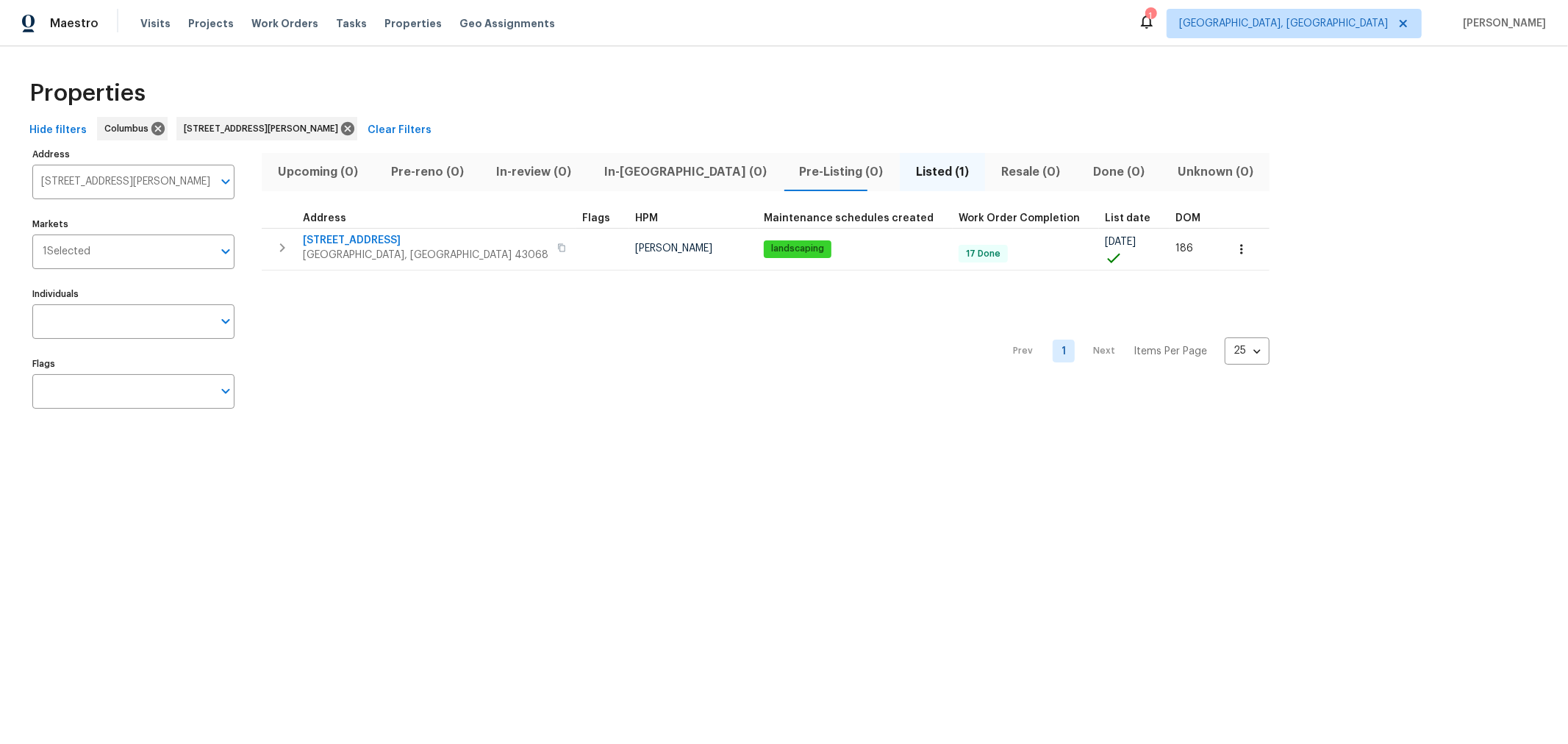
click at [687, 423] on div "Prev 1 Next Items Per Page 25 25 ​" at bounding box center [765, 347] width 1008 height 153
click at [354, 130] on icon at bounding box center [348, 129] width 13 height 13
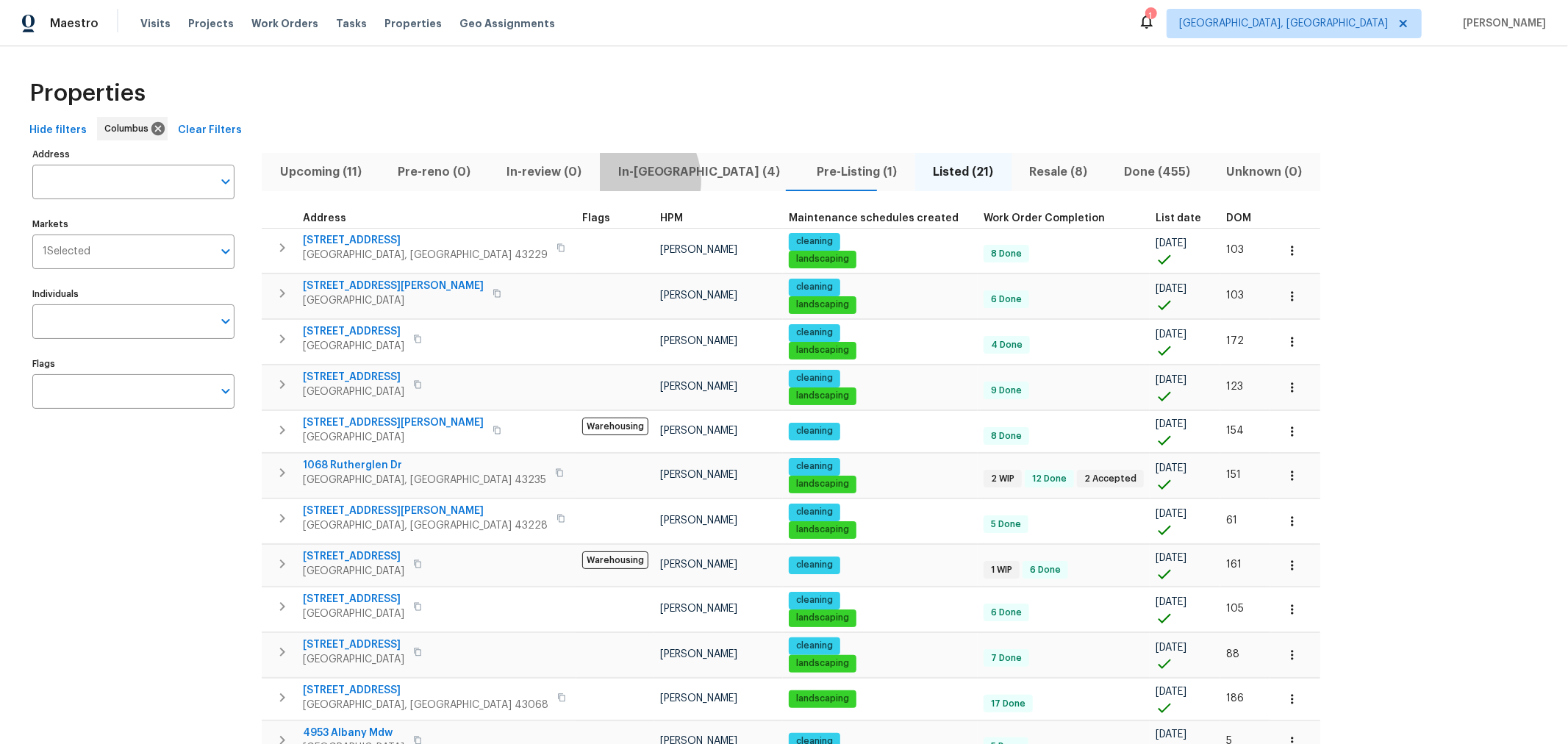
click at [615, 180] on span "In-[GEOGRAPHIC_DATA] (4)" at bounding box center [700, 172] width 181 height 21
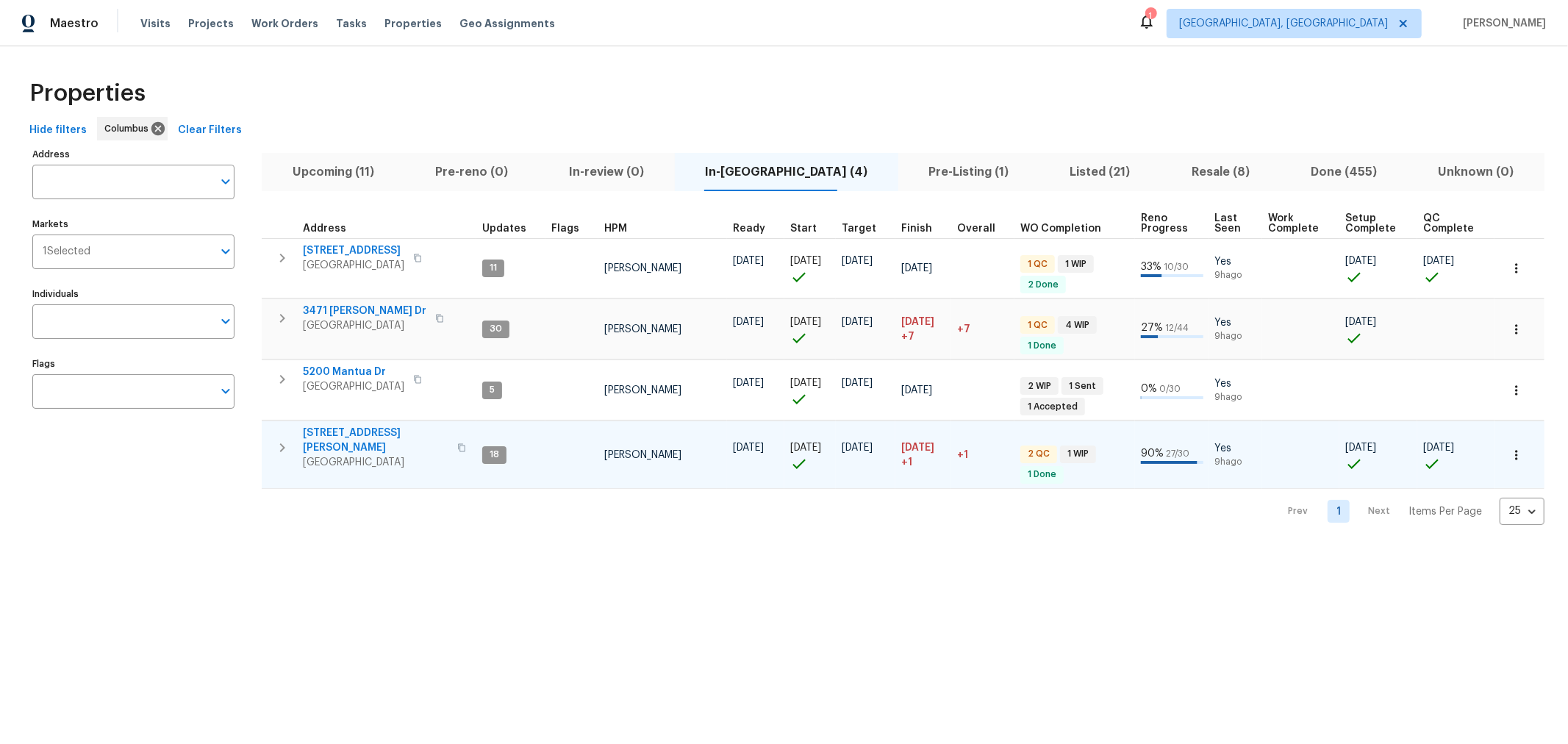
click at [289, 439] on icon "button" at bounding box center [282, 448] width 18 height 18
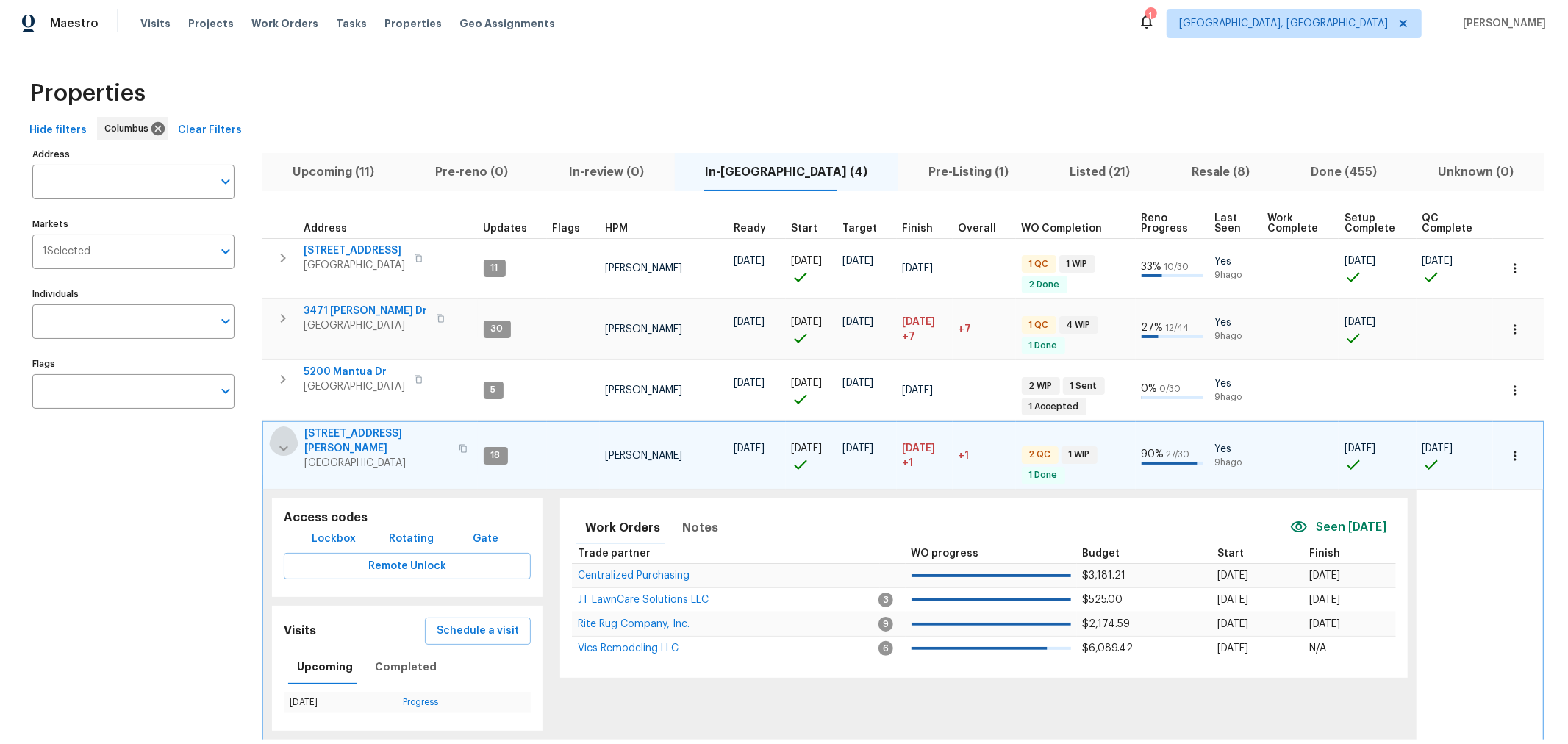
click at [289, 440] on icon "button" at bounding box center [284, 449] width 18 height 18
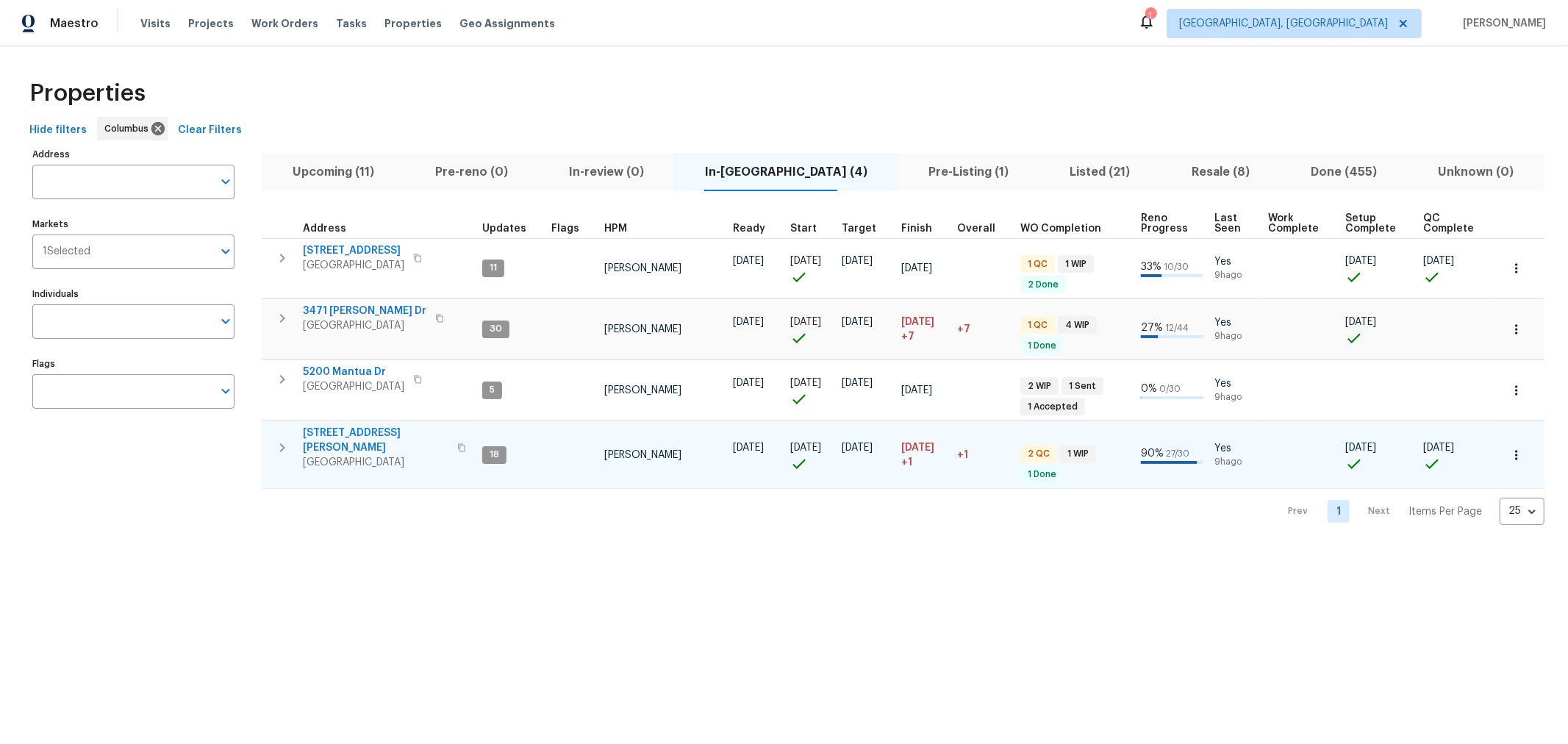
click at [314, 428] on span "[STREET_ADDRESS][PERSON_NAME]" at bounding box center [376, 441] width 146 height 29
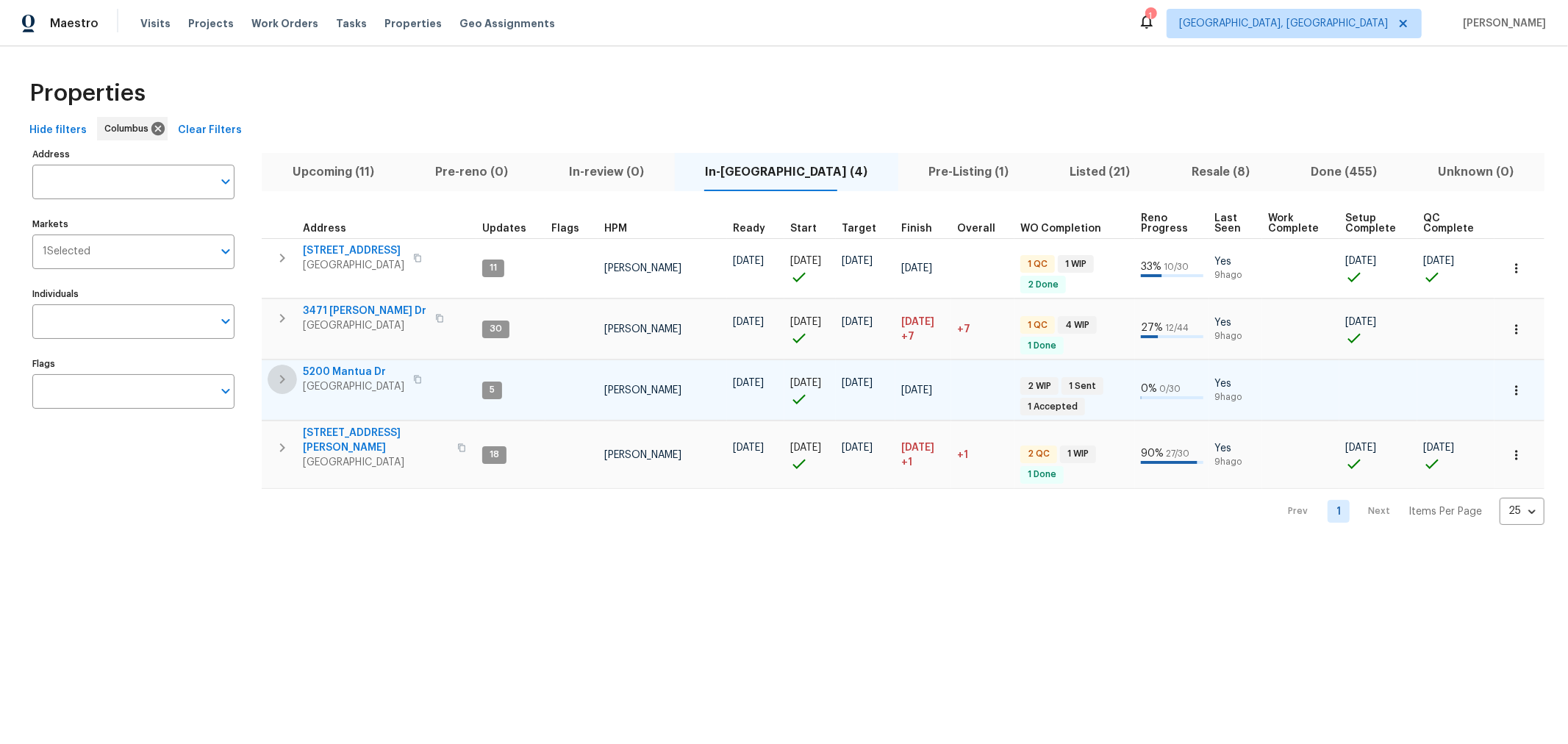
click at [290, 380] on icon "button" at bounding box center [282, 379] width 18 height 18
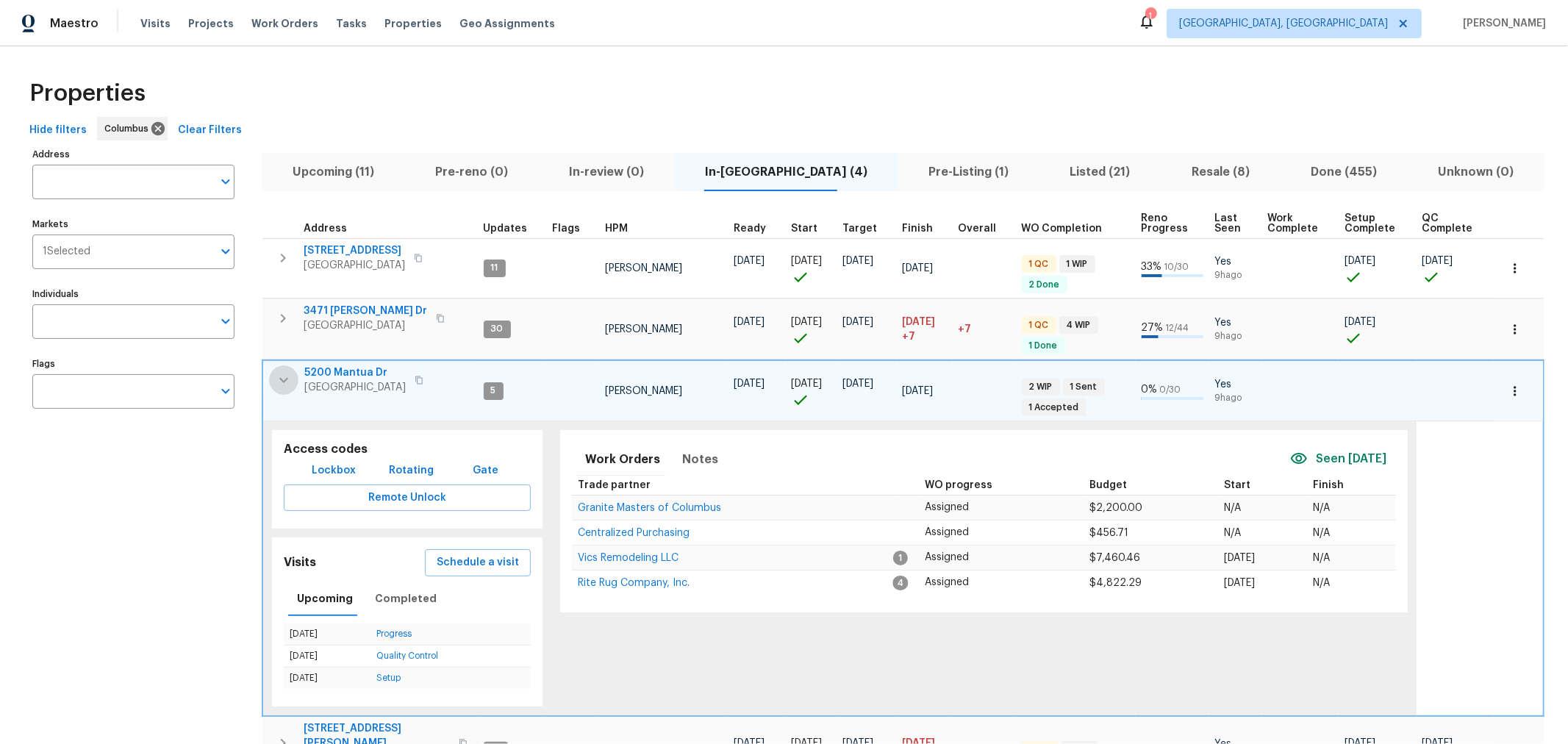
click at [290, 380] on icon "button" at bounding box center [284, 380] width 18 height 18
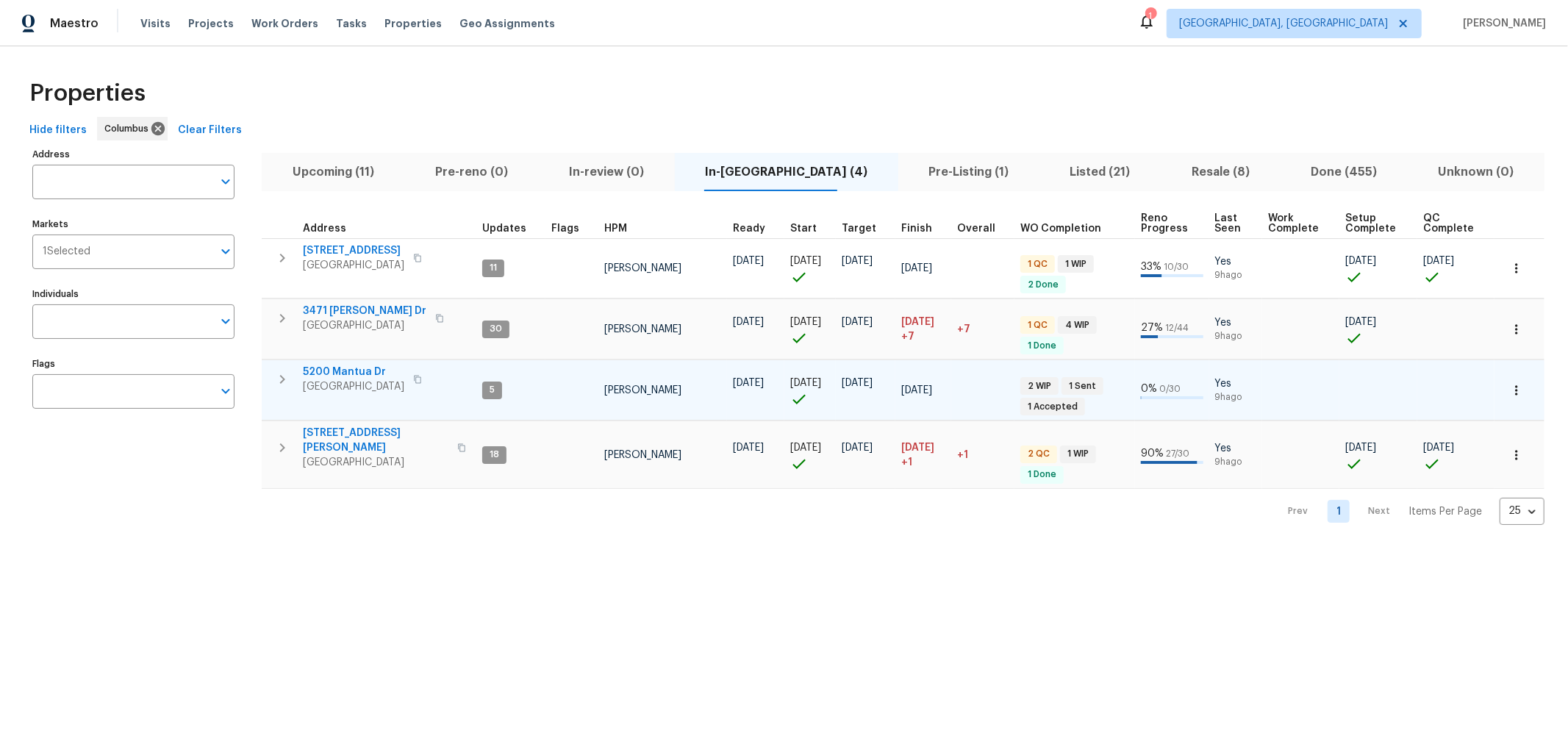
click at [290, 380] on icon "button" at bounding box center [282, 379] width 18 height 18
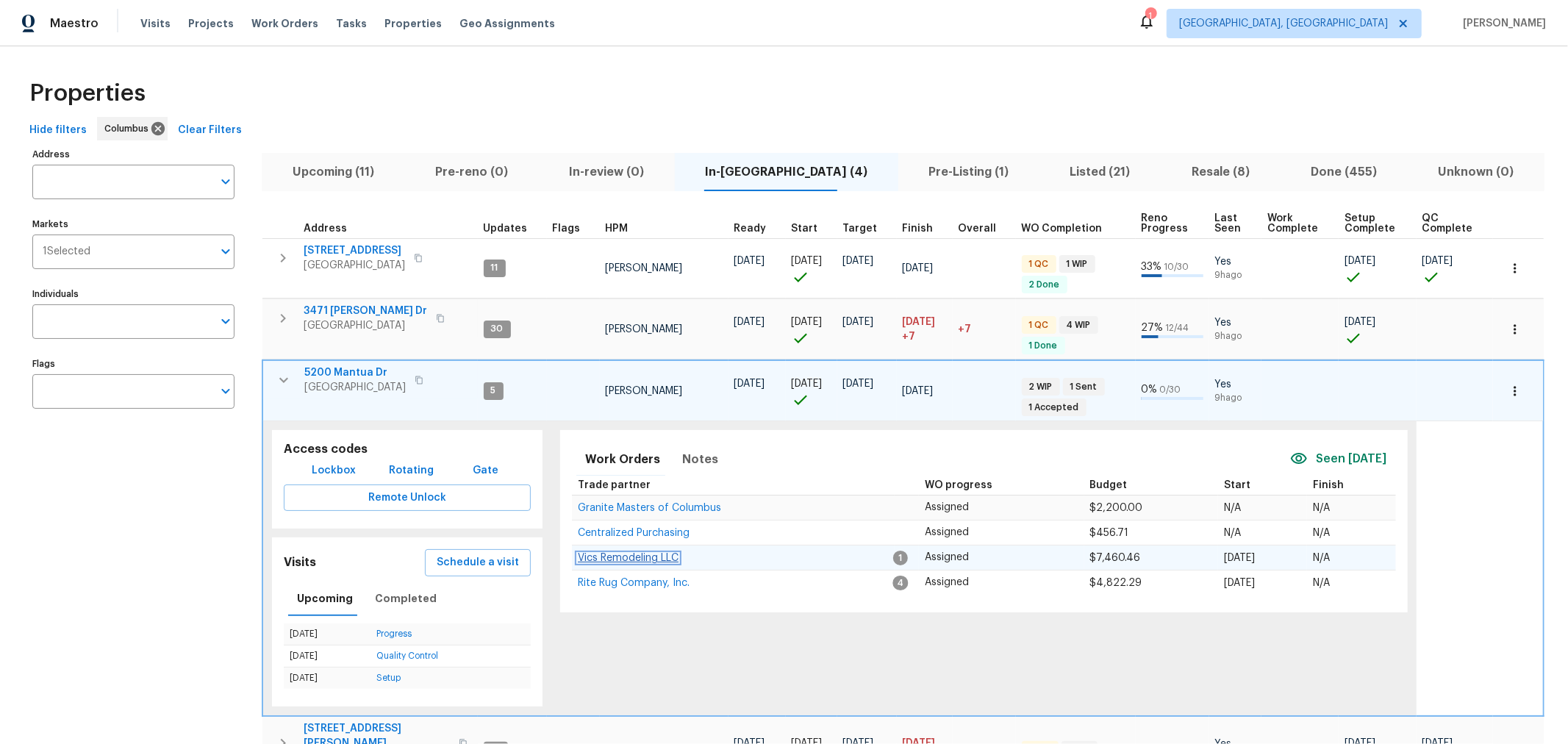
click at [641, 553] on span "Vics Remodeling LLC" at bounding box center [628, 558] width 101 height 10
click at [280, 382] on icon "button" at bounding box center [284, 380] width 18 height 18
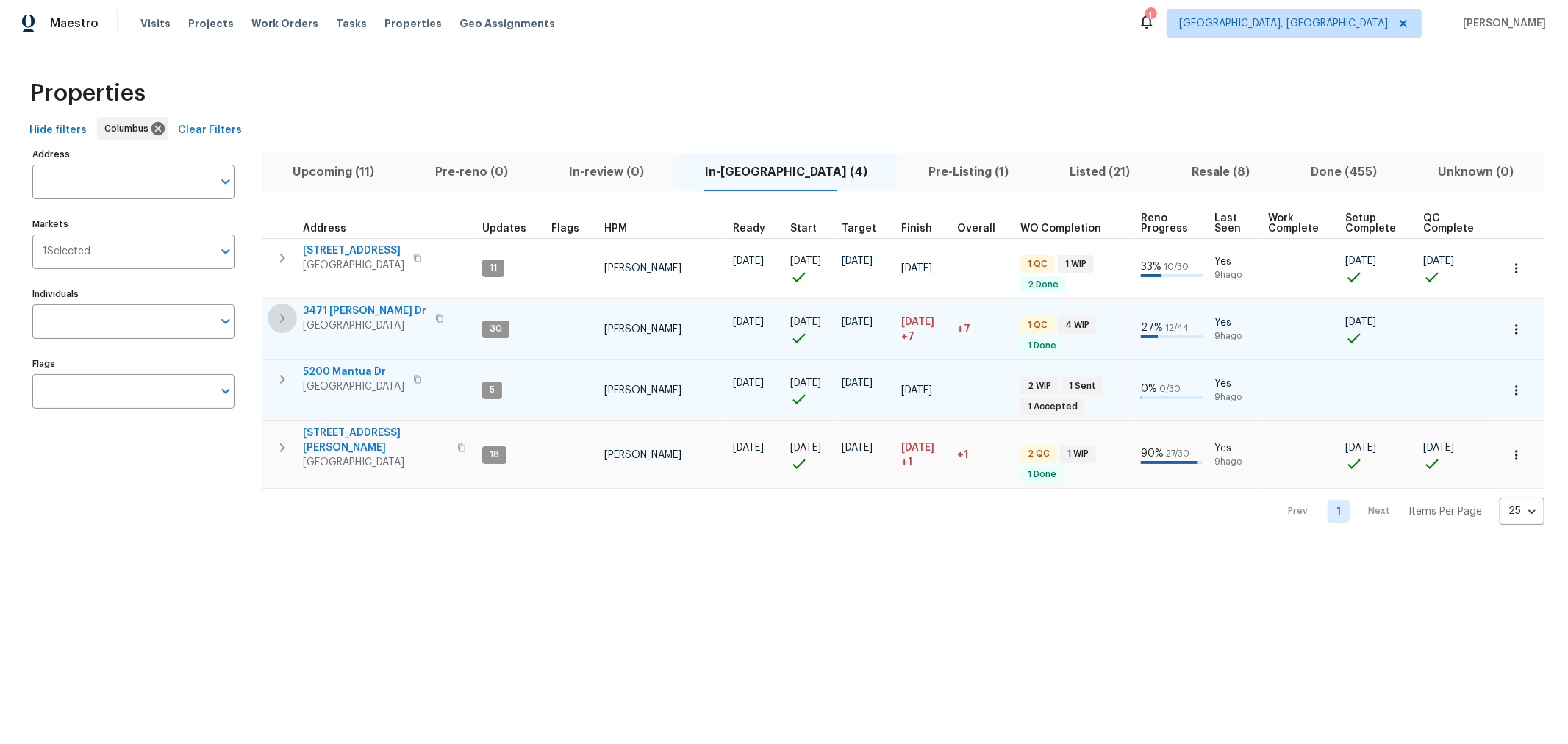
click at [284, 318] on icon "button" at bounding box center [282, 318] width 5 height 9
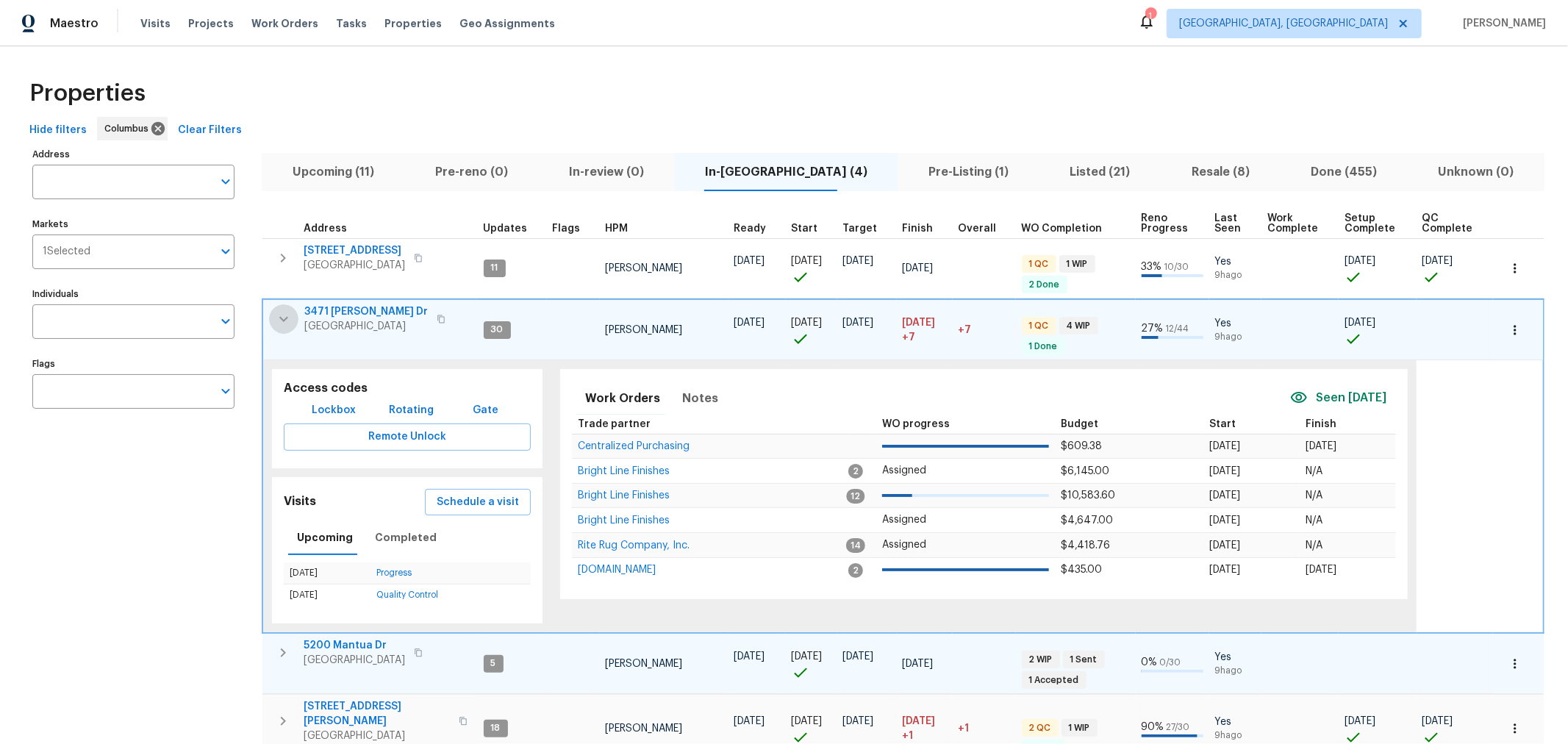
click at [284, 318] on icon "button" at bounding box center [284, 319] width 18 height 18
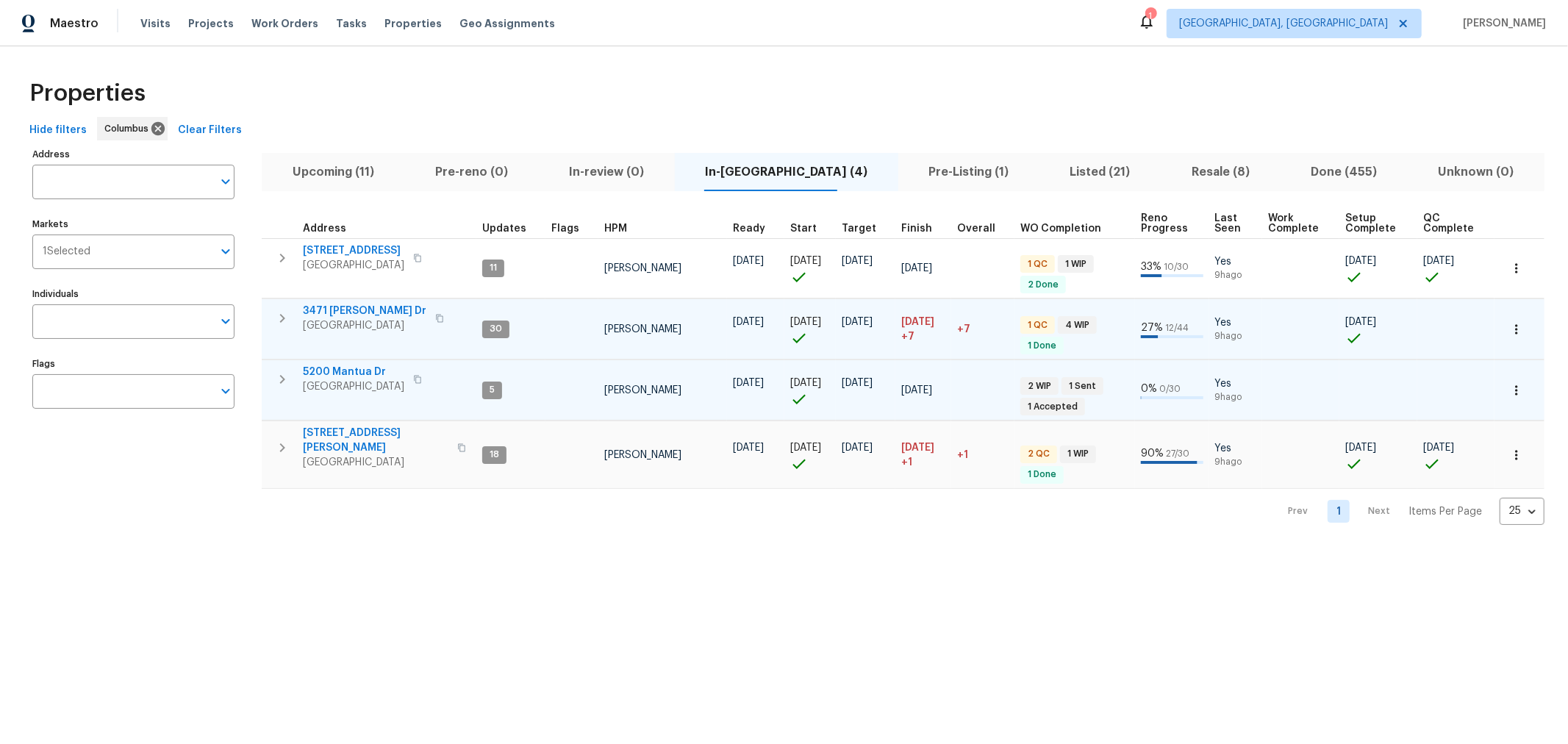
click at [284, 318] on icon "button" at bounding box center [282, 318] width 5 height 9
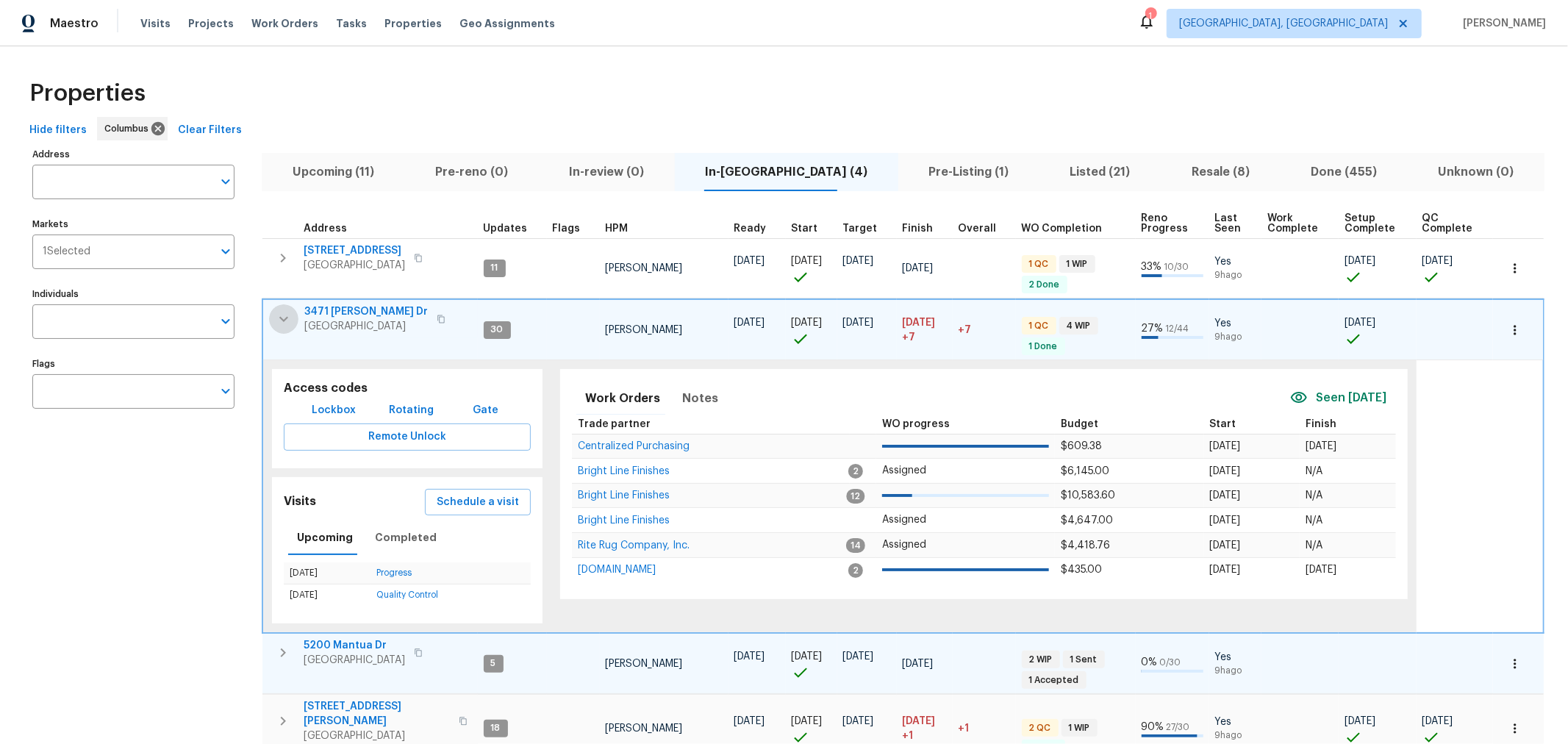
click at [284, 318] on icon "button" at bounding box center [284, 319] width 18 height 18
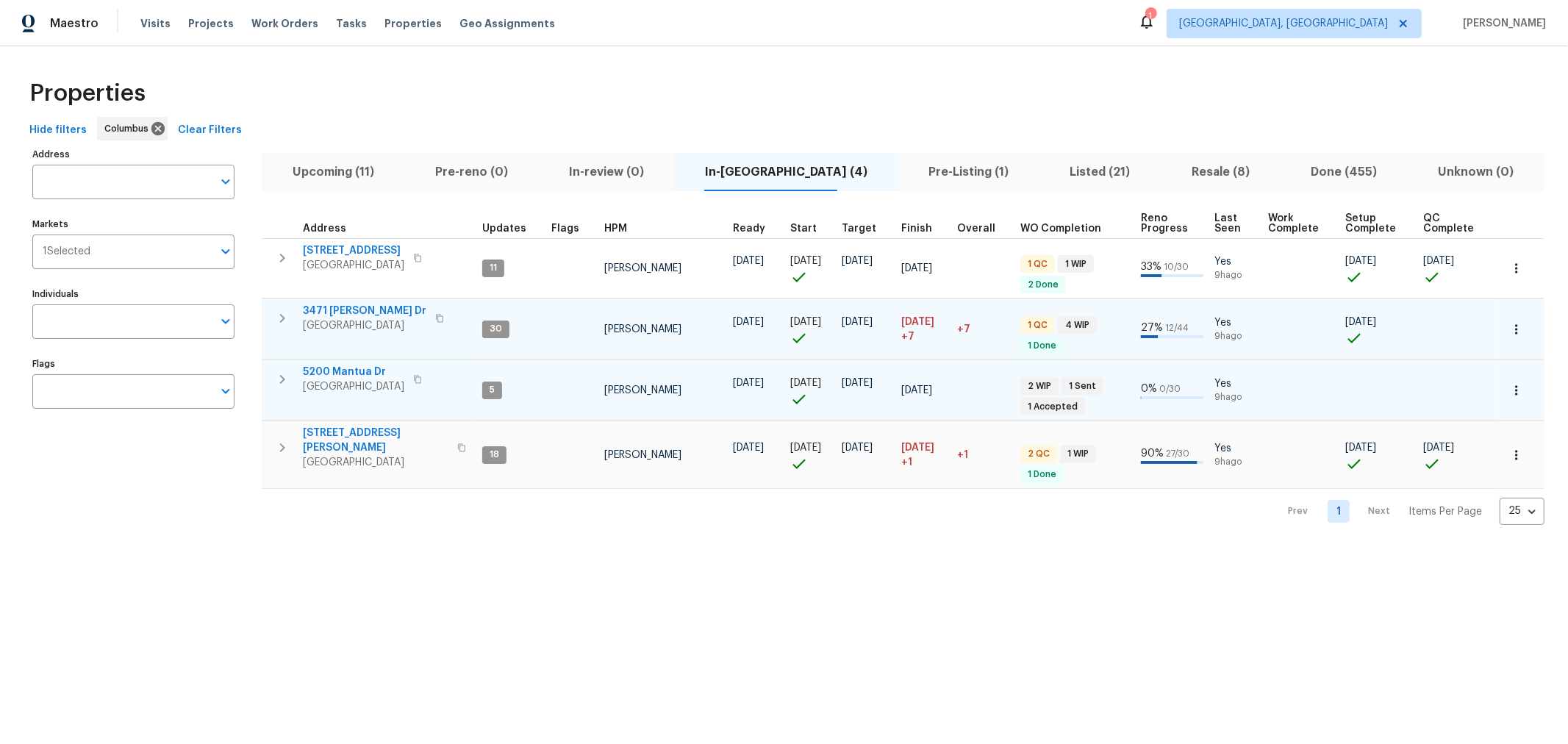
click at [281, 314] on icon "button" at bounding box center [282, 318] width 5 height 9
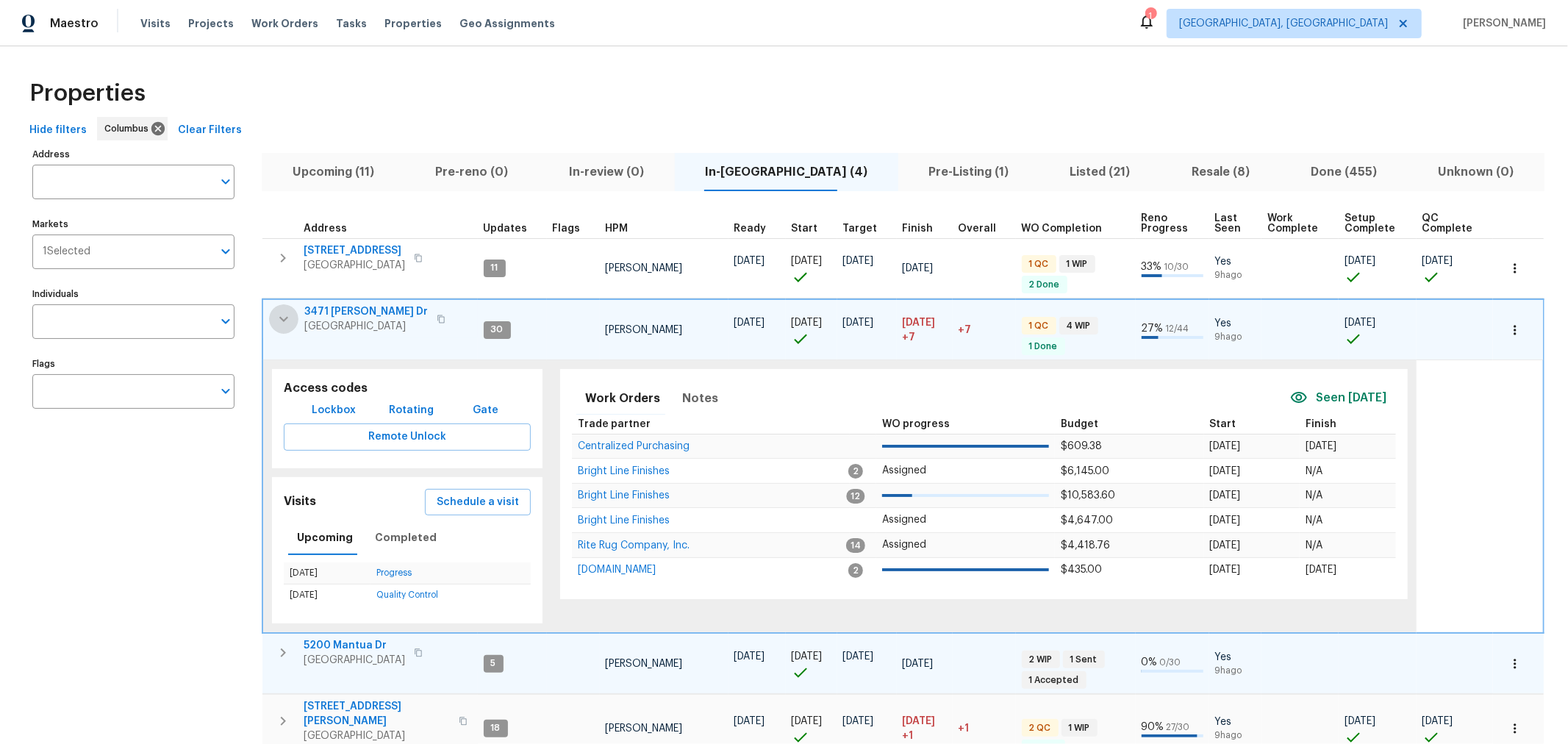
click at [281, 313] on icon "button" at bounding box center [284, 319] width 18 height 18
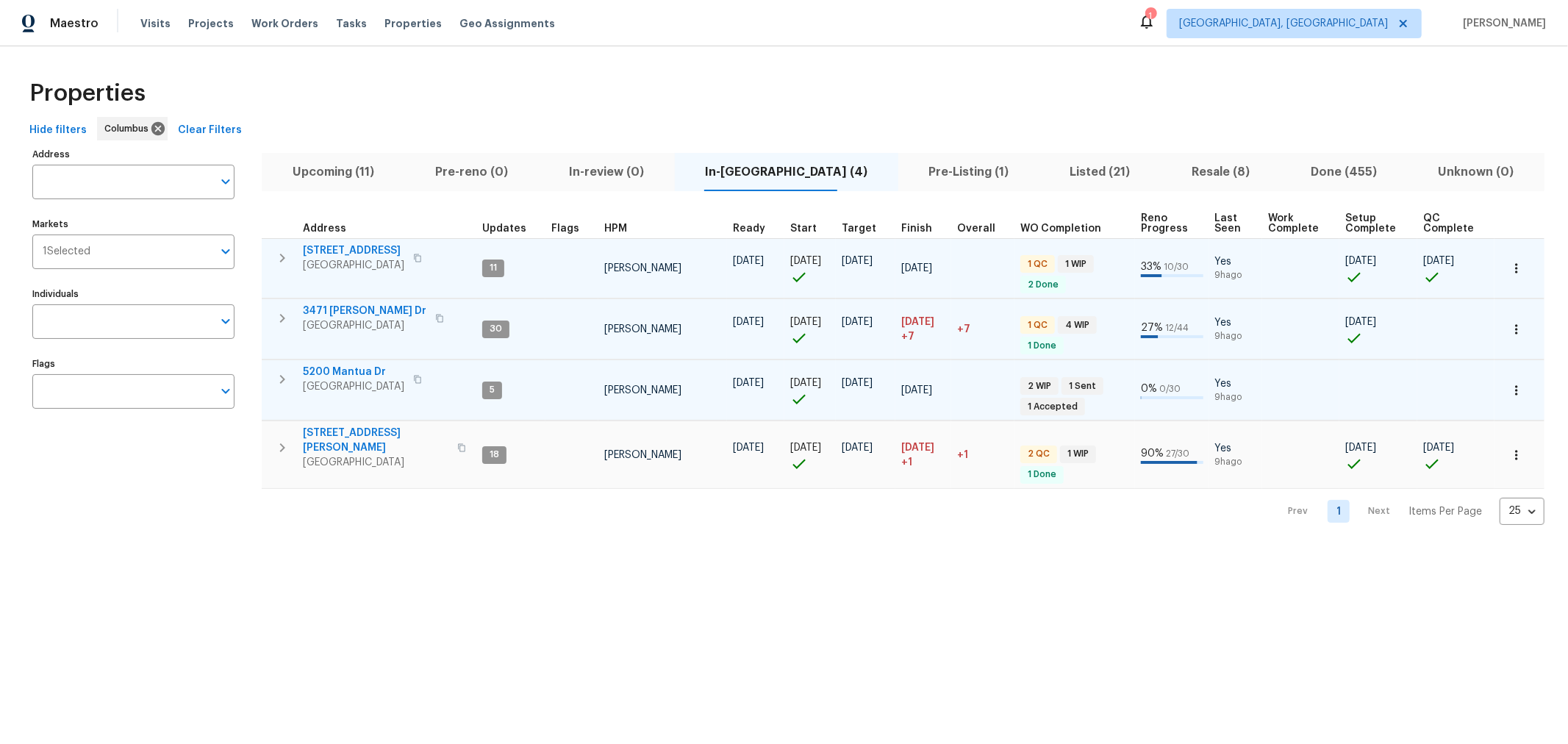
click at [286, 261] on icon "button" at bounding box center [282, 258] width 18 height 18
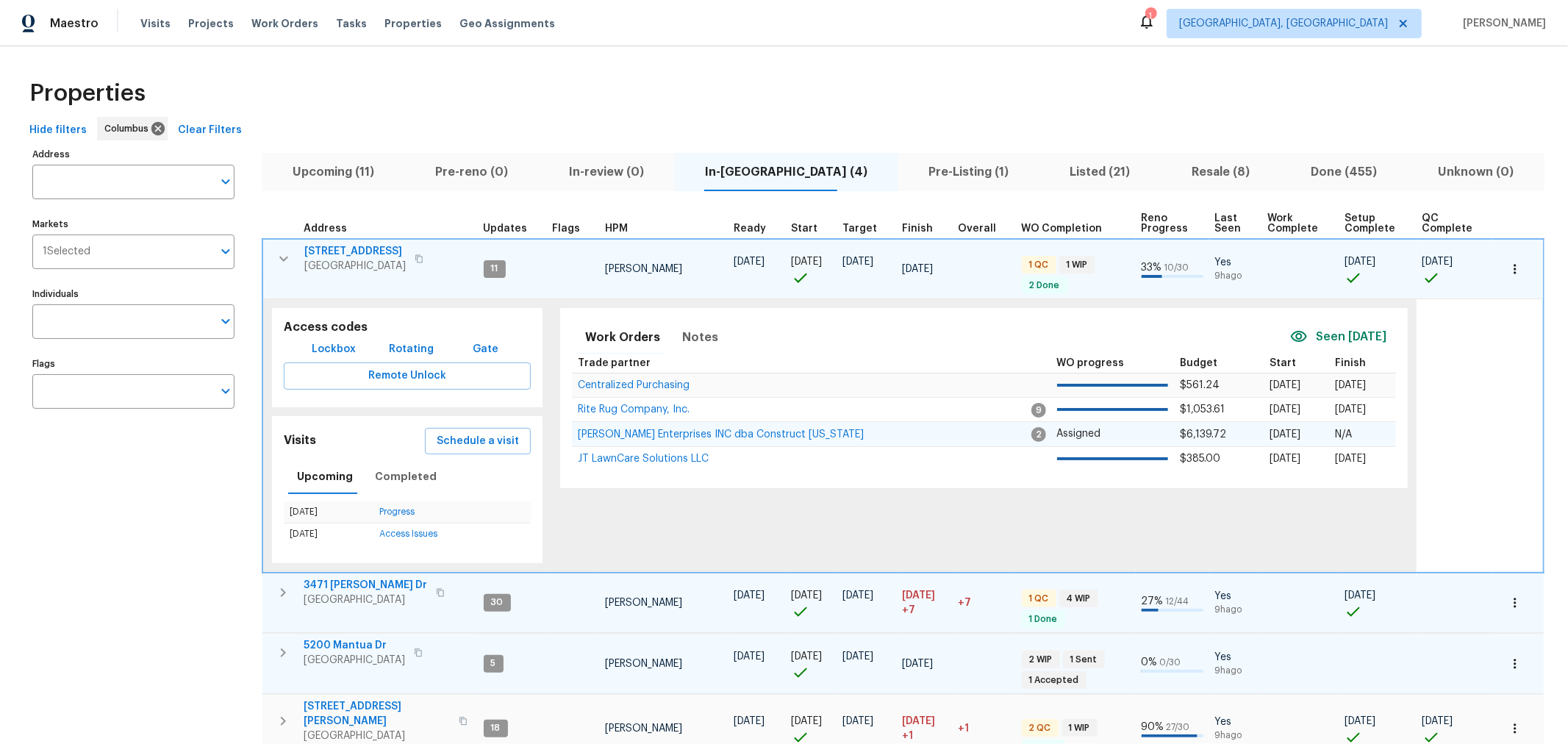
click at [714, 438] on td "Strick Enterprises INC dba Construct Ohio" at bounding box center [803, 435] width 461 height 25
click at [718, 432] on span "Strick Enterprises INC dba Construct Ohio" at bounding box center [721, 435] width 286 height 10
click at [281, 254] on icon "button" at bounding box center [284, 259] width 18 height 18
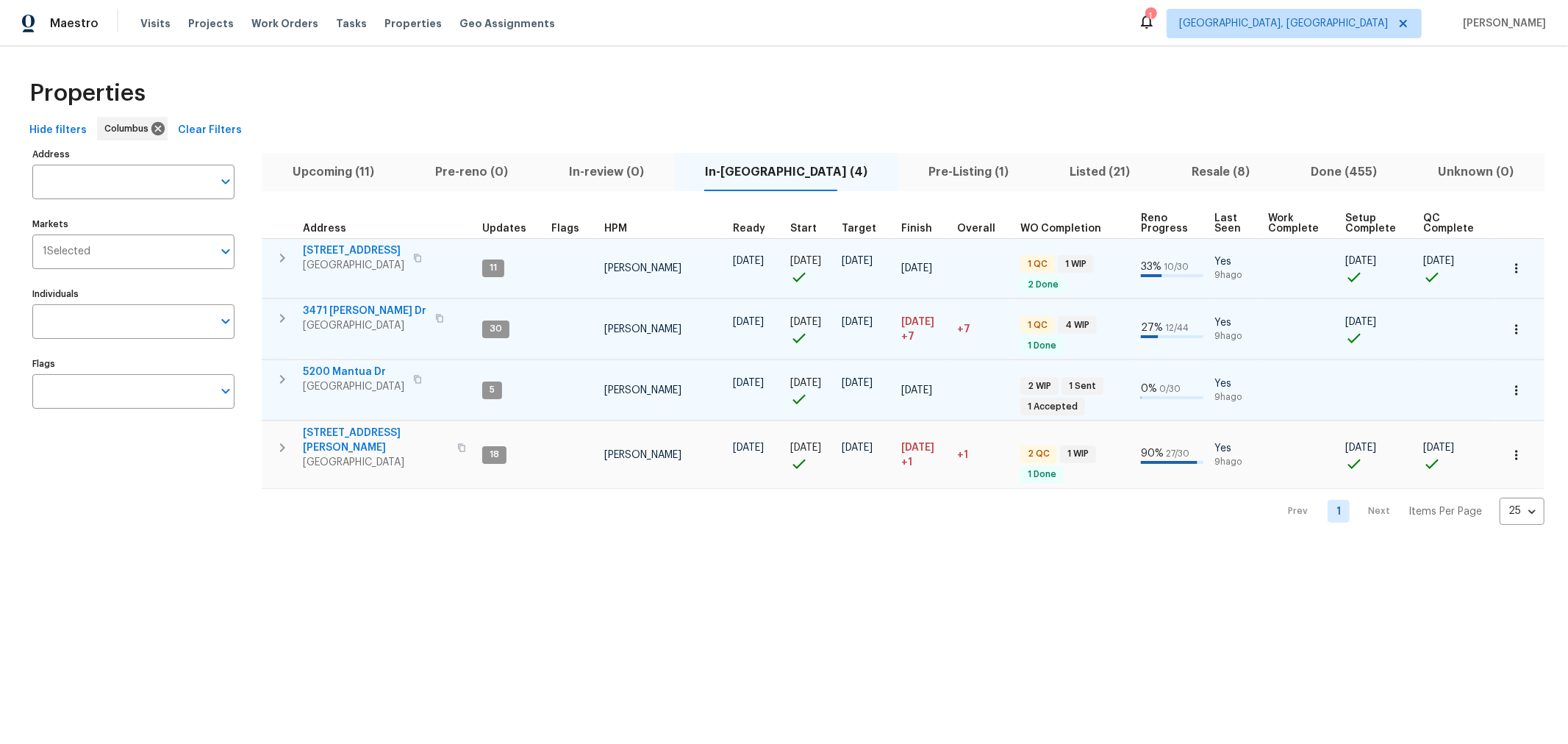
click at [281, 254] on icon "button" at bounding box center [282, 258] width 5 height 9
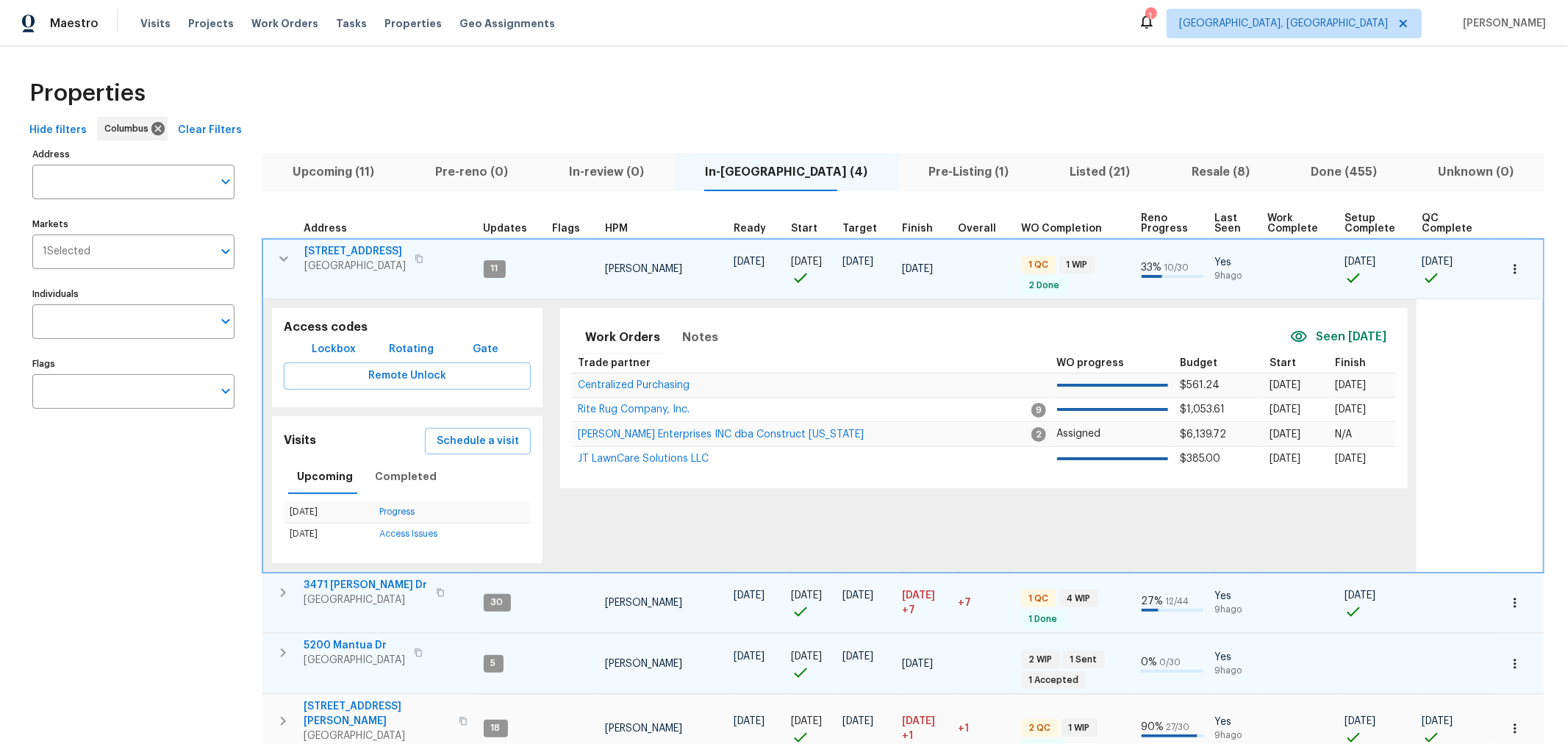
click at [280, 259] on icon "button" at bounding box center [284, 259] width 18 height 18
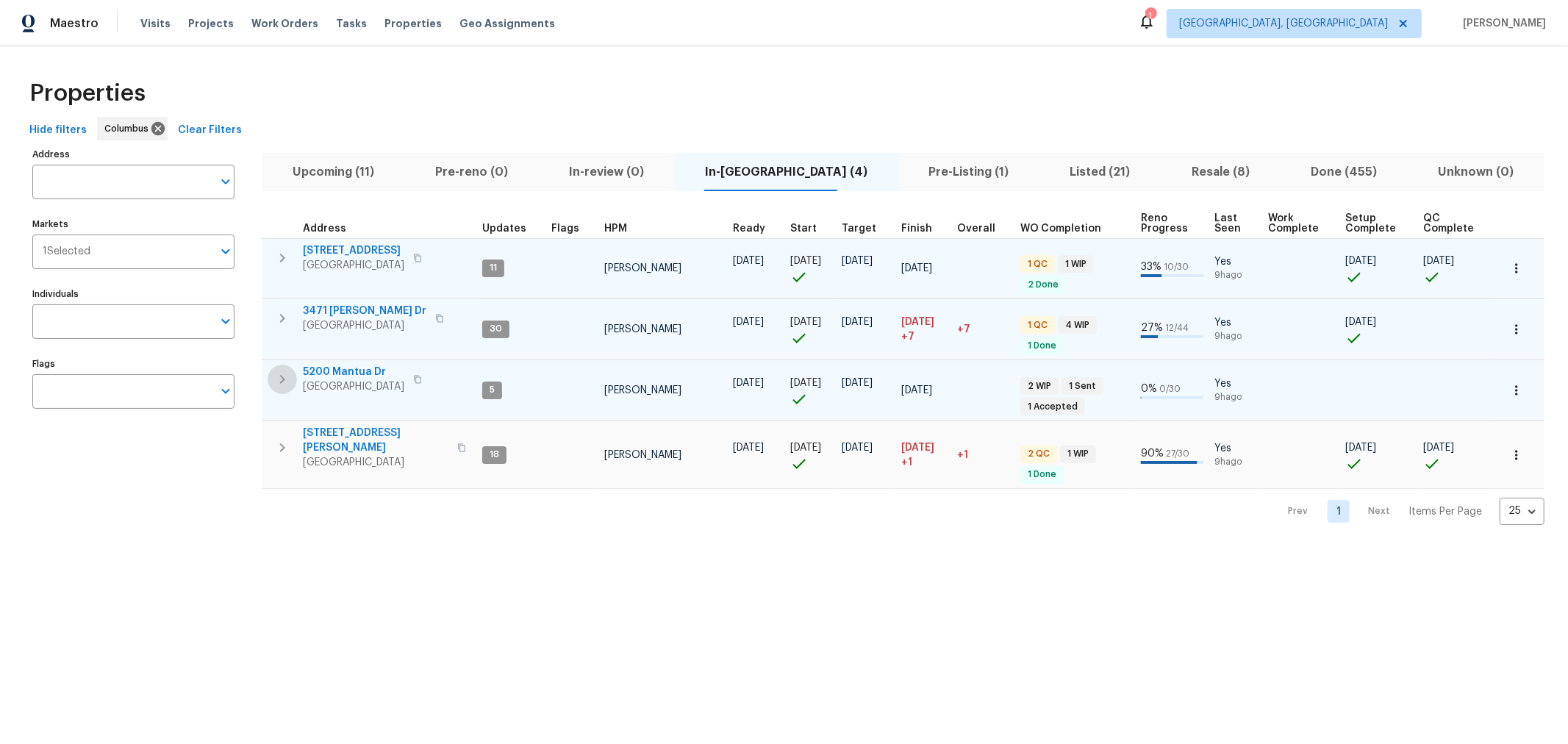
click at [292, 377] on button "button" at bounding box center [282, 379] width 29 height 29
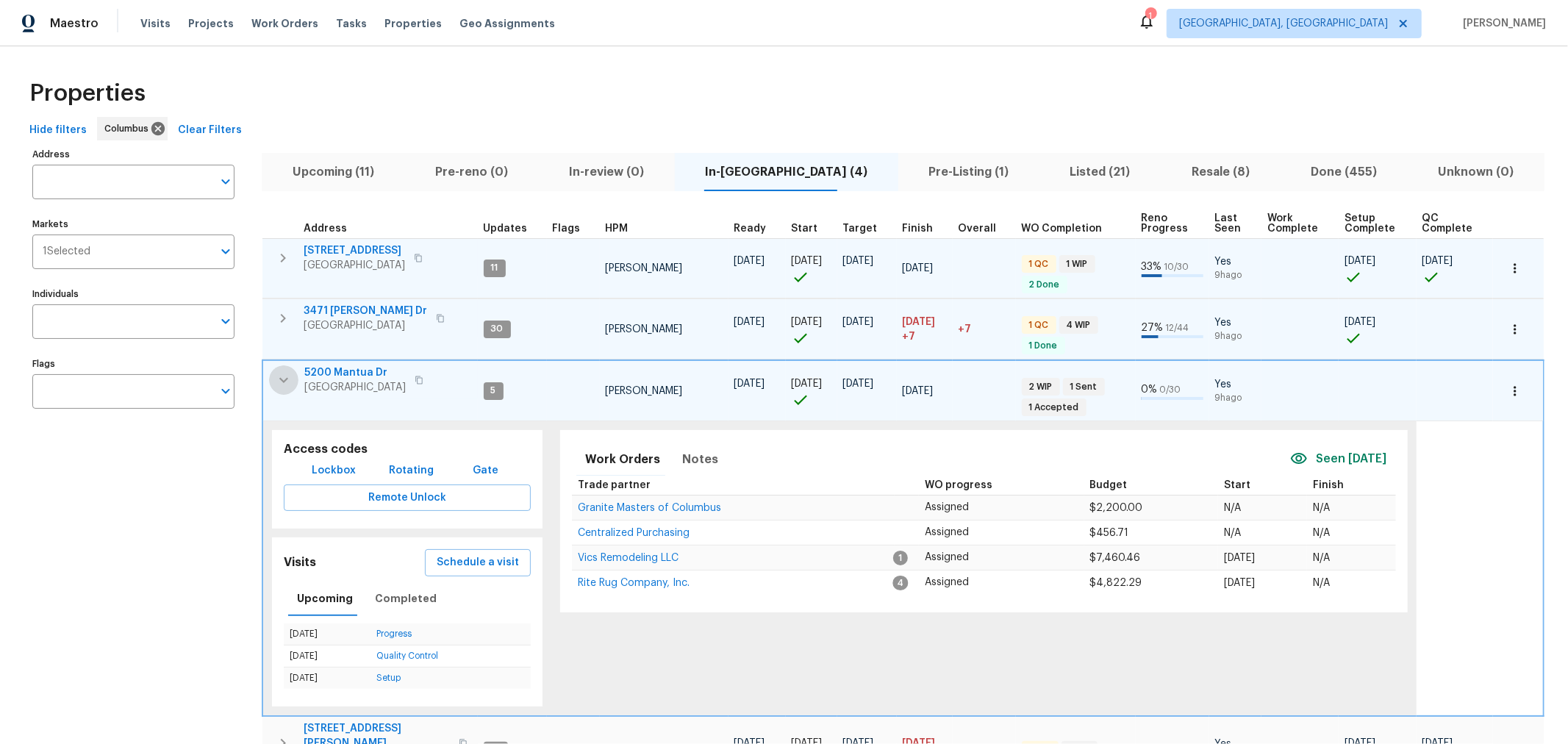
click at [292, 377] on button "button" at bounding box center [284, 380] width 29 height 29
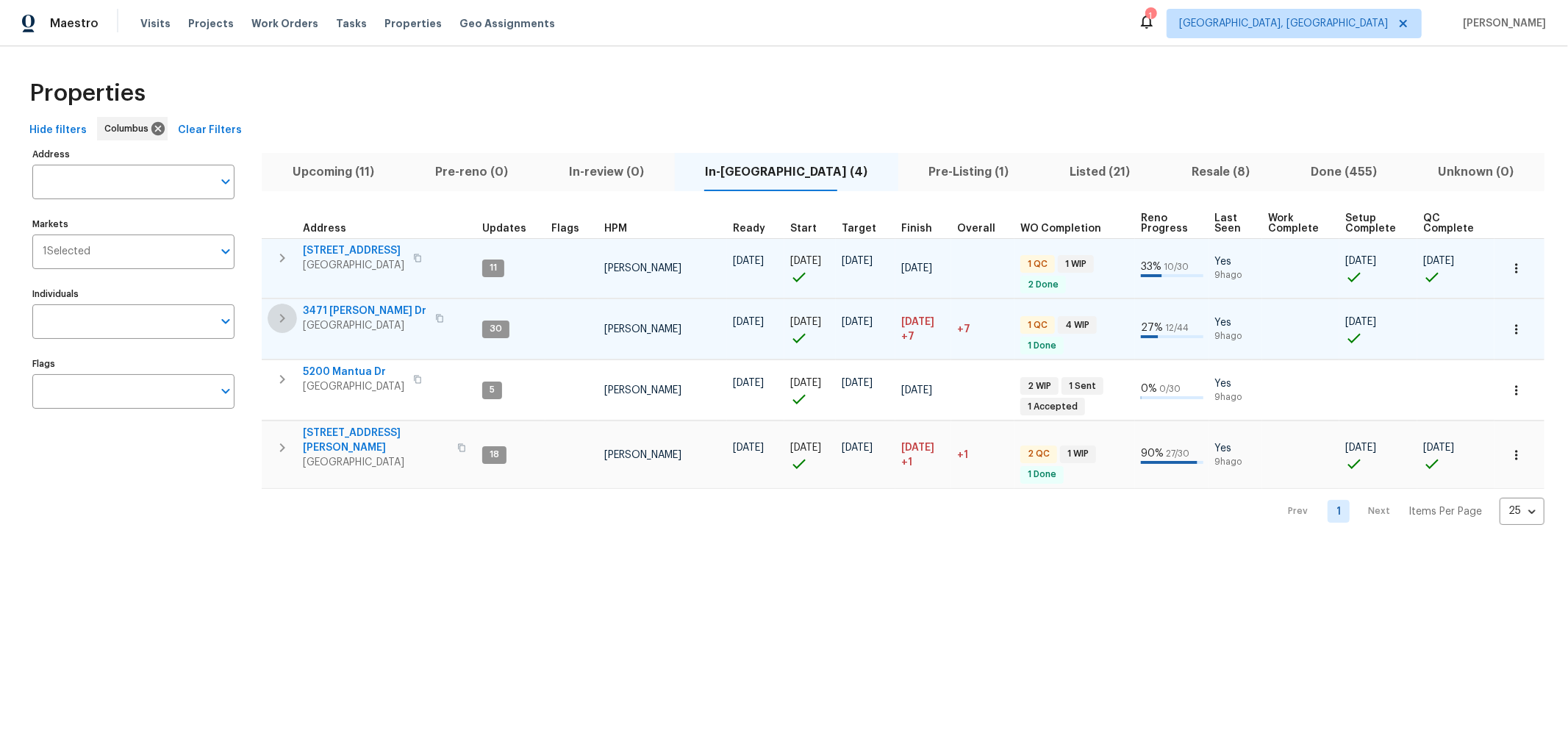
click at [280, 309] on icon "button" at bounding box center [282, 318] width 18 height 18
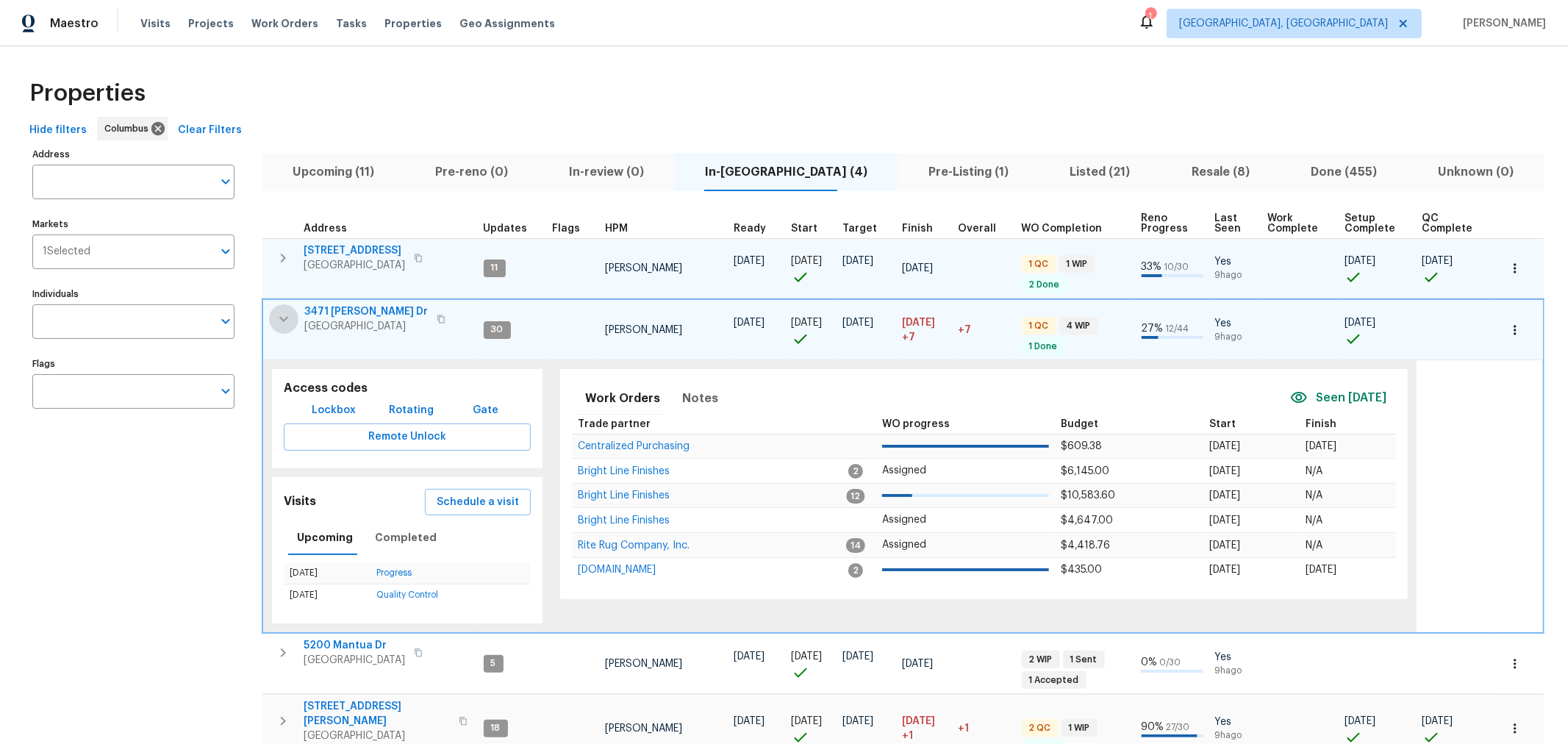
click at [280, 309] on button "button" at bounding box center [284, 319] width 29 height 29
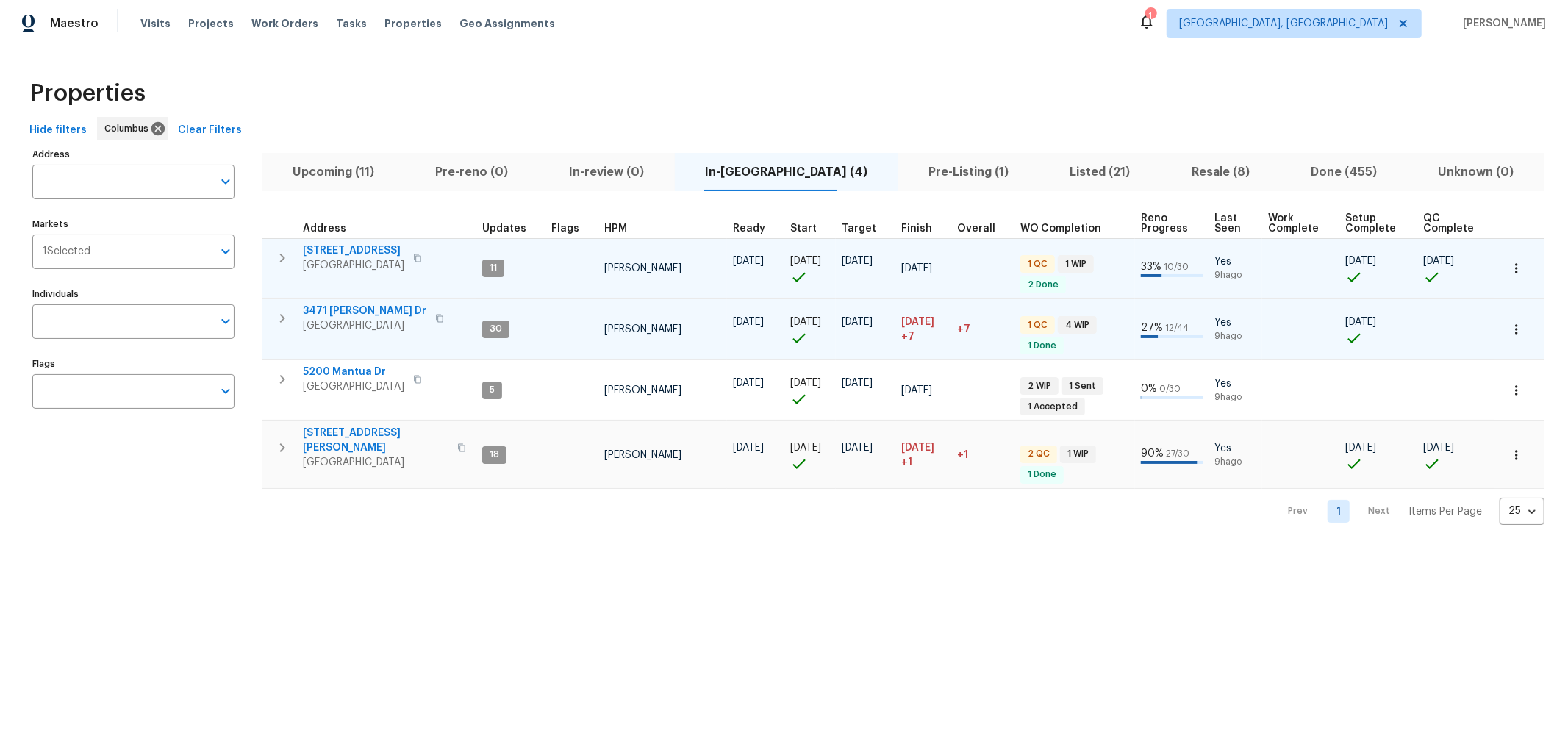
click at [280, 309] on icon "button" at bounding box center [282, 318] width 18 height 18
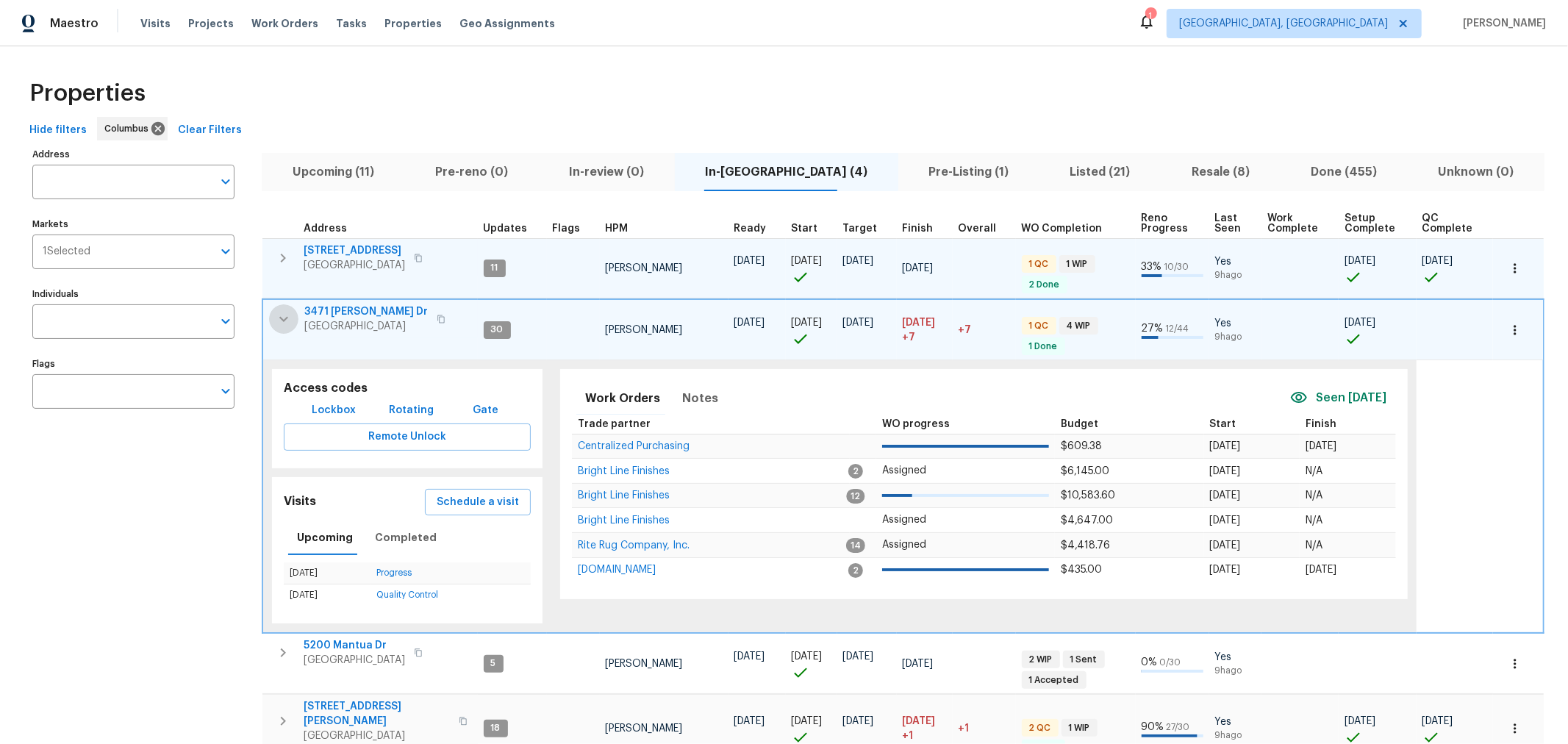
click at [280, 309] on button "button" at bounding box center [284, 319] width 29 height 29
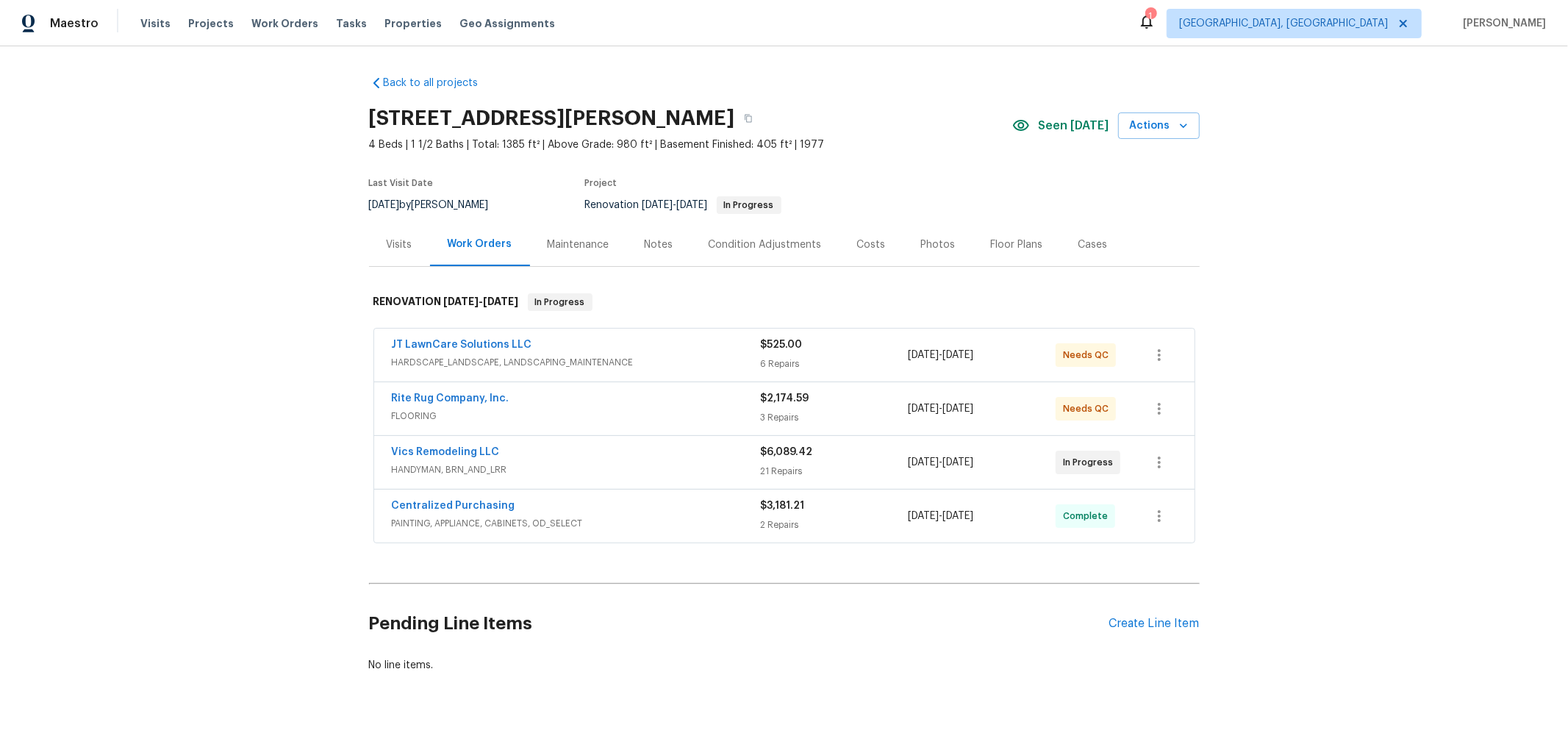
click at [659, 247] on div "Notes" at bounding box center [659, 245] width 29 height 15
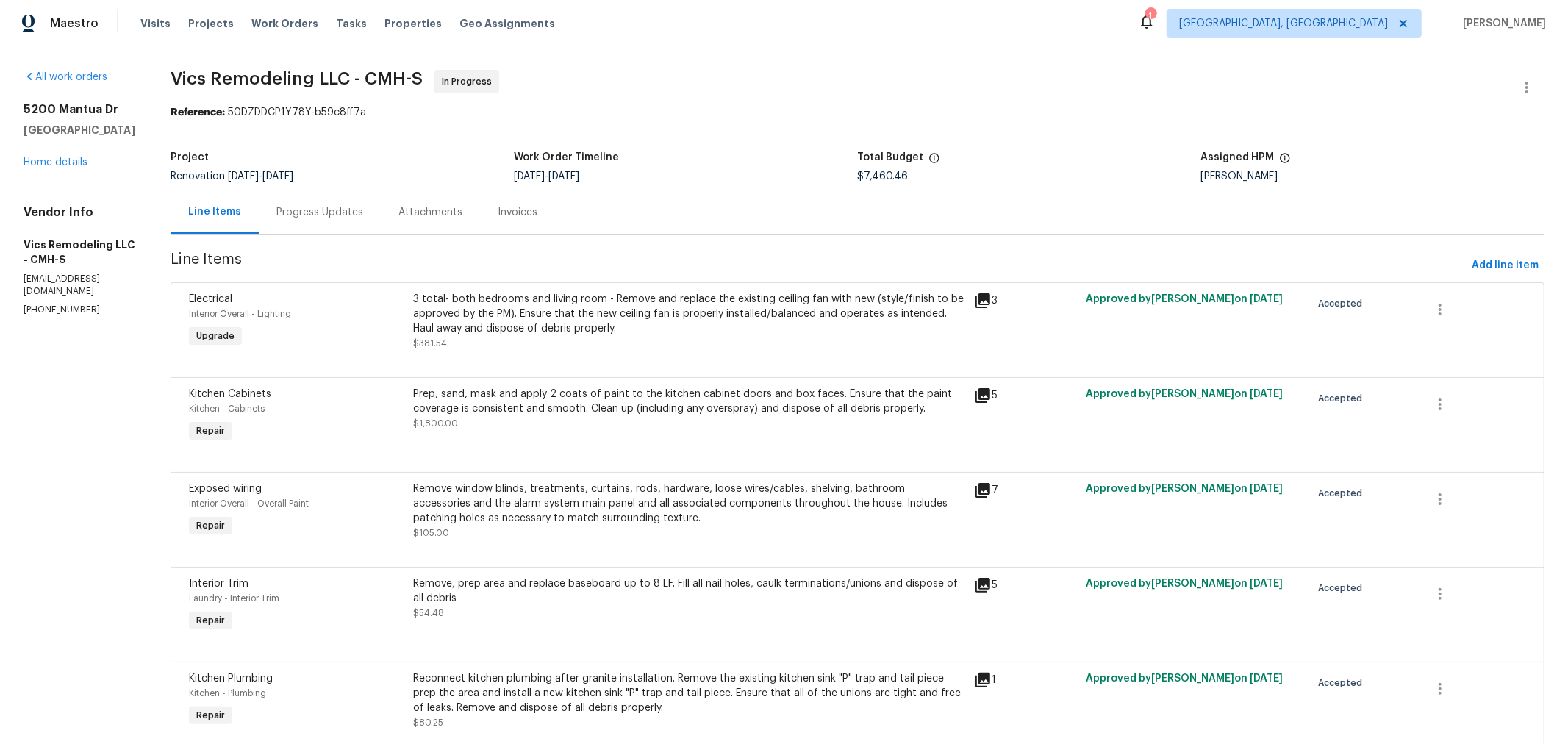
click at [320, 216] on div "Progress Updates" at bounding box center [320, 213] width 87 height 15
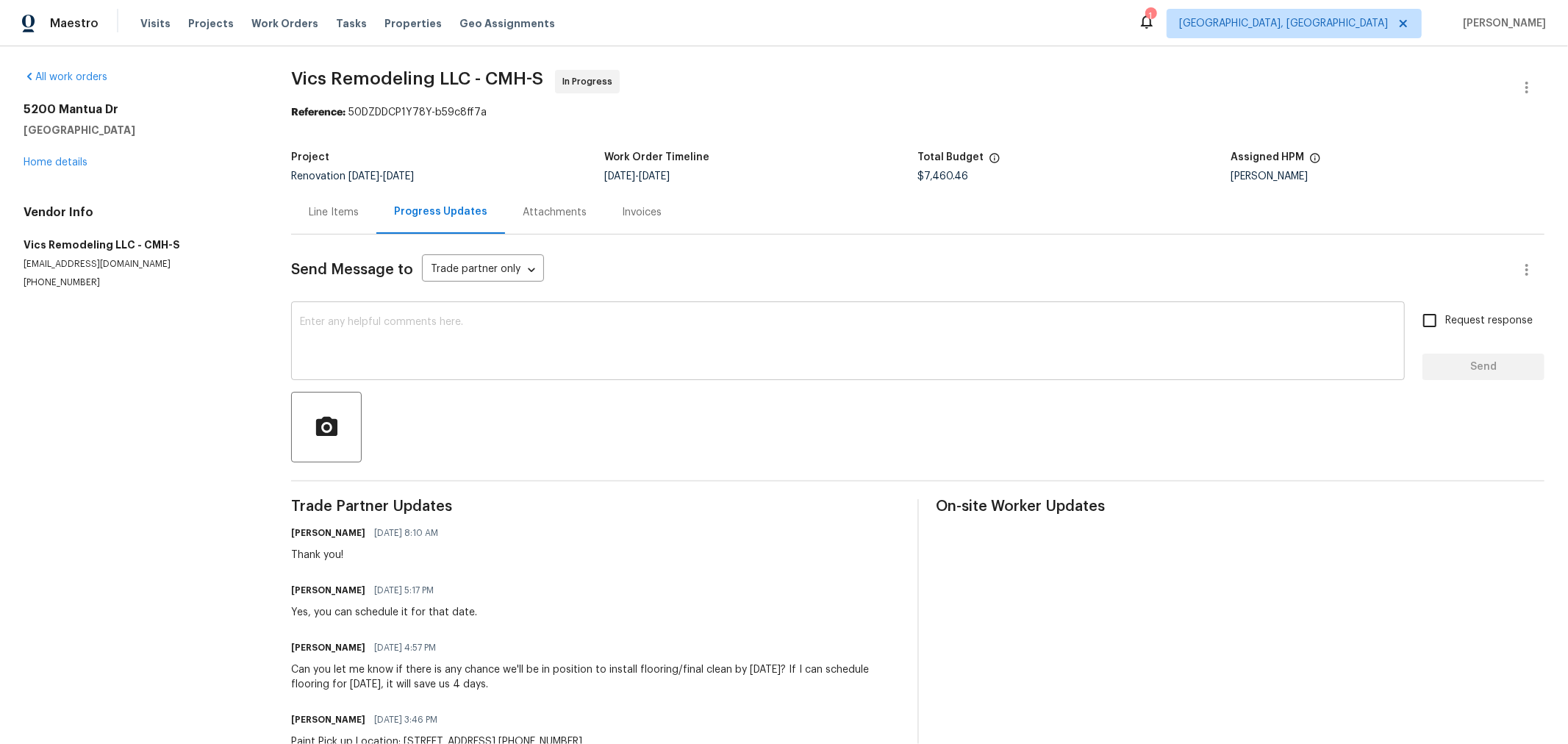
click at [500, 355] on textarea at bounding box center [848, 343] width 1097 height 52
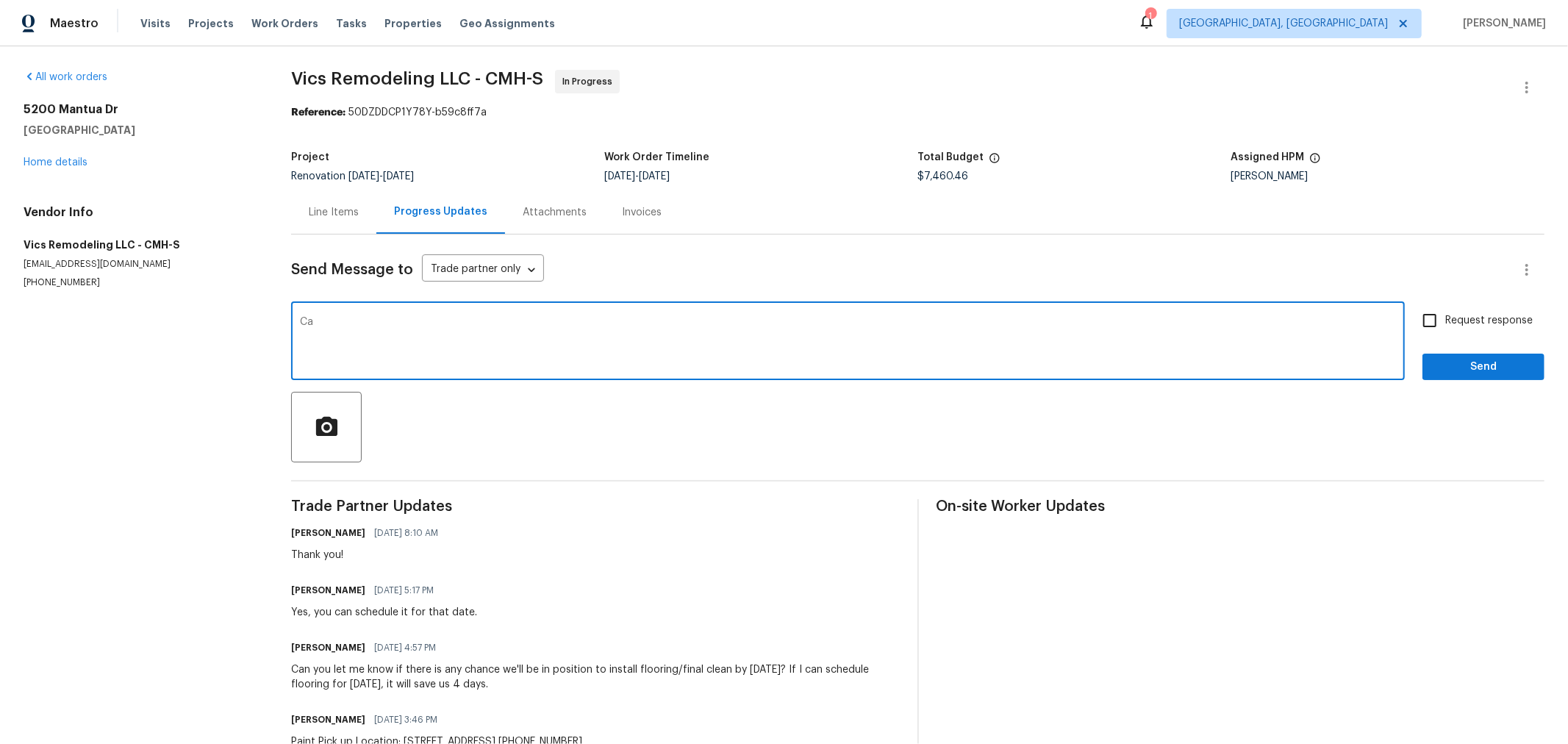
type textarea "C"
type textarea "Are the countertops ready for measurement yet?"
click at [1423, 325] on input "Request response" at bounding box center [1430, 320] width 31 height 31
checkbox input "true"
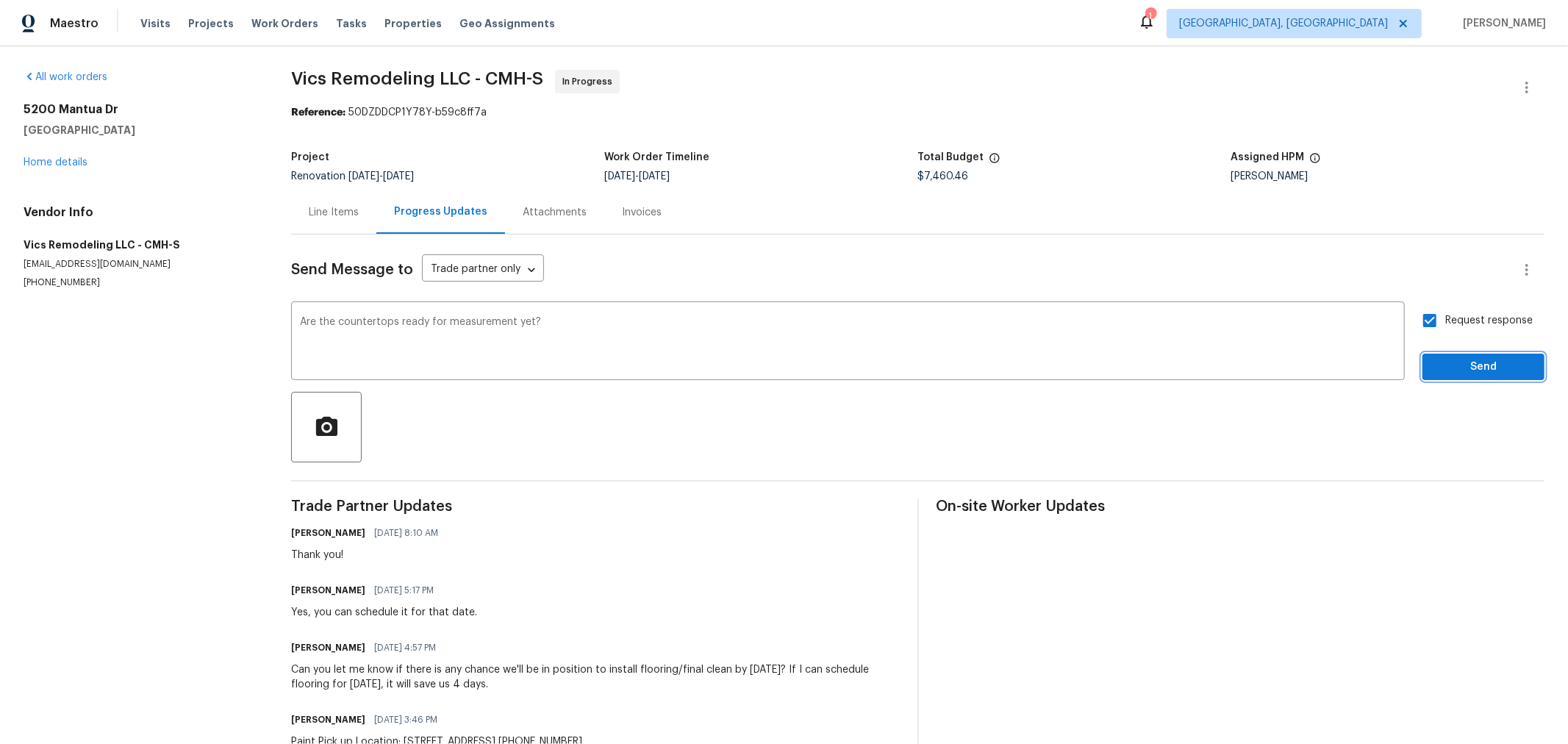
click at [1431, 378] on button "Send" at bounding box center [1484, 367] width 122 height 27
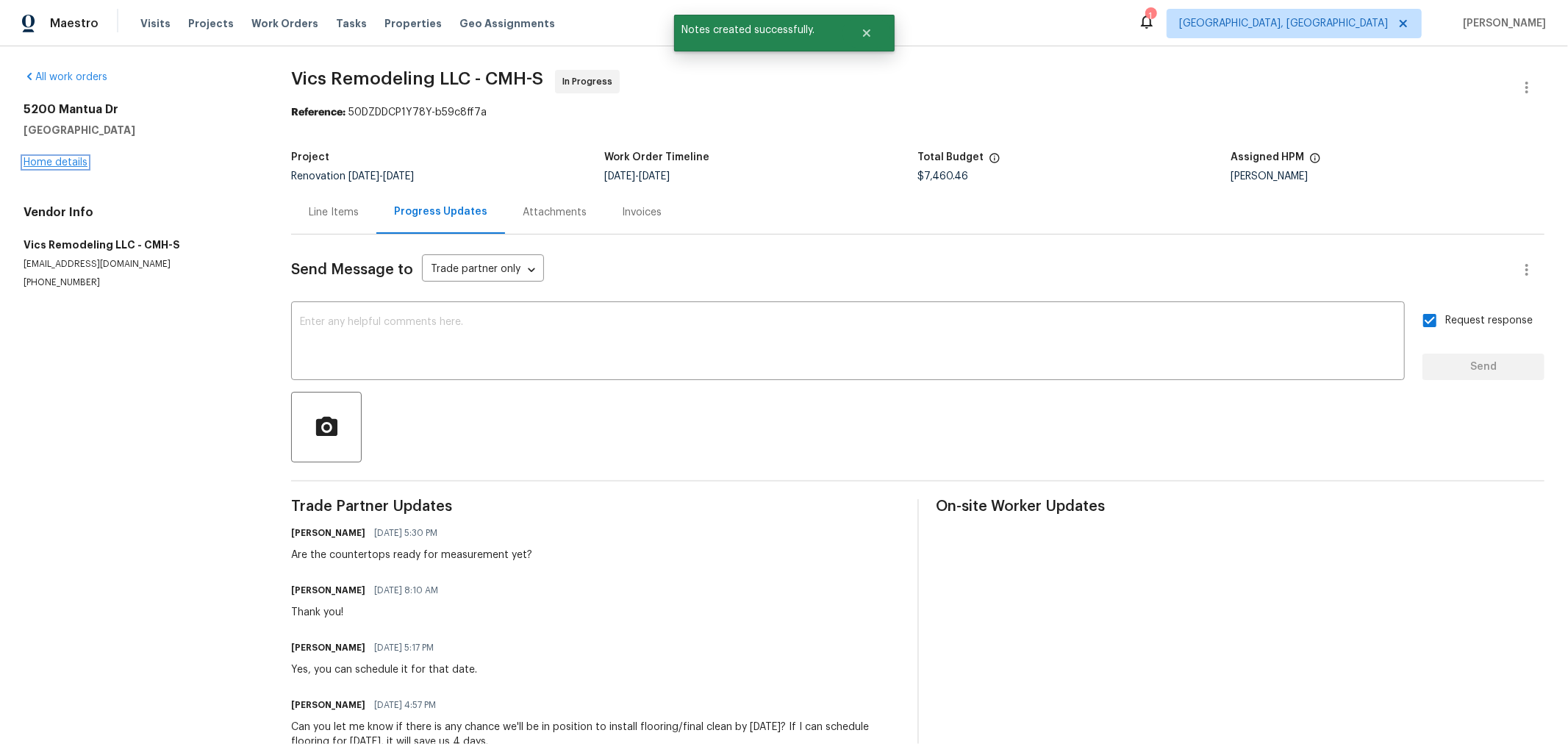
click at [46, 158] on link "Home details" at bounding box center [55, 163] width 64 height 10
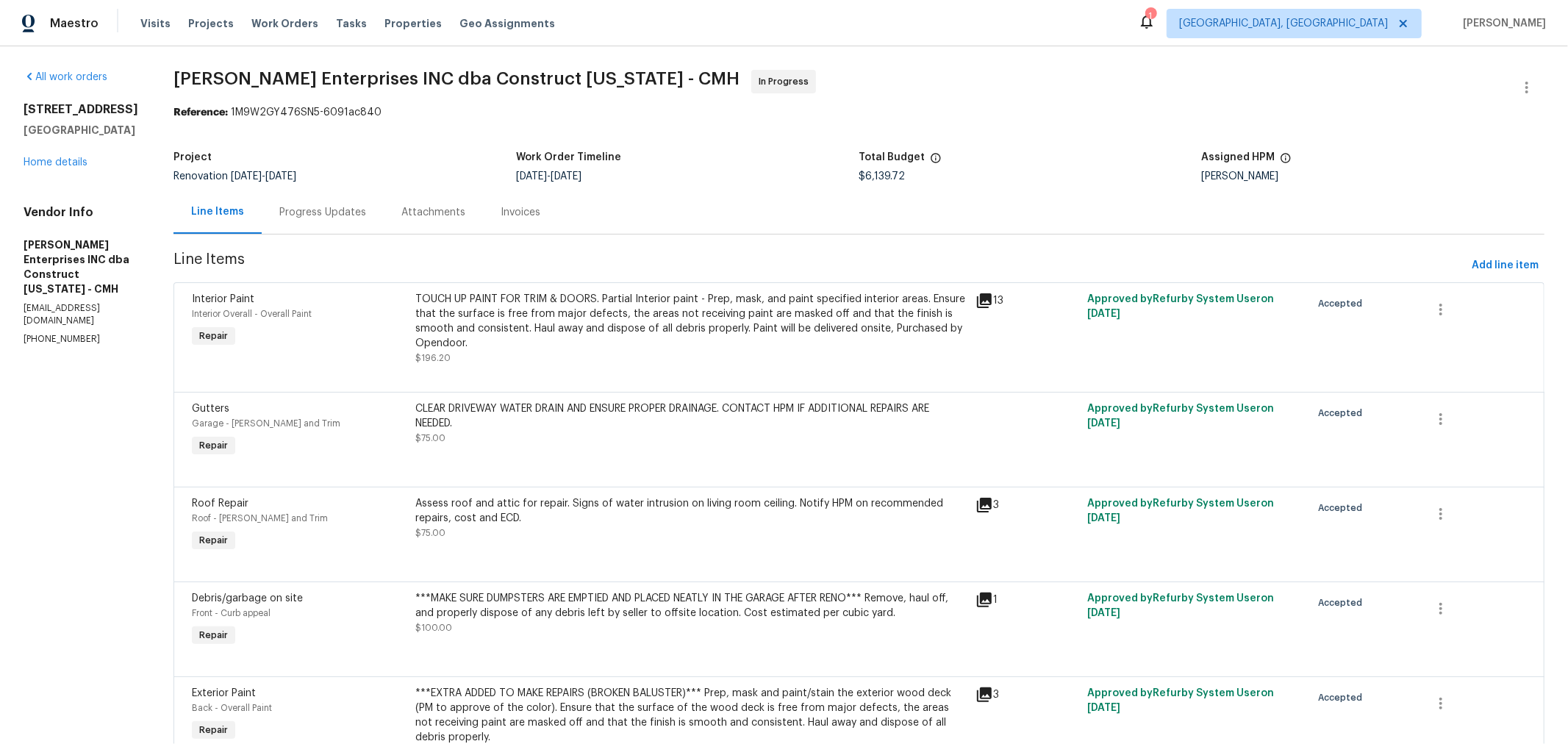
click at [315, 220] on div "Progress Updates" at bounding box center [323, 212] width 122 height 43
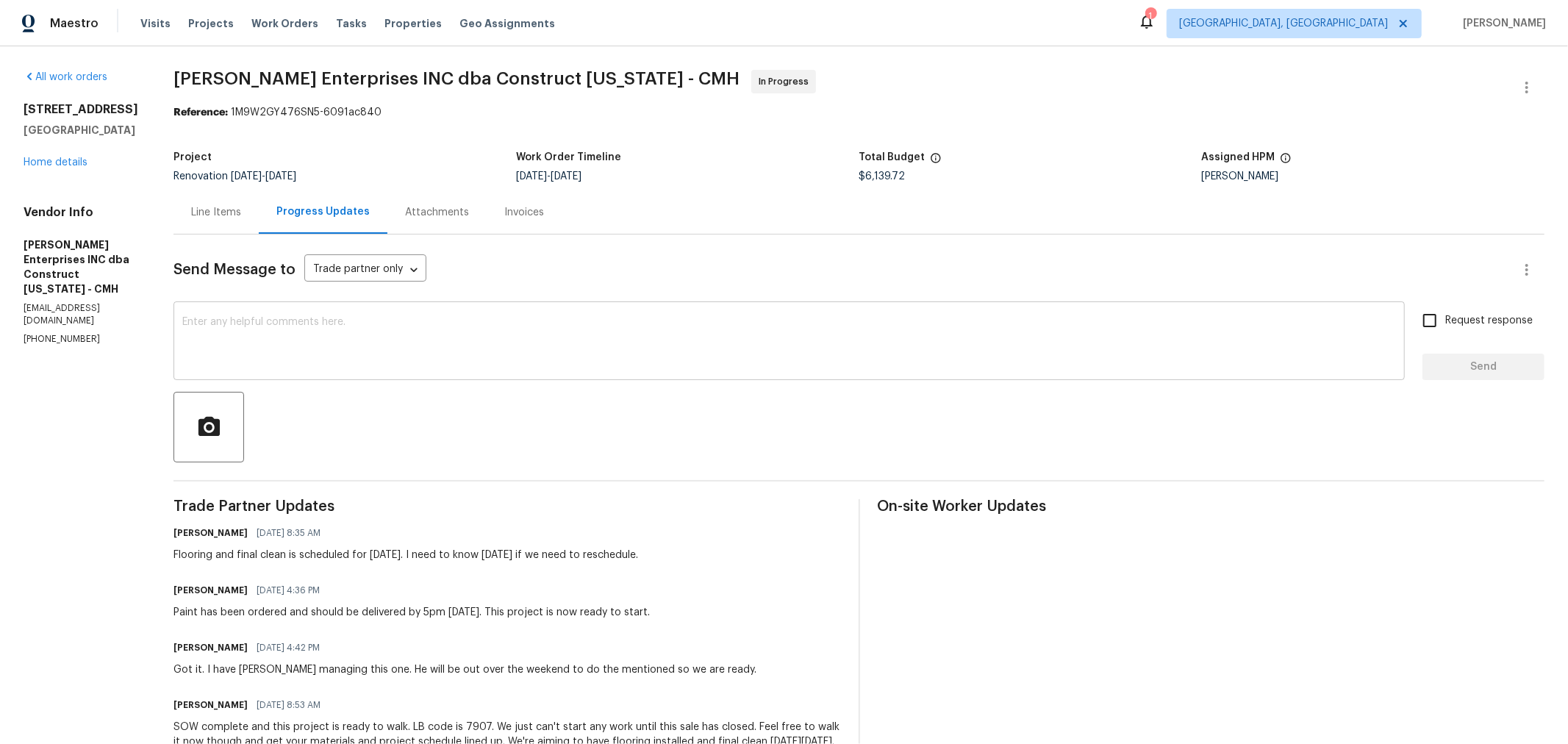
click at [453, 333] on textarea at bounding box center [790, 343] width 1214 height 52
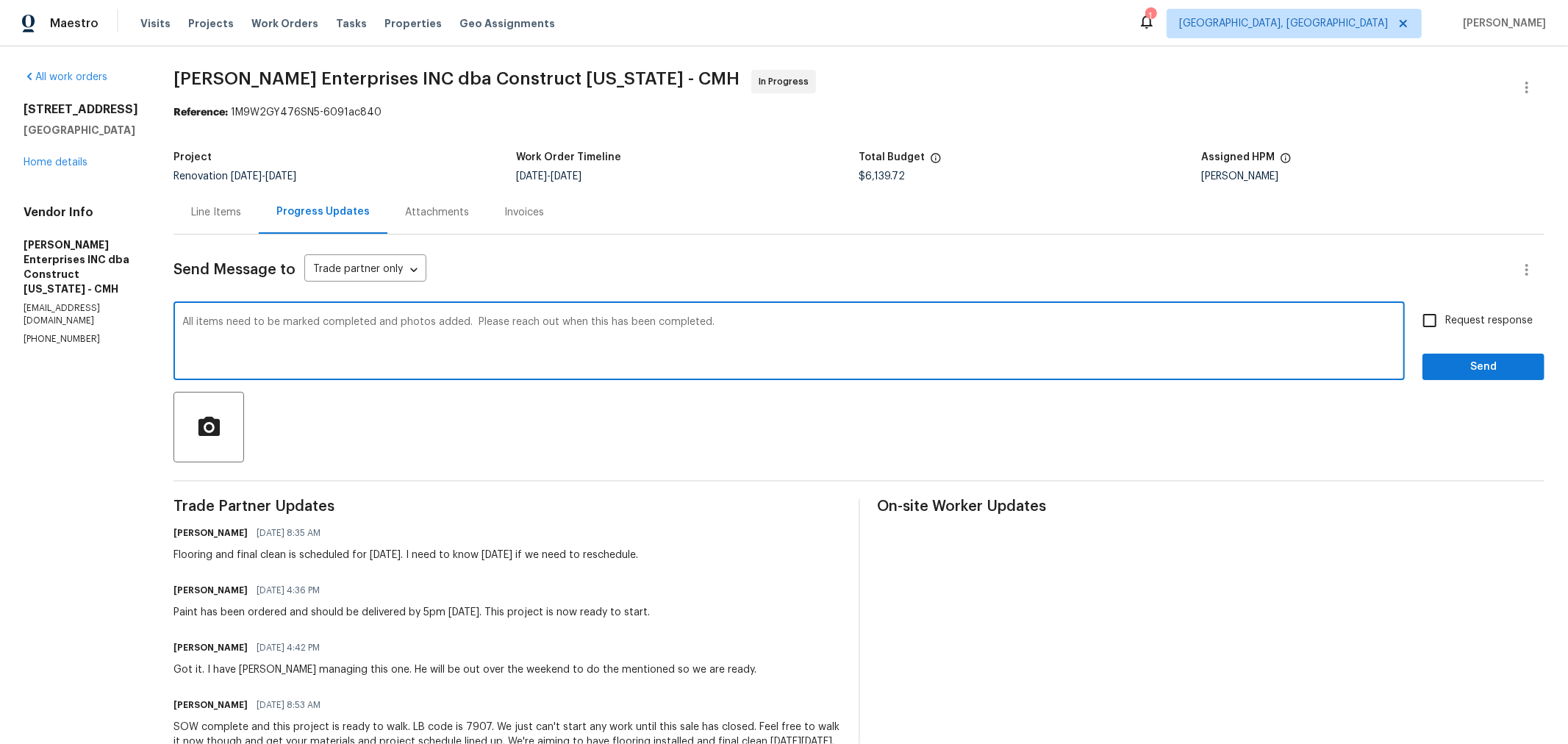
type textarea "All items need to be marked completed and photos added. Please reach out when t…"
click at [1458, 323] on span "Request response" at bounding box center [1489, 320] width 88 height 15
click at [1446, 323] on input "Request response" at bounding box center [1430, 320] width 31 height 31
checkbox input "true"
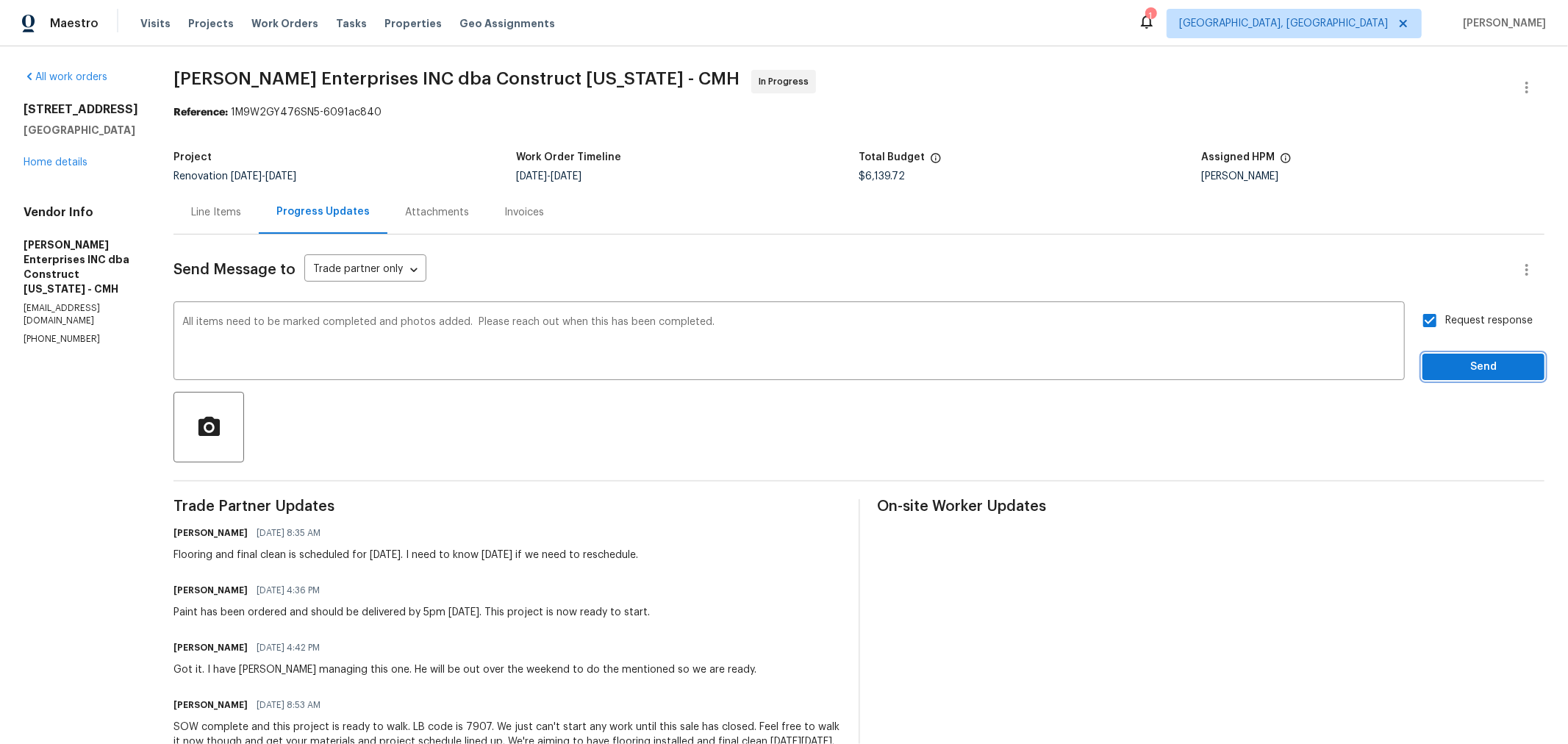
click at [1445, 376] on button "Send" at bounding box center [1484, 367] width 122 height 27
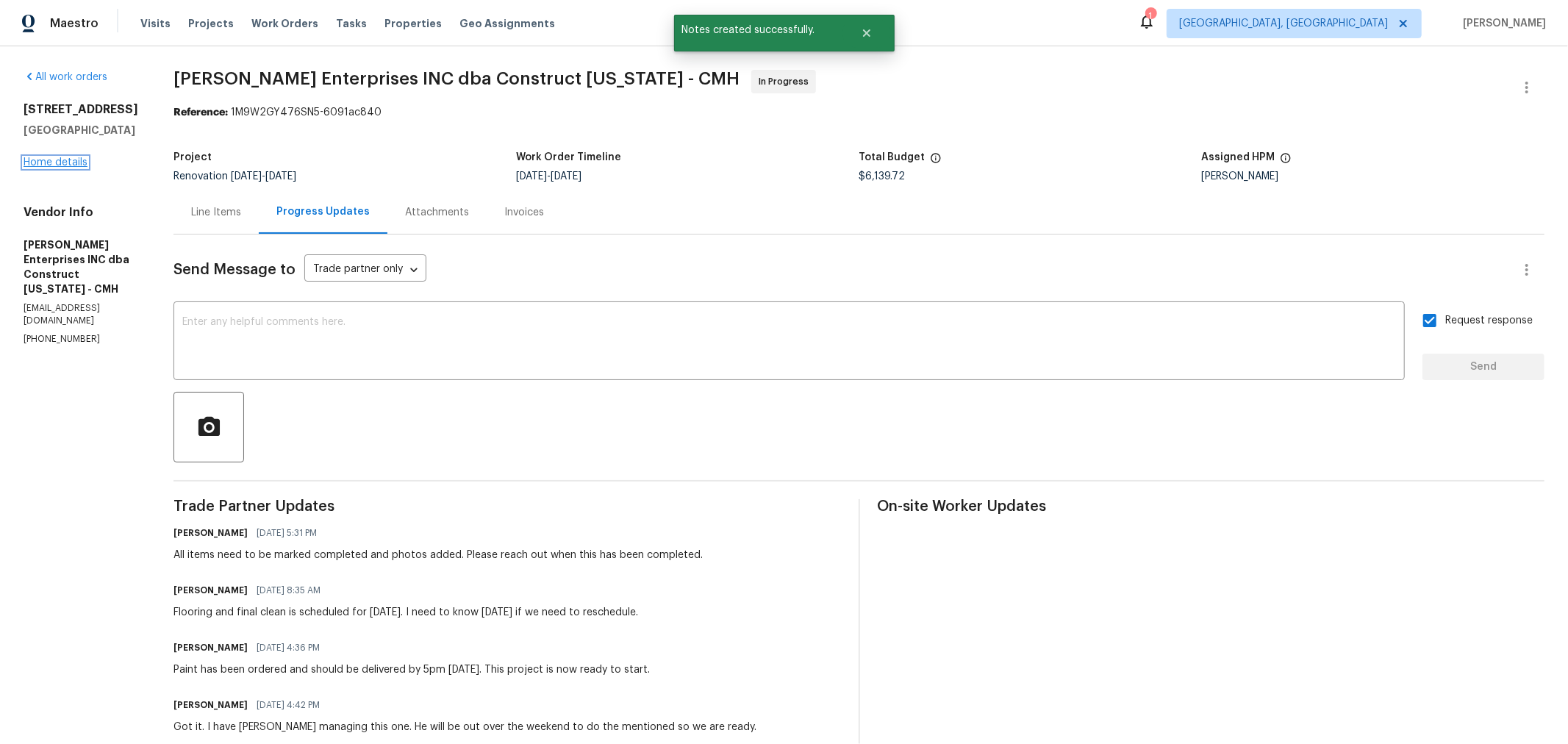
click at [67, 159] on link "Home details" at bounding box center [55, 163] width 64 height 10
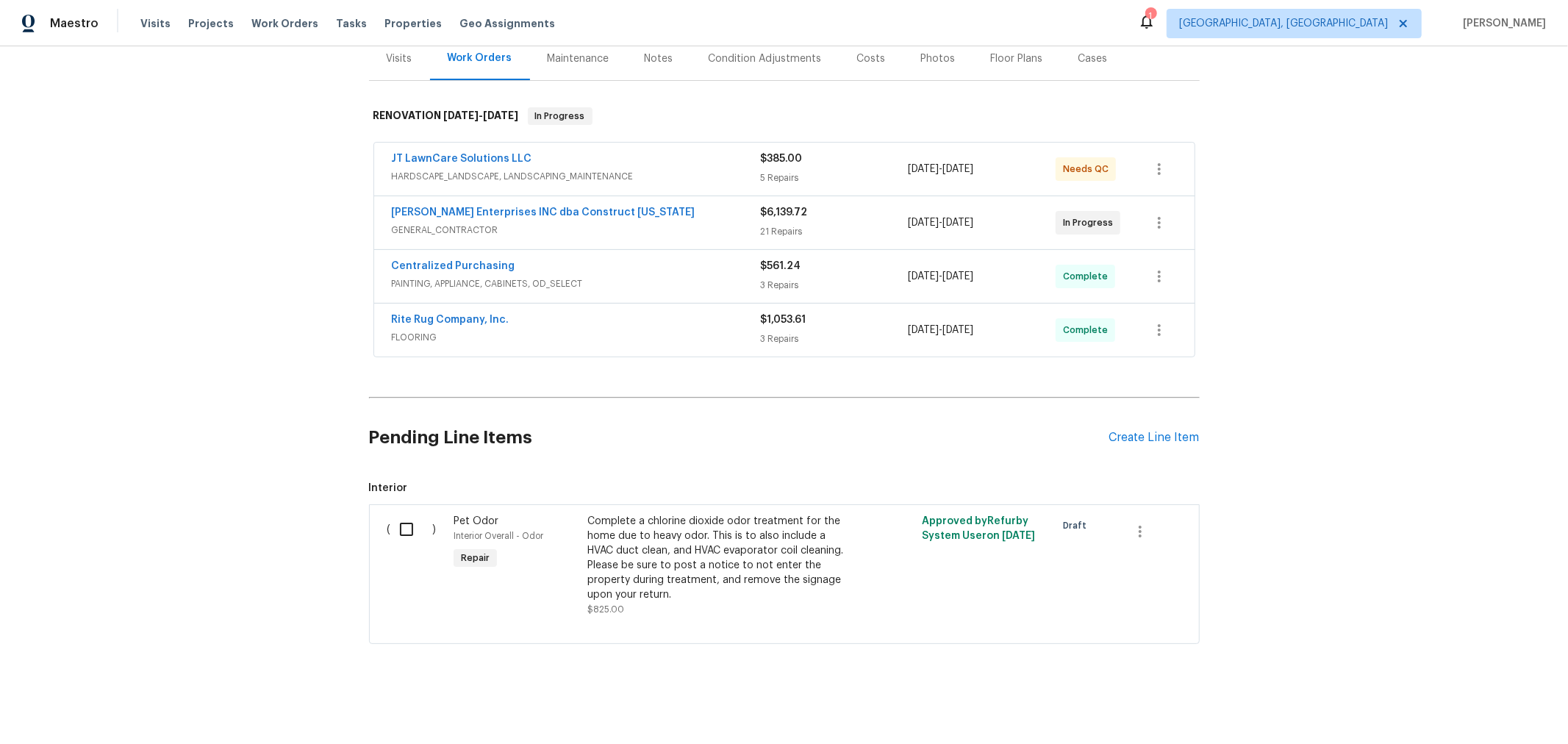
scroll to position [194, 0]
click at [1136, 526] on icon "button" at bounding box center [1140, 532] width 18 height 18
click at [1147, 528] on li "Cancel" at bounding box center [1145, 519] width 57 height 24
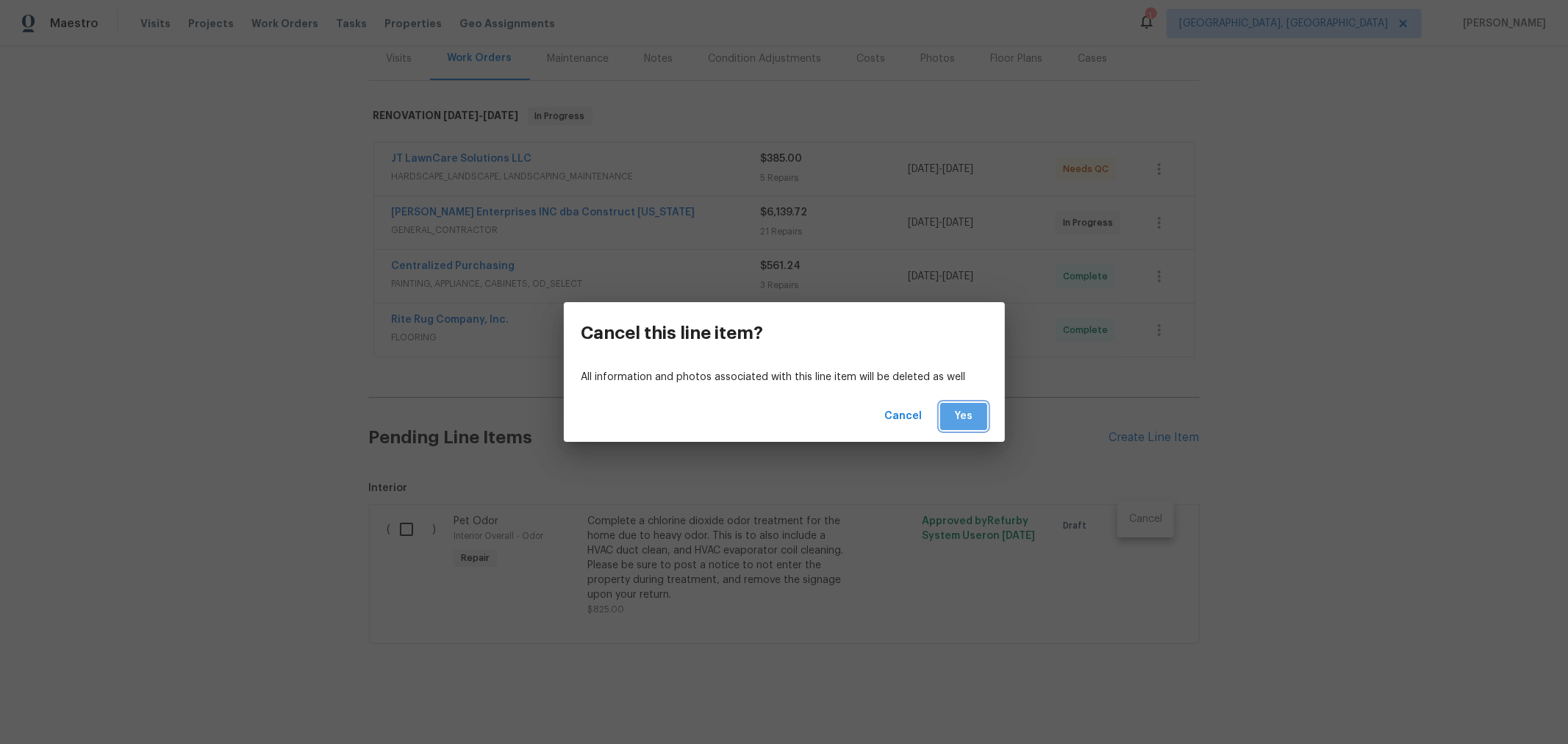
click at [960, 418] on span "Yes" at bounding box center [964, 416] width 24 height 18
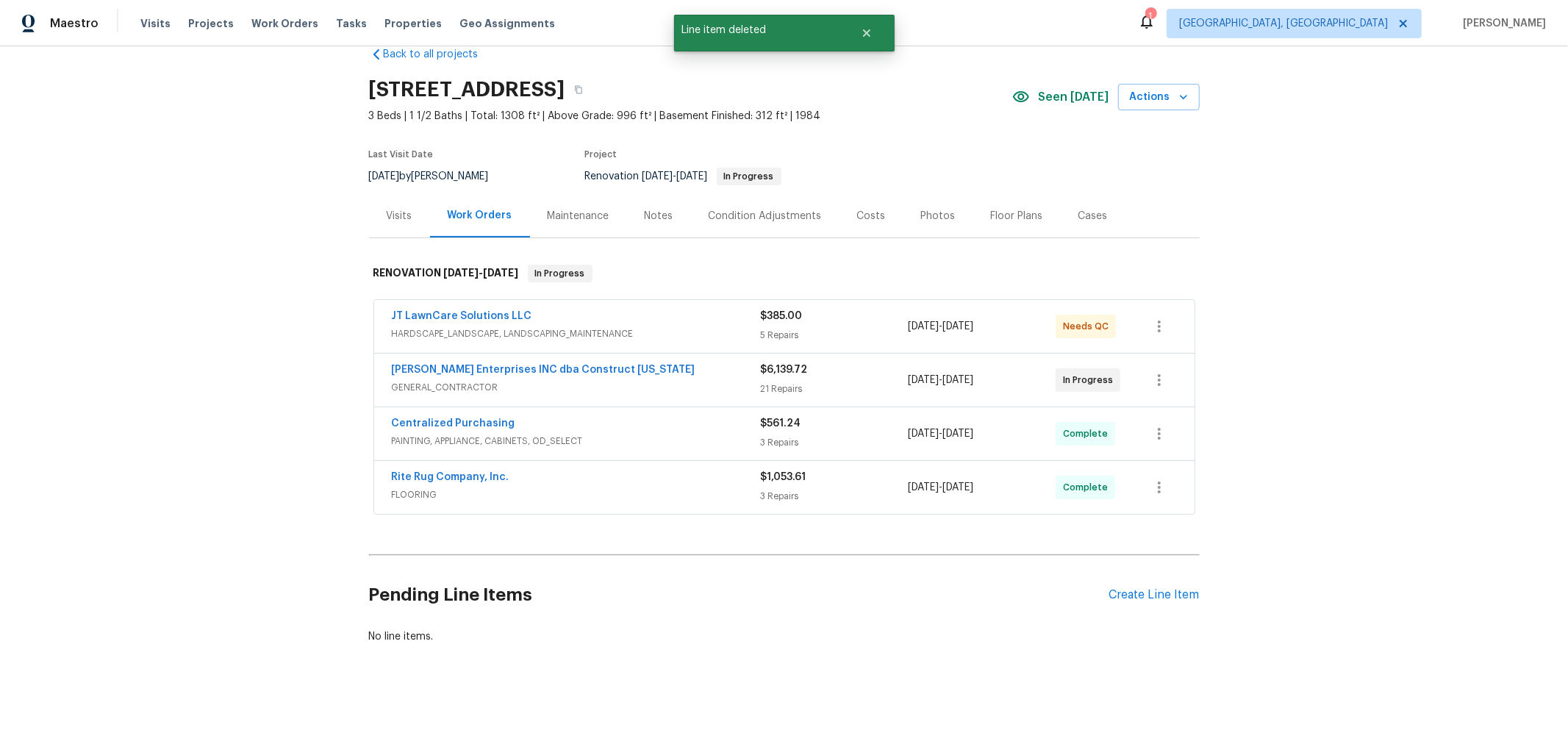
click at [652, 212] on div "Notes" at bounding box center [659, 217] width 29 height 15
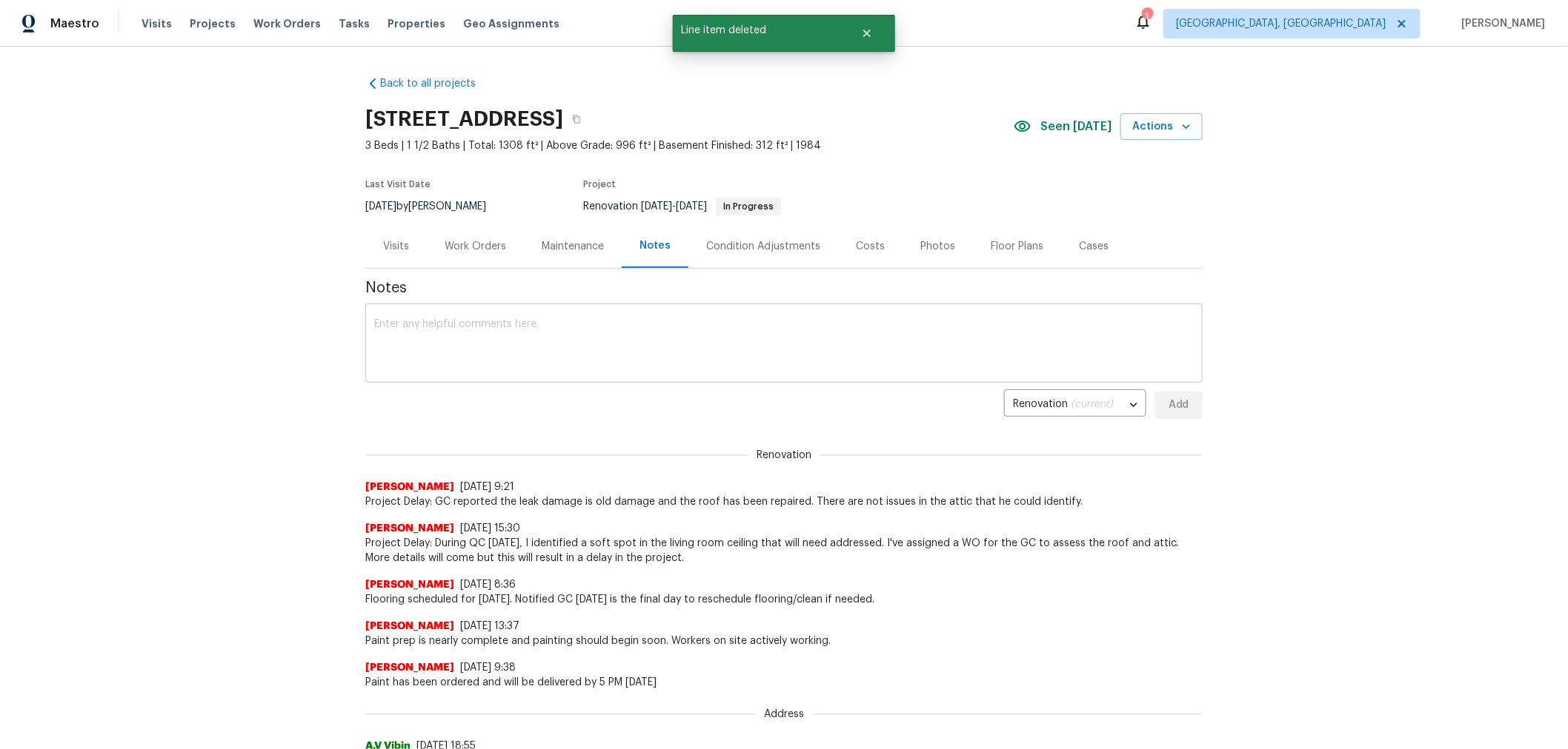
click at [665, 331] on textarea at bounding box center [784, 345] width 819 height 52
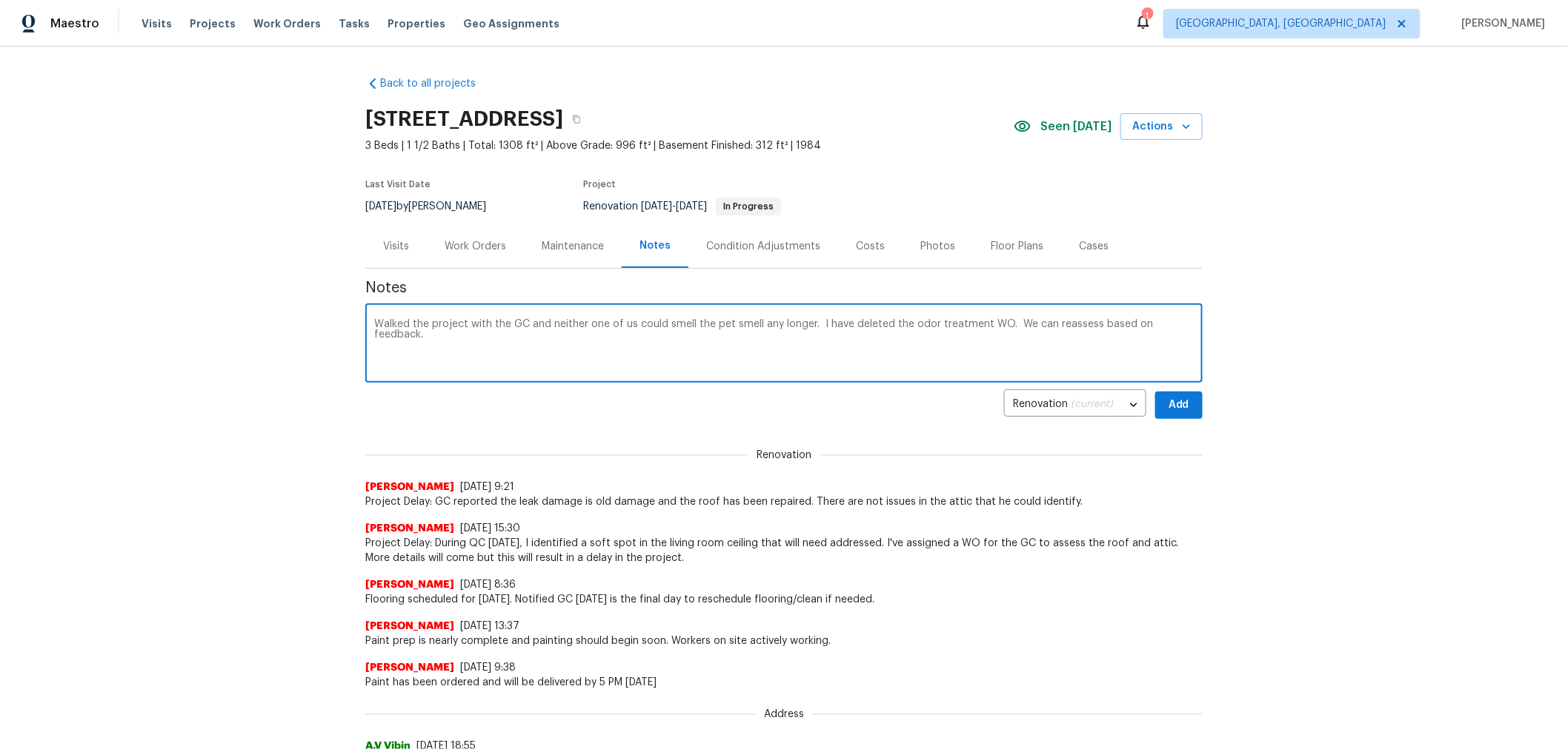
type textarea "Walked the project with the GC and neither one of us could smell the pet smell …"
click at [1173, 407] on span "Add" at bounding box center [1178, 405] width 24 height 19
